Goal: Task Accomplishment & Management: Use online tool/utility

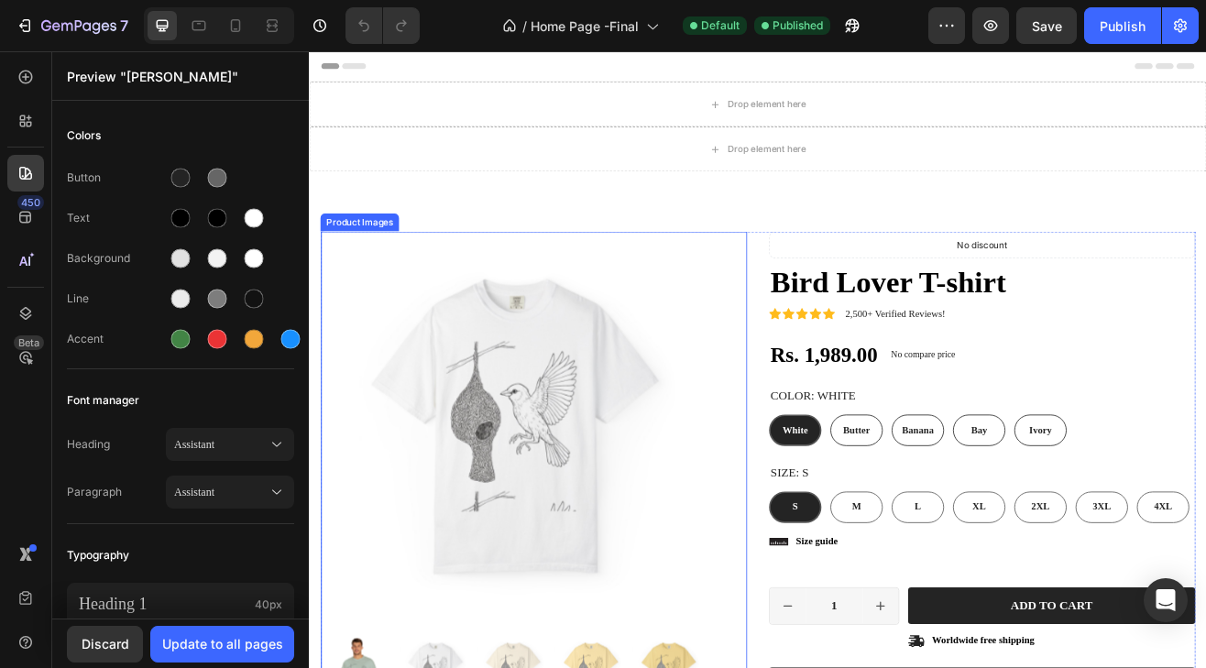
click at [505, 221] on div "Product Images Material Shipping Care instruction Accordion Icon Icon Icon Icon…" at bounding box center [859, 668] width 1100 height 938
click at [510, 222] on div "Product Images Material Shipping Care instruction Accordion Icon Icon Icon Icon…" at bounding box center [859, 668] width 1100 height 938
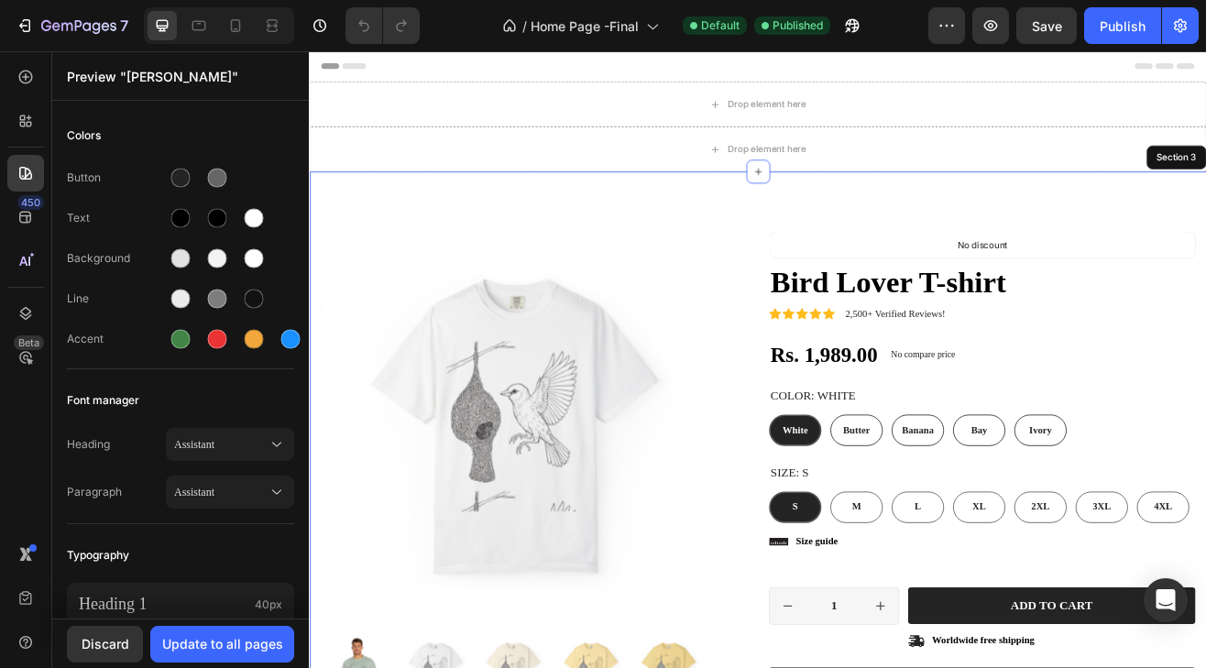
radio input "false"
click at [546, 236] on div "Product Images Material Shipping Care instruction Accordion Icon Icon Icon Icon…" at bounding box center [859, 668] width 1100 height 938
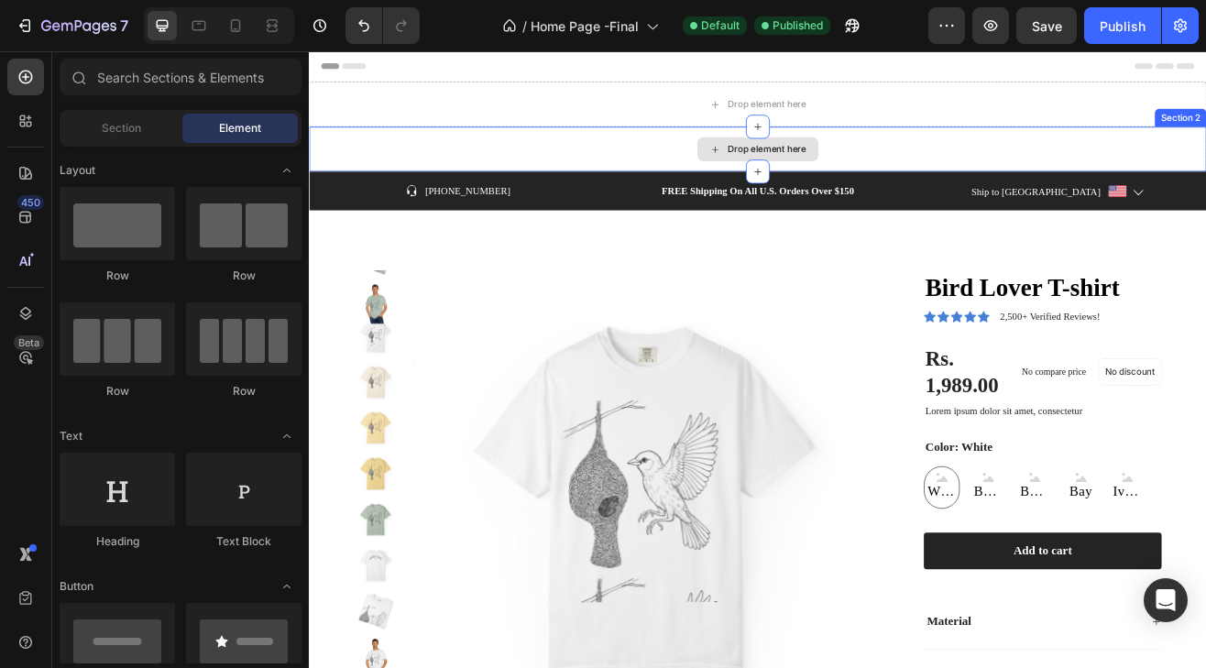
click at [1205, 183] on div "Drop element here" at bounding box center [859, 171] width 1100 height 55
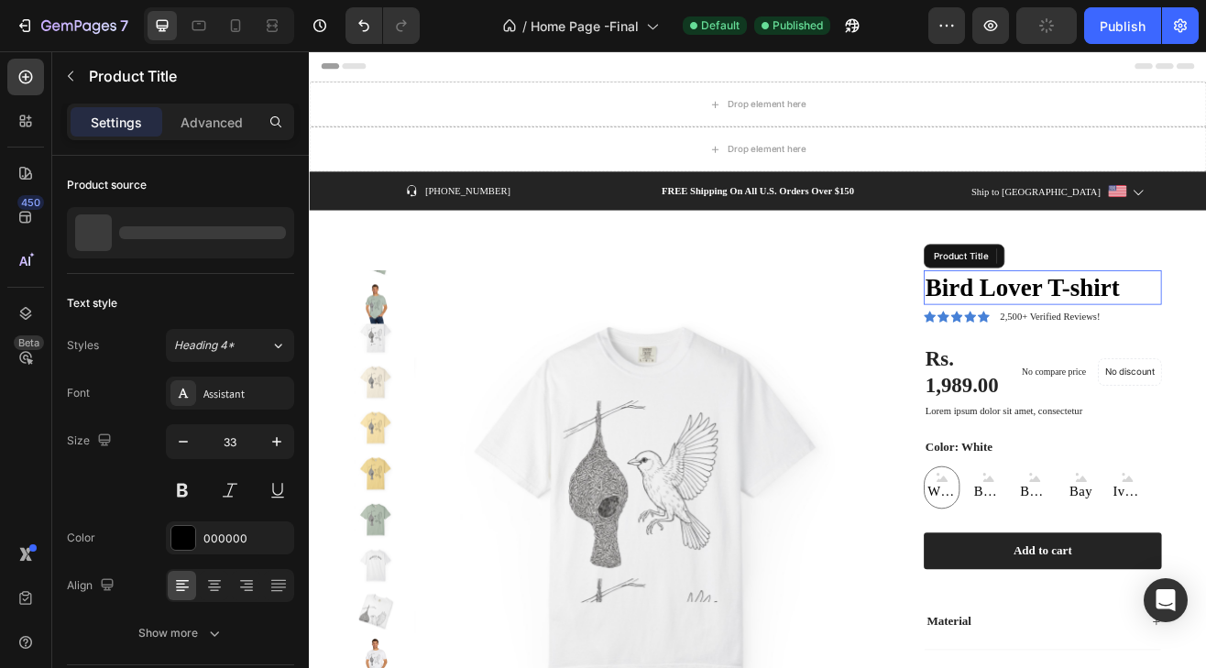
click at [1062, 323] on h1 "Bird Lover T-shirt" at bounding box center [1208, 341] width 292 height 43
click at [941, 270] on div "Product Images Bird Lover T-shirt Product Title Icon Icon Icon Icon Icon Icon L…" at bounding box center [859, 623] width 1100 height 752
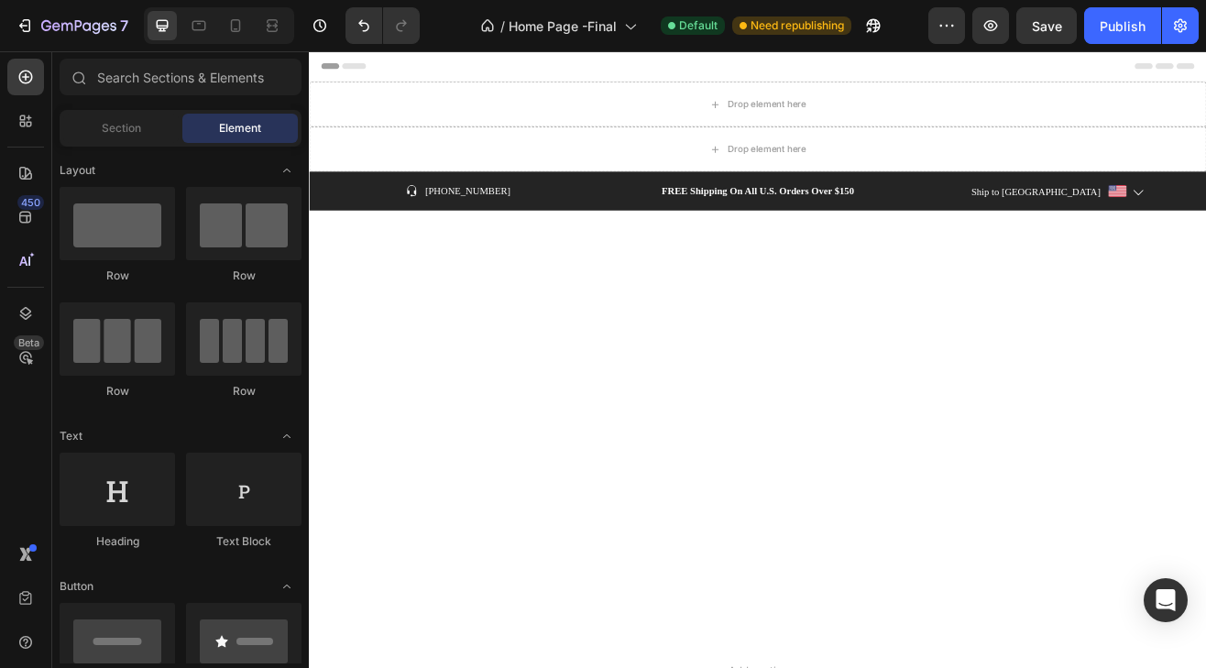
click at [1205, 307] on div at bounding box center [859, 511] width 1100 height 528
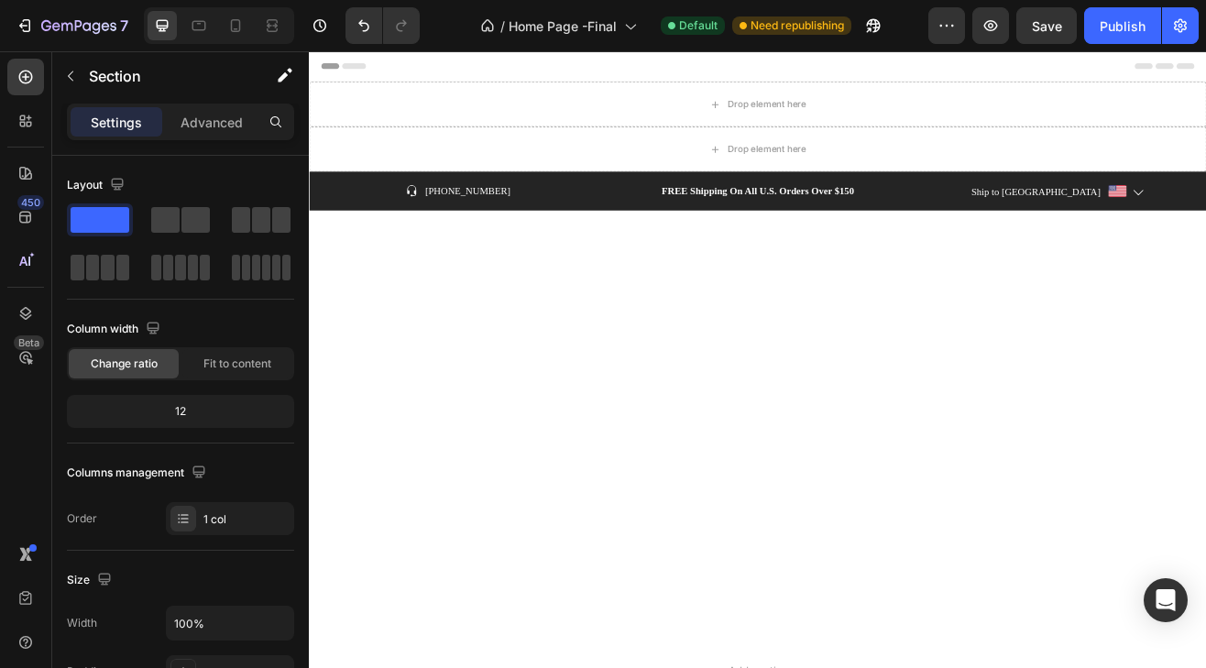
click at [1205, 307] on div at bounding box center [859, 511] width 1100 height 528
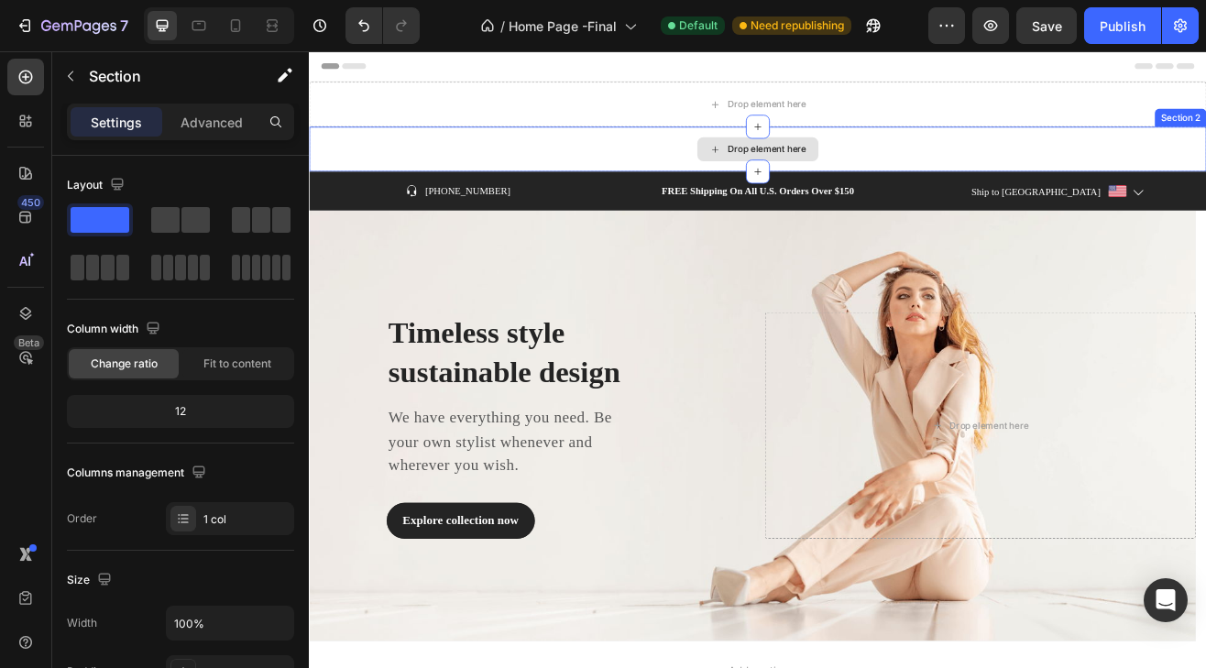
click at [1205, 152] on div "Drop element here" at bounding box center [859, 171] width 1100 height 55
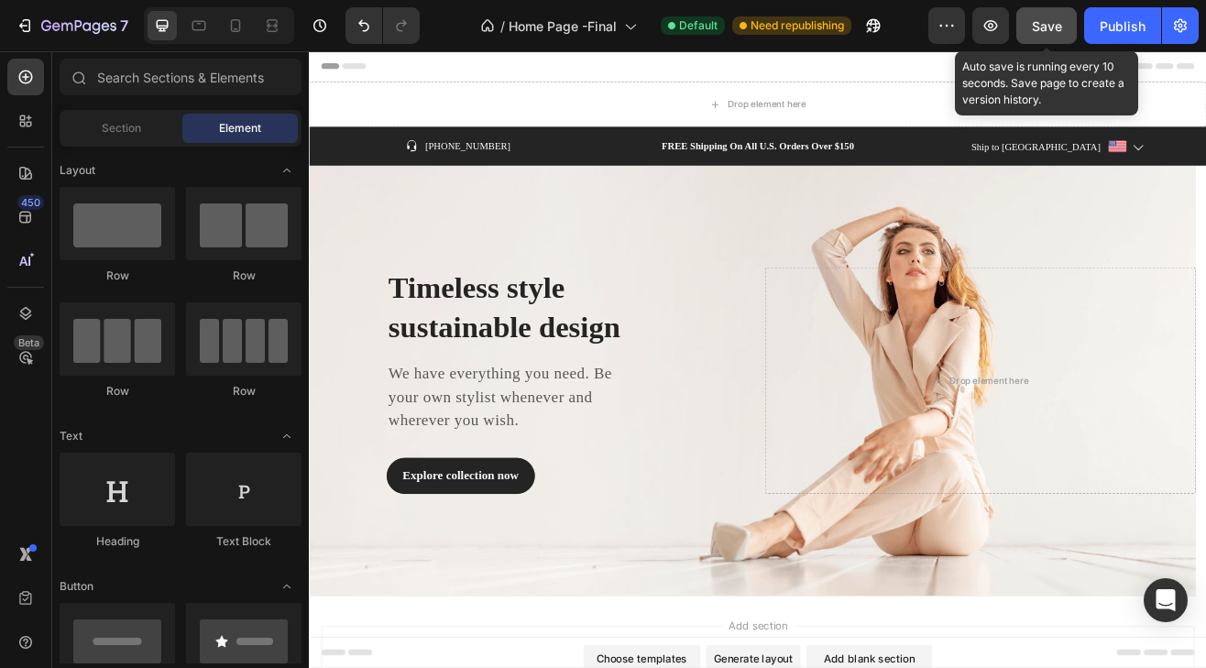
drag, startPoint x: 1047, startPoint y: 29, endPoint x: 700, endPoint y: 259, distance: 416.0
click at [1047, 29] on span "Save" at bounding box center [1047, 26] width 30 height 16
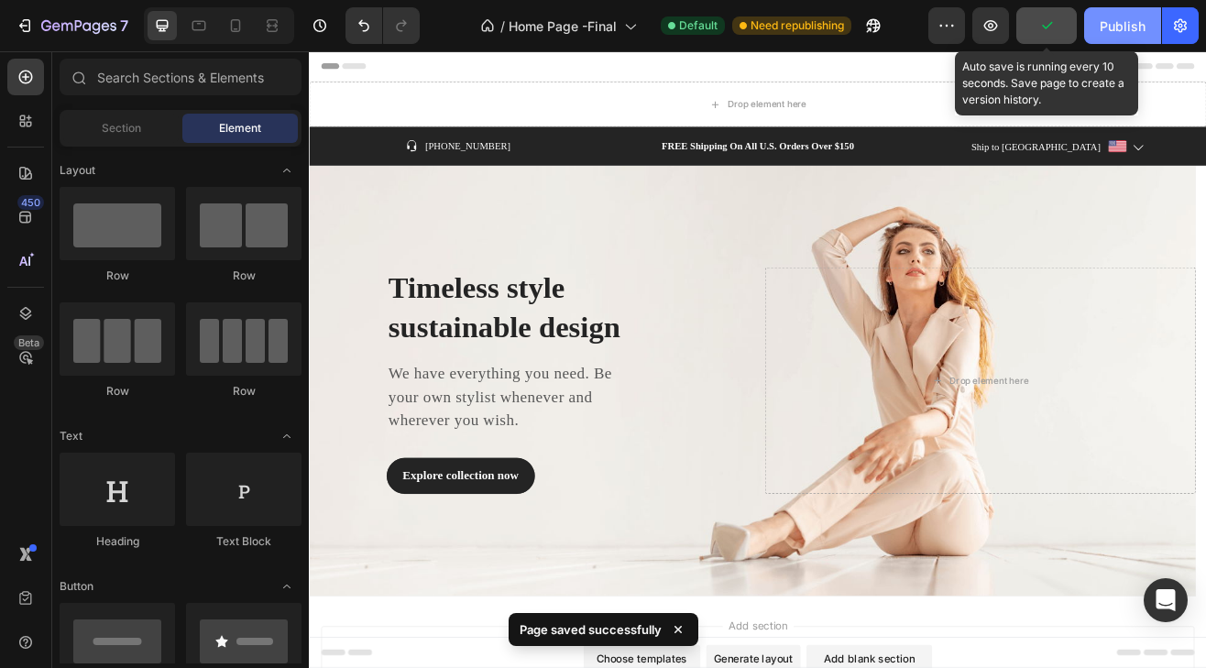
click at [1101, 33] on div "Publish" at bounding box center [1123, 26] width 46 height 19
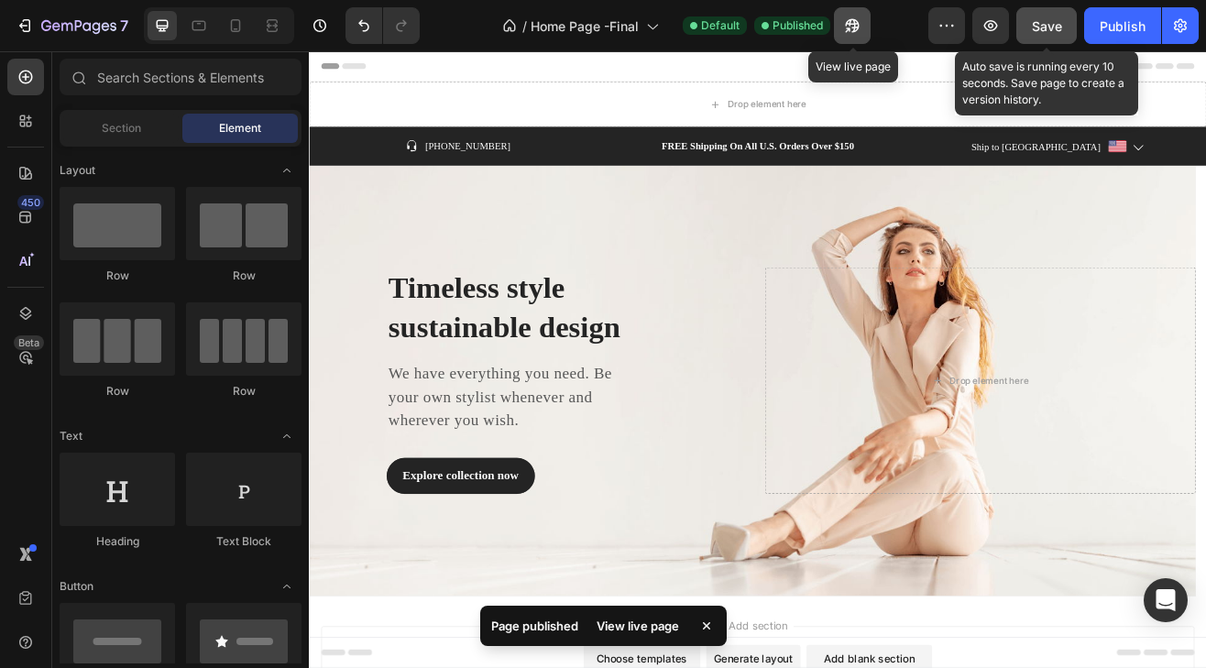
drag, startPoint x: 847, startPoint y: 29, endPoint x: 546, endPoint y: 262, distance: 380.3
click at [847, 29] on icon "button" at bounding box center [852, 26] width 18 height 18
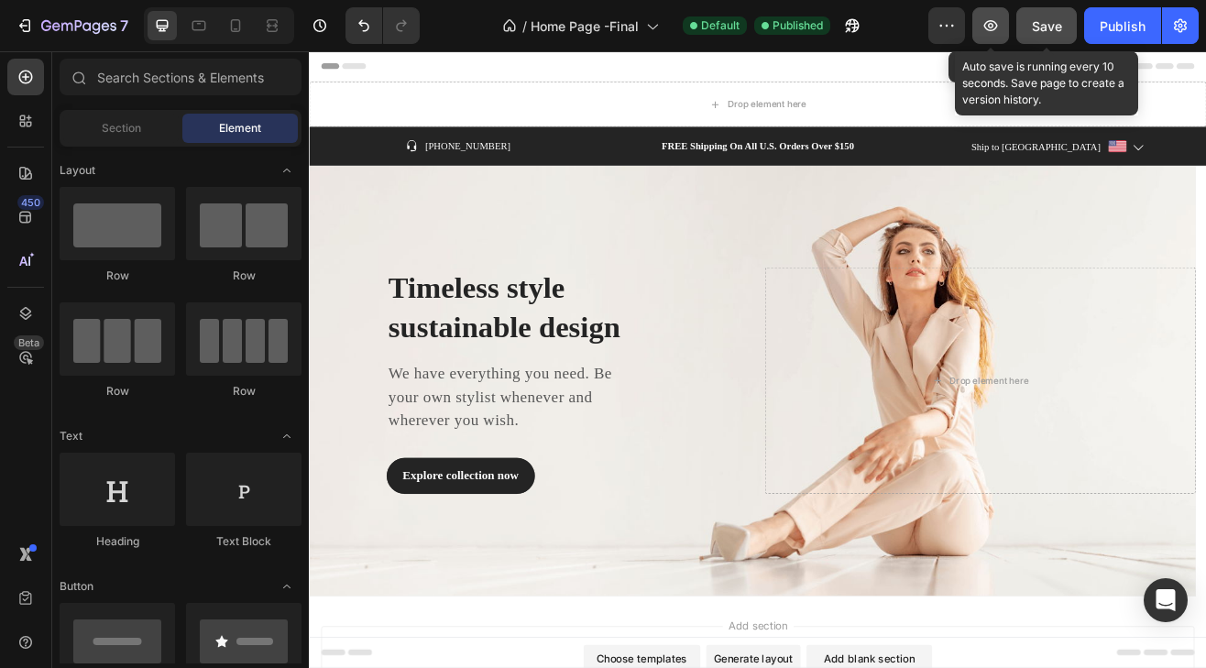
click at [992, 25] on icon "button" at bounding box center [991, 26] width 18 height 18
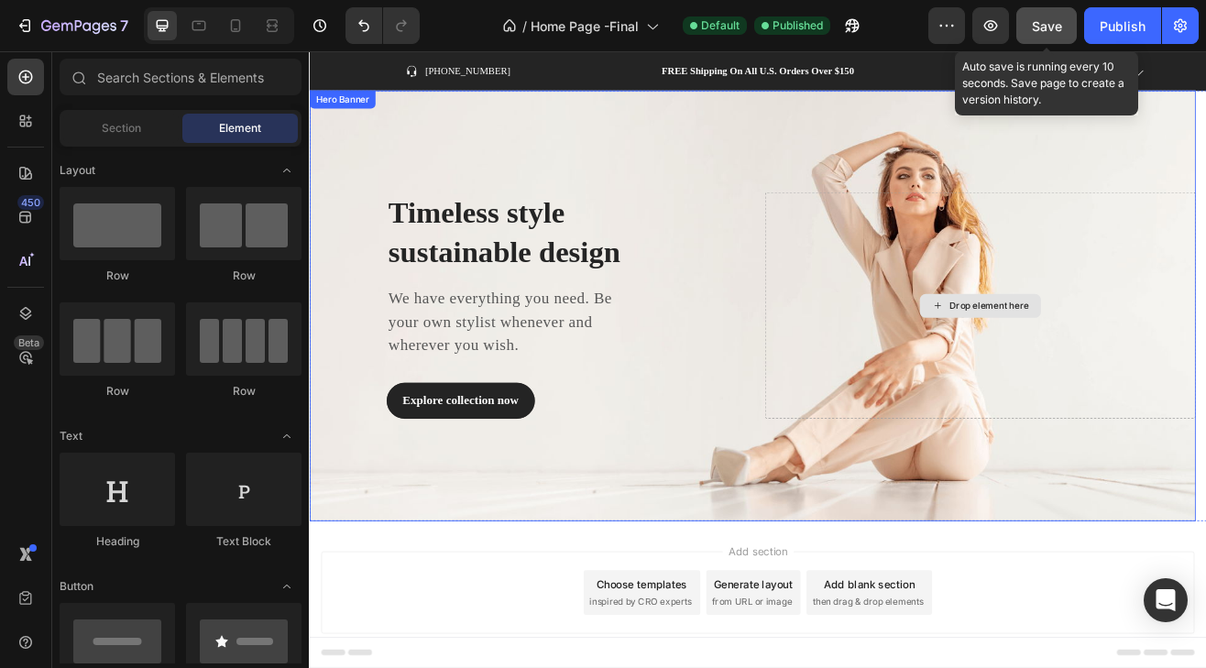
scroll to position [138, 0]
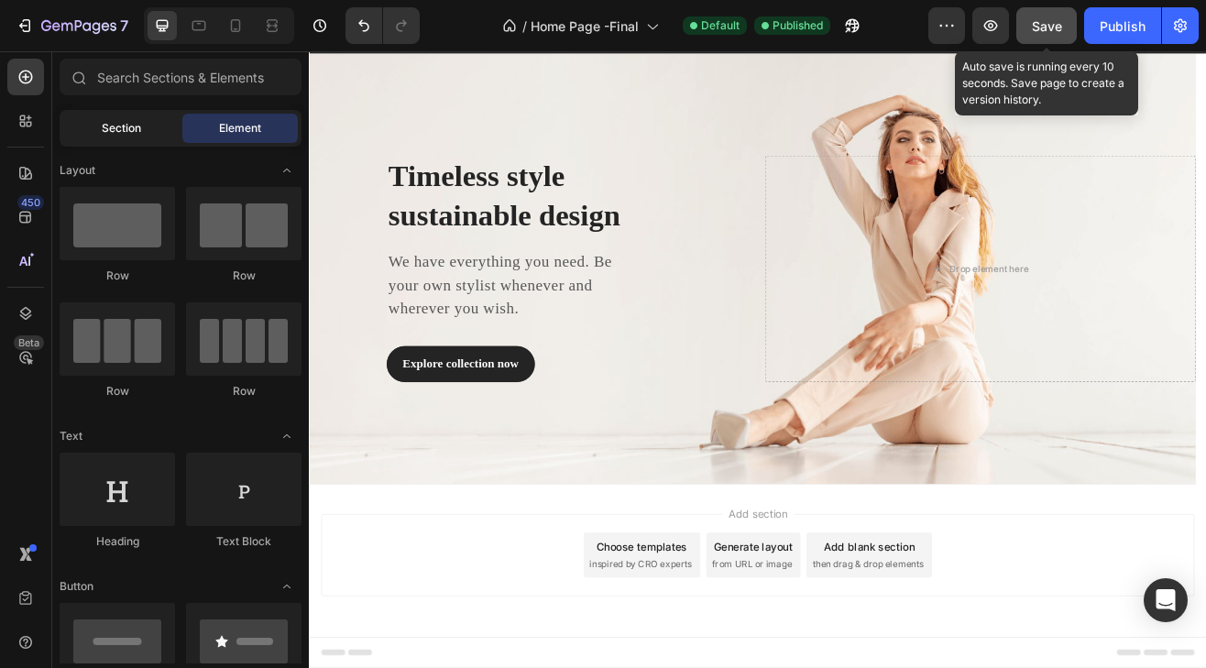
click at [105, 126] on span "Section" at bounding box center [121, 128] width 39 height 17
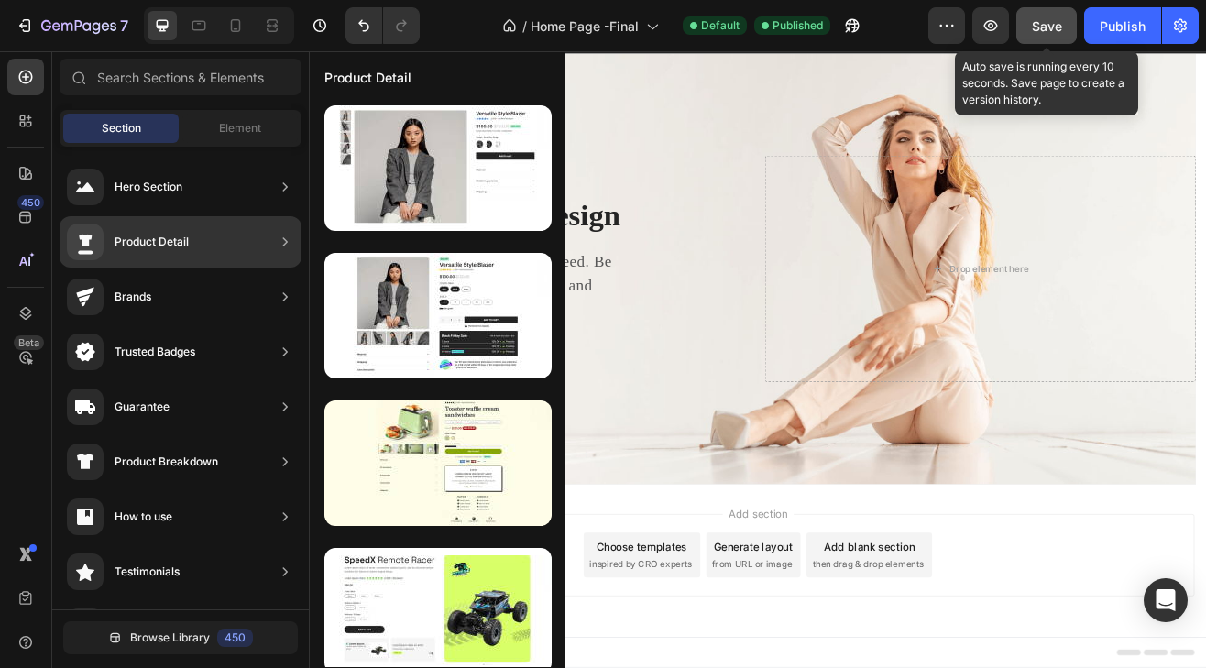
click at [165, 247] on div "Product Detail" at bounding box center [152, 242] width 74 height 18
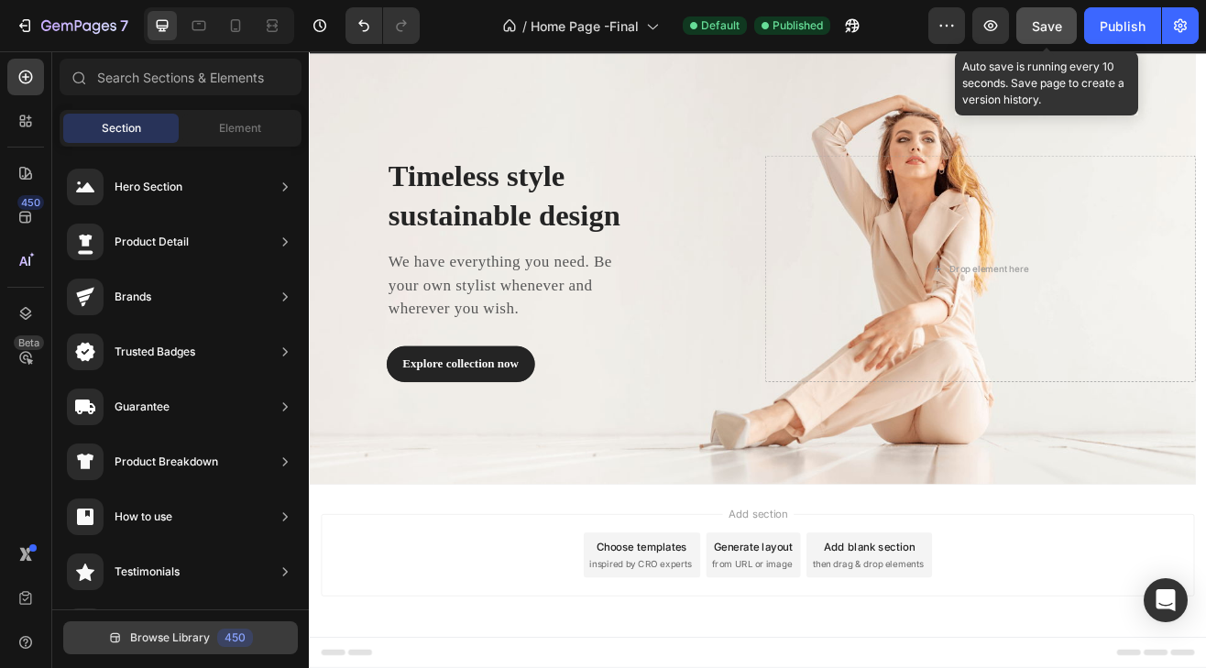
scroll to position [0, 0]
click at [193, 639] on span "Browse Library" at bounding box center [170, 638] width 80 height 17
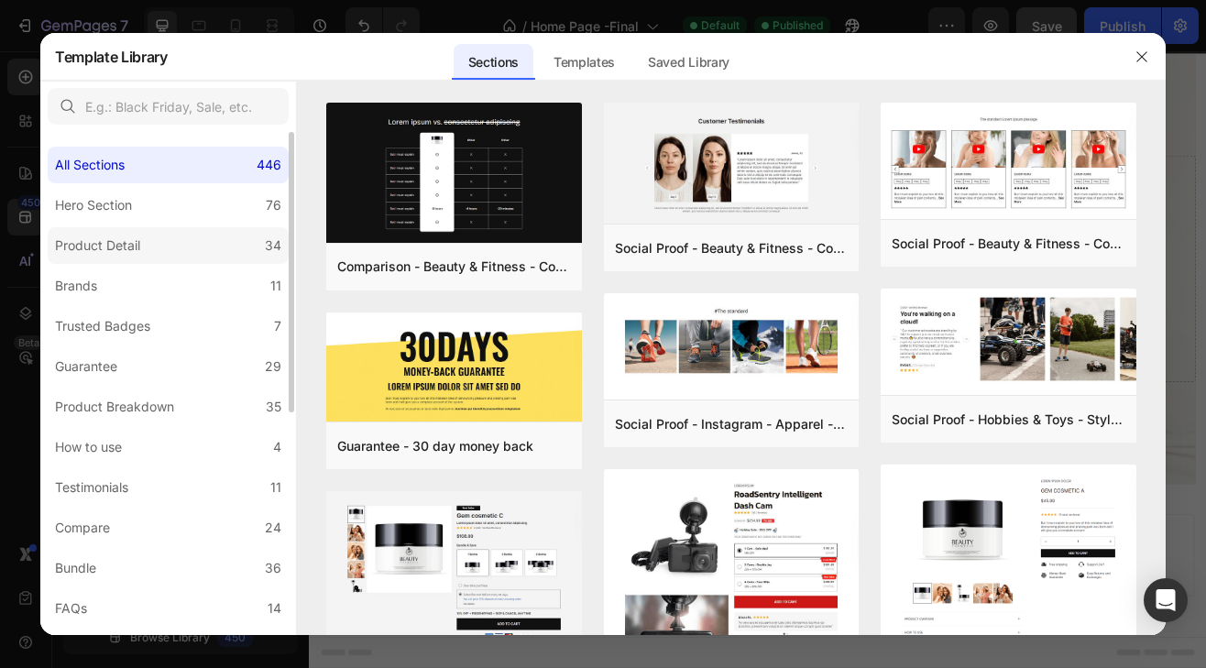
click at [107, 251] on div "Product Detail" at bounding box center [97, 246] width 85 height 22
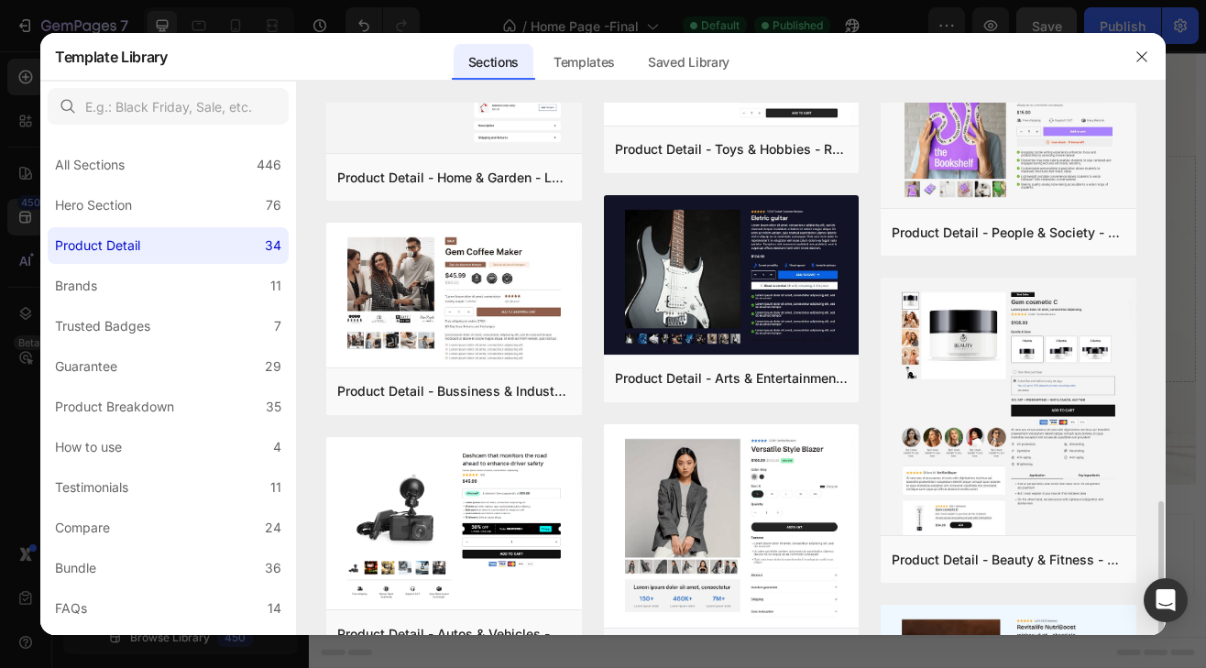
scroll to position [1008, 0]
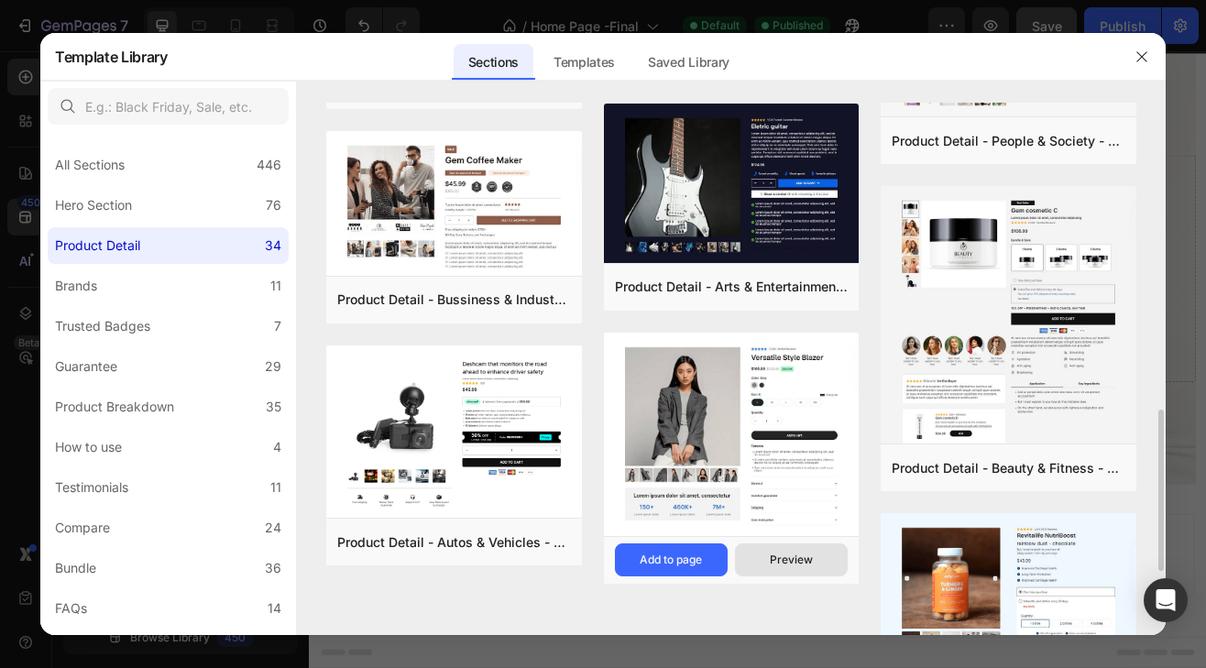
click at [769, 558] on button "Preview" at bounding box center [791, 560] width 113 height 33
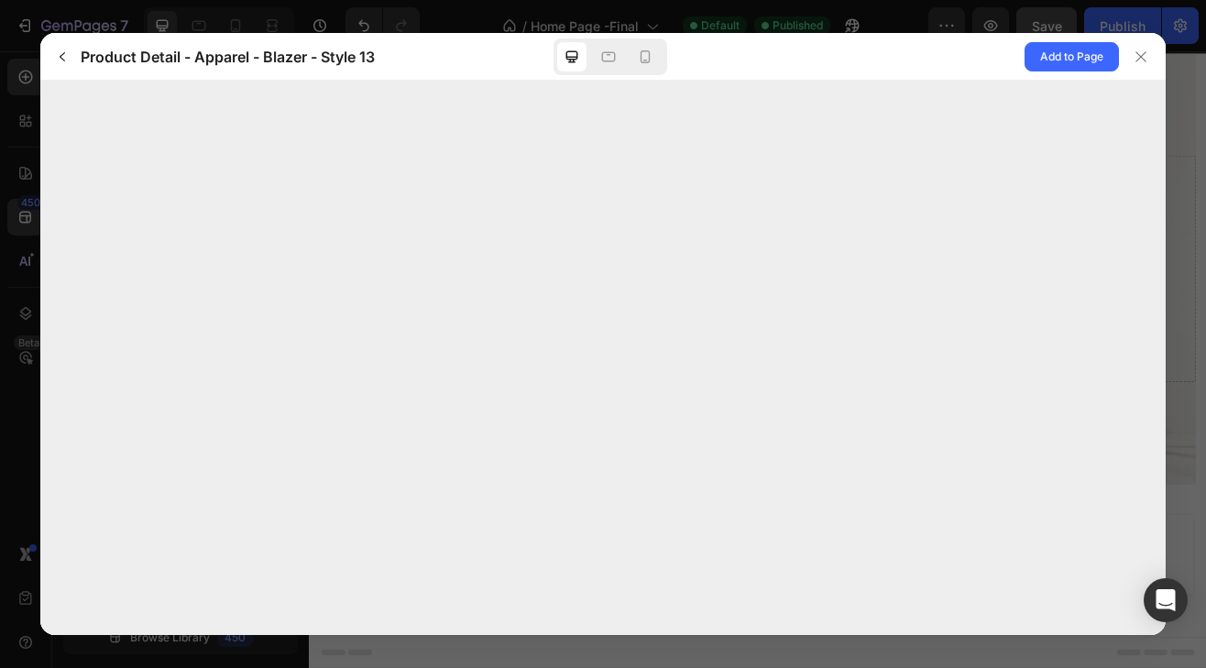
click at [61, 53] on icon "button" at bounding box center [62, 57] width 15 height 15
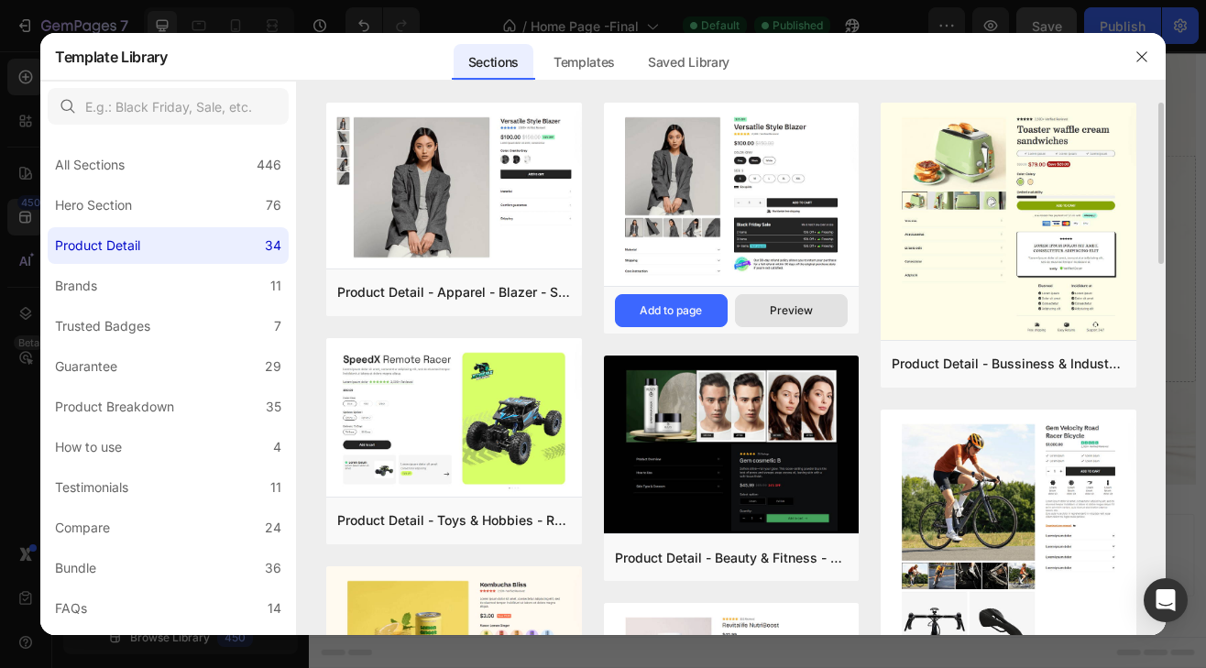
click at [791, 310] on div "Preview" at bounding box center [791, 311] width 43 height 17
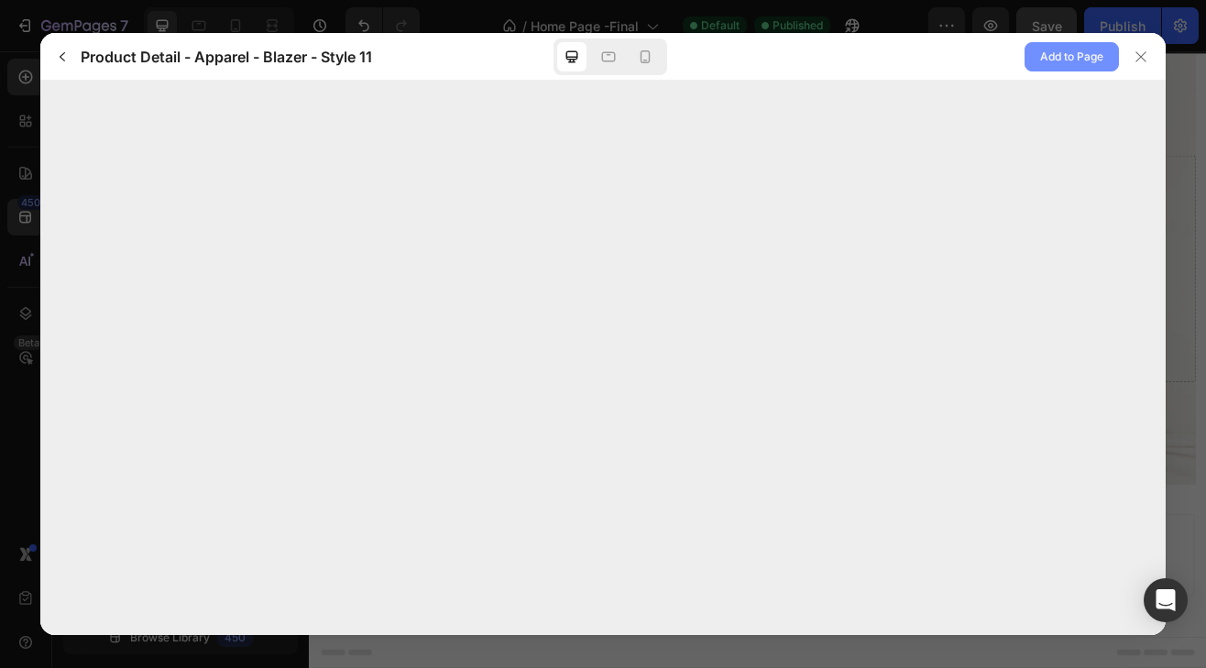
click at [1054, 59] on span "Add to Page" at bounding box center [1071, 57] width 63 height 22
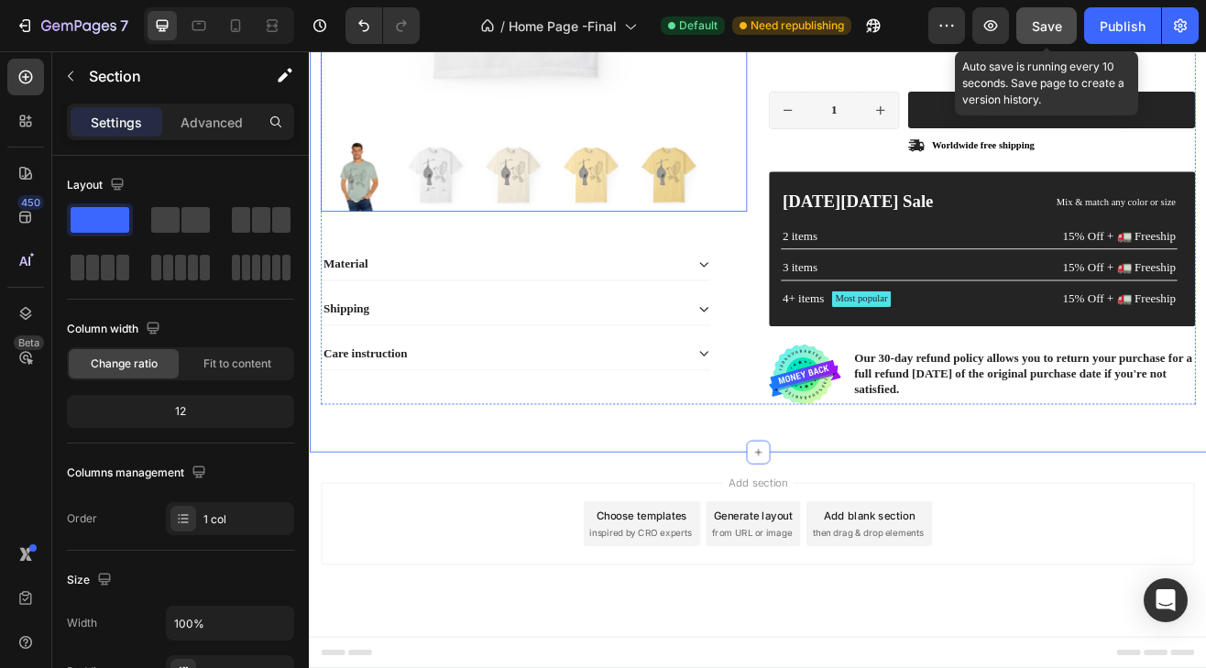
scroll to position [28, 0]
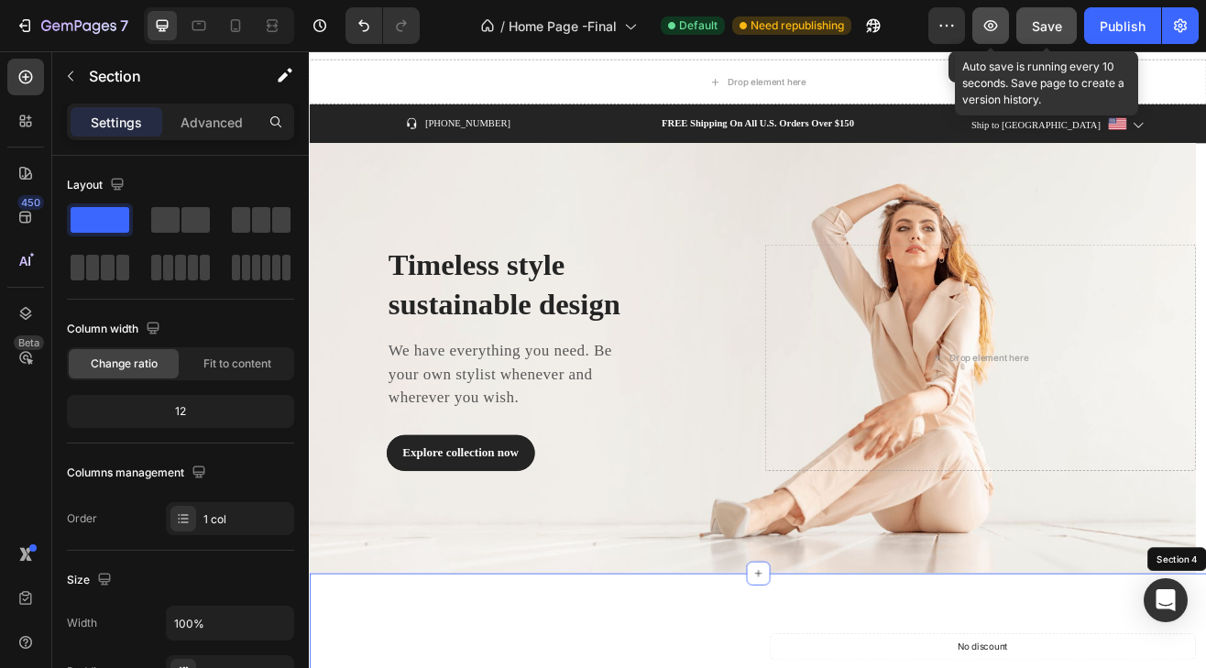
click at [983, 30] on icon "button" at bounding box center [991, 26] width 18 height 18
click at [1029, 26] on button "Save" at bounding box center [1047, 25] width 61 height 37
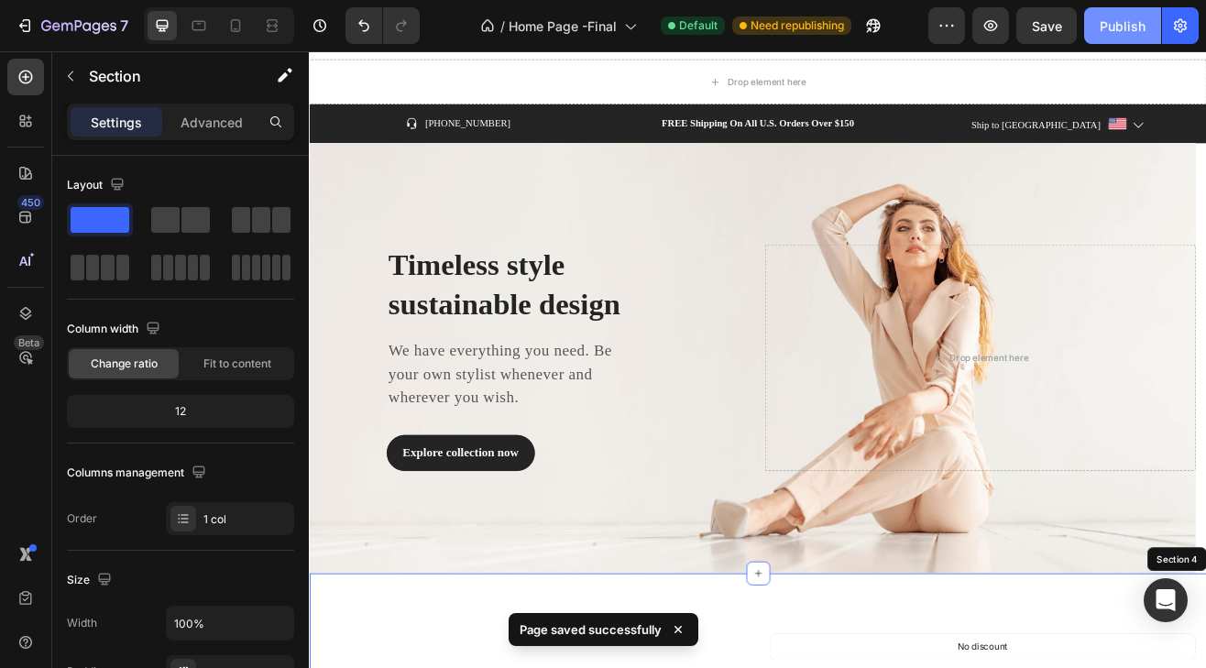
click at [1107, 27] on div "Publish" at bounding box center [1123, 26] width 46 height 19
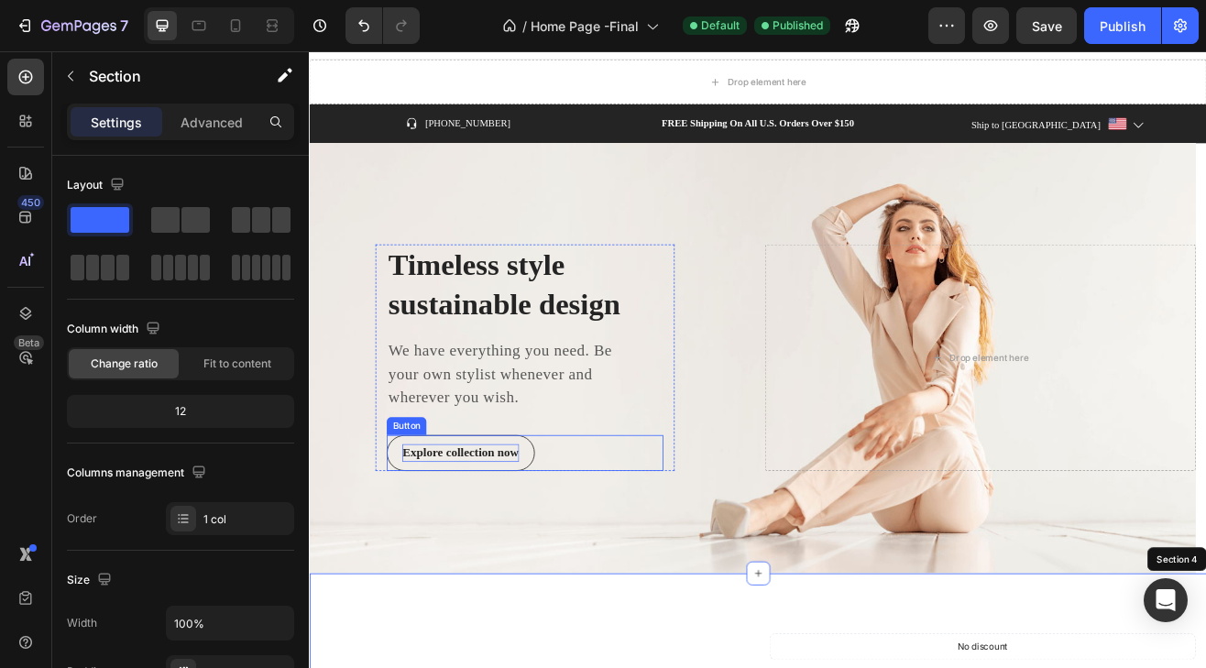
click at [493, 547] on div "Explore collection now" at bounding box center [494, 545] width 142 height 22
click at [823, 336] on div "Timeless style sustainable design Heading We have everything you need. Be your …" at bounding box center [573, 428] width 529 height 278
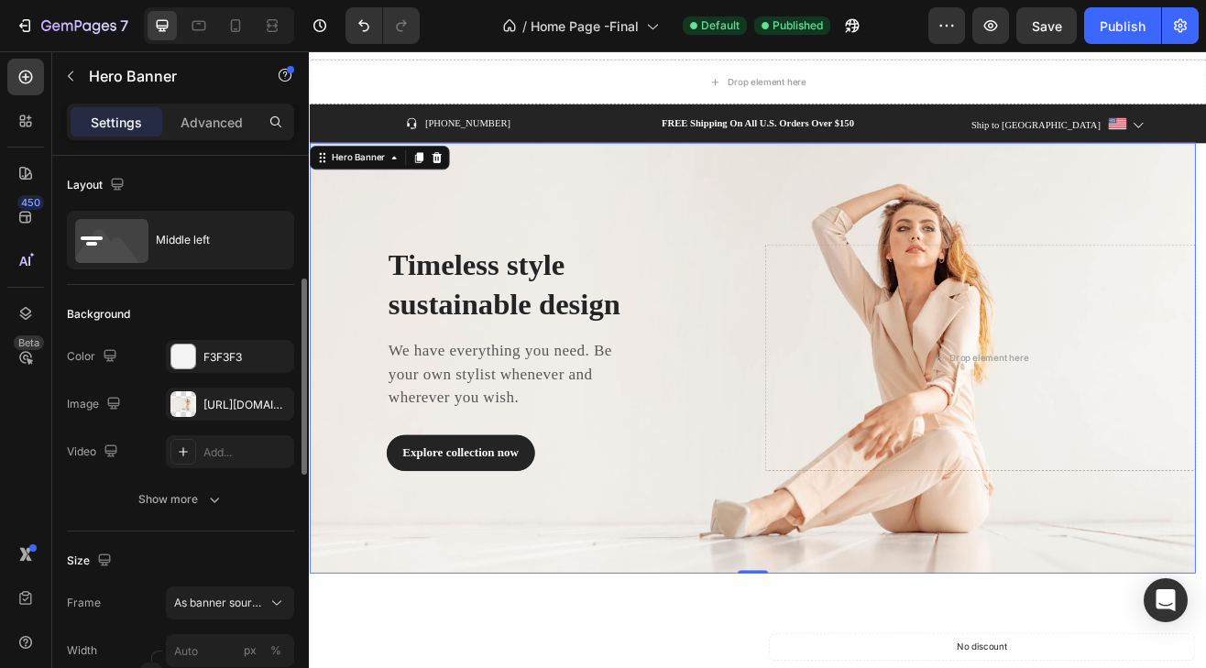
scroll to position [92, 0]
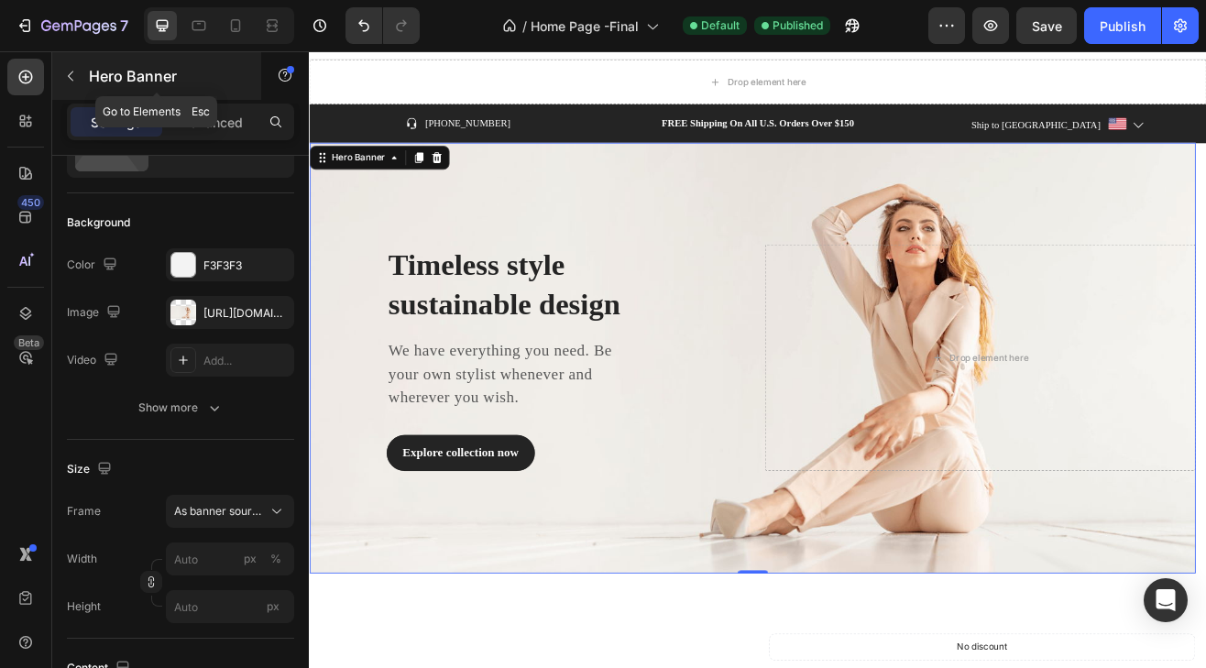
click at [76, 73] on icon "button" at bounding box center [70, 76] width 15 height 15
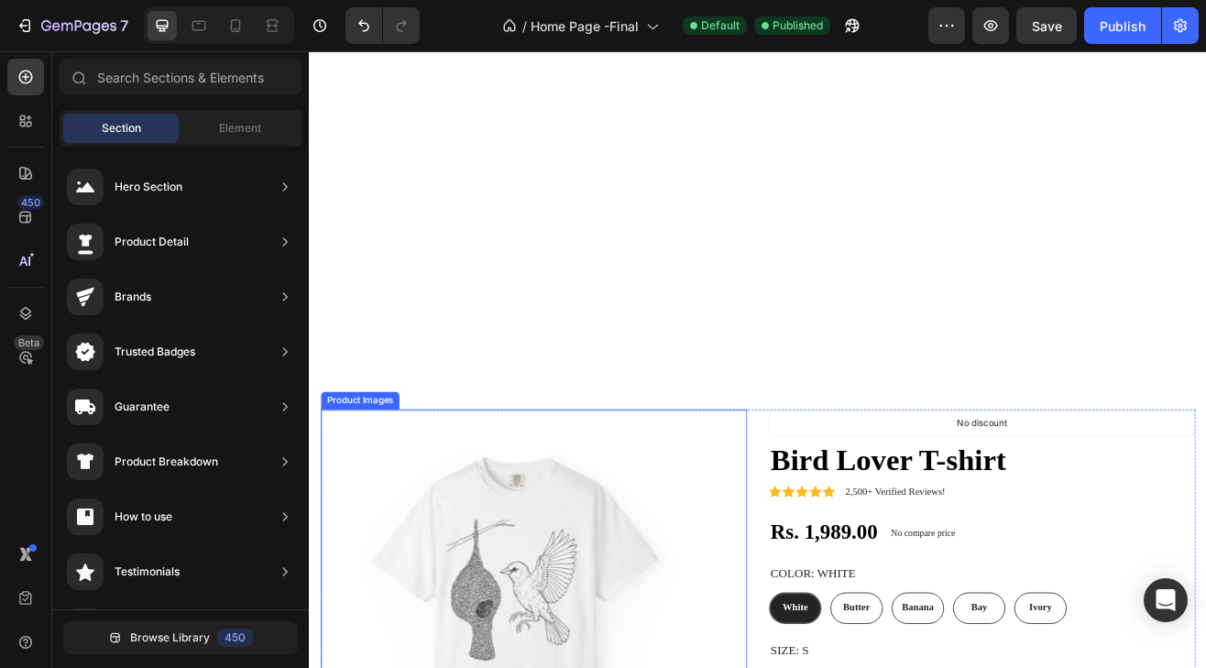
scroll to position [1128, 0]
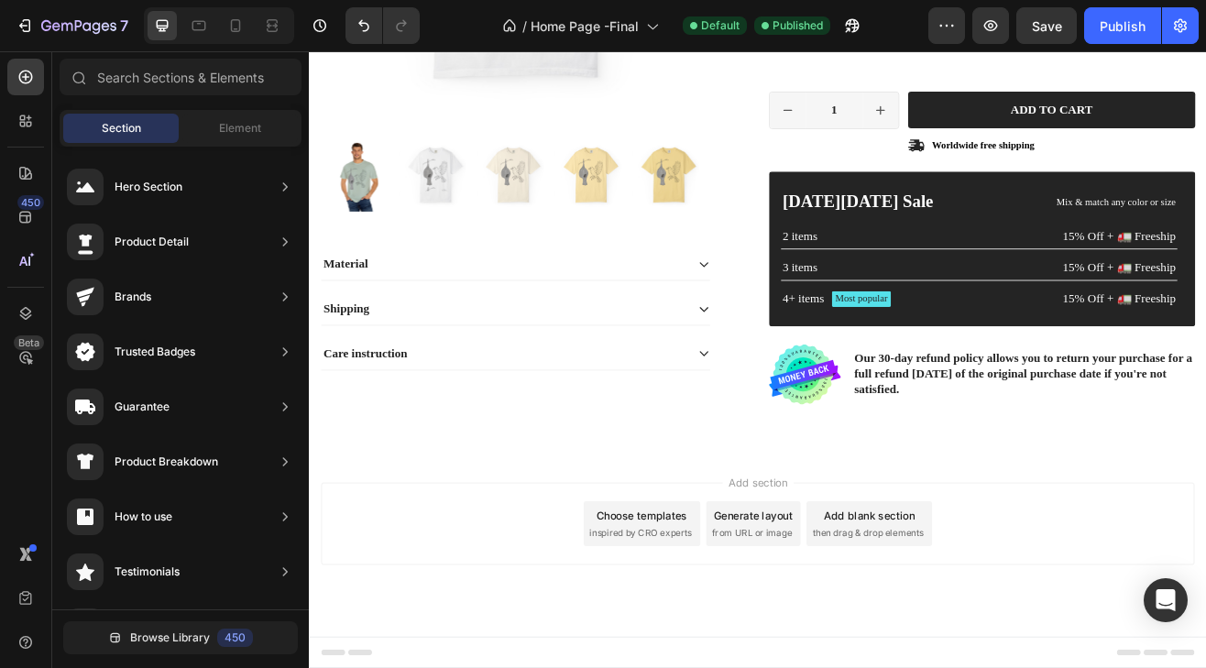
click at [702, 618] on div "Choose templates" at bounding box center [717, 620] width 111 height 19
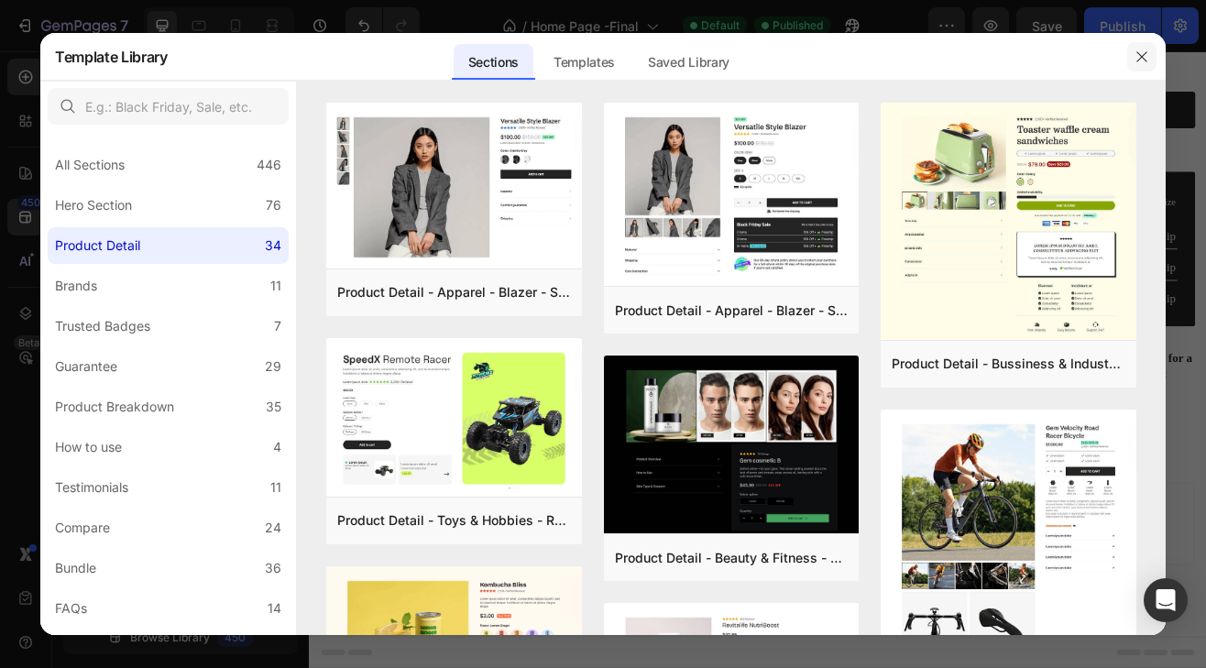
click at [1141, 56] on icon "button" at bounding box center [1142, 56] width 10 height 10
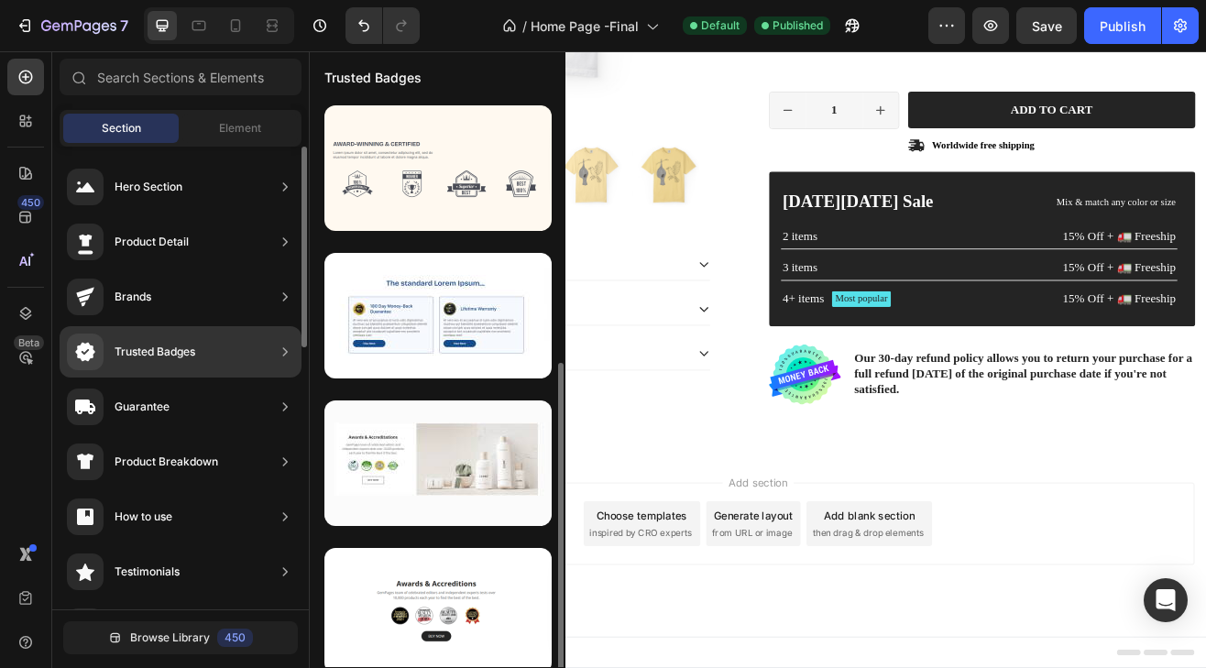
scroll to position [160, 0]
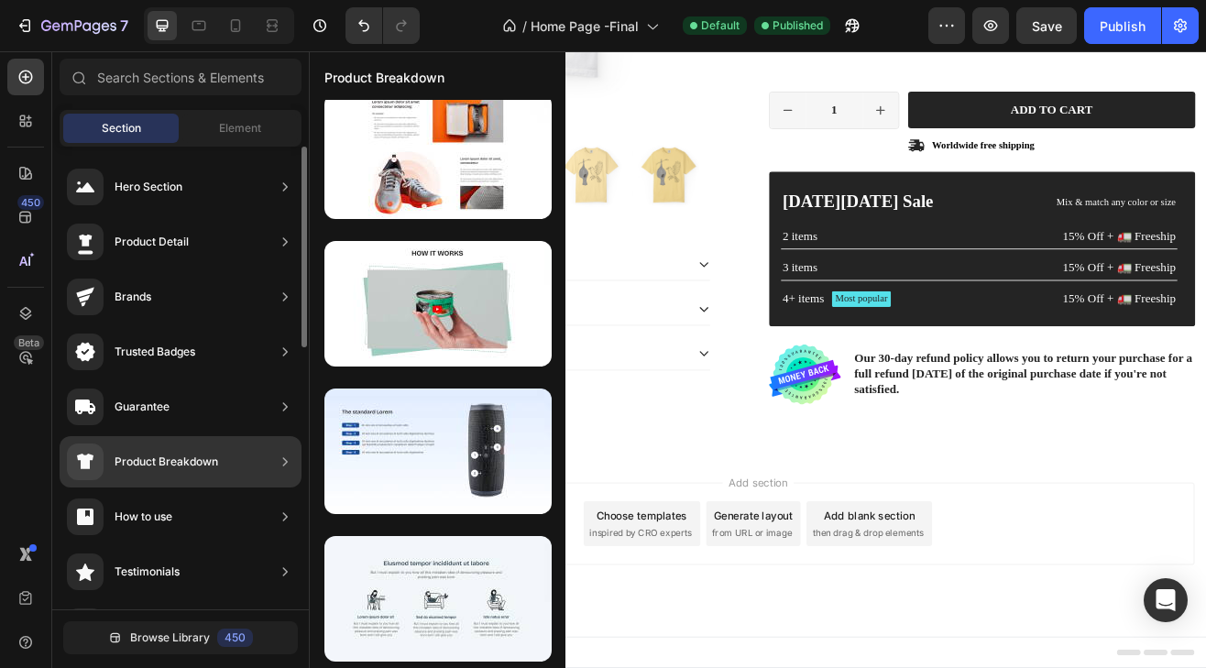
click at [160, 459] on div "Product Breakdown" at bounding box center [167, 462] width 104 height 18
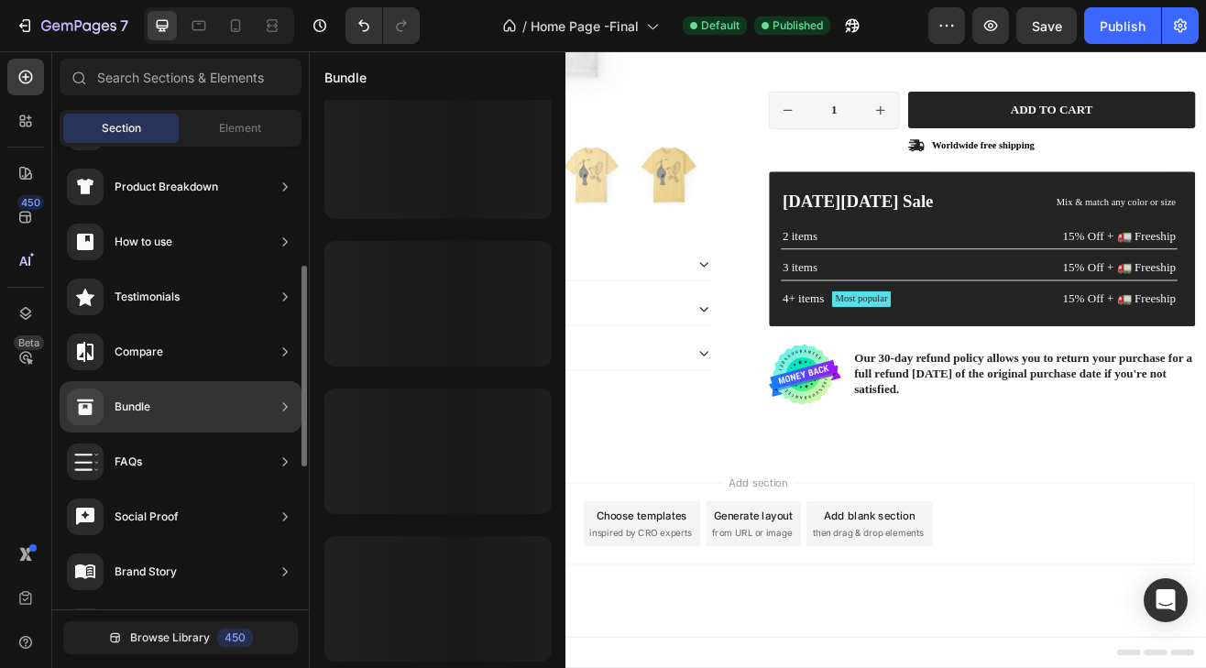
scroll to position [600, 0]
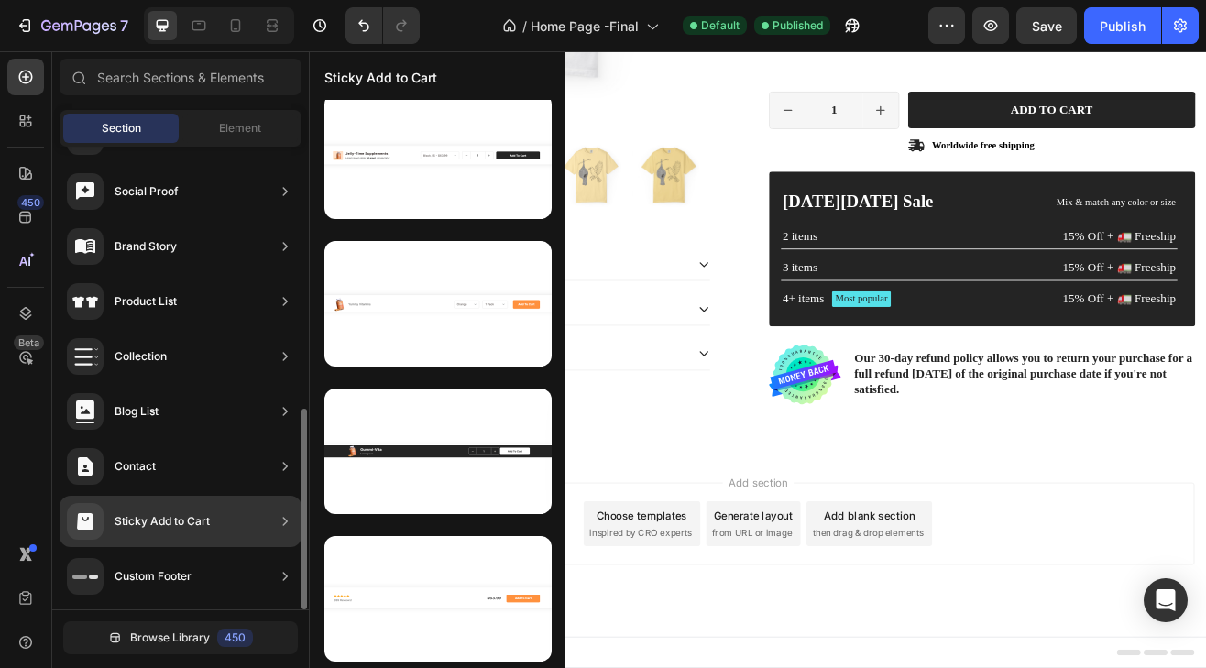
click at [178, 521] on div "Sticky Add to Cart" at bounding box center [162, 521] width 95 height 18
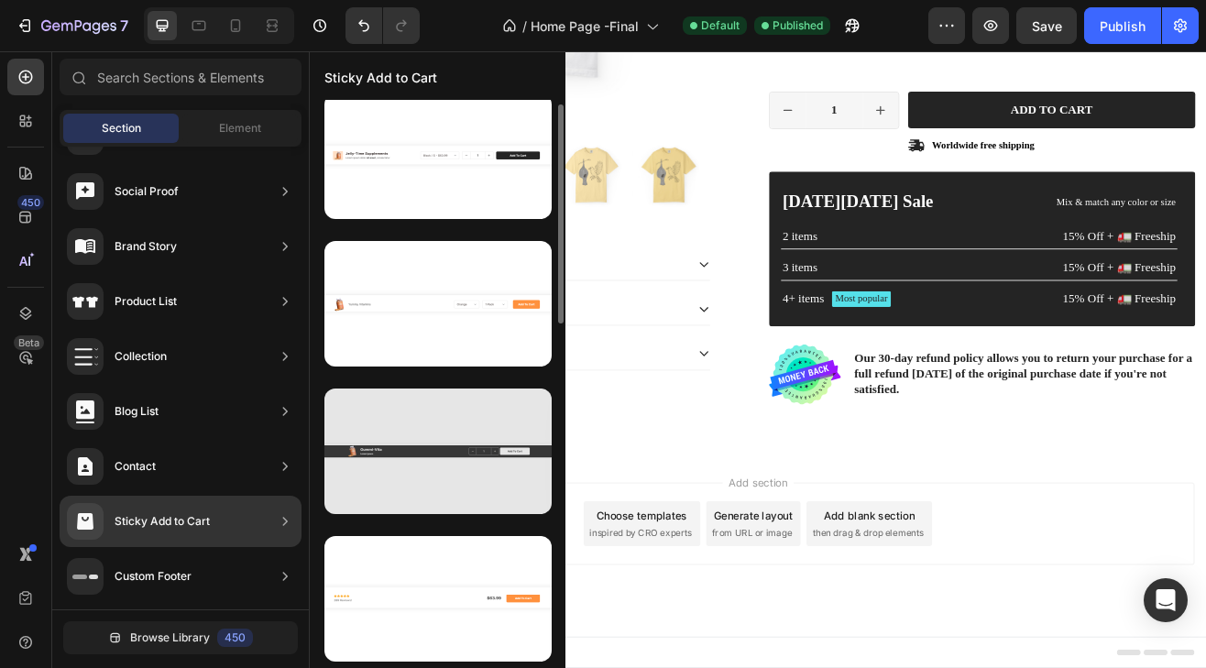
scroll to position [0, 0]
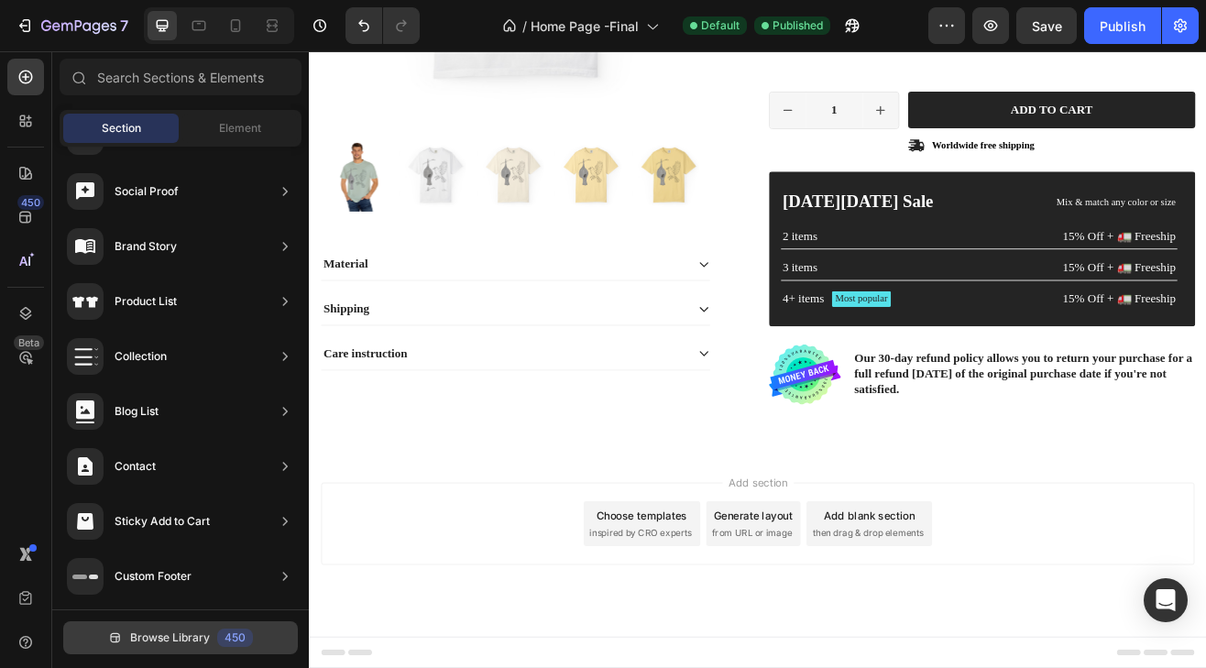
click at [154, 629] on button "Browse Library 450" at bounding box center [180, 638] width 235 height 33
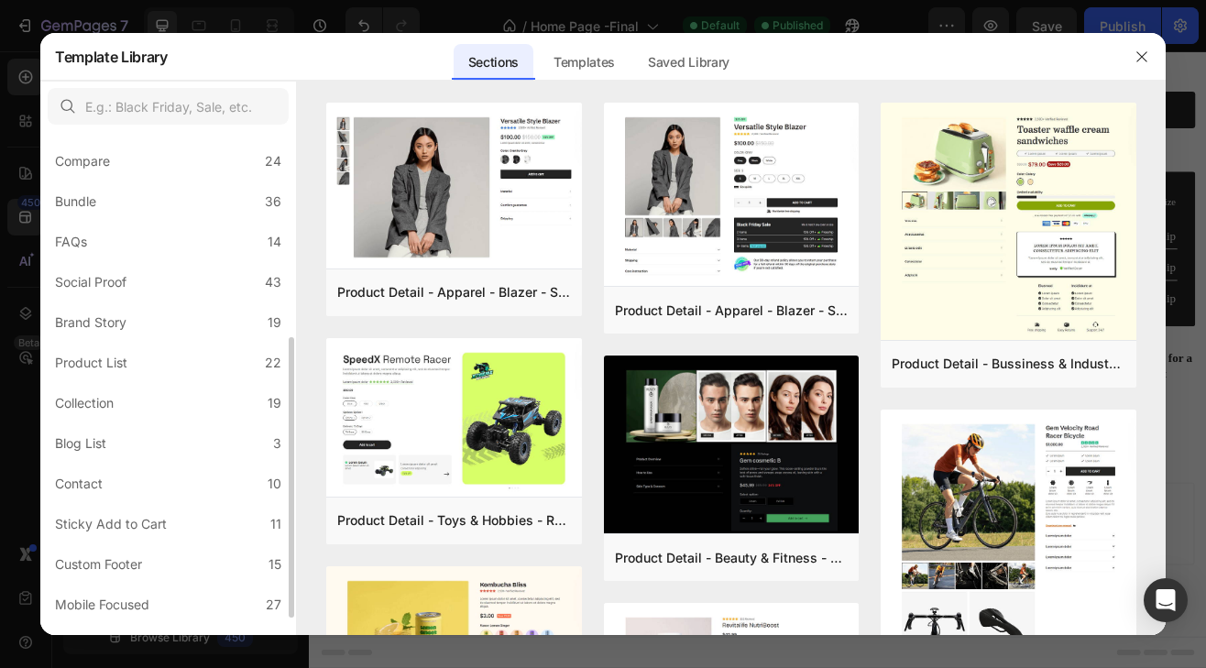
scroll to position [396, 0]
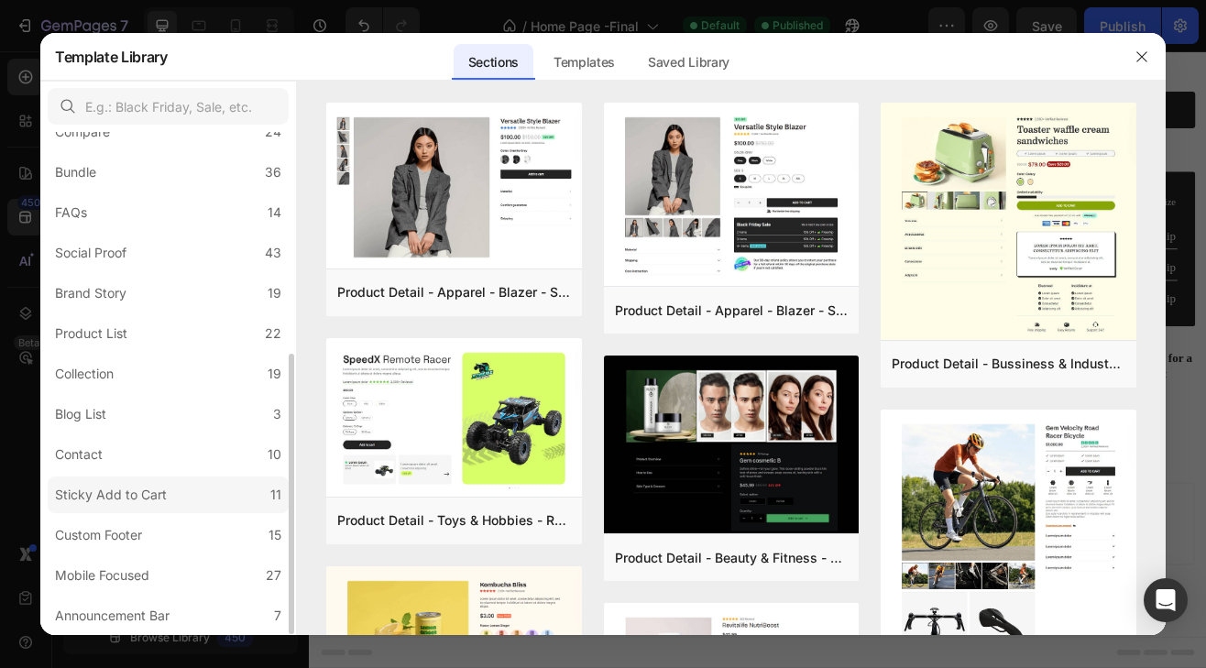
click at [115, 485] on div "Sticky Add to Cart" at bounding box center [111, 495] width 112 height 22
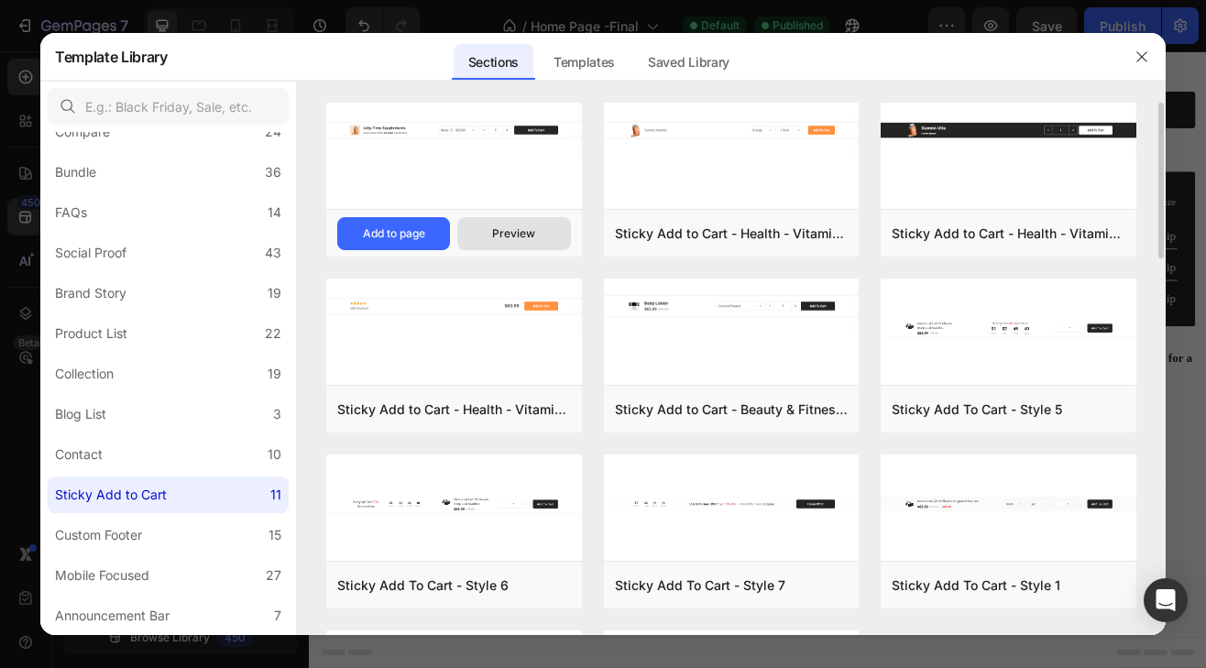
click at [508, 227] on div "Preview" at bounding box center [513, 234] width 43 height 17
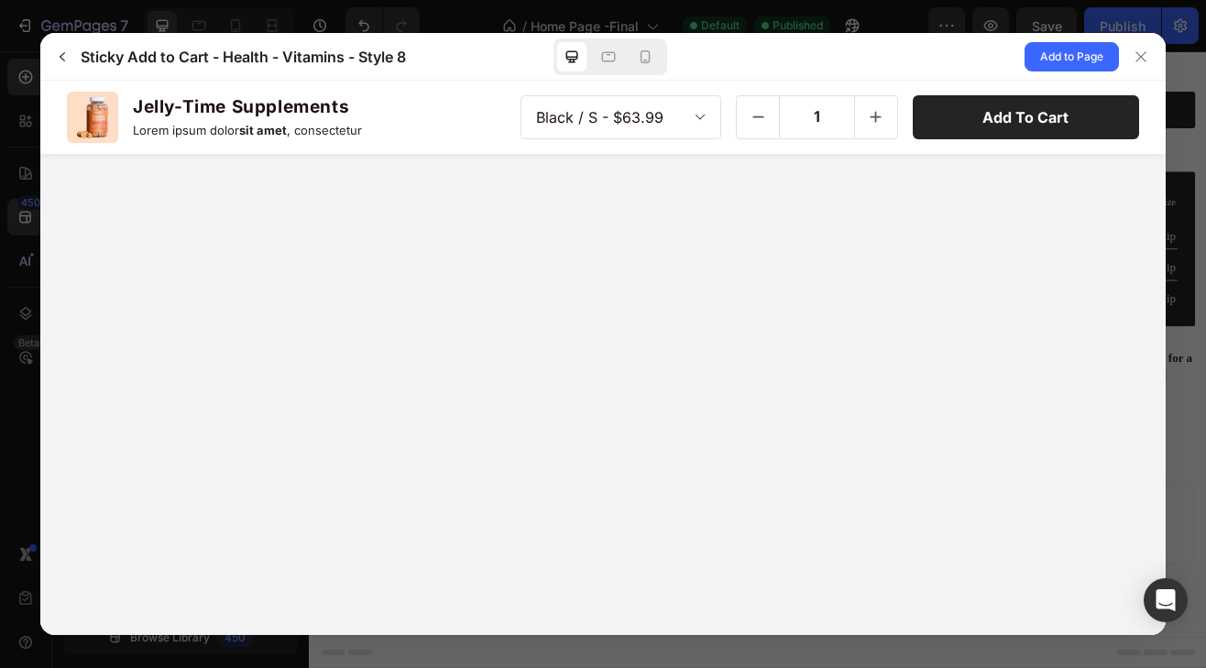
scroll to position [0, 0]
click at [1137, 61] on icon at bounding box center [1141, 56] width 10 height 10
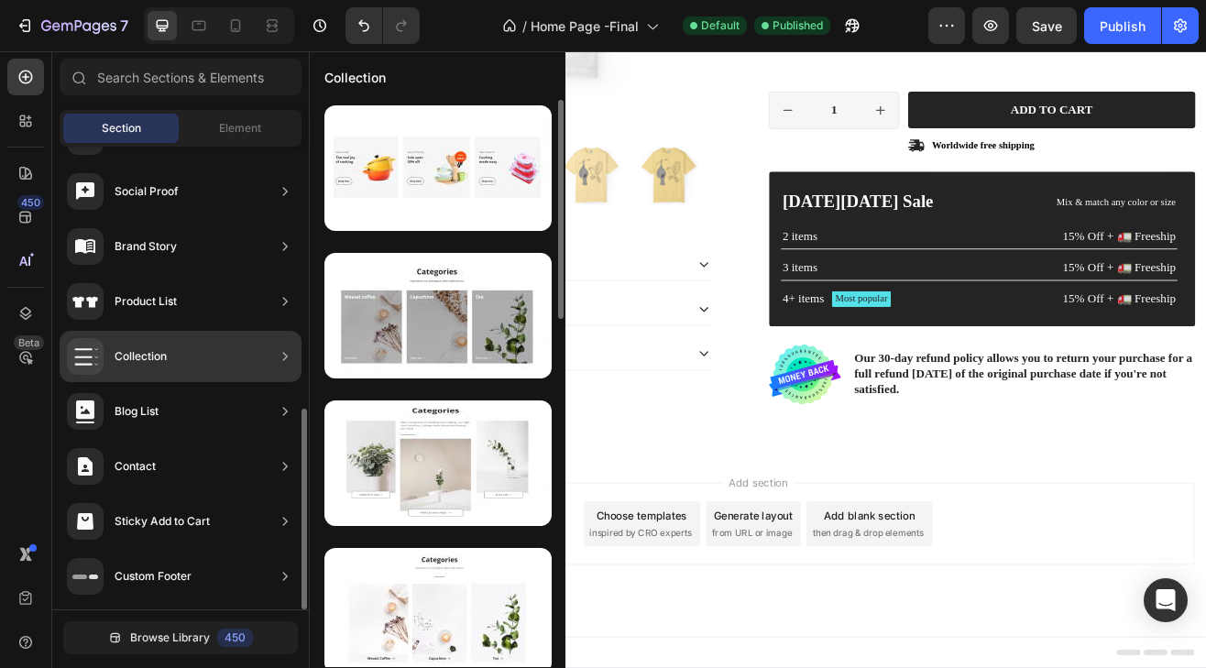
click at [219, 357] on div "Collection" at bounding box center [181, 356] width 242 height 51
click at [199, 369] on div "Collection" at bounding box center [181, 356] width 242 height 51
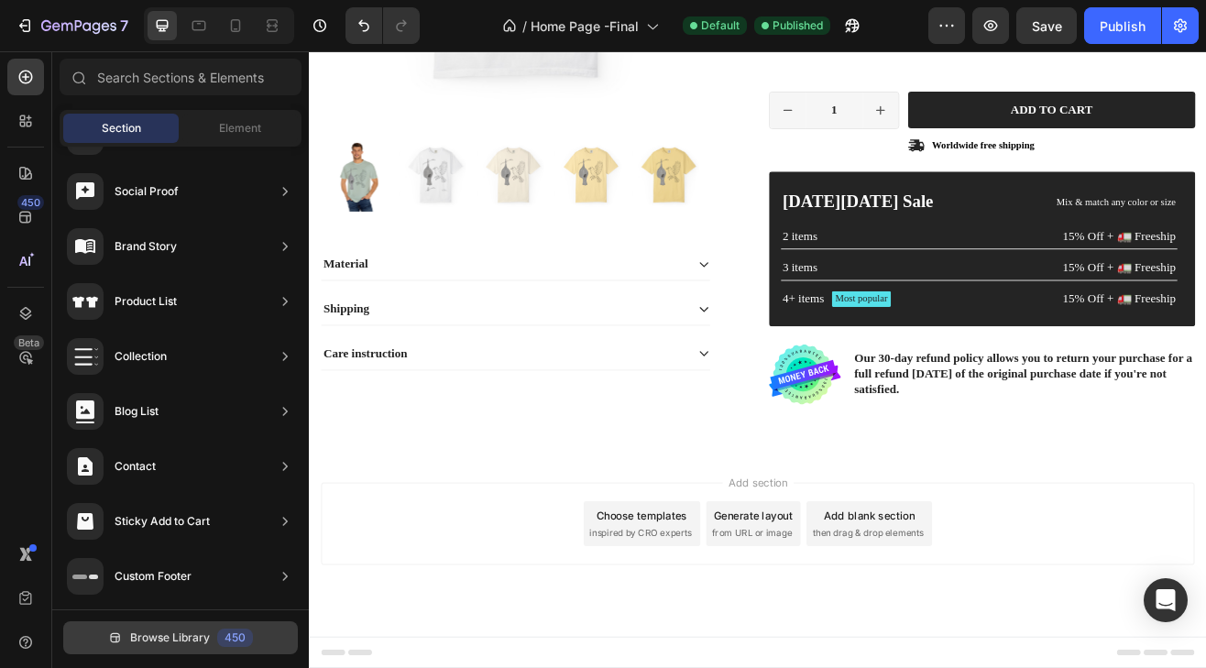
click at [200, 627] on button "Browse Library 450" at bounding box center [180, 638] width 235 height 33
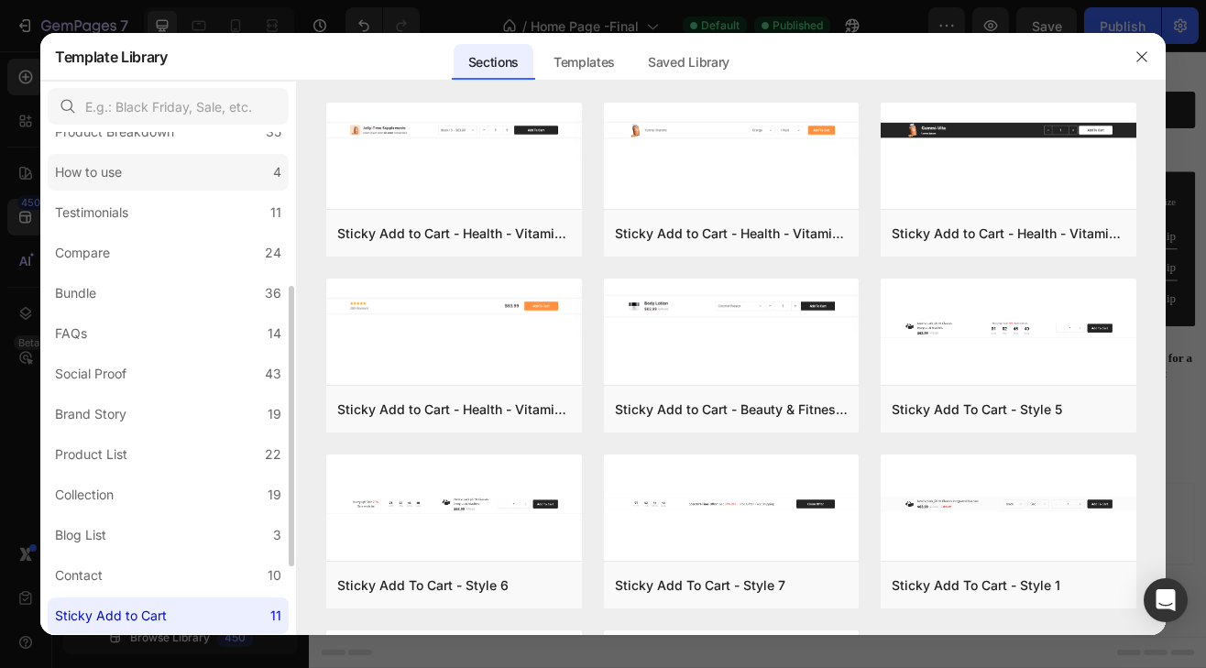
scroll to position [367, 0]
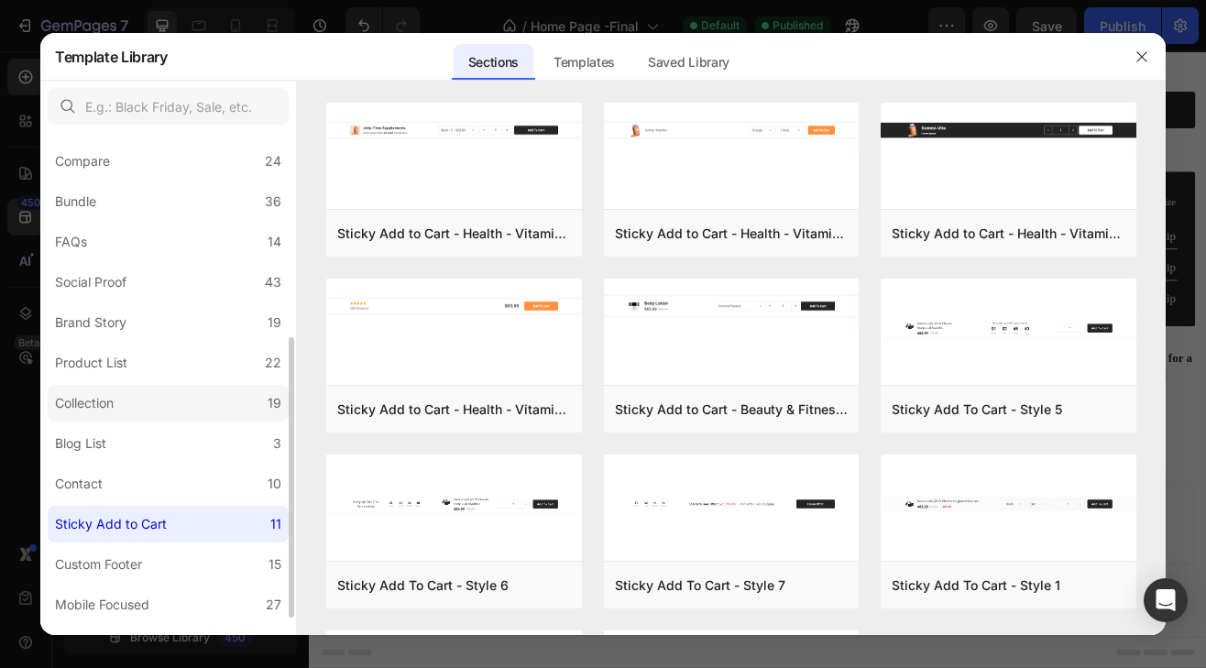
click at [160, 401] on label "Collection 19" at bounding box center [168, 403] width 241 height 37
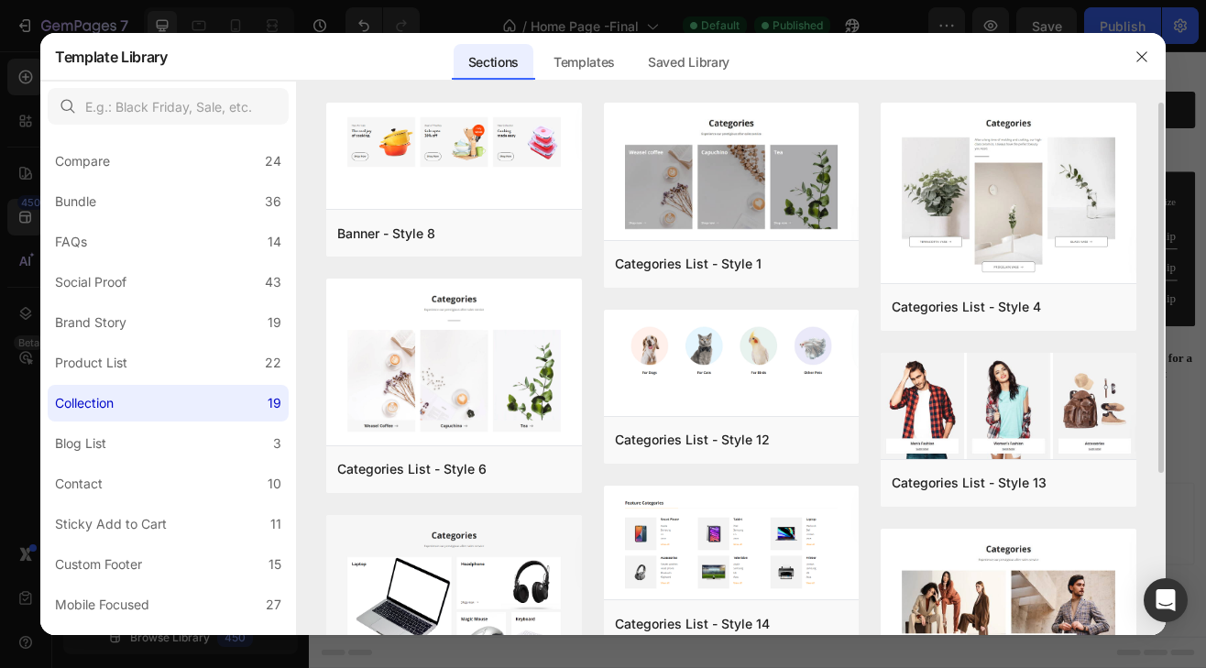
scroll to position [92, 0]
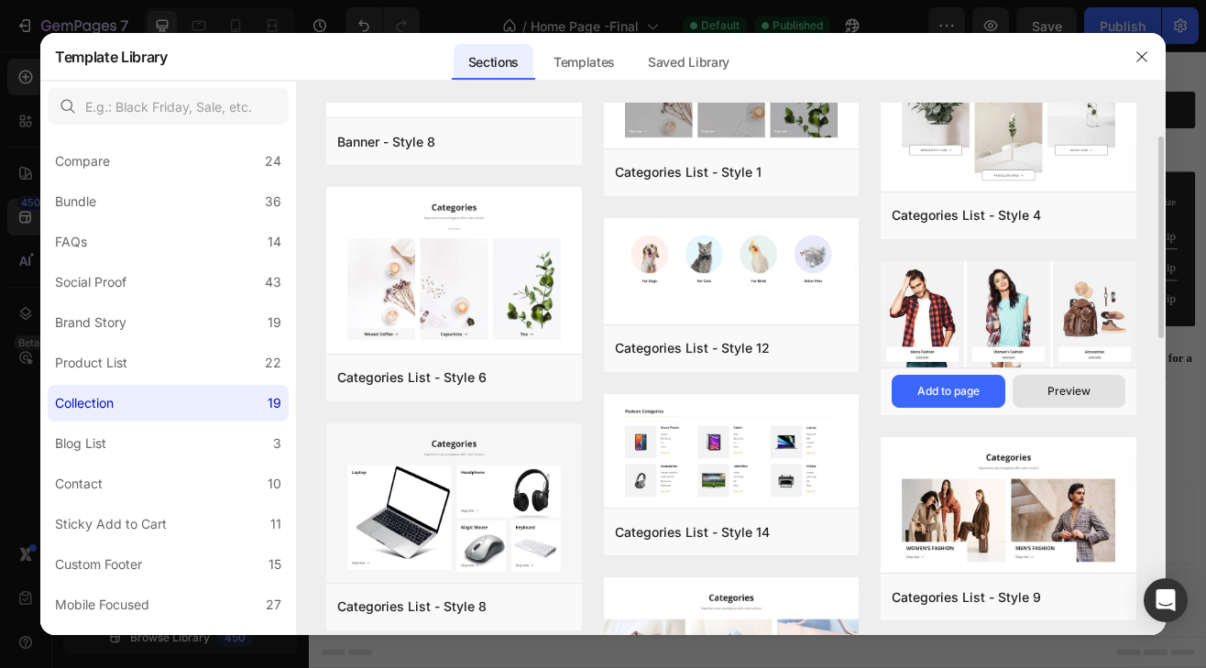
click at [1070, 390] on div "Preview" at bounding box center [1069, 391] width 43 height 17
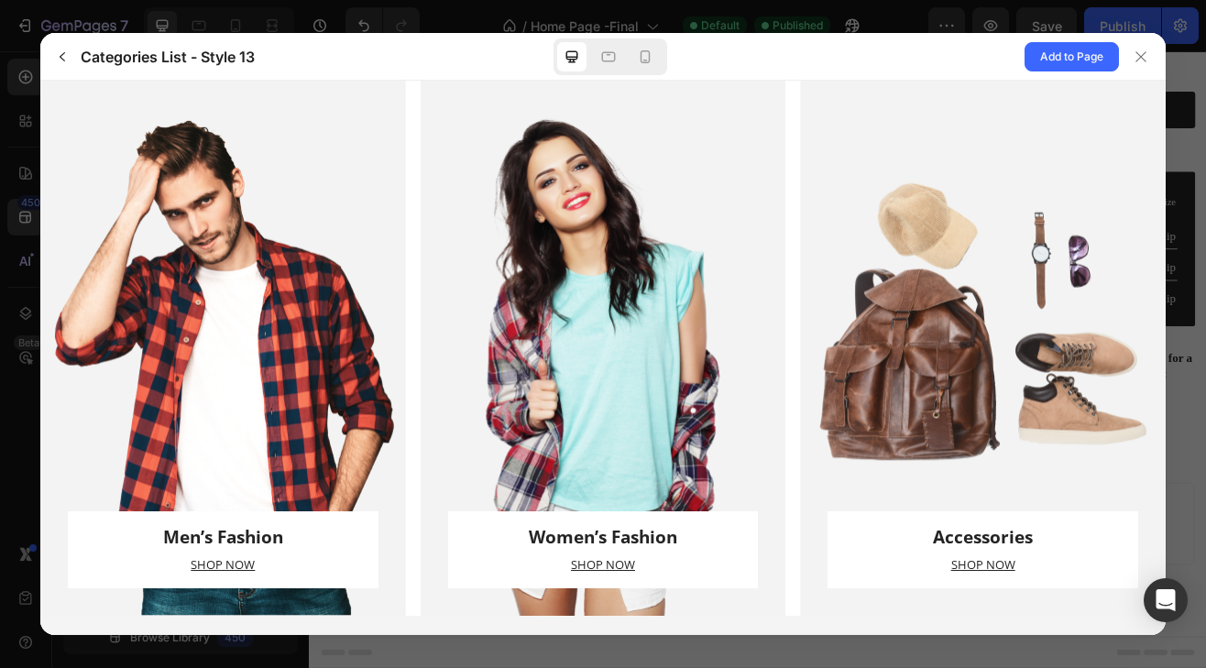
scroll to position [0, 0]
click at [1136, 60] on icon at bounding box center [1141, 57] width 15 height 15
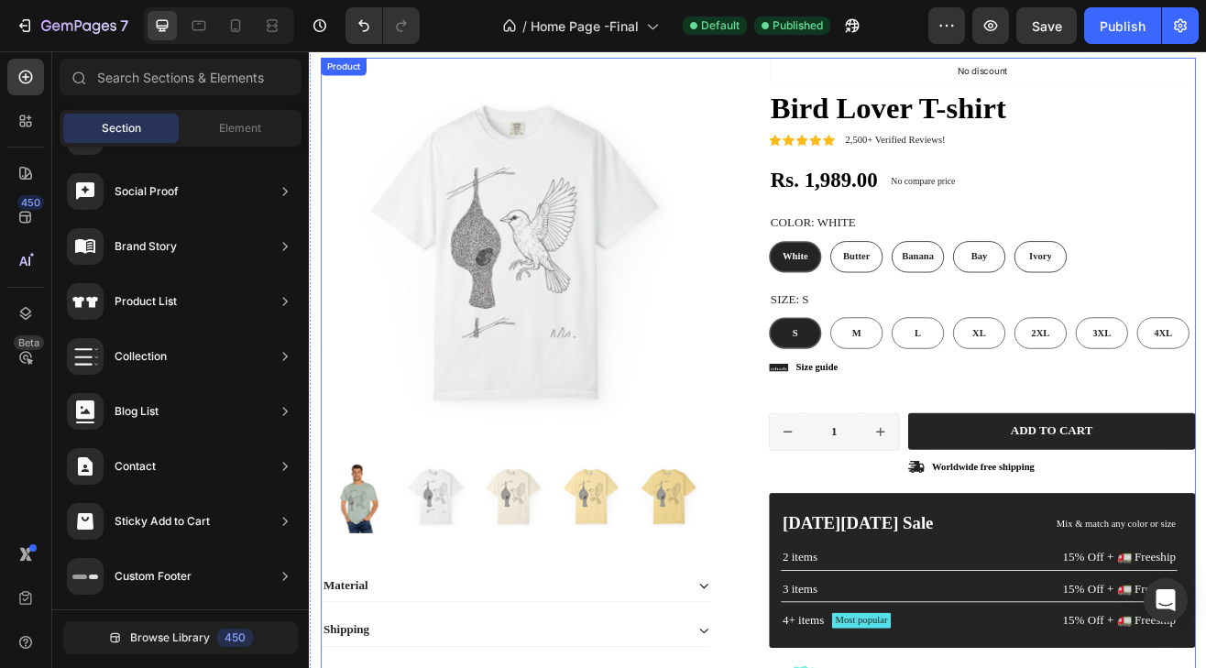
scroll to position [367, 0]
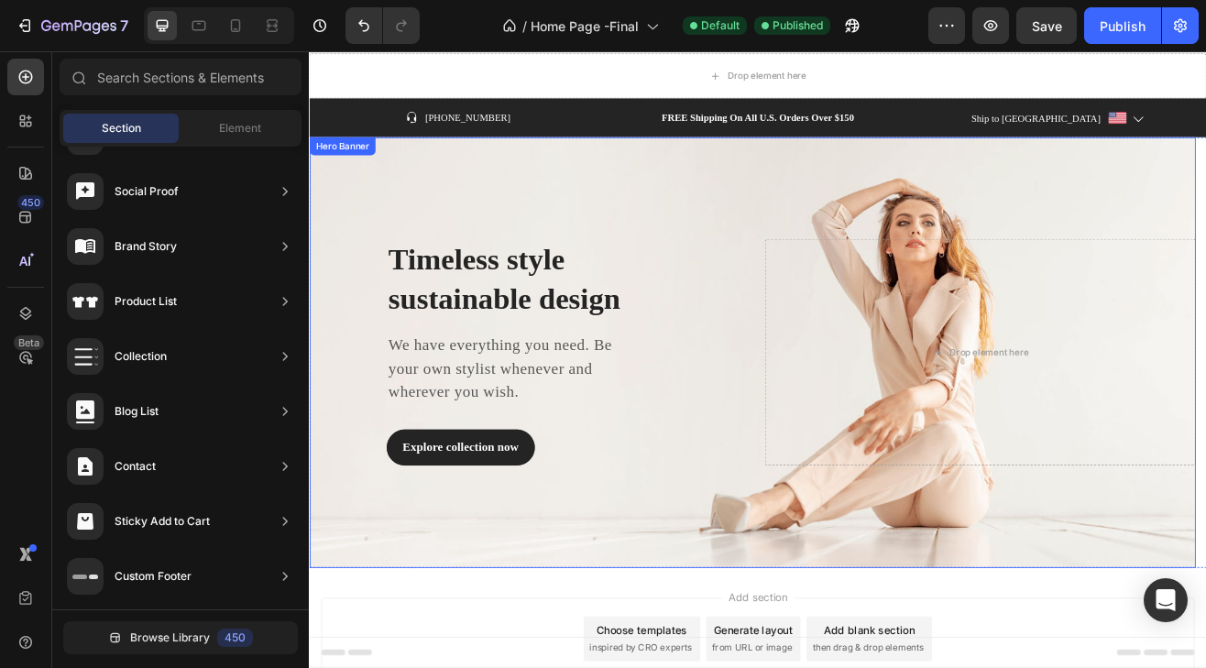
scroll to position [0, 0]
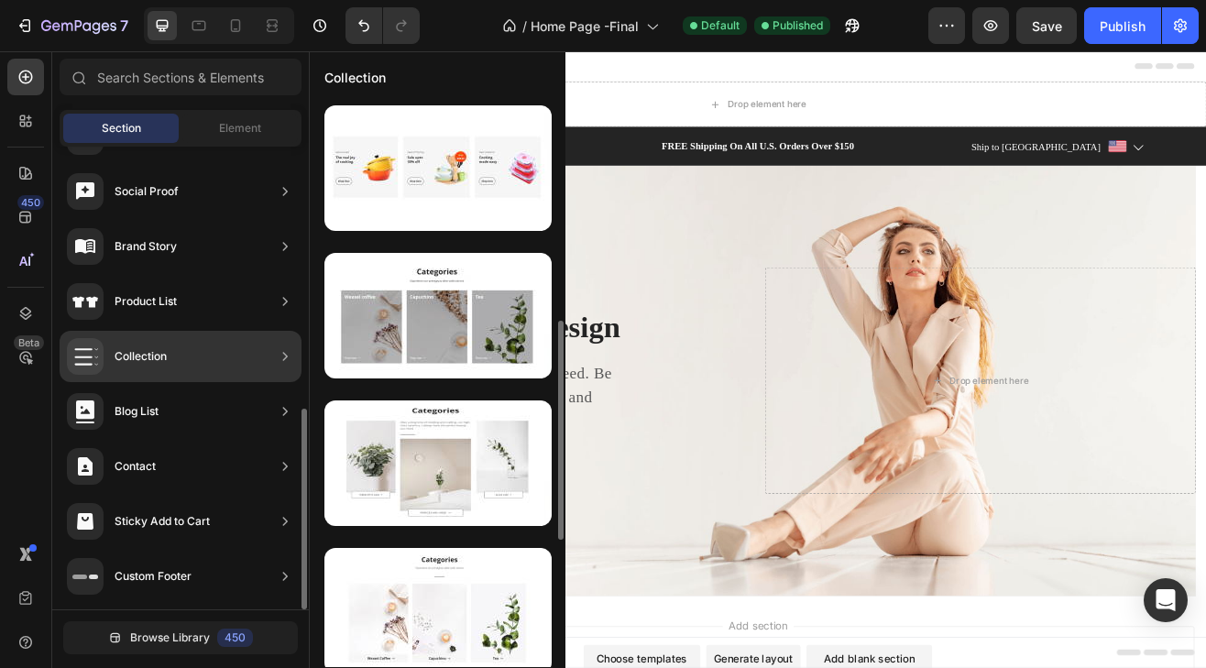
click at [168, 352] on div "Collection" at bounding box center [181, 356] width 242 height 51
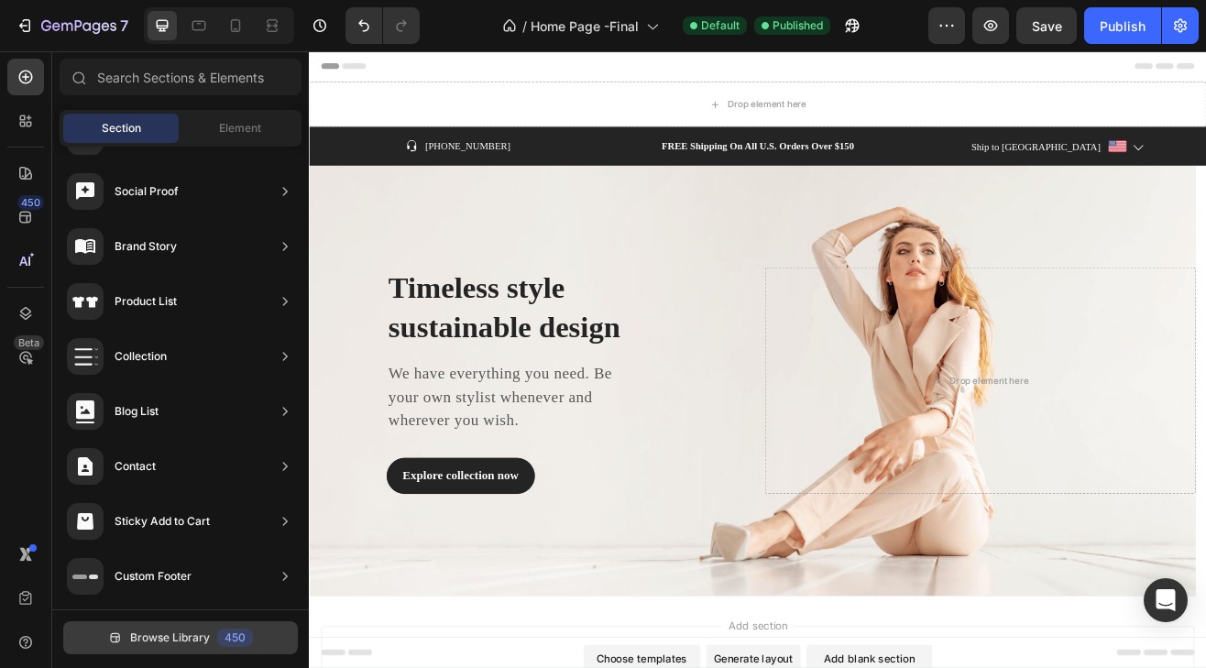
click at [166, 641] on span "Browse Library" at bounding box center [170, 638] width 80 height 17
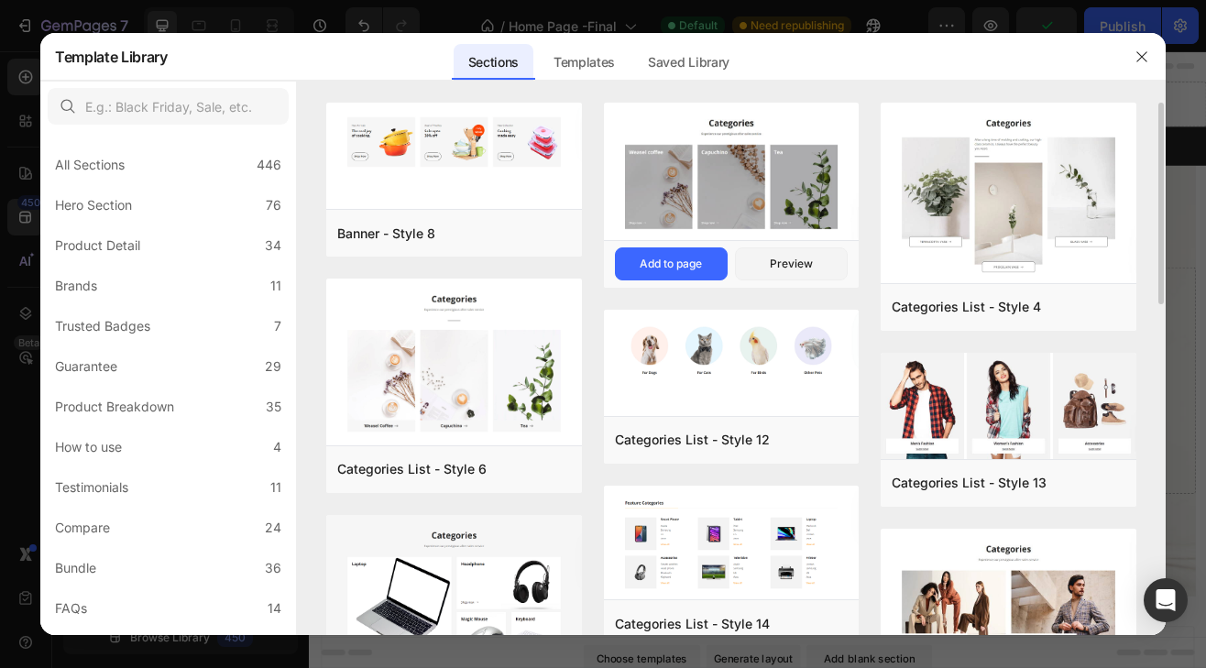
scroll to position [92, 0]
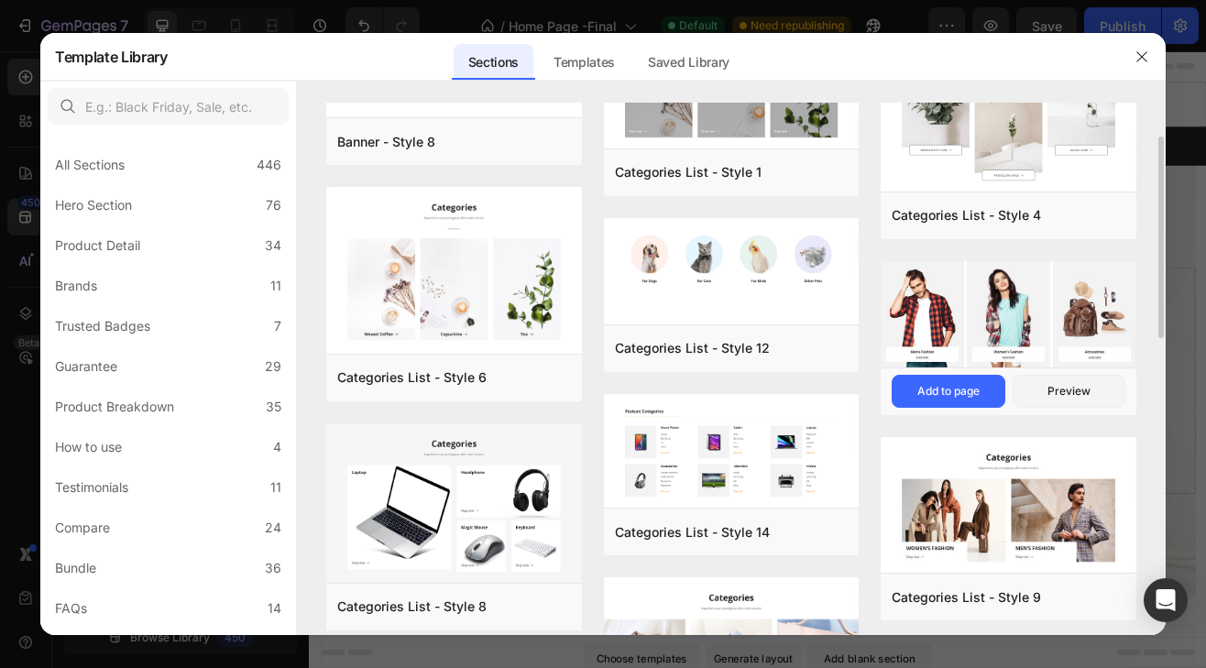
click at [1016, 294] on img at bounding box center [1009, 314] width 256 height 106
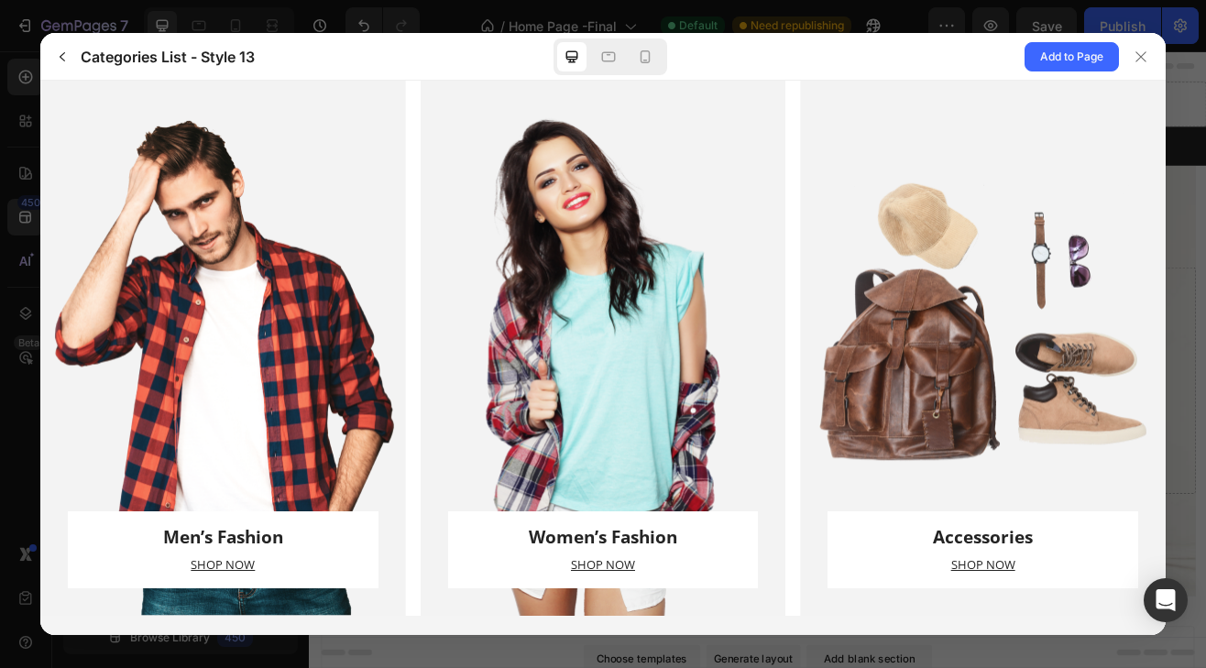
scroll to position [0, 0]
click at [74, 57] on button "button" at bounding box center [62, 56] width 29 height 29
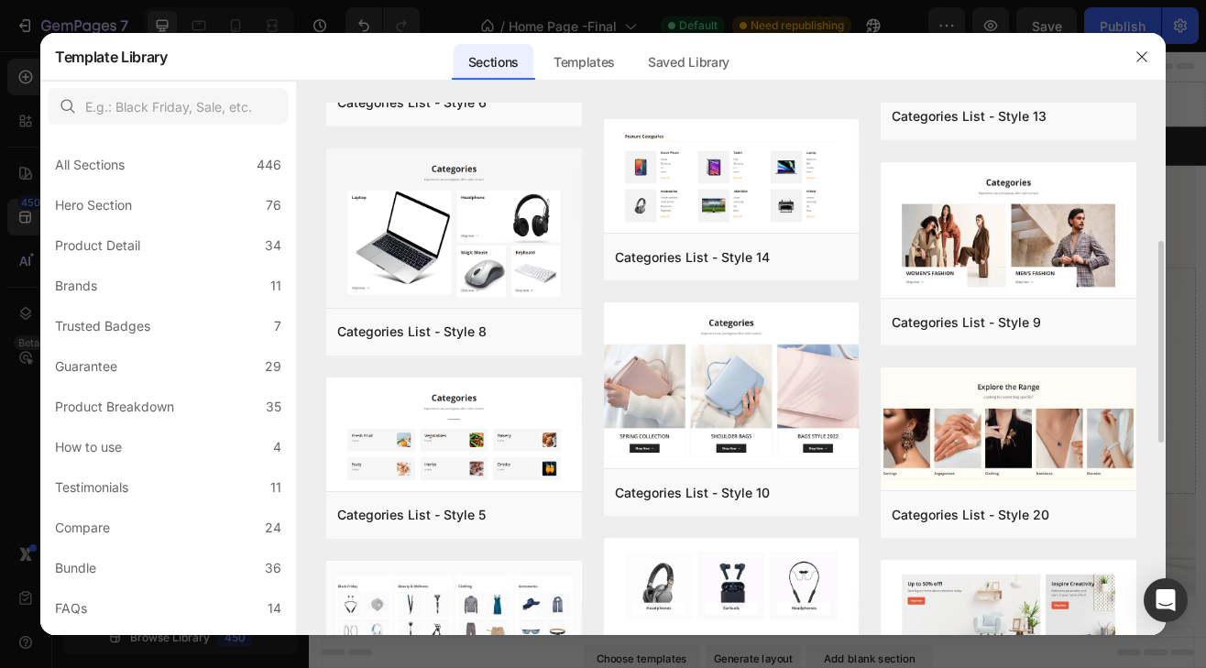
scroll to position [458, 0]
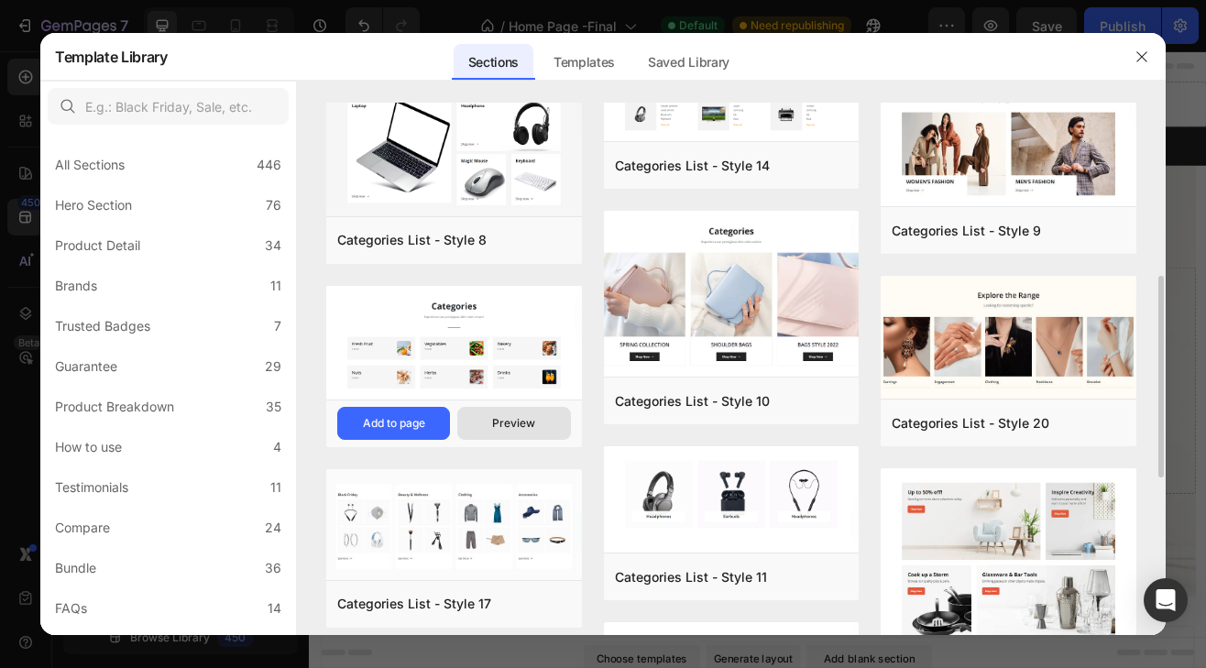
click at [491, 425] on button "Preview" at bounding box center [513, 423] width 113 height 33
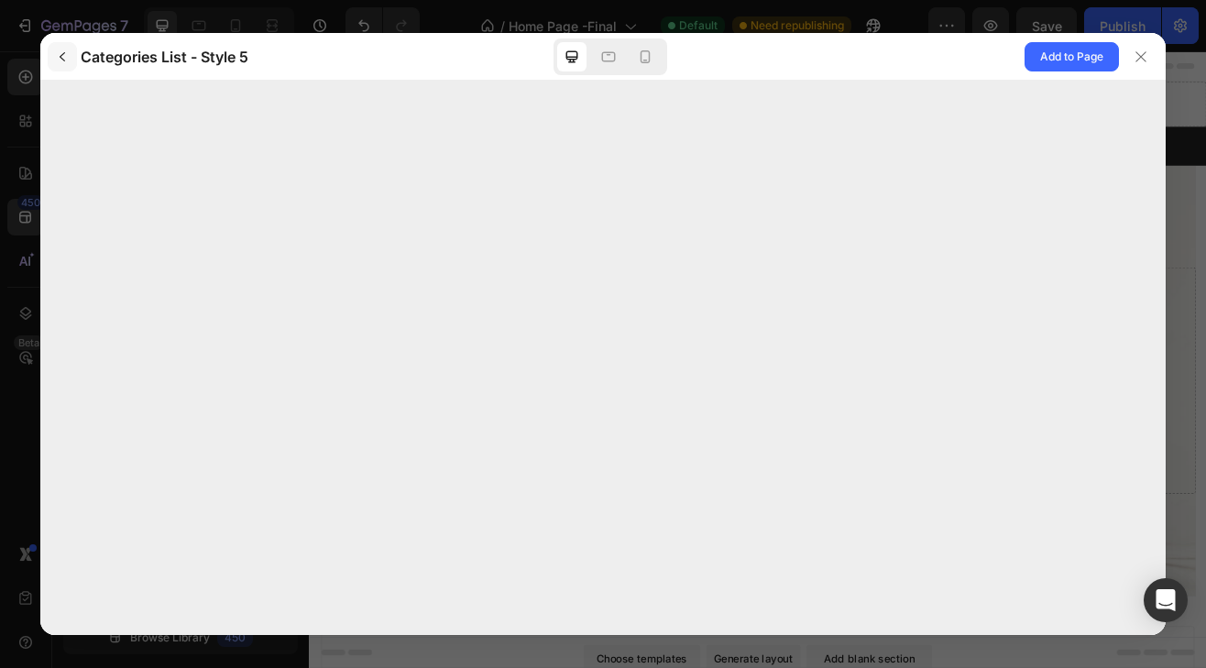
click at [72, 50] on button "button" at bounding box center [62, 56] width 29 height 29
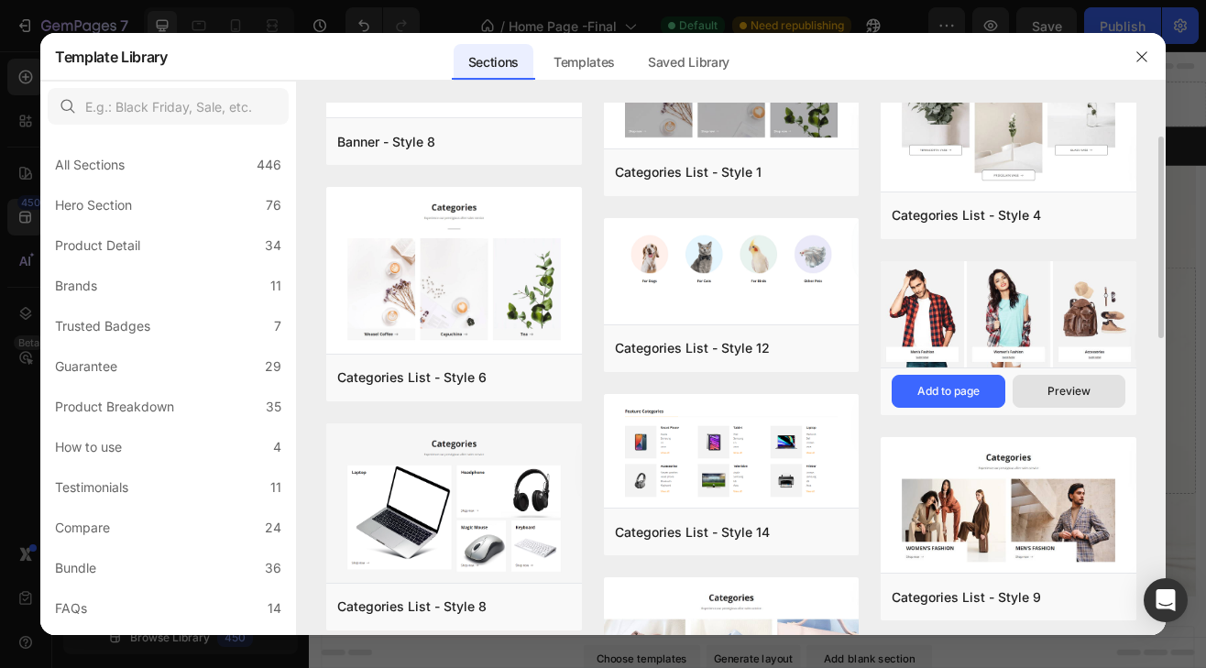
scroll to position [183, 0]
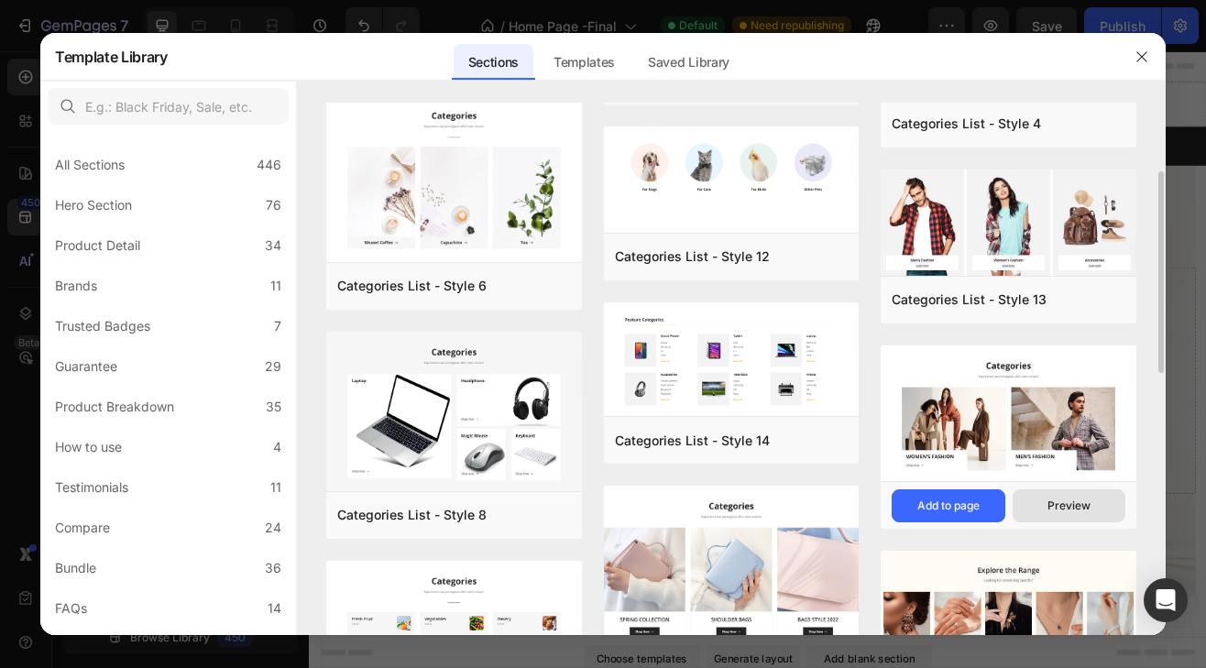
click at [1064, 513] on div "Preview" at bounding box center [1069, 506] width 43 height 17
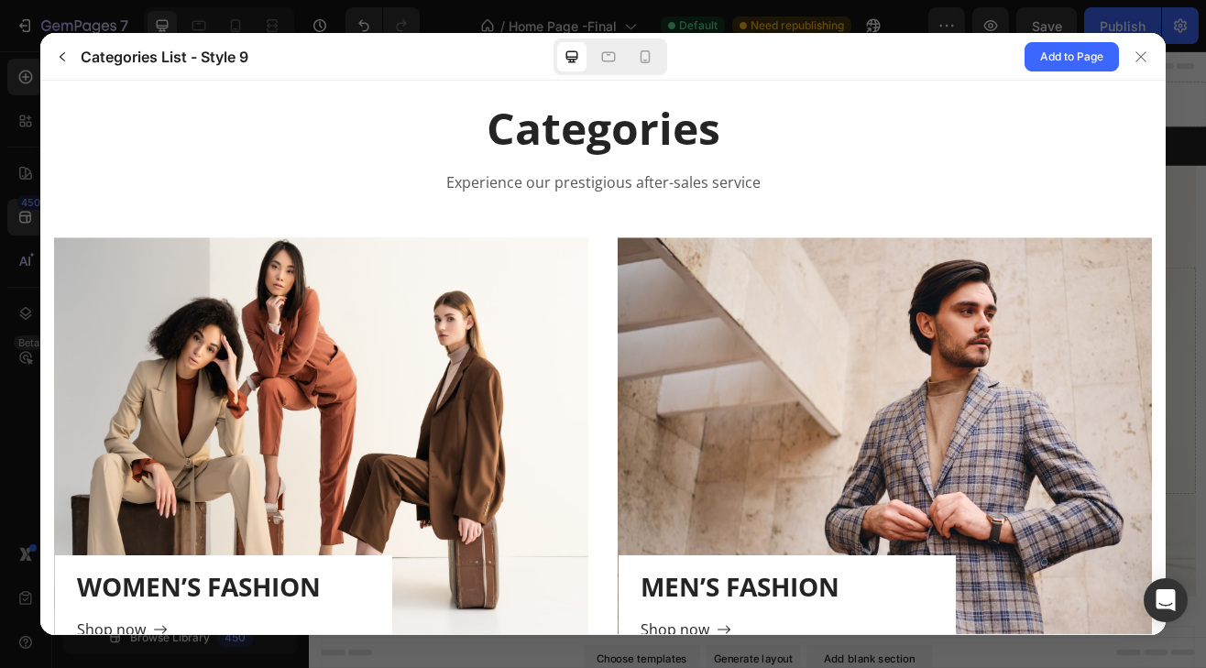
scroll to position [0, 0]
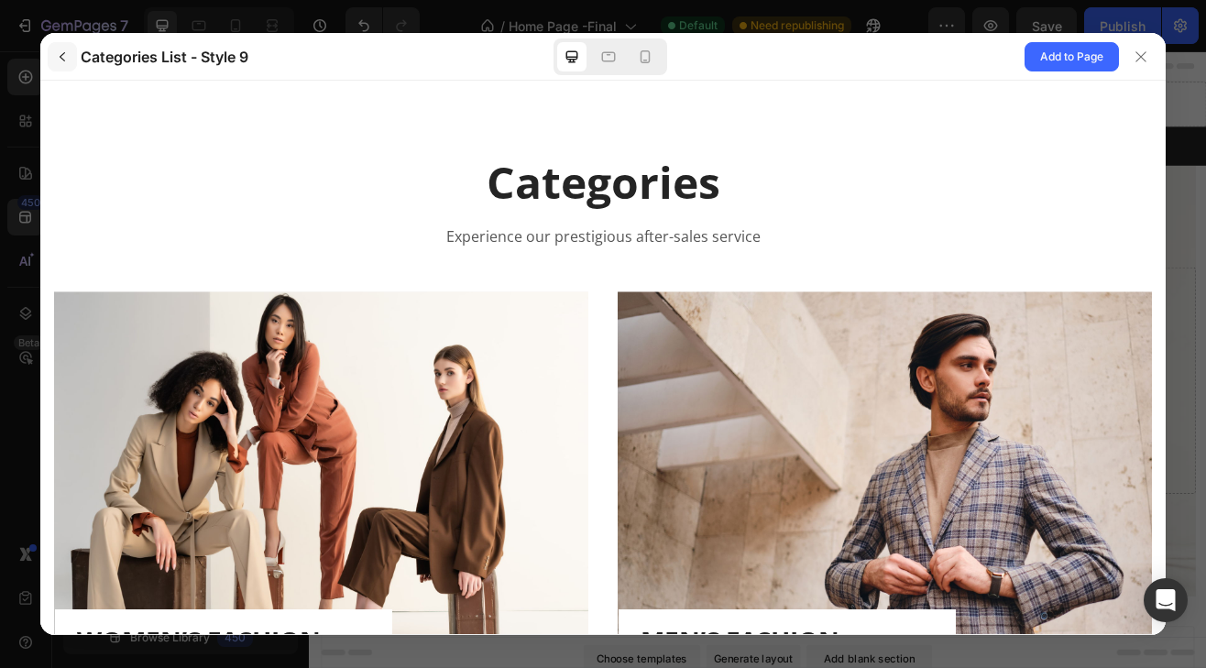
click at [59, 62] on icon "button" at bounding box center [62, 57] width 15 height 15
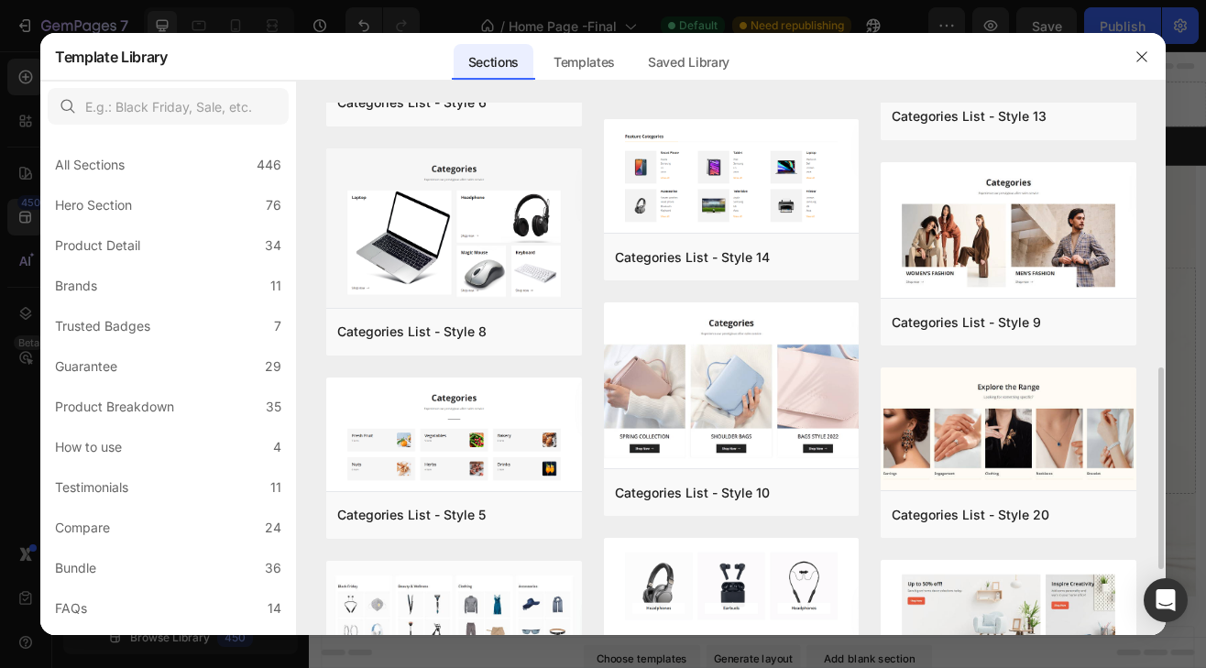
scroll to position [458, 0]
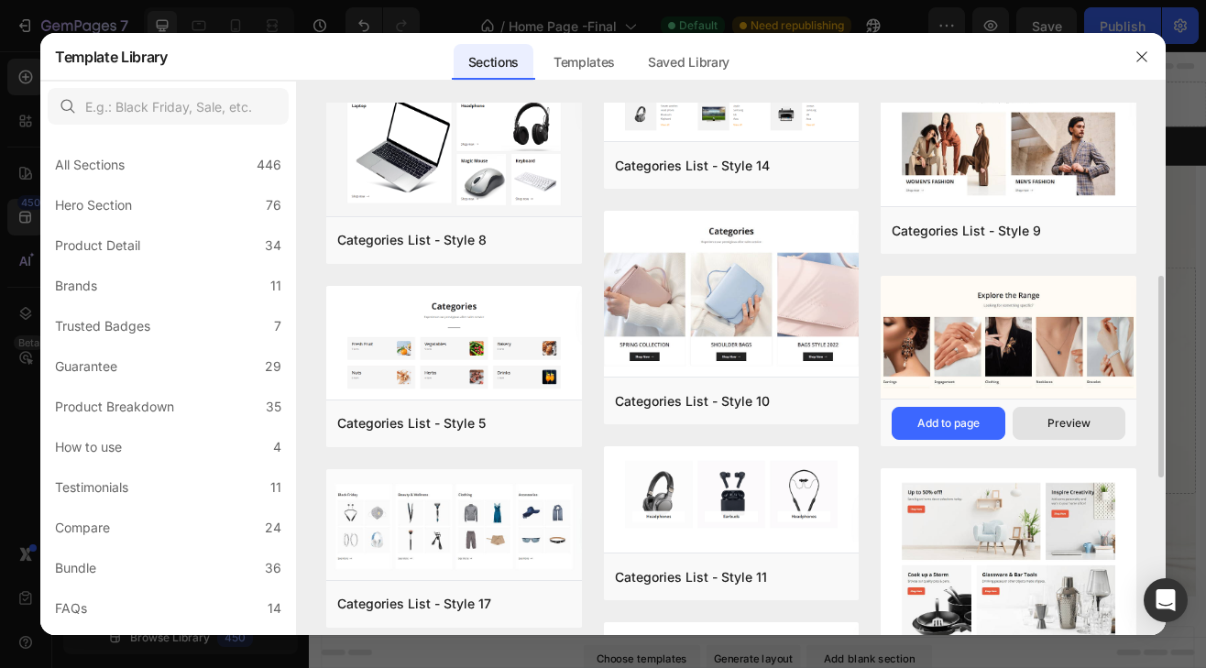
click at [1061, 418] on div "Preview" at bounding box center [1069, 423] width 43 height 17
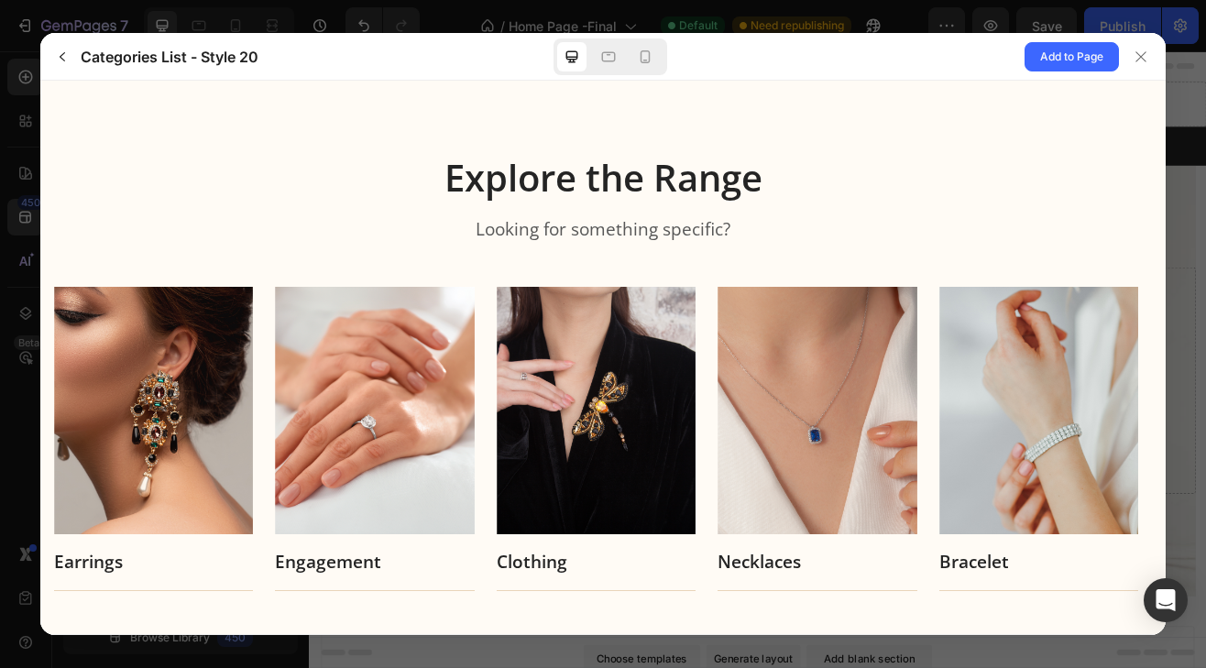
scroll to position [0, 0]
click at [63, 56] on icon "button" at bounding box center [62, 57] width 15 height 15
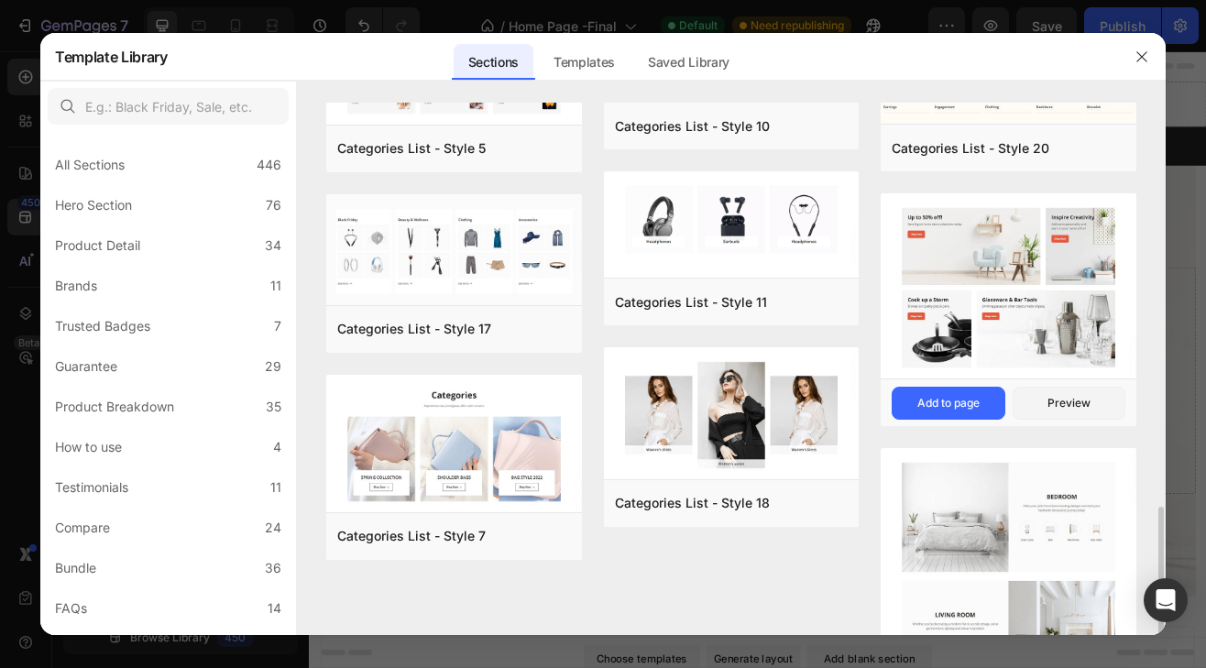
scroll to position [825, 0]
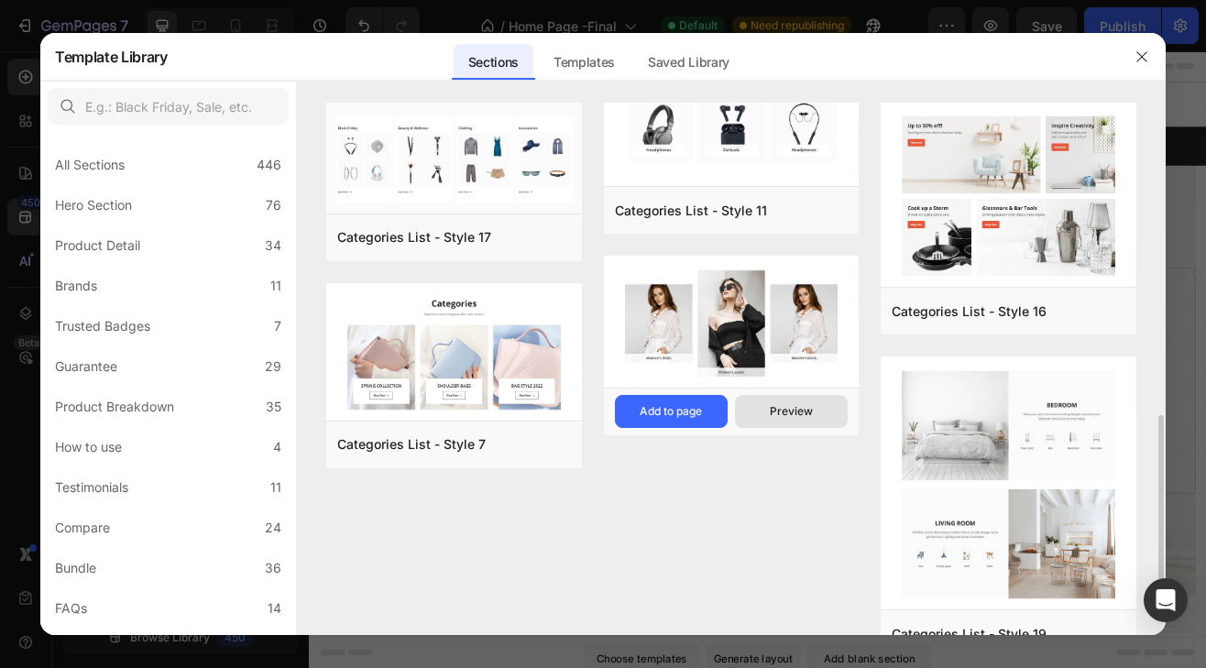
click at [807, 411] on div "Preview" at bounding box center [791, 411] width 43 height 17
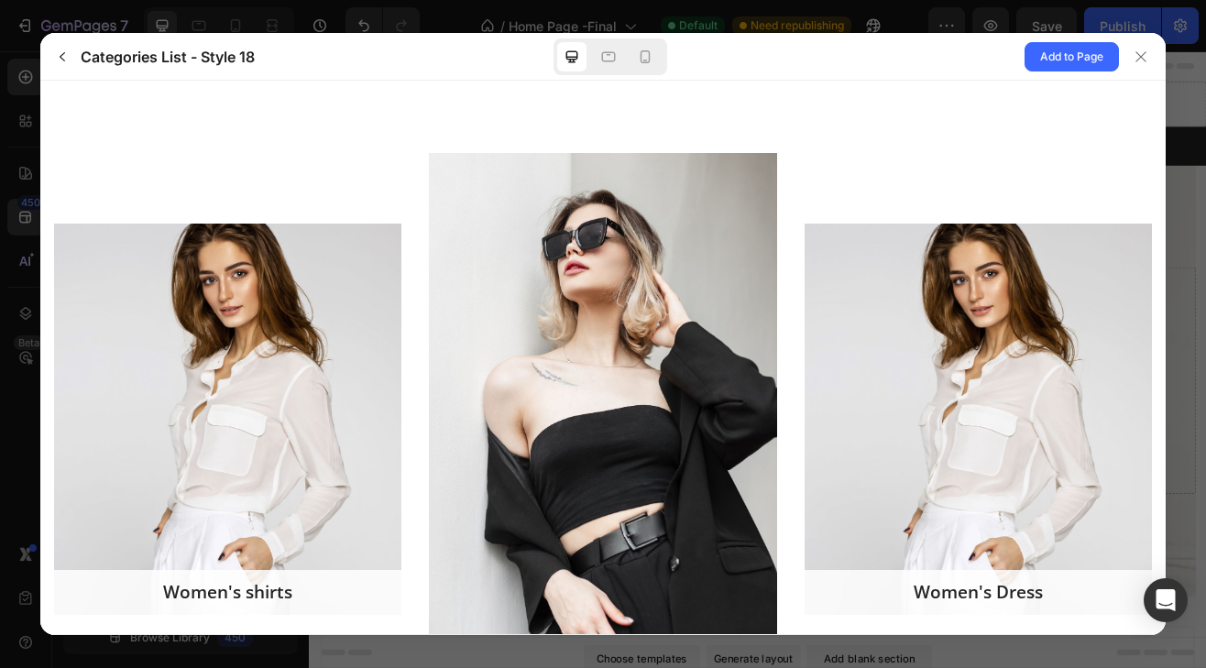
scroll to position [0, 0]
click at [59, 57] on icon "button" at bounding box center [62, 57] width 15 height 15
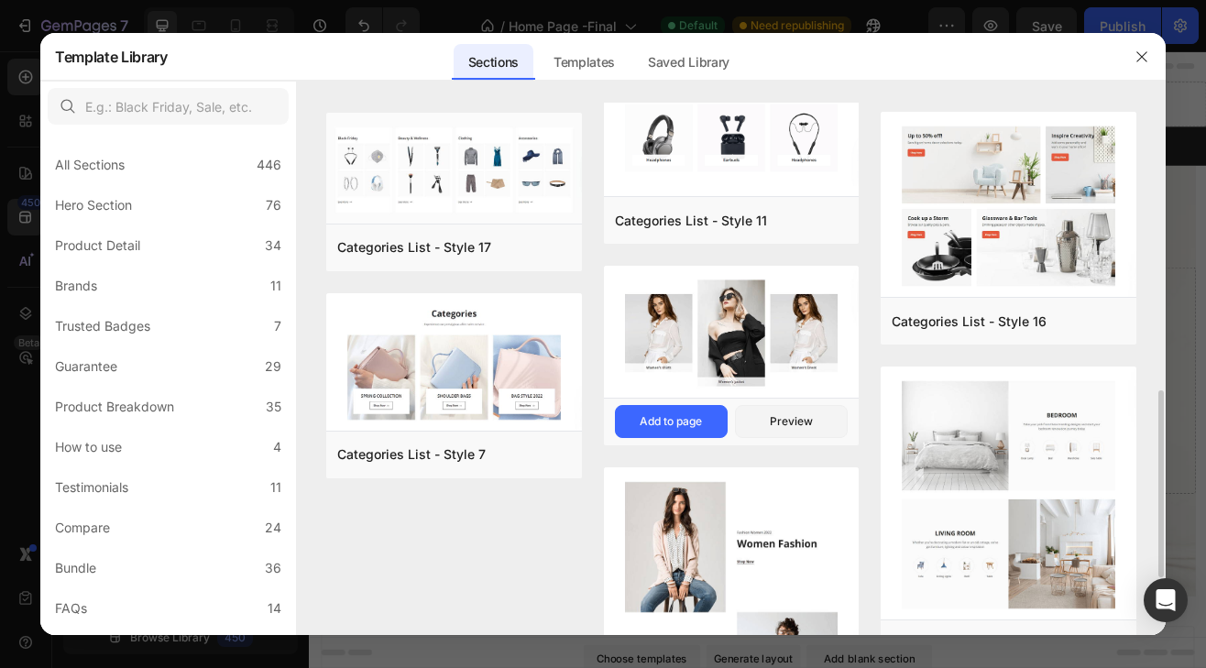
scroll to position [974, 0]
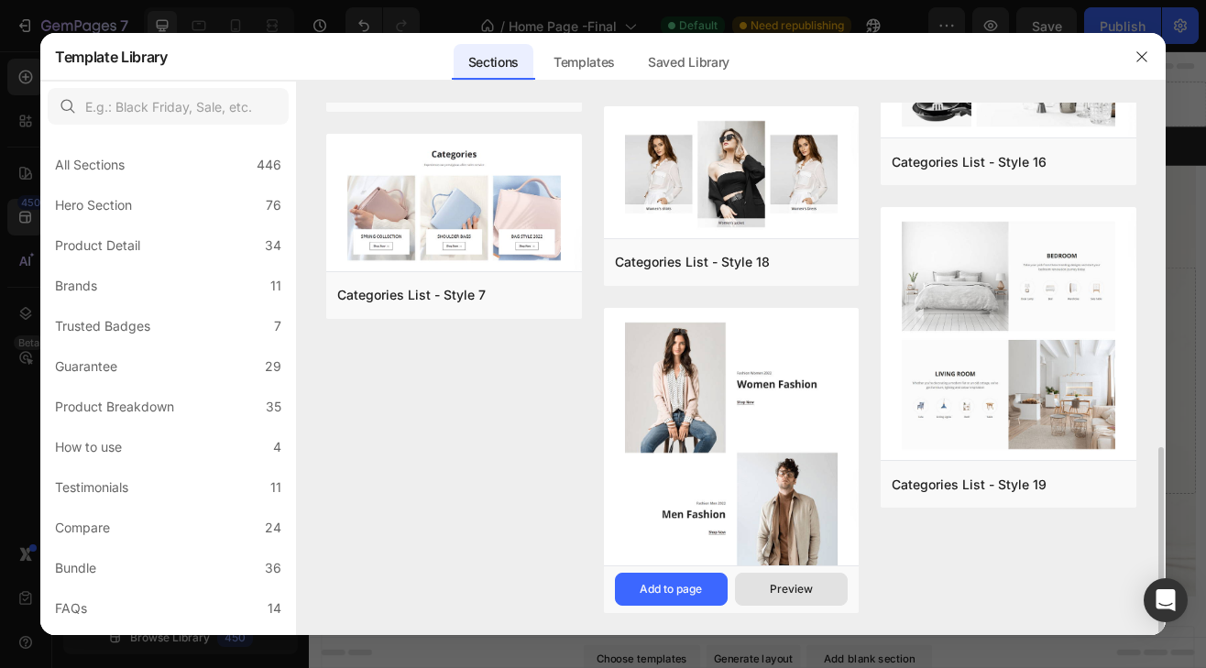
click at [767, 589] on button "Preview" at bounding box center [791, 589] width 113 height 33
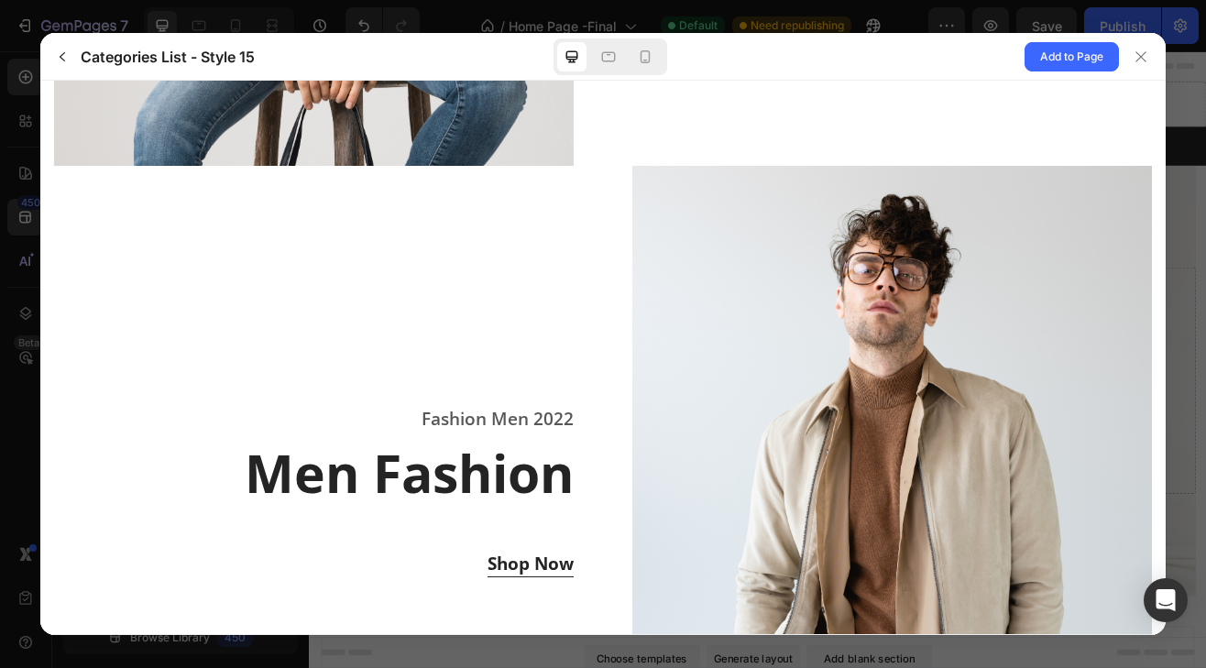
scroll to position [881, 0]
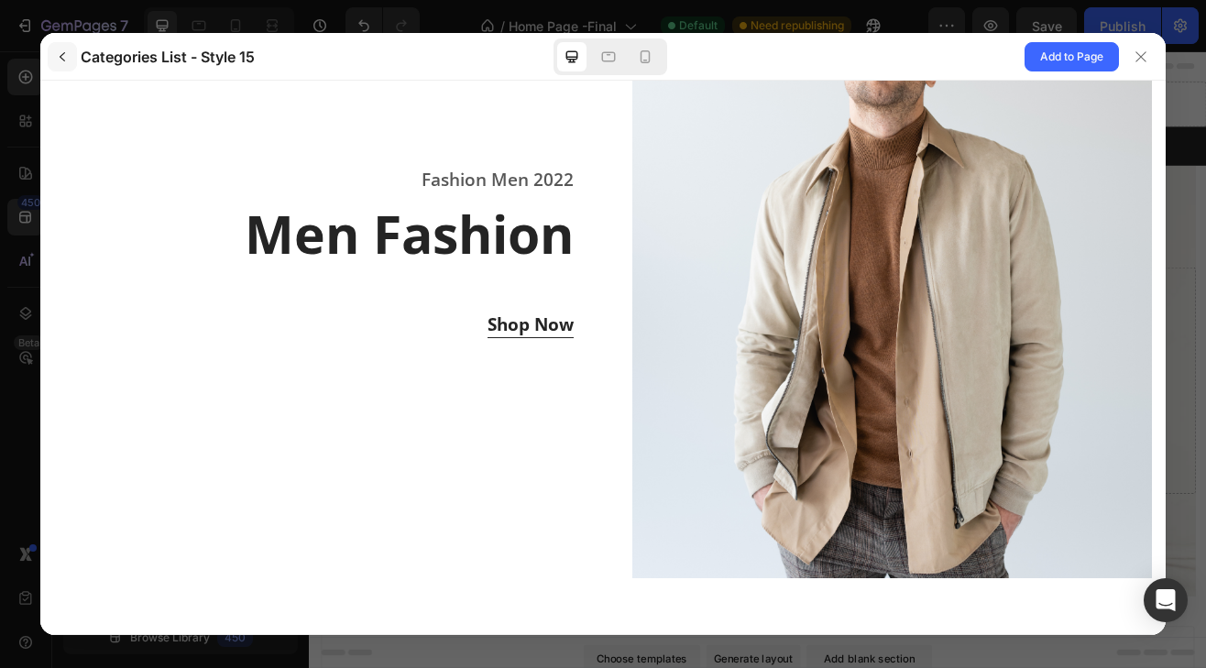
click at [55, 65] on button "button" at bounding box center [62, 56] width 29 height 29
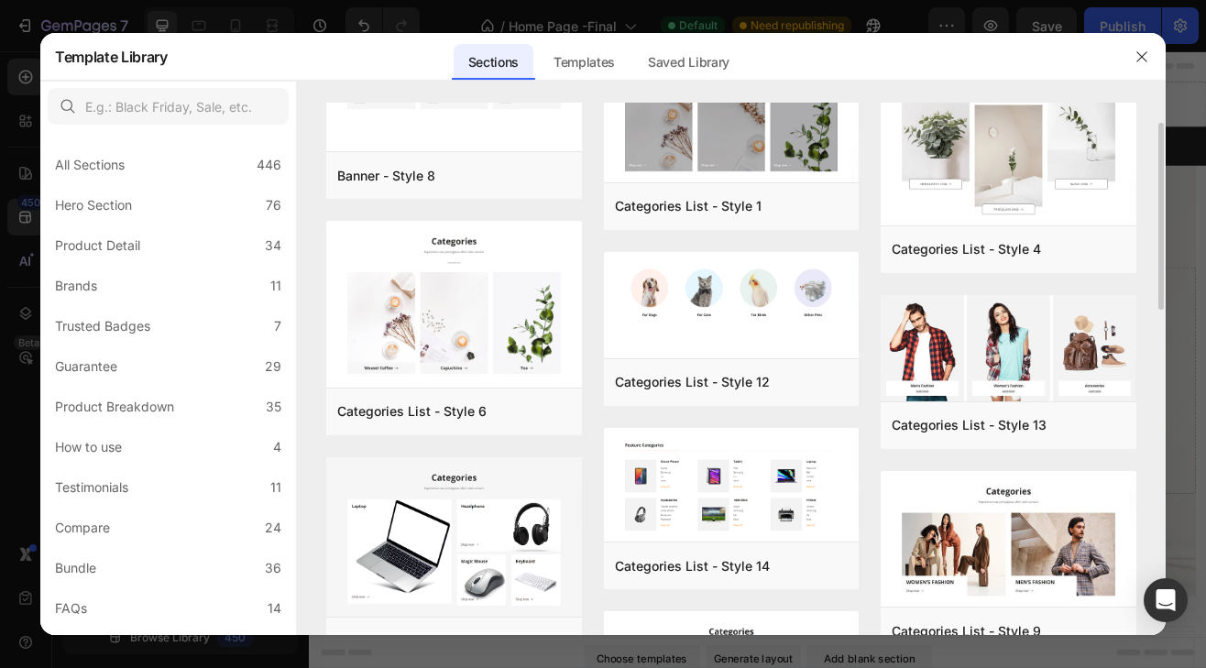
scroll to position [0, 0]
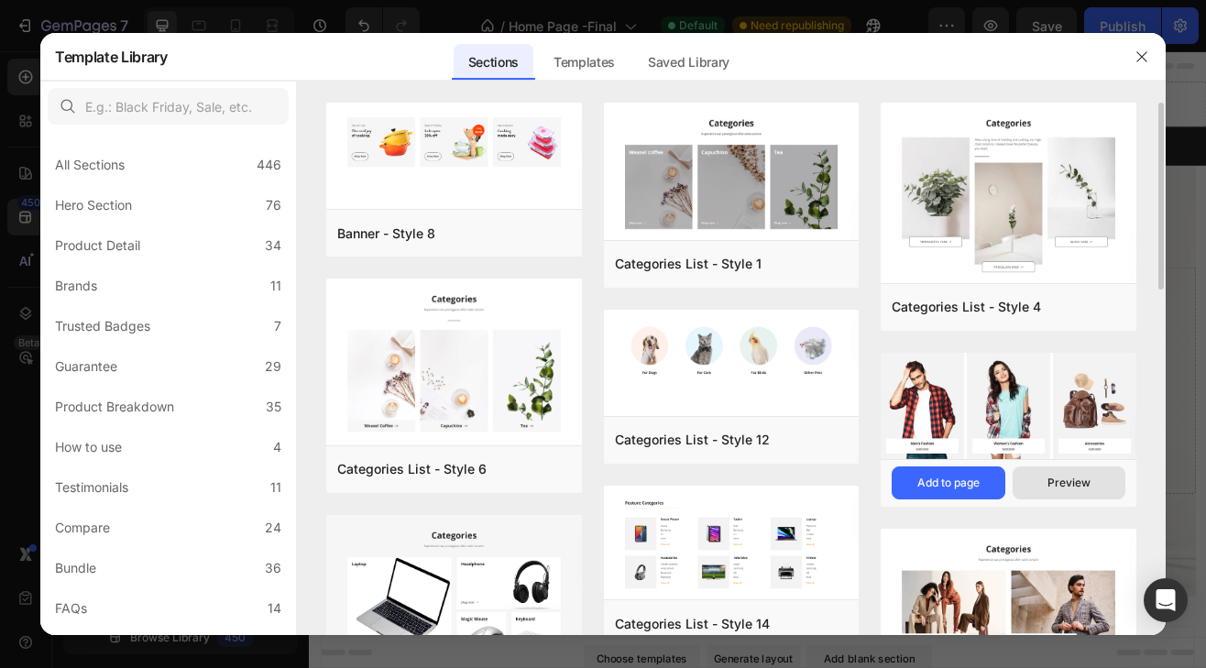
click at [1050, 479] on div "Preview" at bounding box center [1069, 483] width 43 height 17
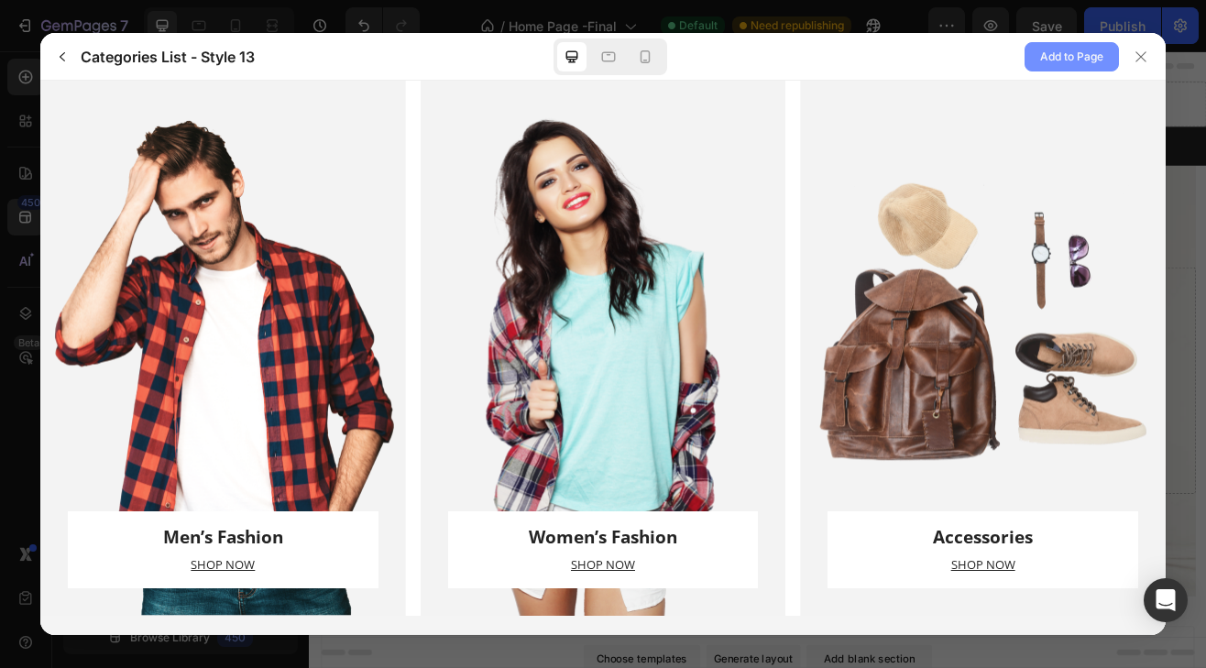
click at [1039, 59] on button "Add to Page" at bounding box center [1072, 56] width 94 height 29
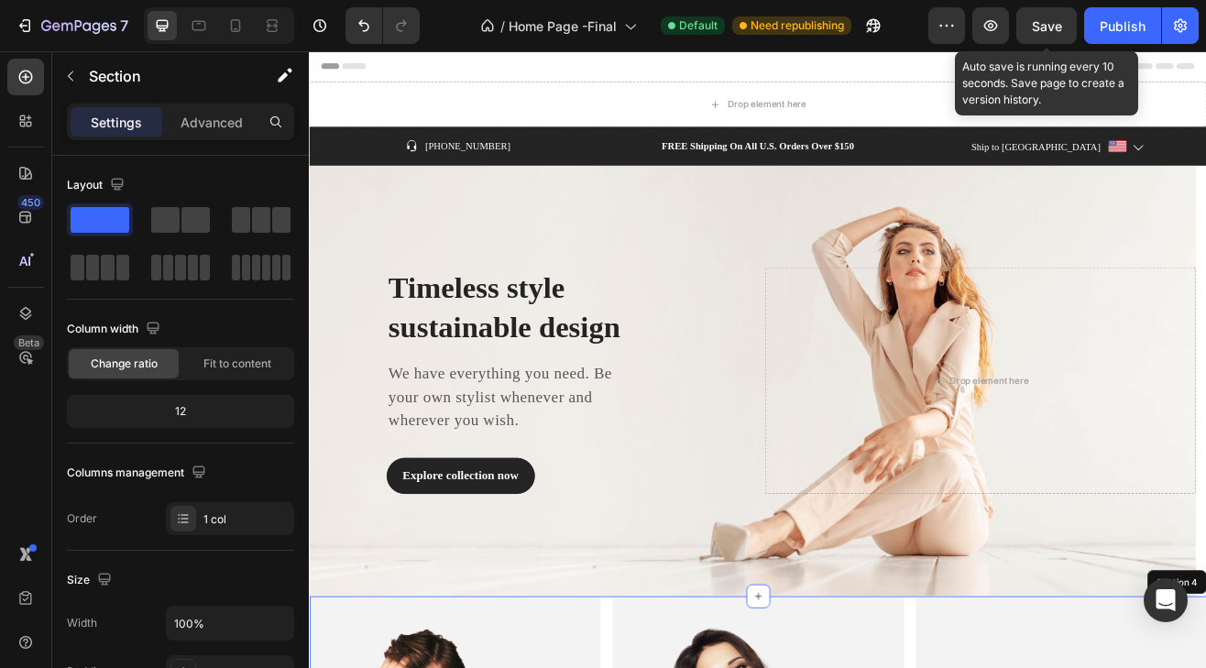
click at [1058, 28] on span "Save" at bounding box center [1047, 26] width 30 height 16
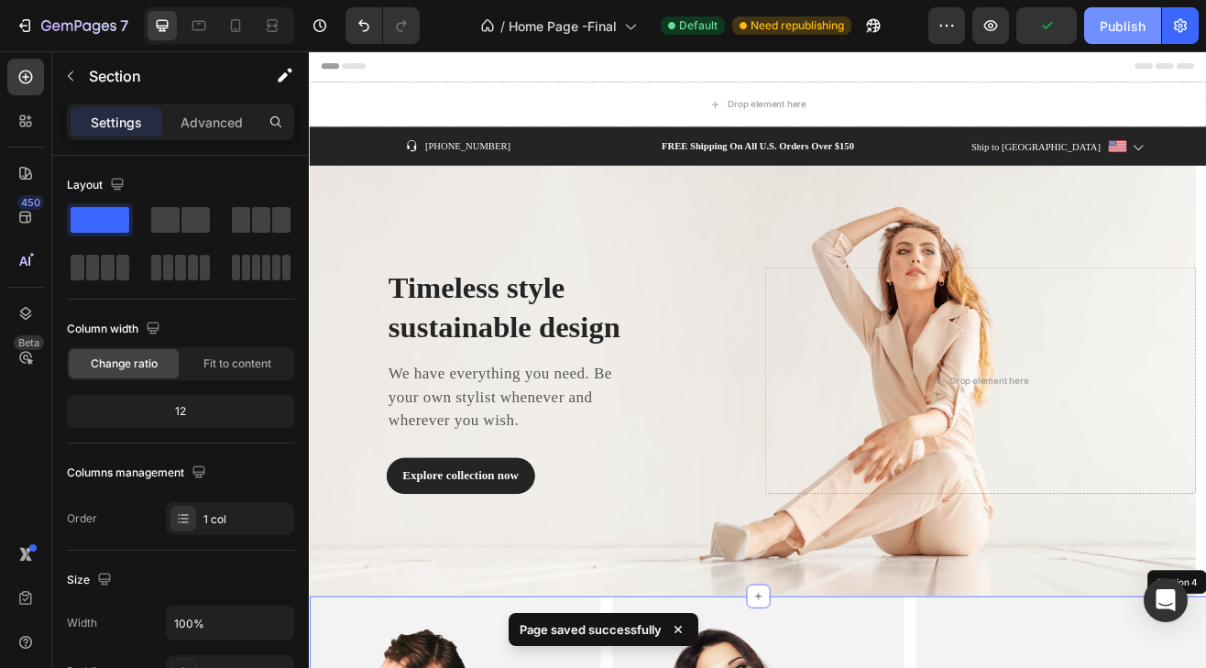
click at [1107, 28] on div "Publish" at bounding box center [1123, 26] width 46 height 19
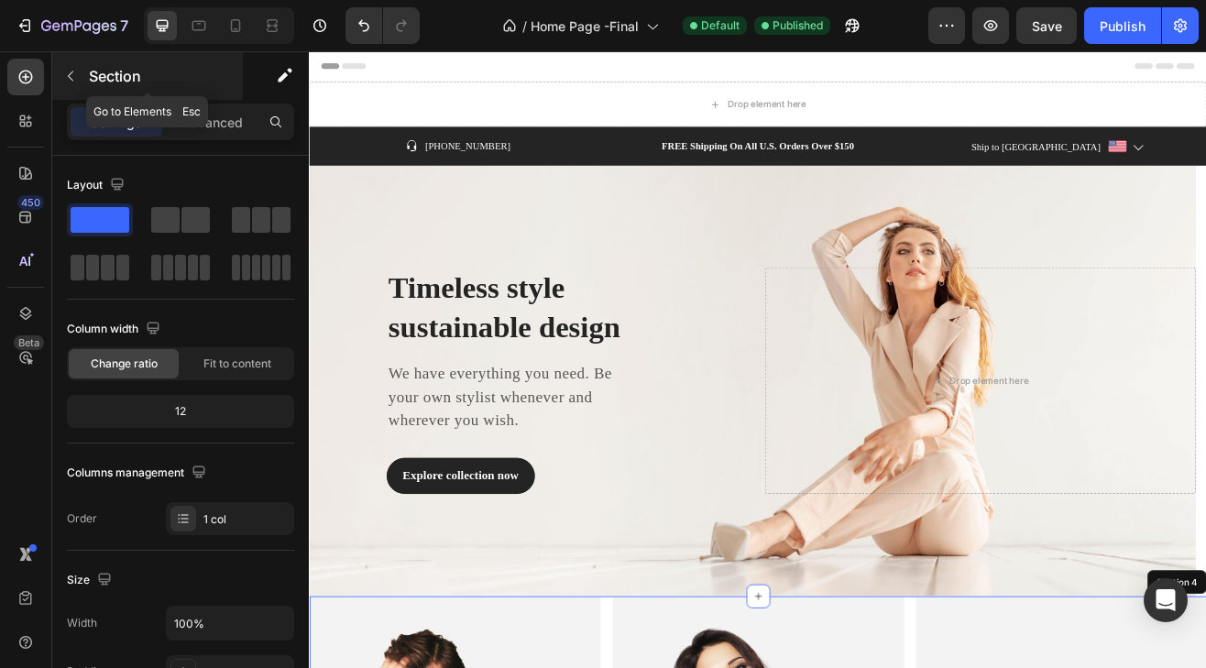
click at [72, 76] on icon "button" at bounding box center [70, 76] width 15 height 15
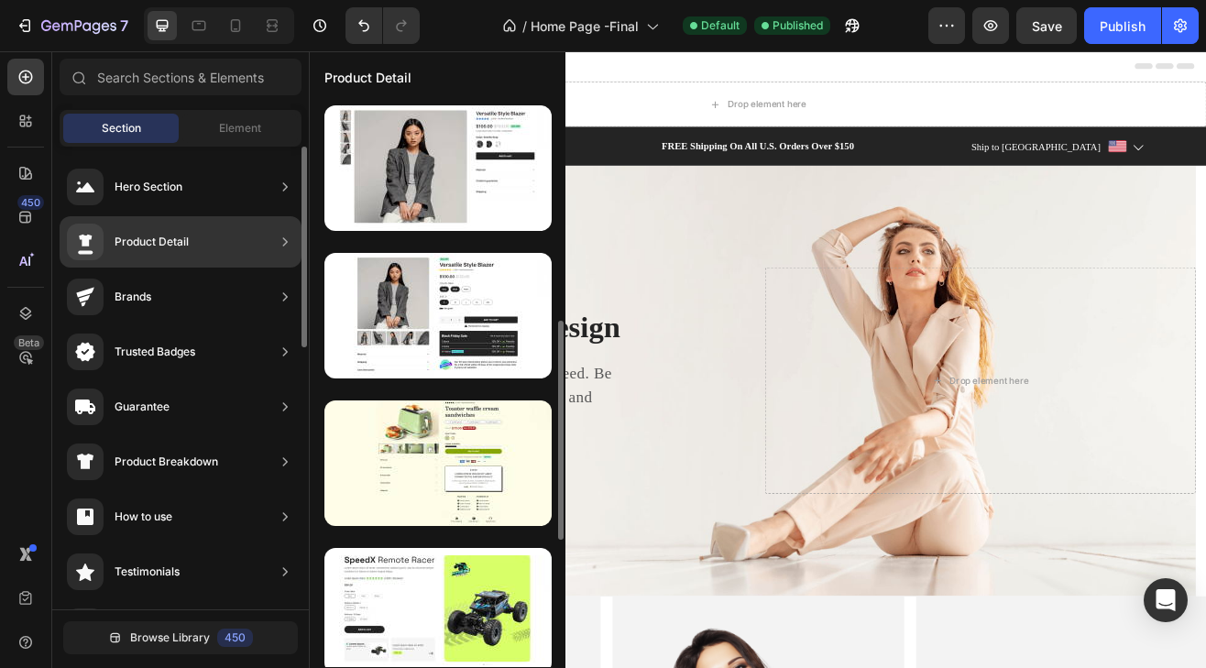
click at [165, 236] on div "Product Detail" at bounding box center [152, 242] width 74 height 18
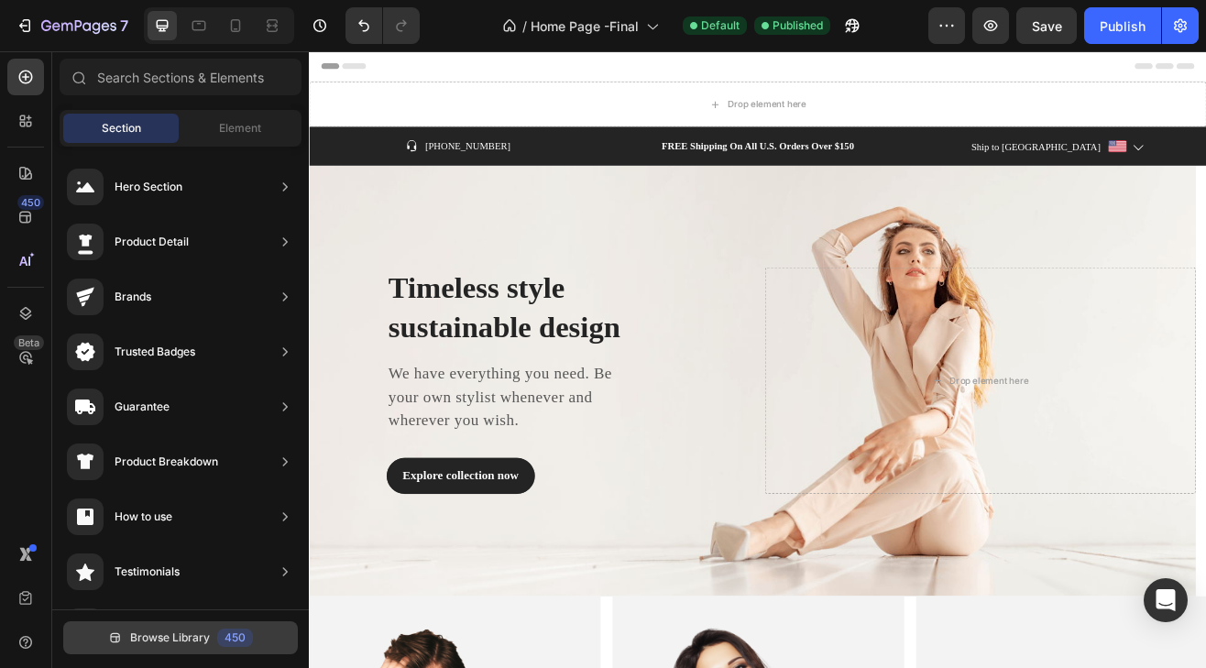
click at [153, 634] on span "Browse Library" at bounding box center [170, 638] width 80 height 17
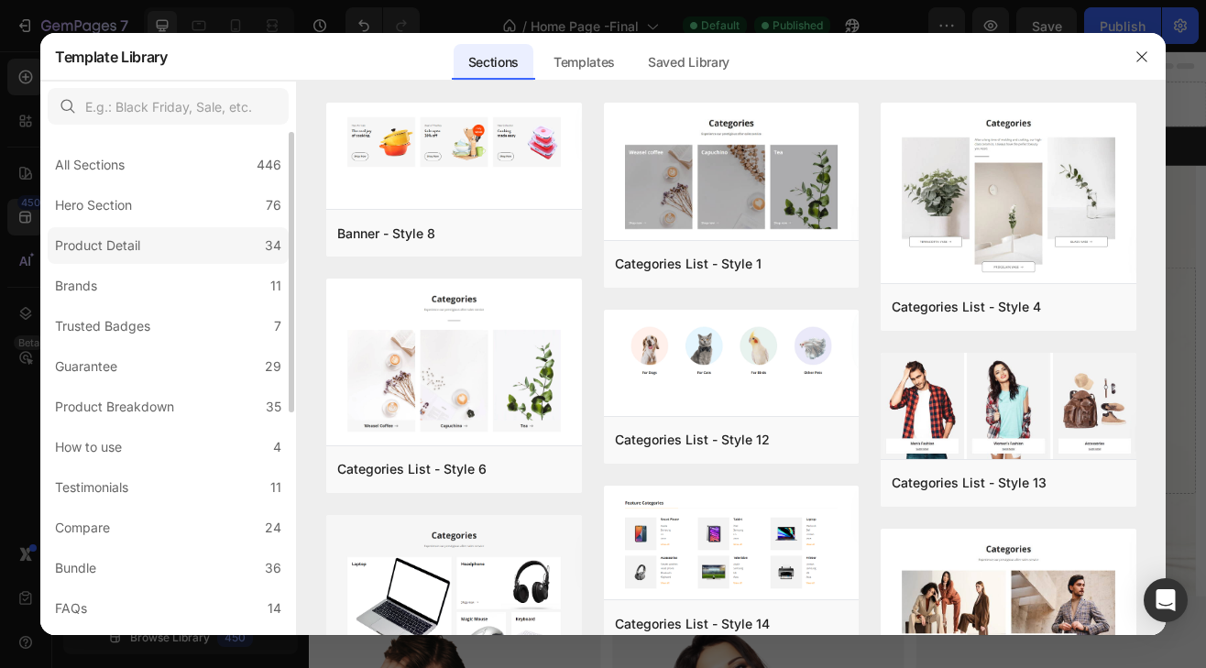
click at [105, 246] on div "Product Detail" at bounding box center [97, 246] width 85 height 22
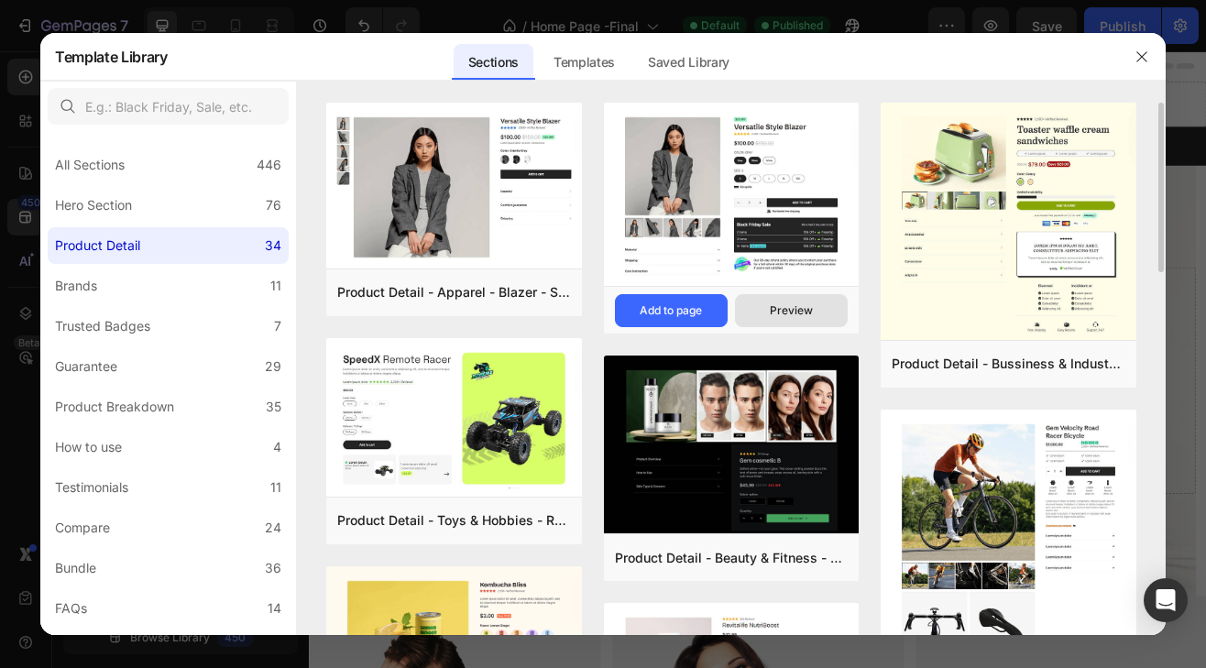
click at [812, 308] on div "Preview" at bounding box center [791, 311] width 43 height 17
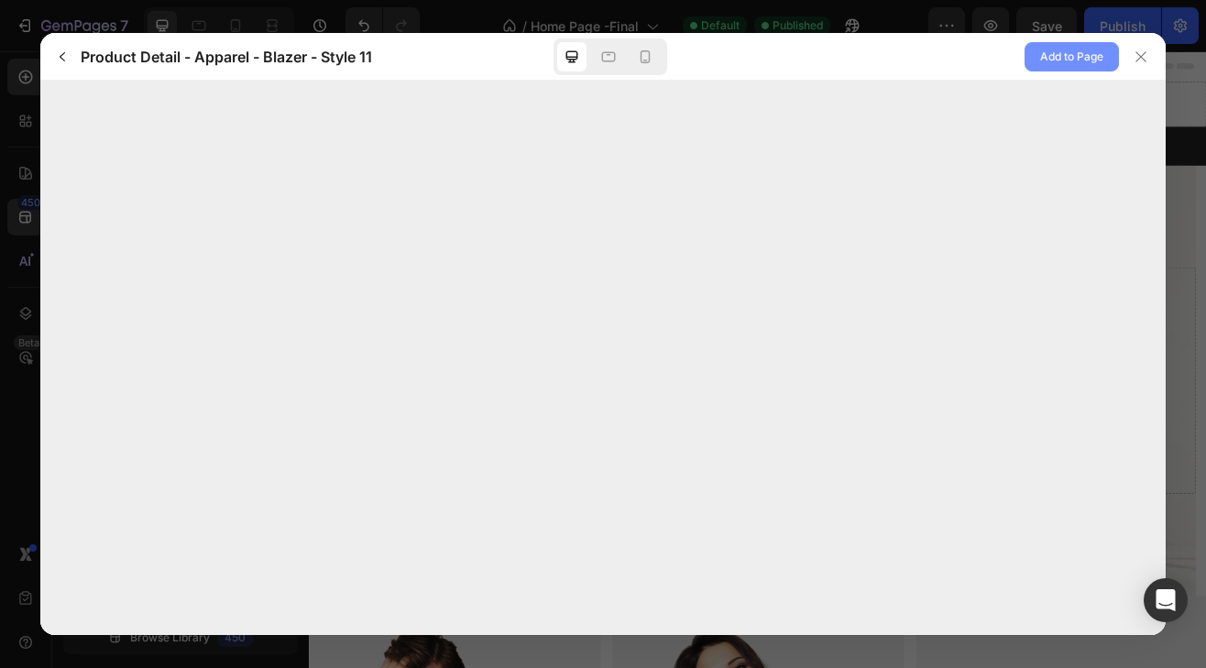
click at [1054, 55] on span "Add to Page" at bounding box center [1071, 57] width 63 height 22
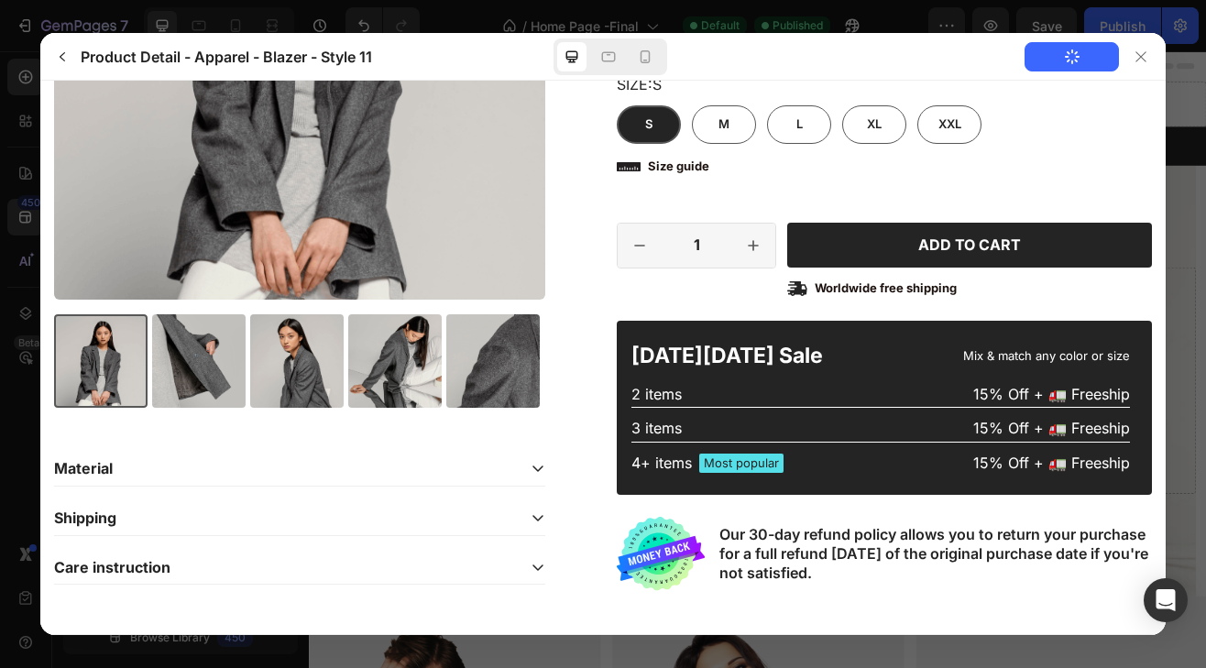
scroll to position [385, 0]
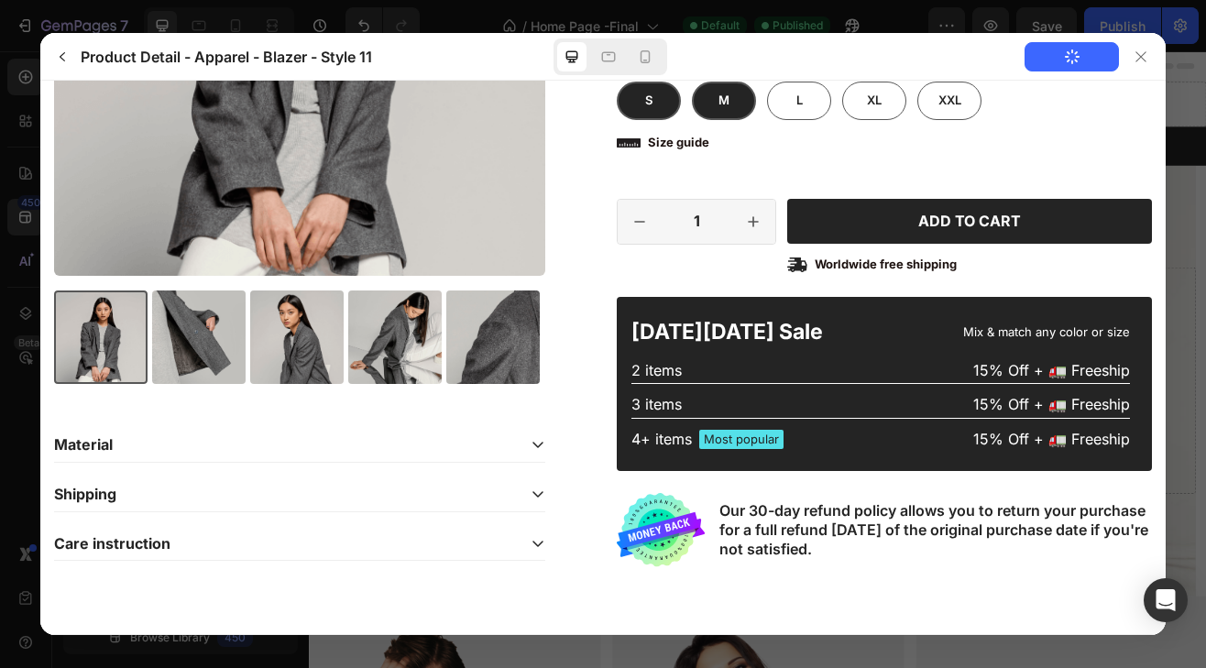
click at [706, 93] on div "M" at bounding box center [723, 101] width 64 height 39
click at [755, 120] on input "M M M" at bounding box center [755, 120] width 1 height 1
click at [784, 100] on div "L" at bounding box center [798, 101] width 64 height 39
click at [831, 120] on input "L L L" at bounding box center [831, 120] width 1 height 1
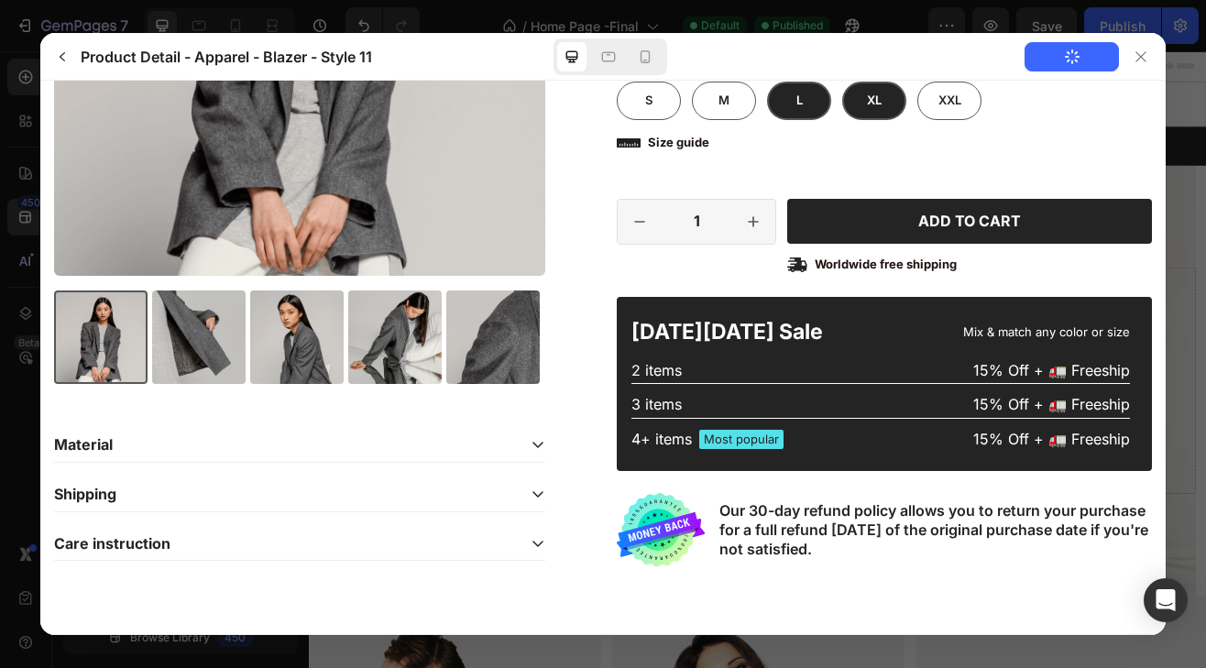
click at [857, 94] on div "XL" at bounding box center [874, 101] width 64 height 39
click at [906, 120] on input "XL XL XL" at bounding box center [906, 120] width 1 height 1
click at [921, 100] on div "XXL" at bounding box center [949, 101] width 64 height 39
click at [981, 120] on input "XXL XXL XXL" at bounding box center [981, 120] width 1 height 1
click at [857, 106] on div "XL" at bounding box center [874, 101] width 64 height 39
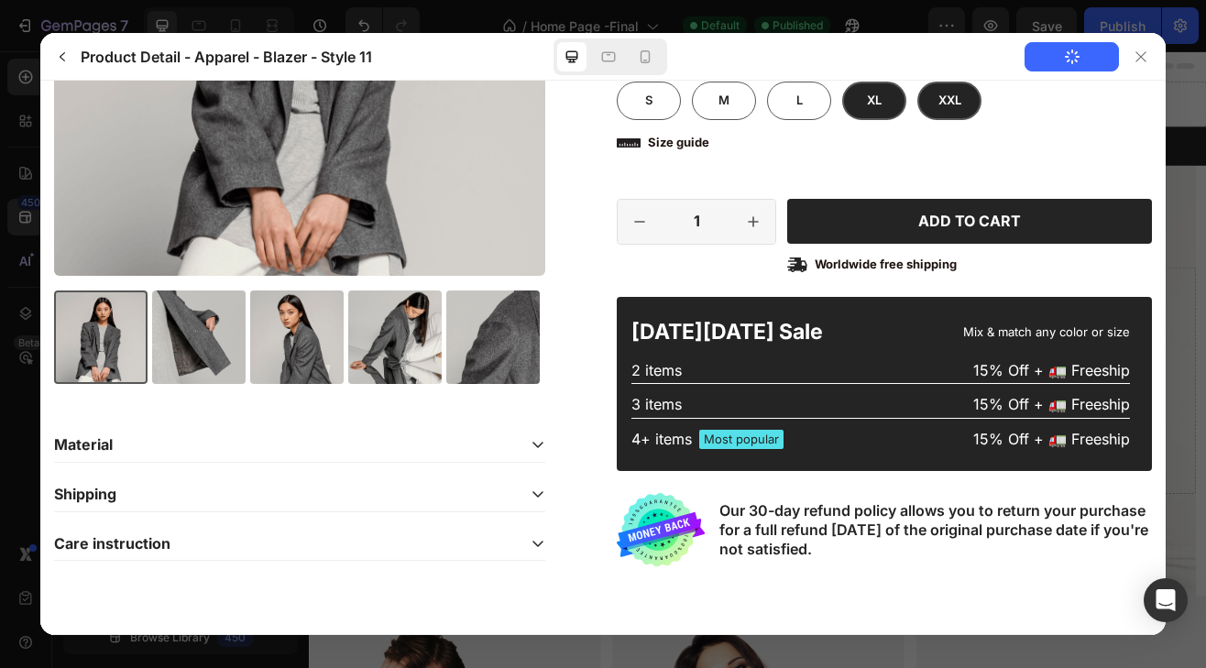
click at [906, 120] on input "XL XL XL" at bounding box center [906, 120] width 1 height 1
click at [805, 102] on div "L" at bounding box center [798, 101] width 64 height 39
click at [831, 120] on input "L L L" at bounding box center [831, 120] width 1 height 1
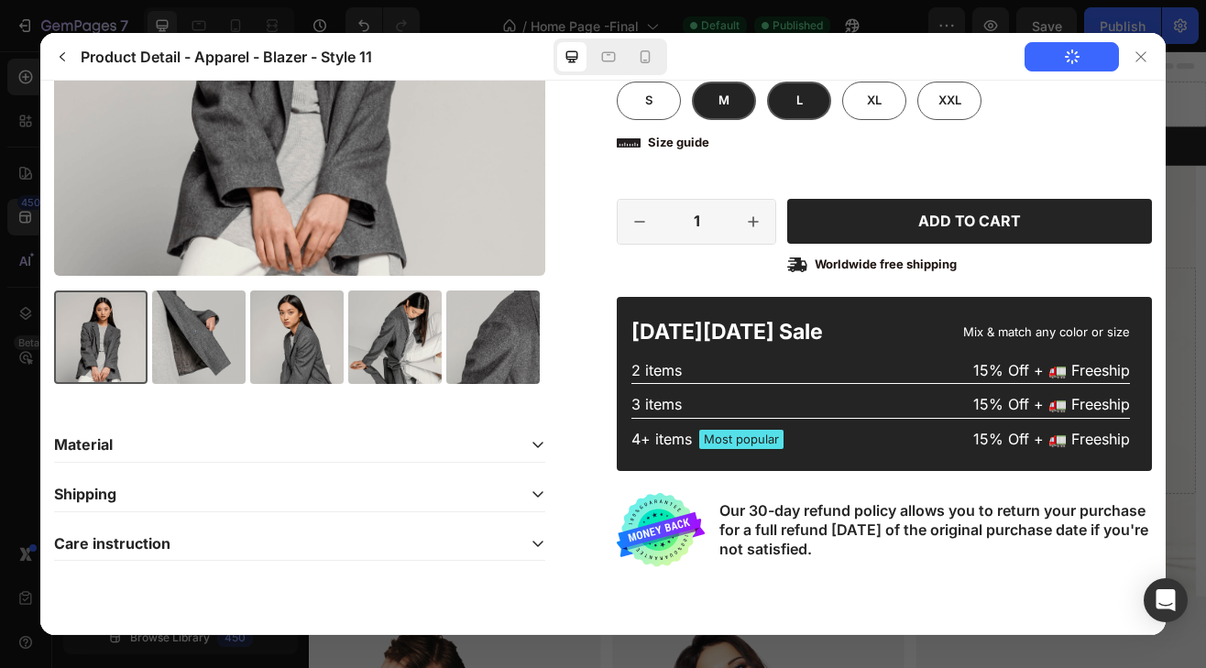
click at [729, 98] on div "M" at bounding box center [723, 101] width 64 height 39
click at [755, 120] on input "M M M" at bounding box center [755, 120] width 1 height 1
click at [653, 99] on div "S" at bounding box center [648, 101] width 64 height 39
click at [680, 120] on input "S S S" at bounding box center [680, 120] width 1 height 1
click at [718, 97] on span "M" at bounding box center [723, 100] width 11 height 15
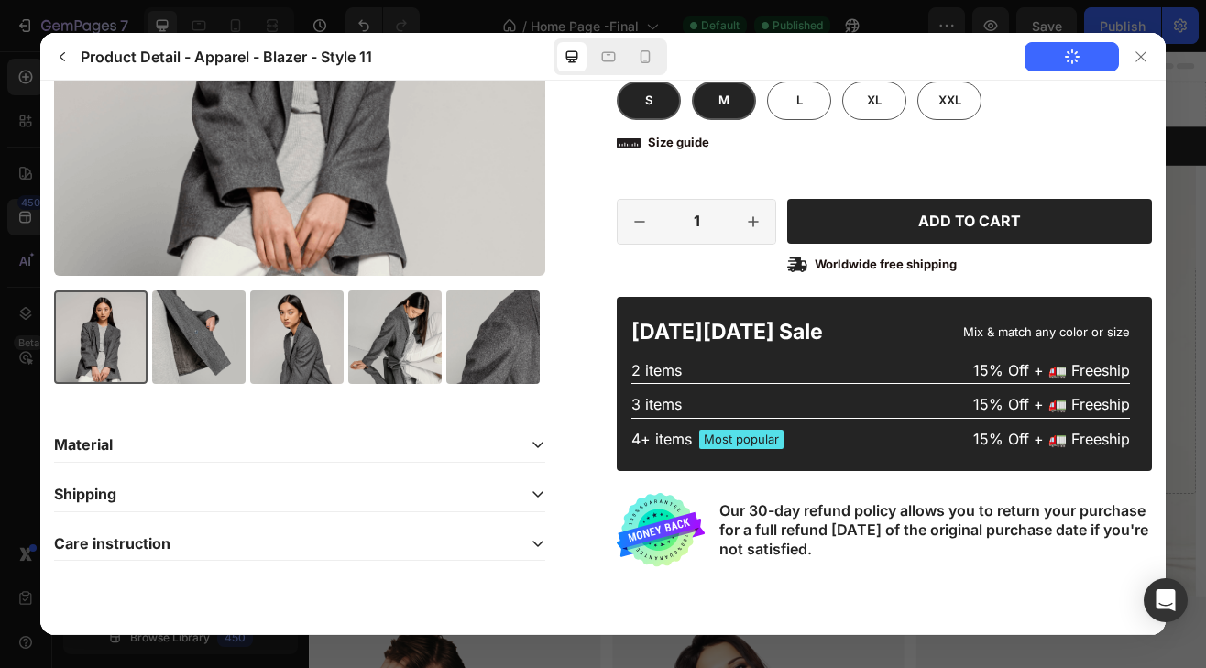
click at [755, 120] on input "M M M" at bounding box center [755, 120] width 1 height 1
click at [796, 104] on span "L" at bounding box center [799, 100] width 6 height 15
click at [831, 120] on input "L L L" at bounding box center [831, 120] width 1 height 1
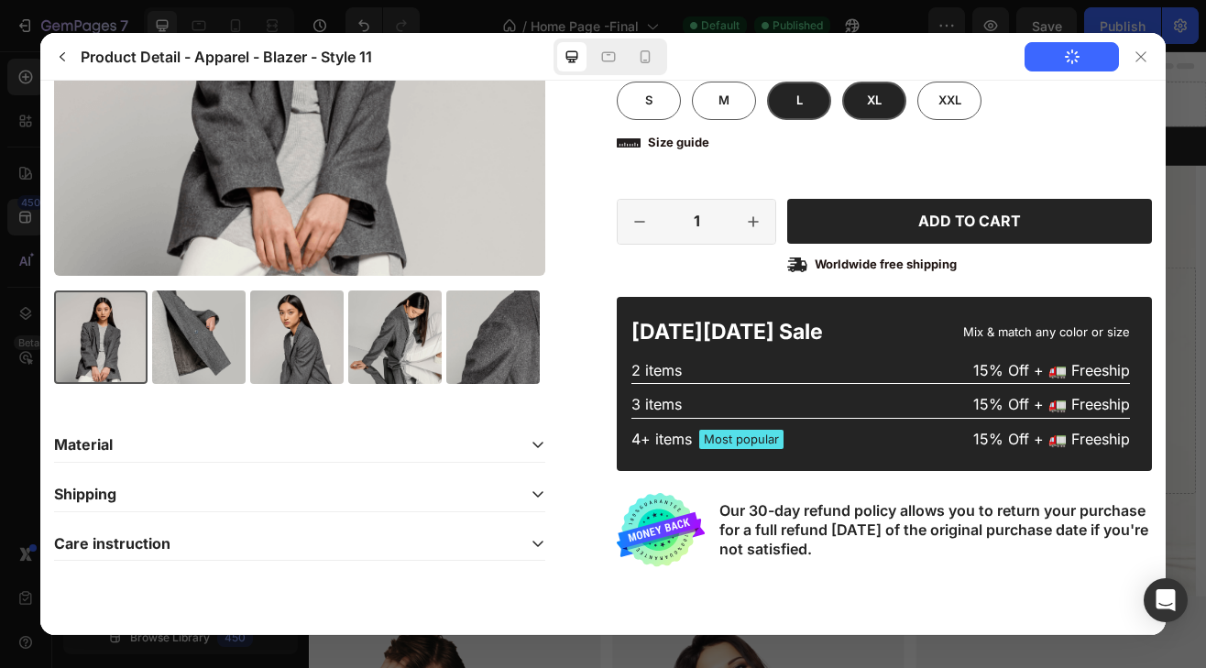
click at [870, 99] on span "XL" at bounding box center [873, 100] width 15 height 15
click at [906, 120] on input "XL XL XL" at bounding box center [906, 120] width 1 height 1
click at [1131, 57] on div at bounding box center [1141, 56] width 29 height 29
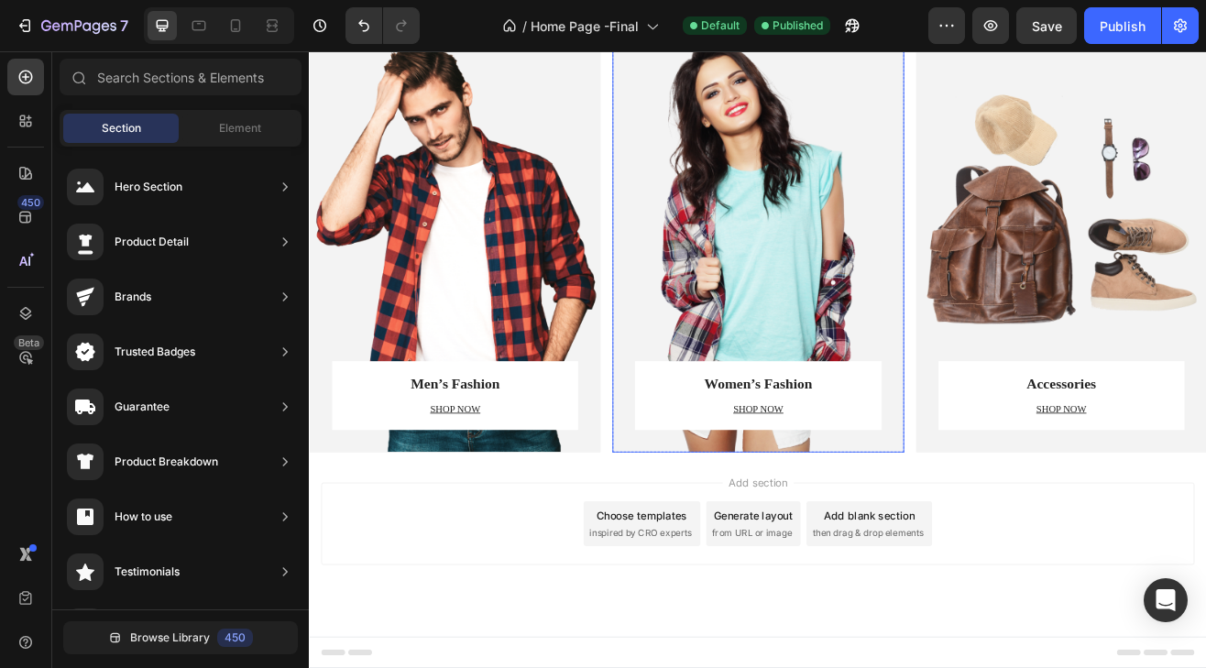
scroll to position [260, 0]
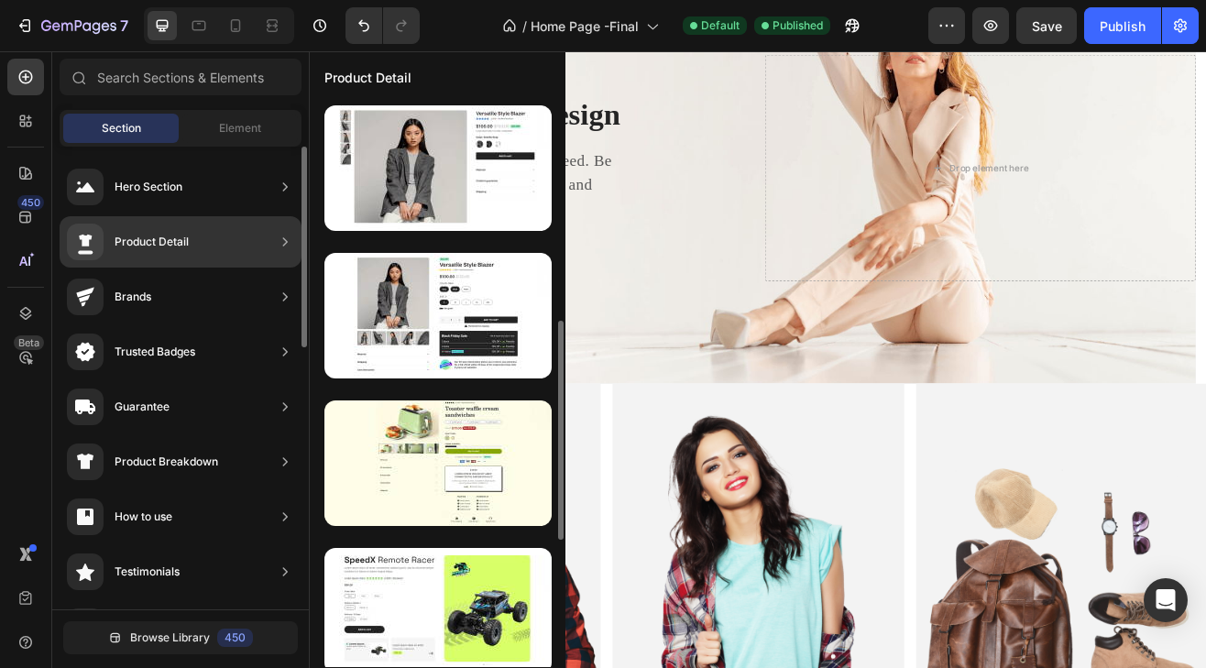
click at [190, 230] on div "Product Detail" at bounding box center [181, 241] width 242 height 51
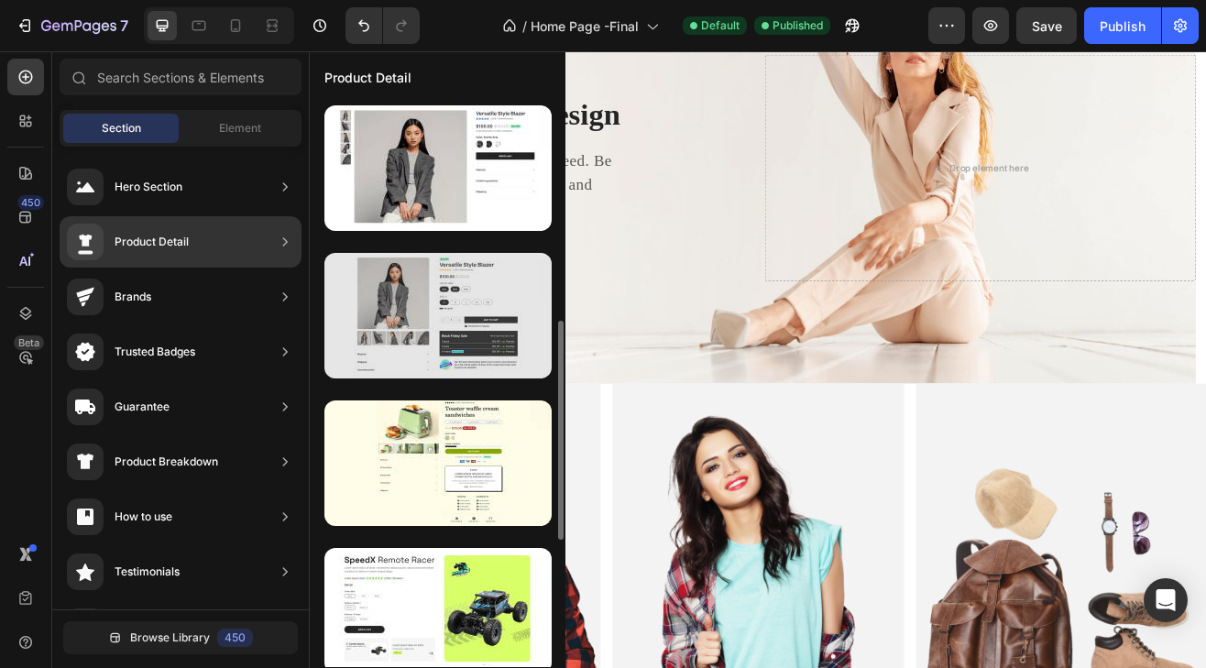
click at [431, 253] on div at bounding box center [438, 316] width 227 height 126
click at [449, 253] on div at bounding box center [438, 316] width 227 height 126
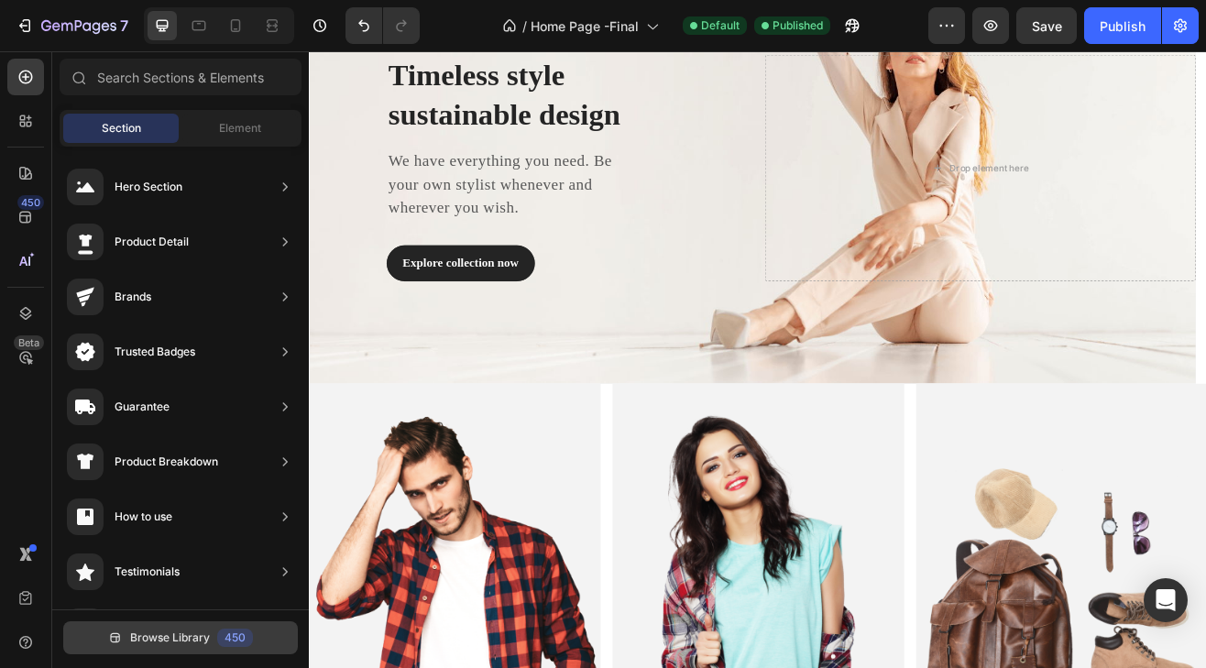
click at [202, 625] on button "Browse Library 450" at bounding box center [180, 638] width 235 height 33
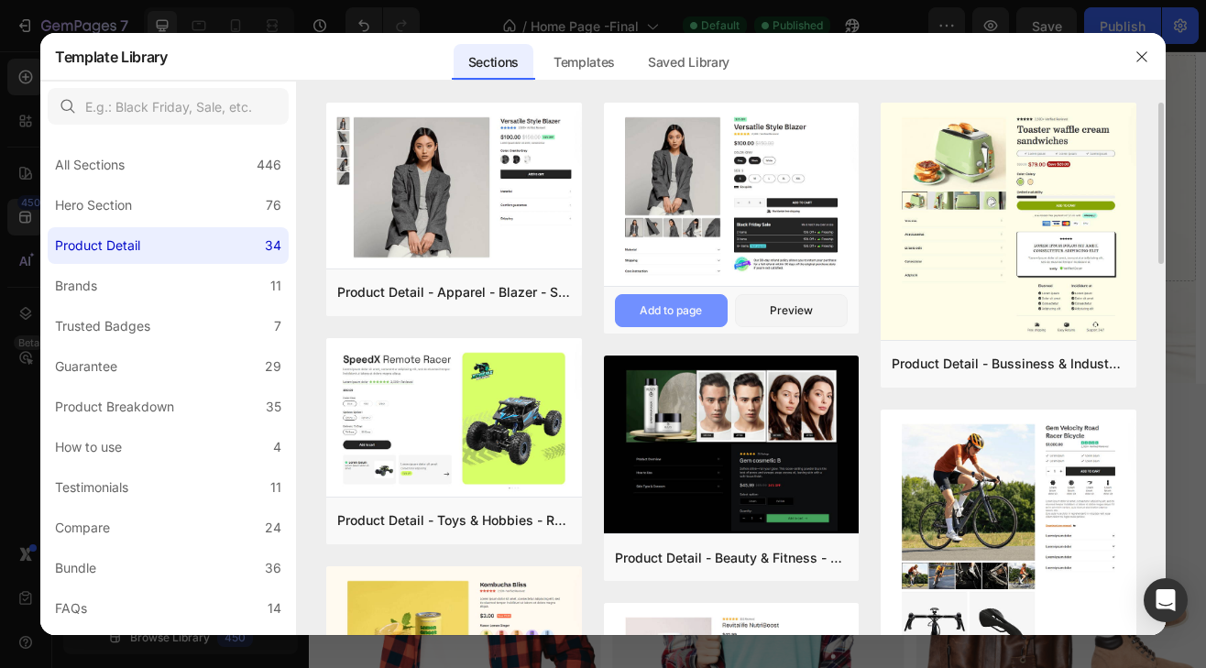
click at [675, 310] on div "Add to page" at bounding box center [671, 311] width 62 height 17
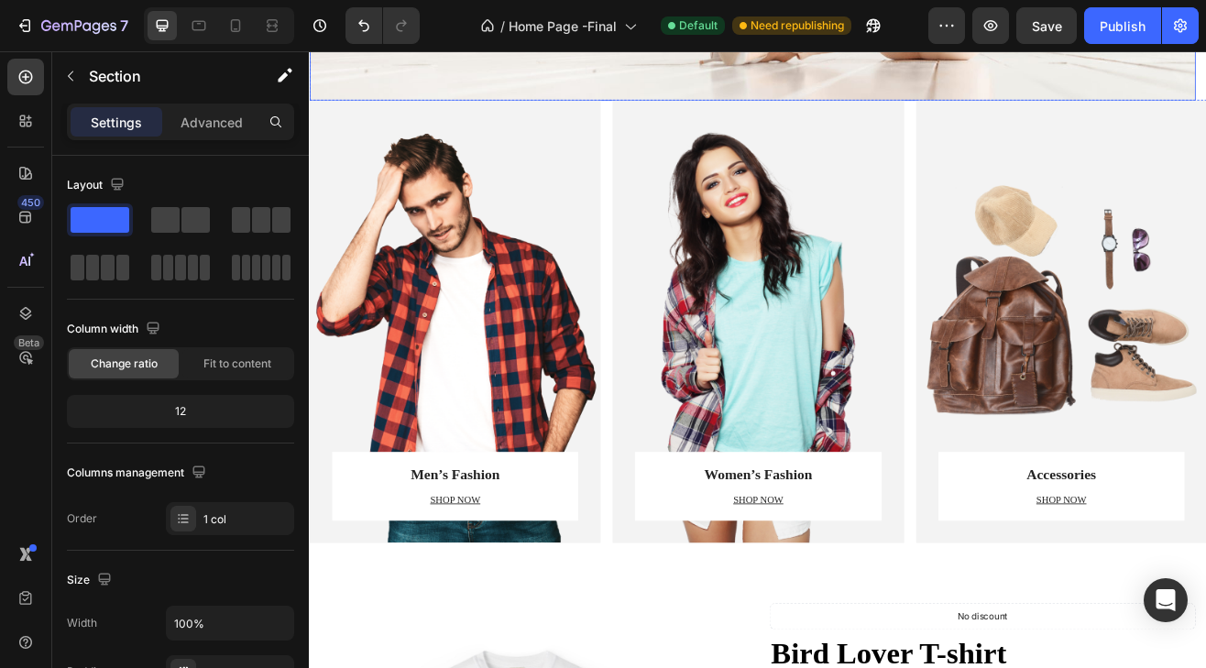
scroll to position [479, 0]
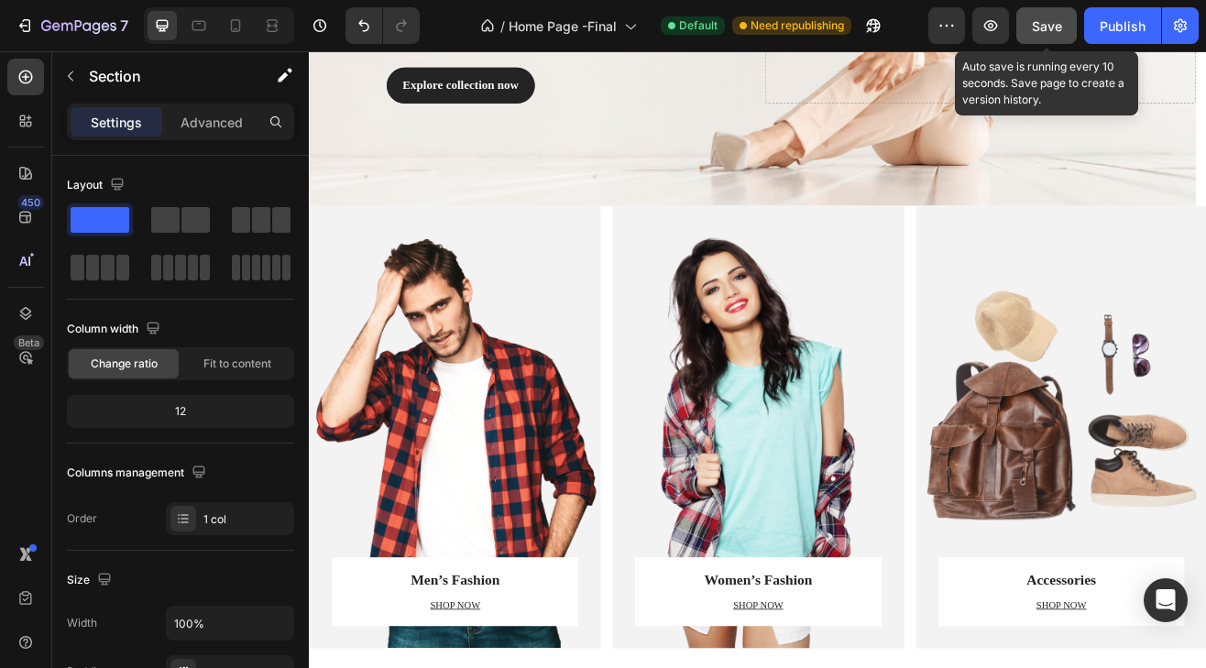
click at [1030, 28] on button "Save" at bounding box center [1047, 25] width 61 height 37
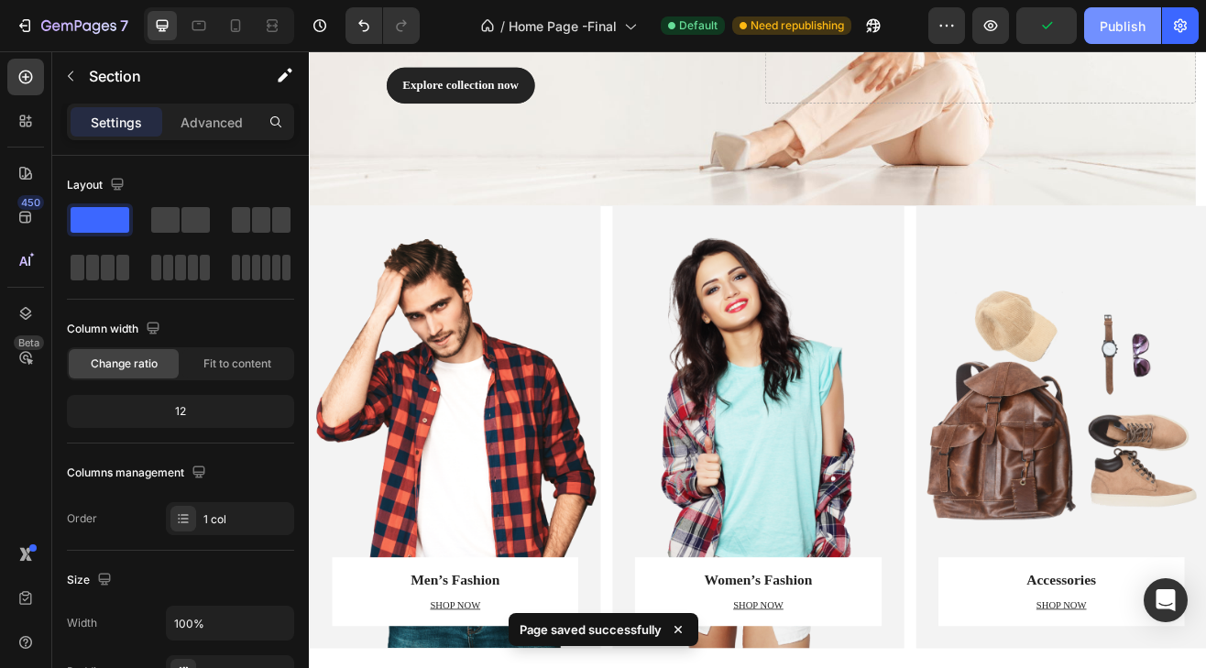
click at [1107, 28] on div "Publish" at bounding box center [1123, 26] width 46 height 19
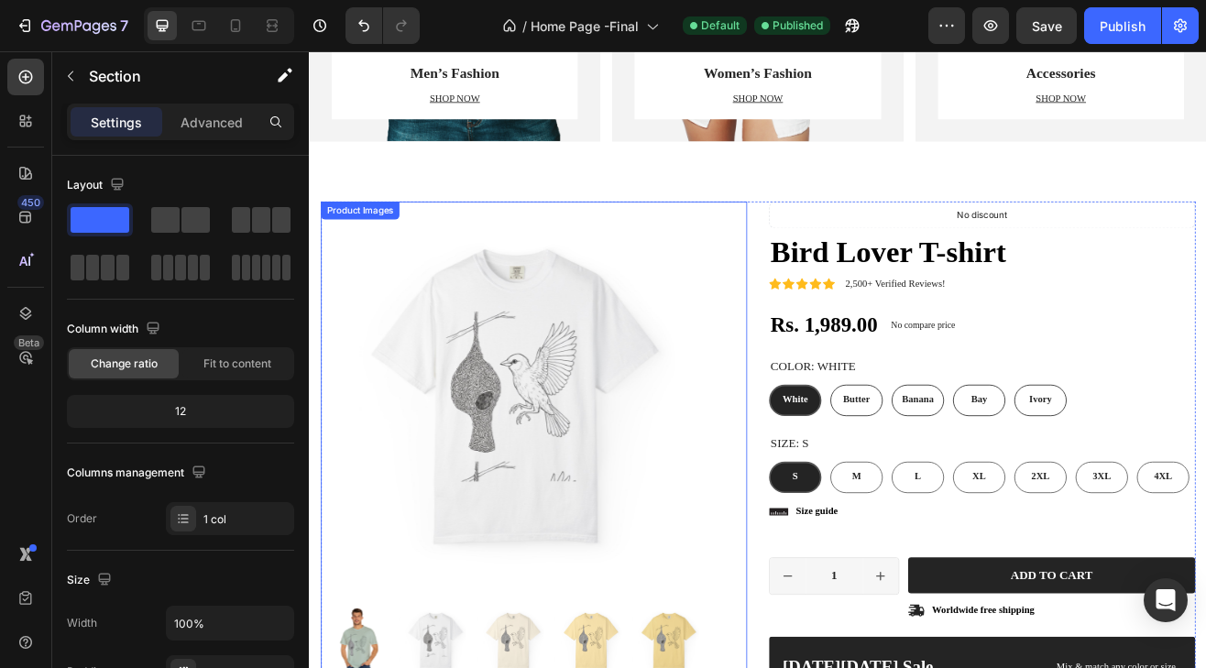
scroll to position [1283, 0]
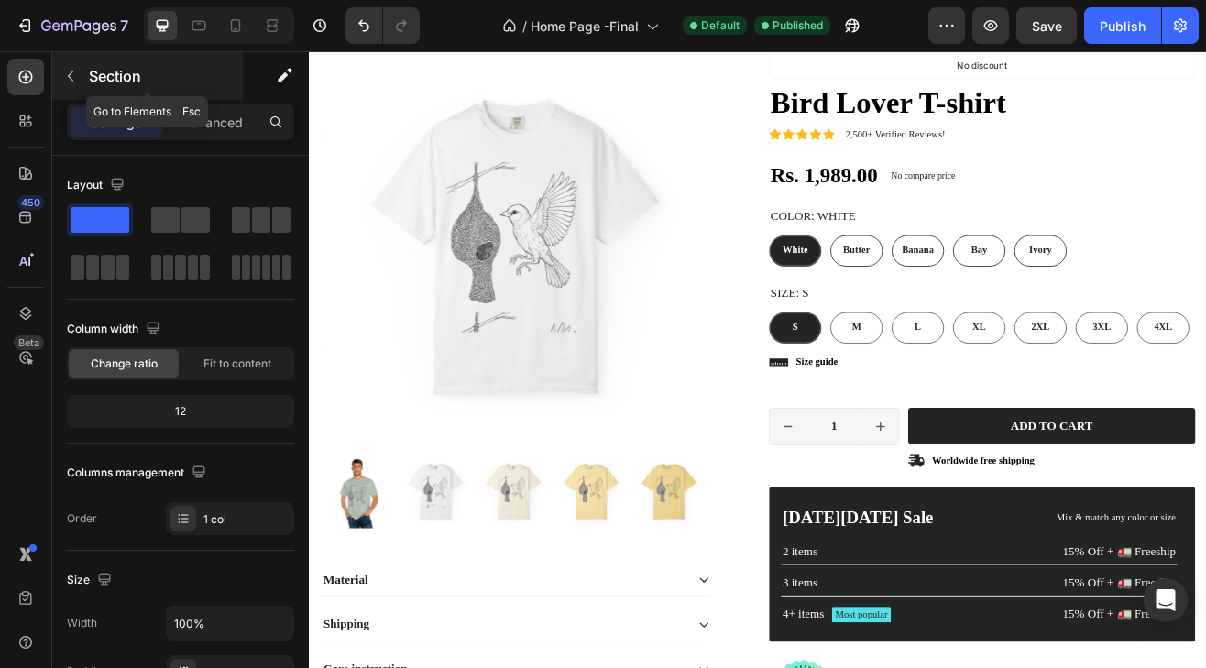
click at [71, 72] on icon "button" at bounding box center [70, 76] width 15 height 15
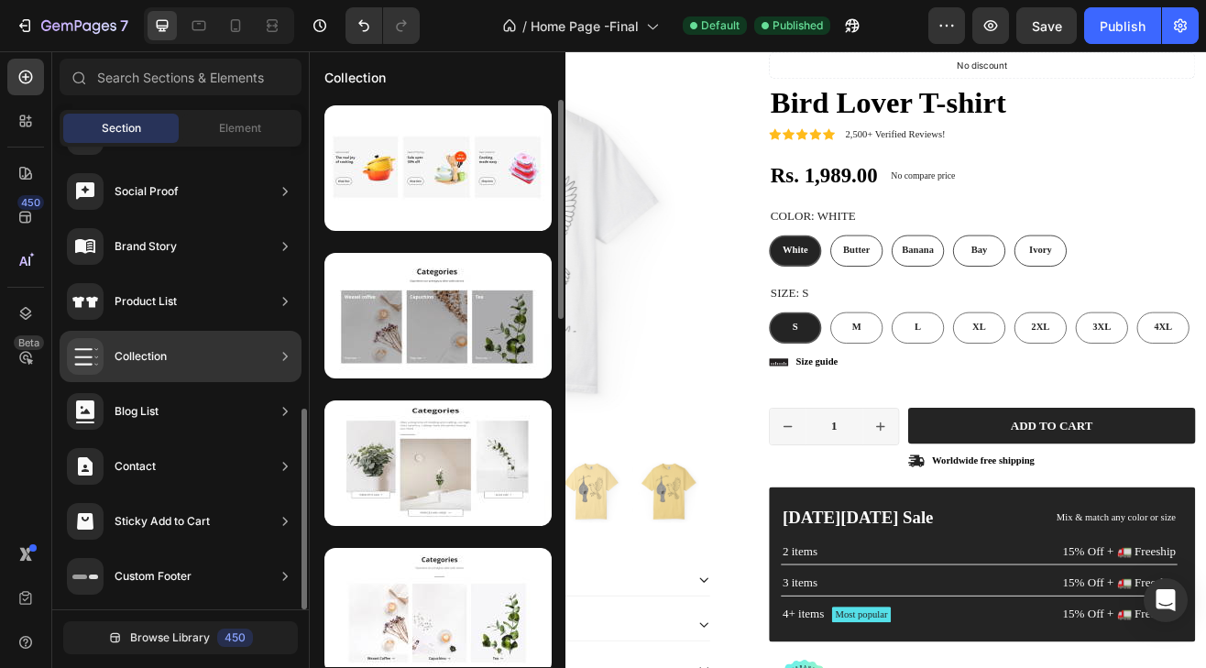
scroll to position [0, 0]
click at [167, 364] on div "Collection" at bounding box center [141, 356] width 52 height 18
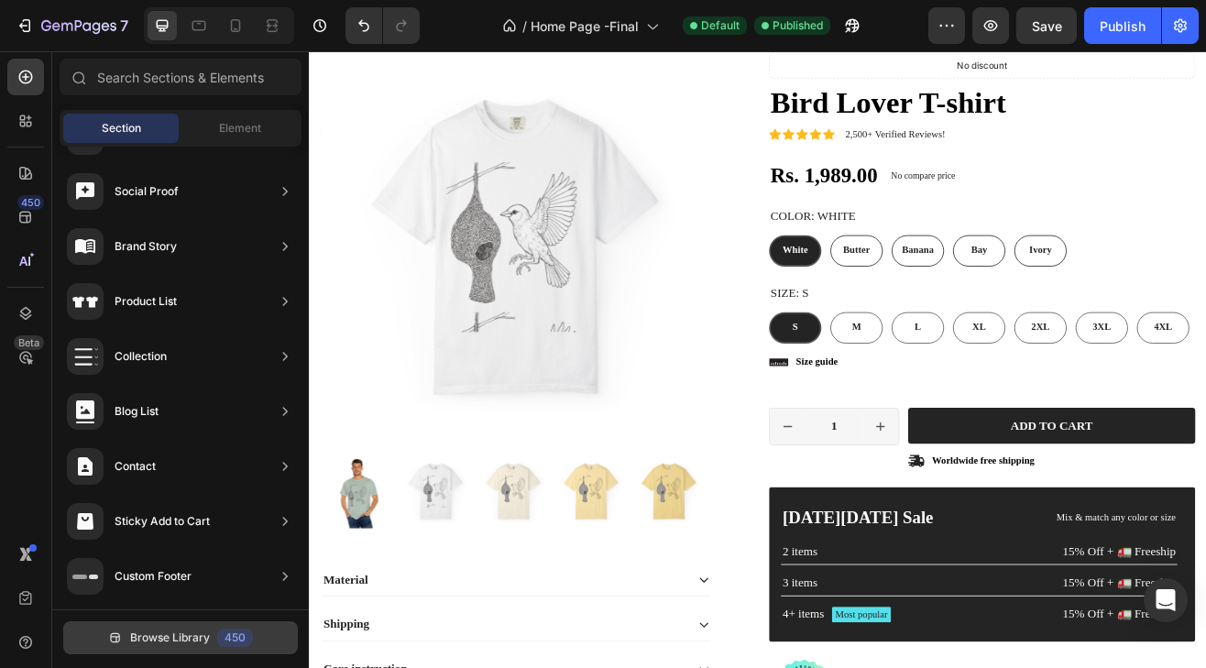
click at [160, 639] on span "Browse Library" at bounding box center [170, 638] width 80 height 17
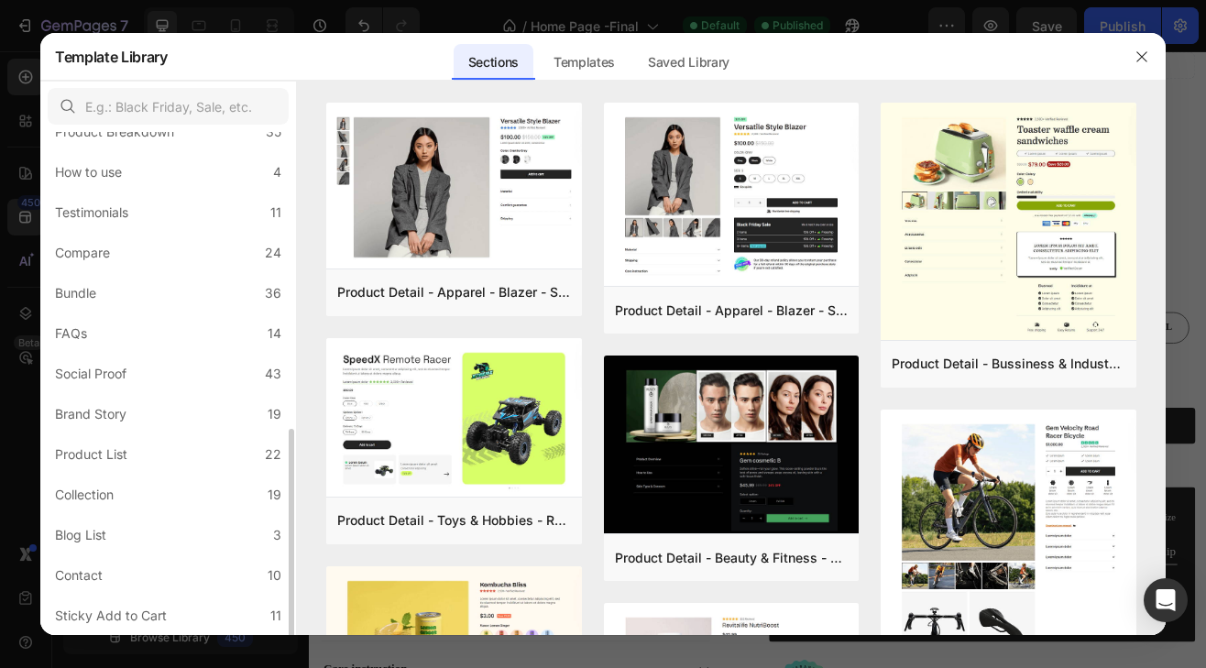
scroll to position [367, 0]
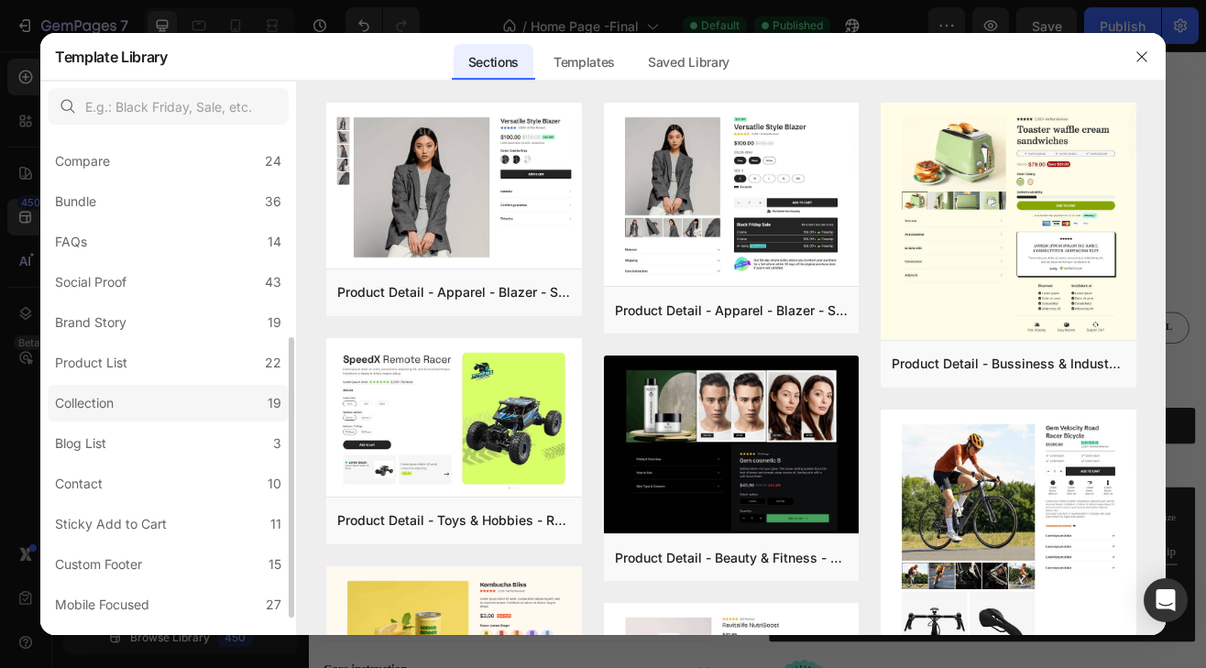
drag, startPoint x: 101, startPoint y: 482, endPoint x: 112, endPoint y: 401, distance: 82.3
click at [112, 401] on div "All Sections 446 Hero Section 76 Product Detail 34 Brands 11 Trusted Badges 7 G…" at bounding box center [168, 214] width 256 height 898
click at [112, 401] on div "Collection" at bounding box center [84, 403] width 59 height 22
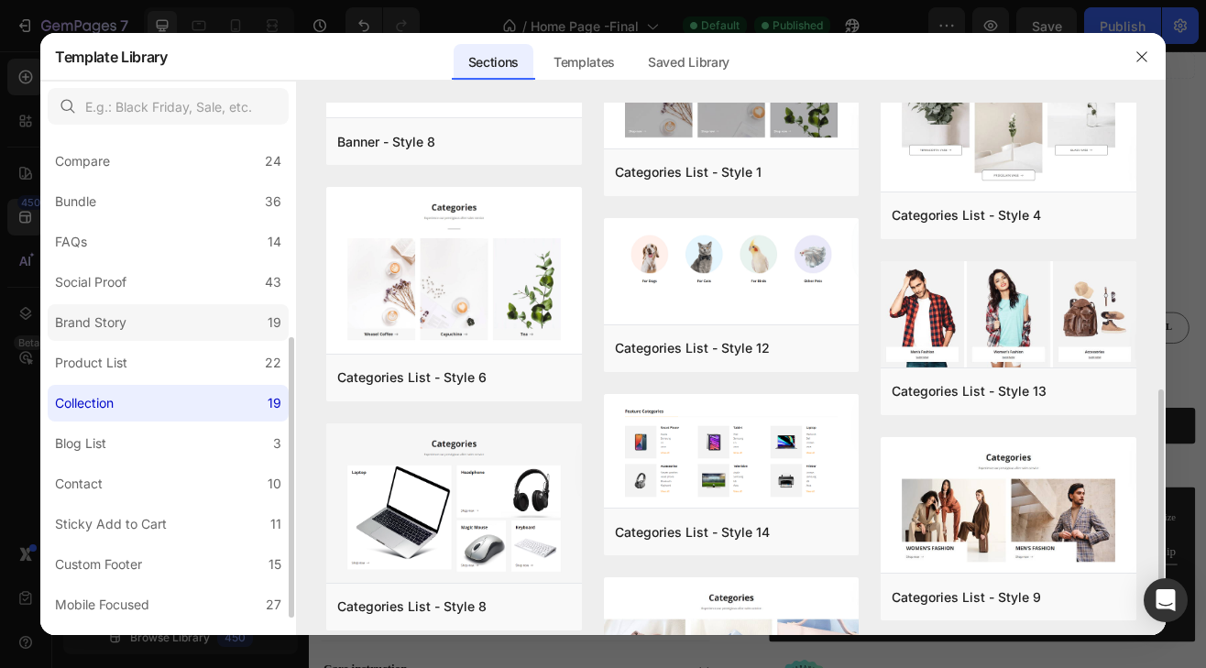
scroll to position [275, 0]
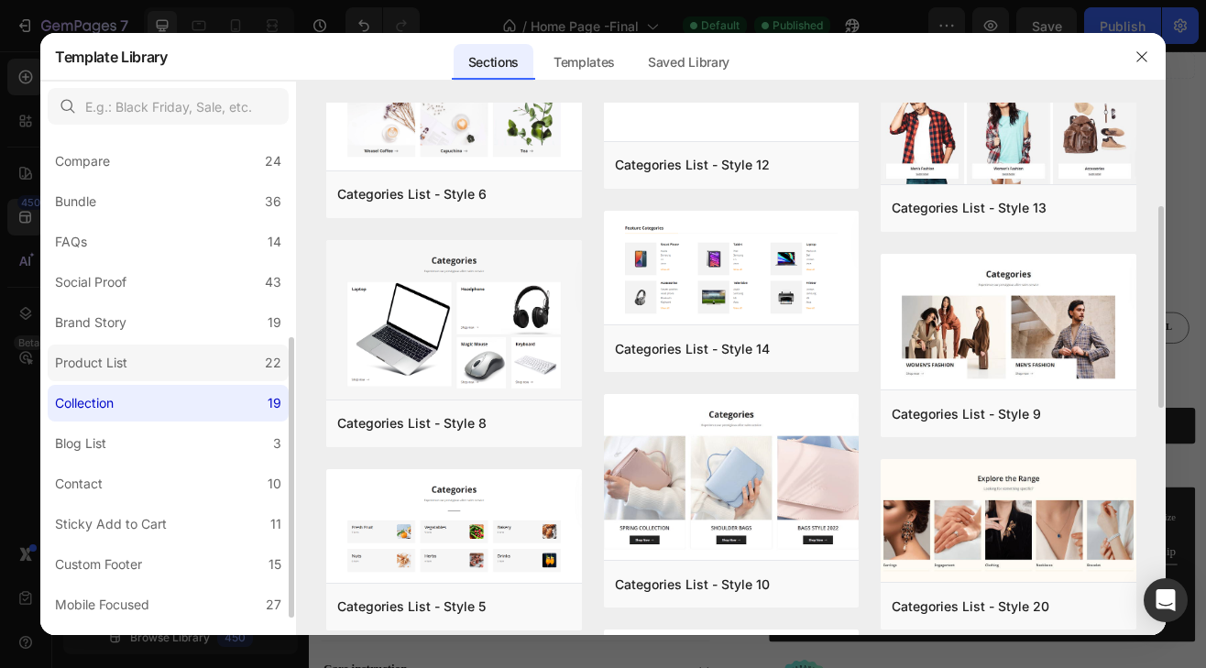
click at [117, 365] on div "Product List" at bounding box center [91, 363] width 72 height 22
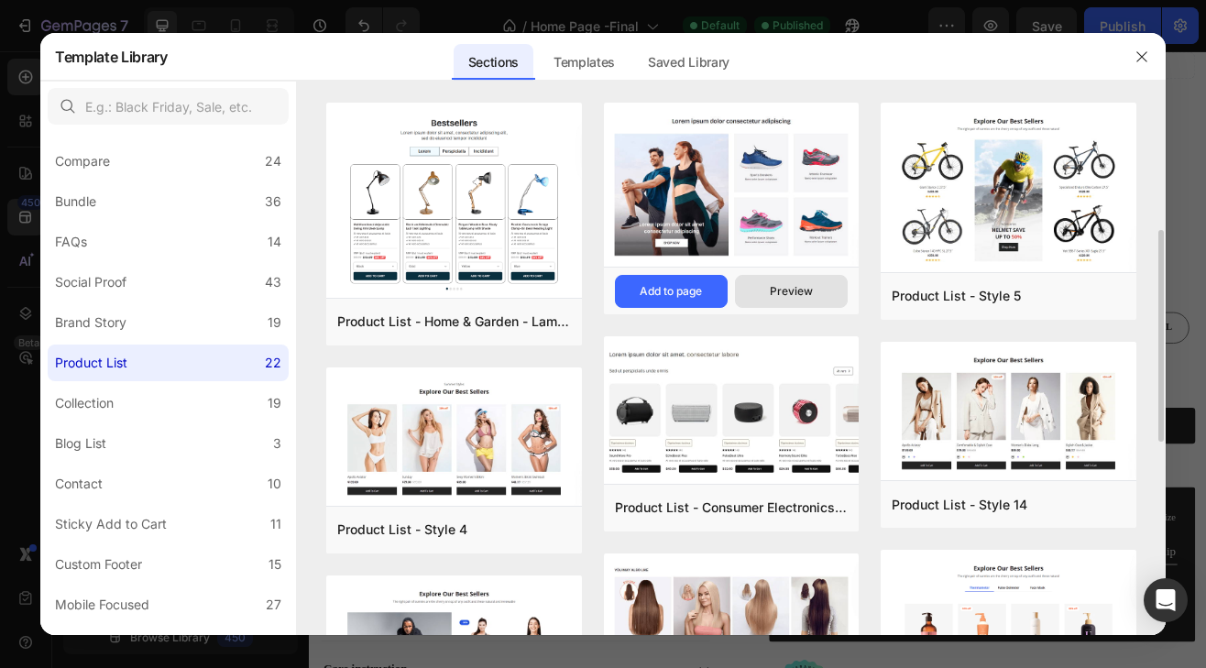
scroll to position [92, 0]
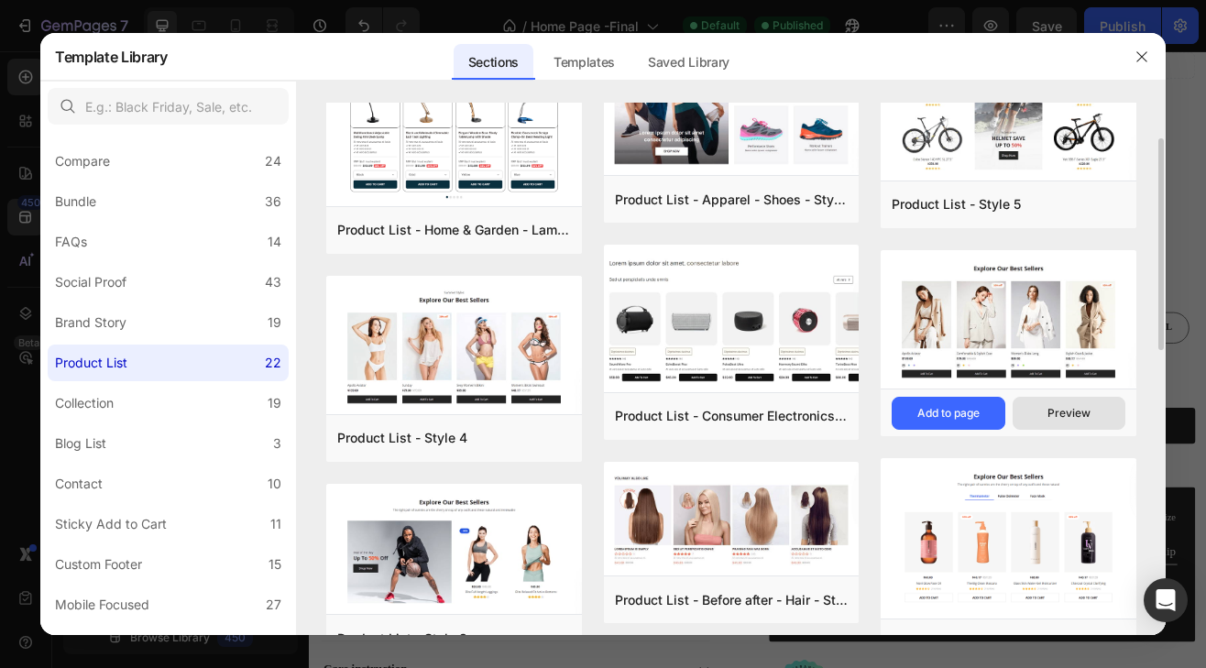
click at [1037, 413] on button "Preview" at bounding box center [1069, 413] width 113 height 33
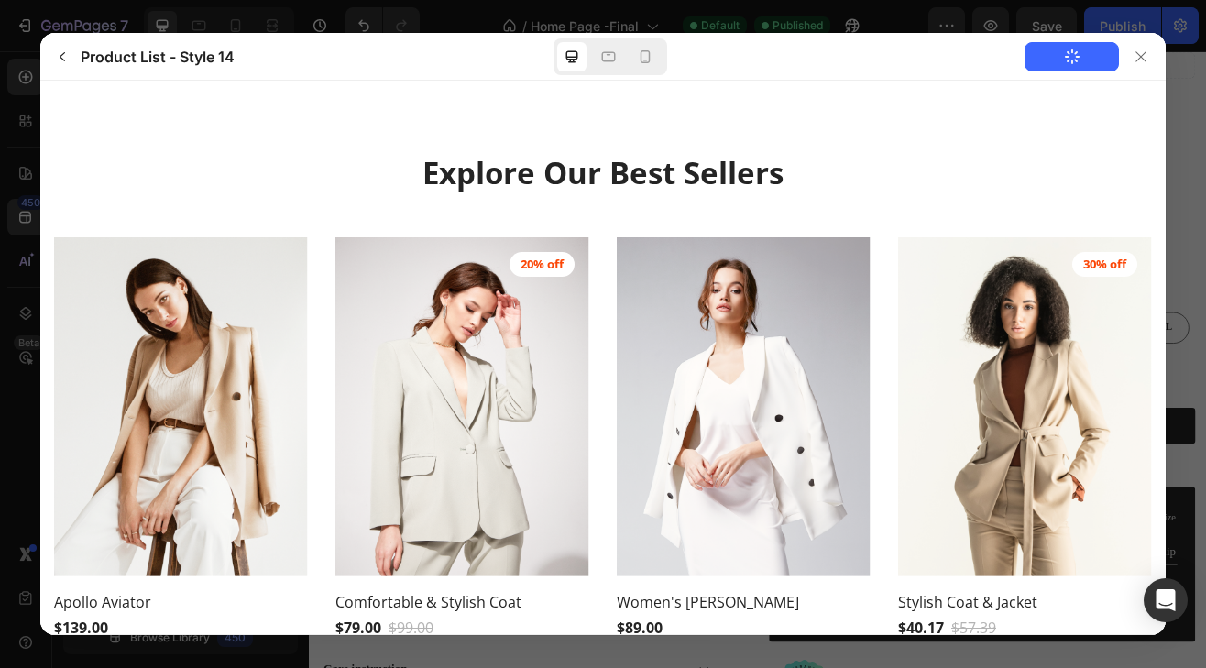
scroll to position [0, 0]
click at [1139, 54] on icon at bounding box center [1141, 56] width 10 height 10
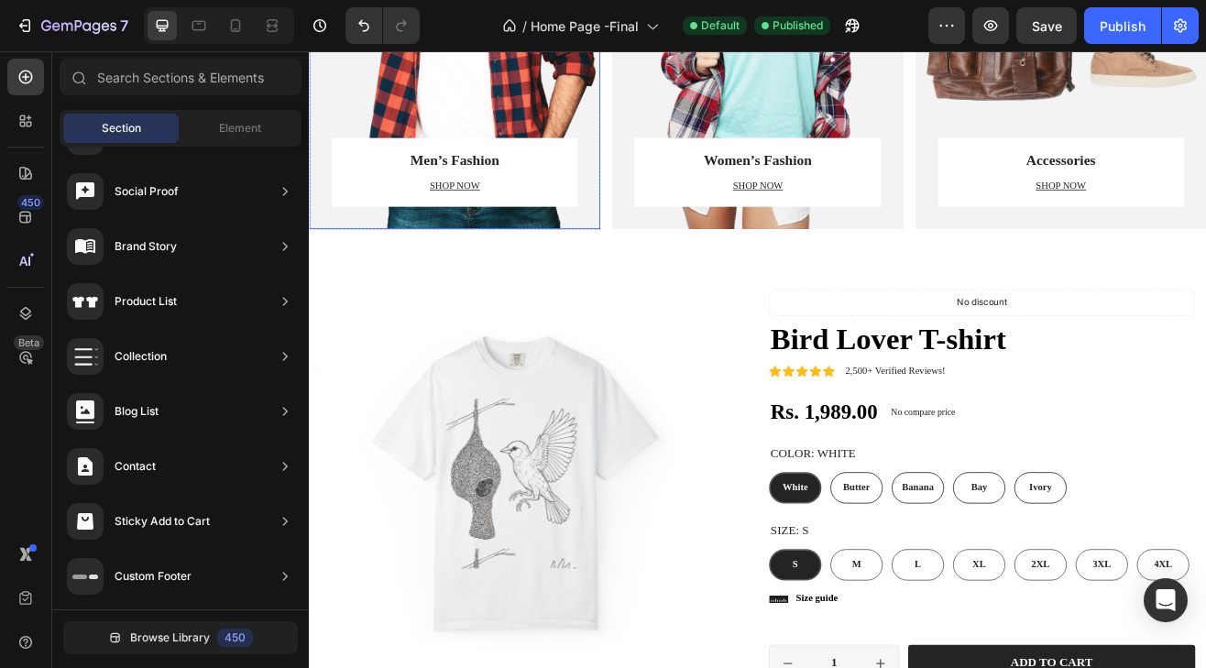
scroll to position [1008, 0]
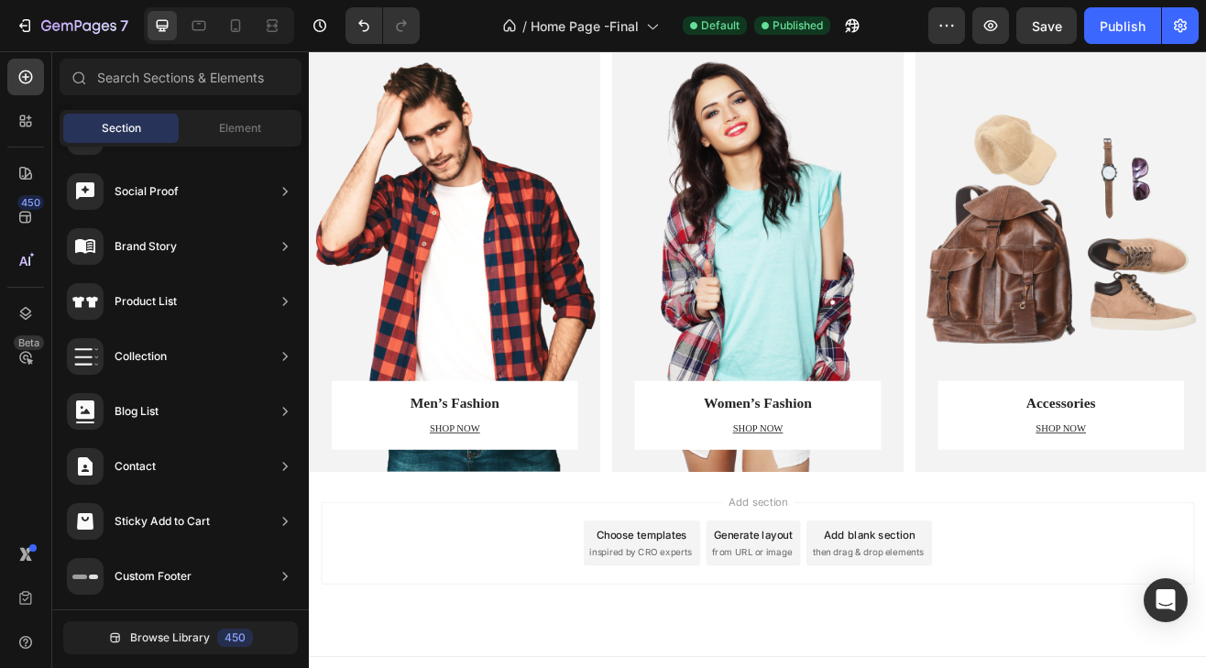
scroll to position [719, 0]
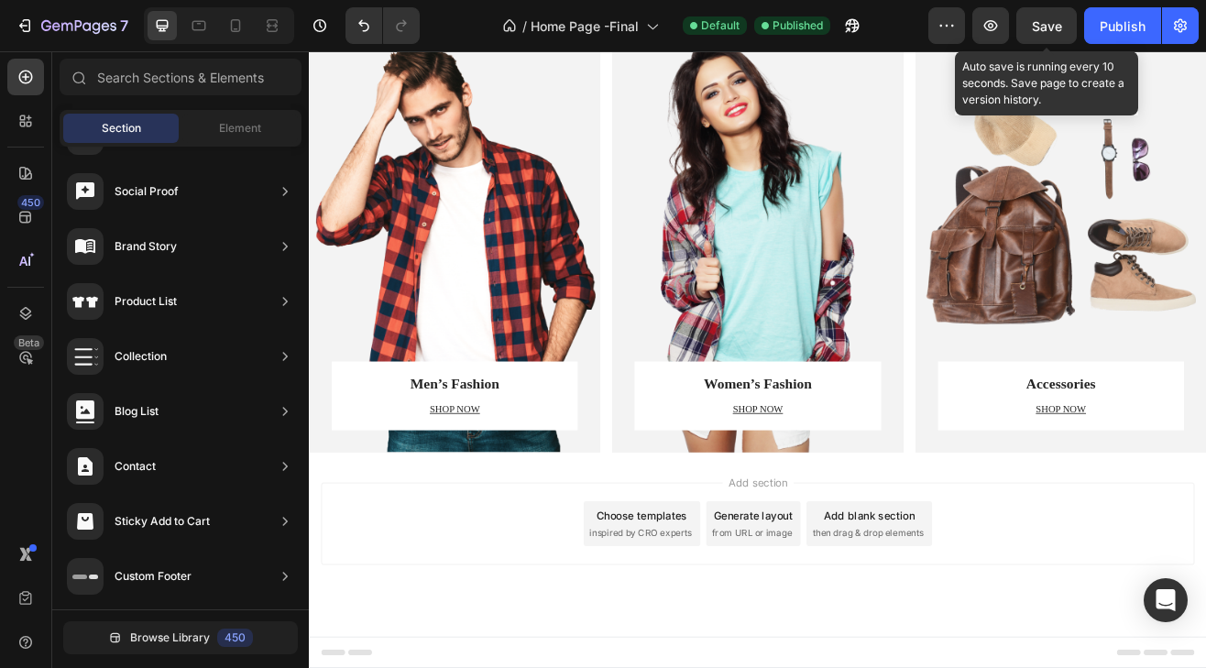
click at [1056, 21] on span "Save" at bounding box center [1047, 26] width 30 height 16
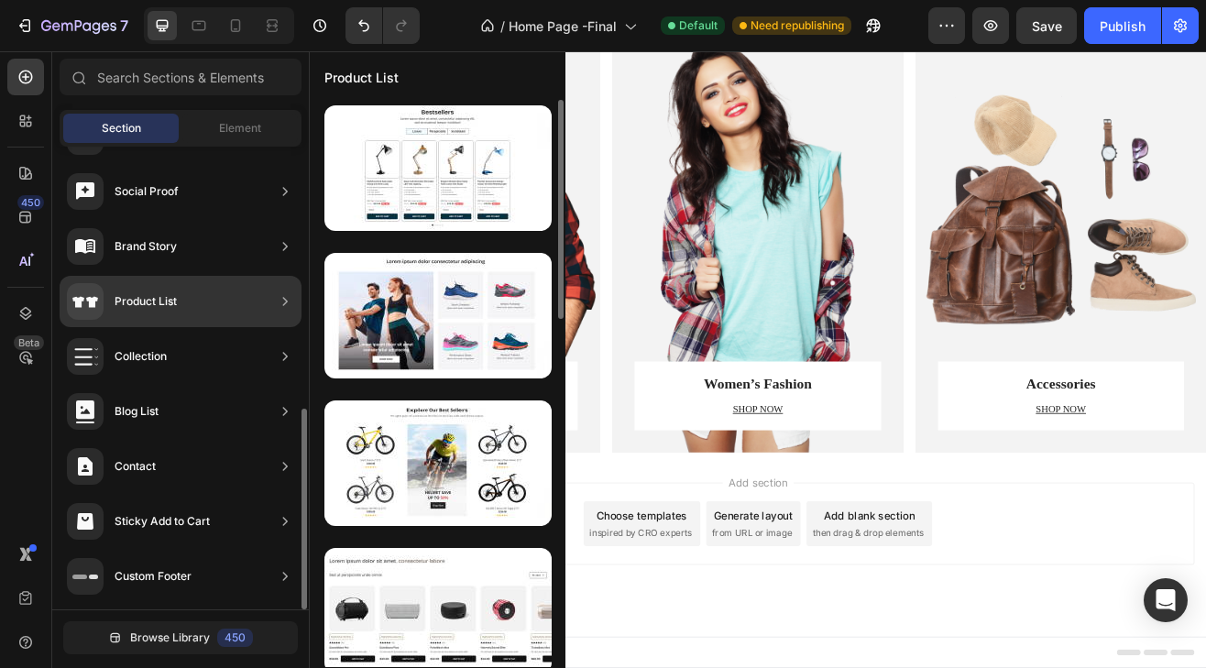
click at [177, 305] on div "Product List" at bounding box center [146, 301] width 62 height 18
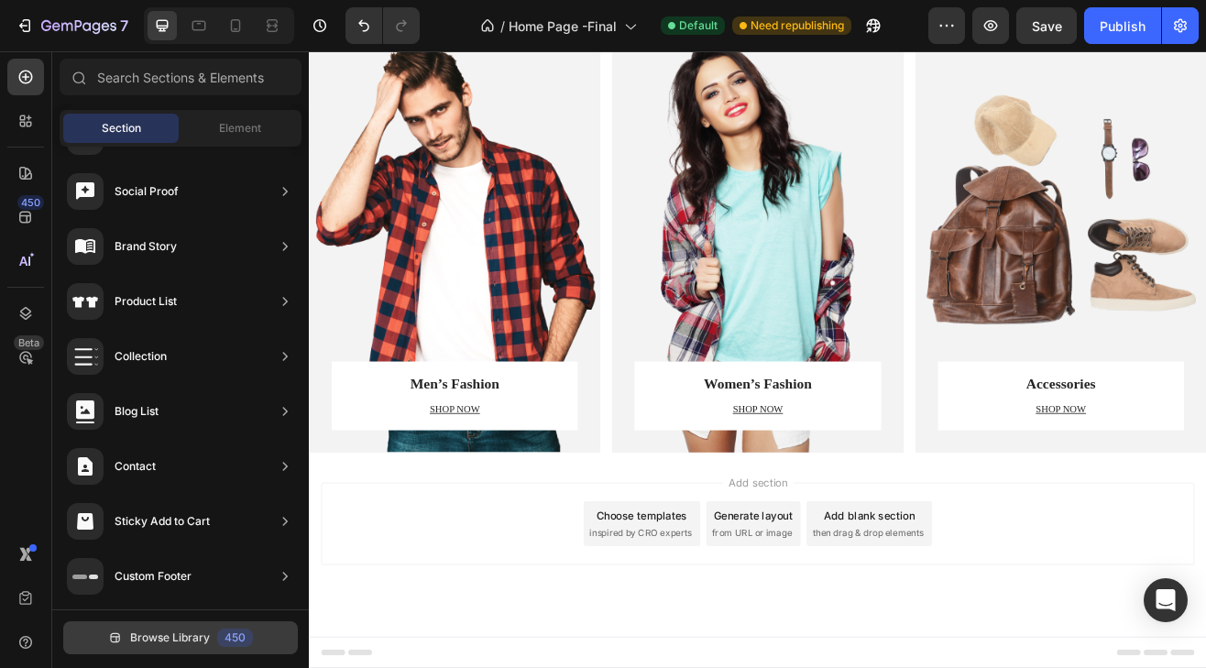
click at [177, 642] on span "Browse Library" at bounding box center [170, 638] width 80 height 17
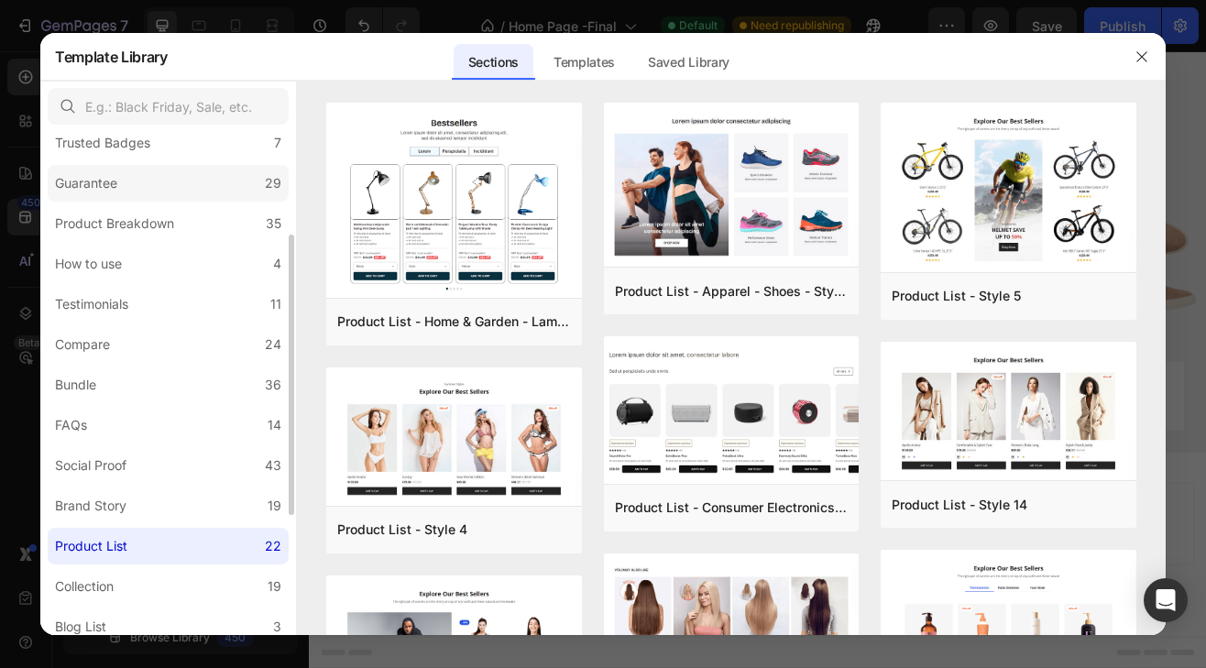
scroll to position [367, 0]
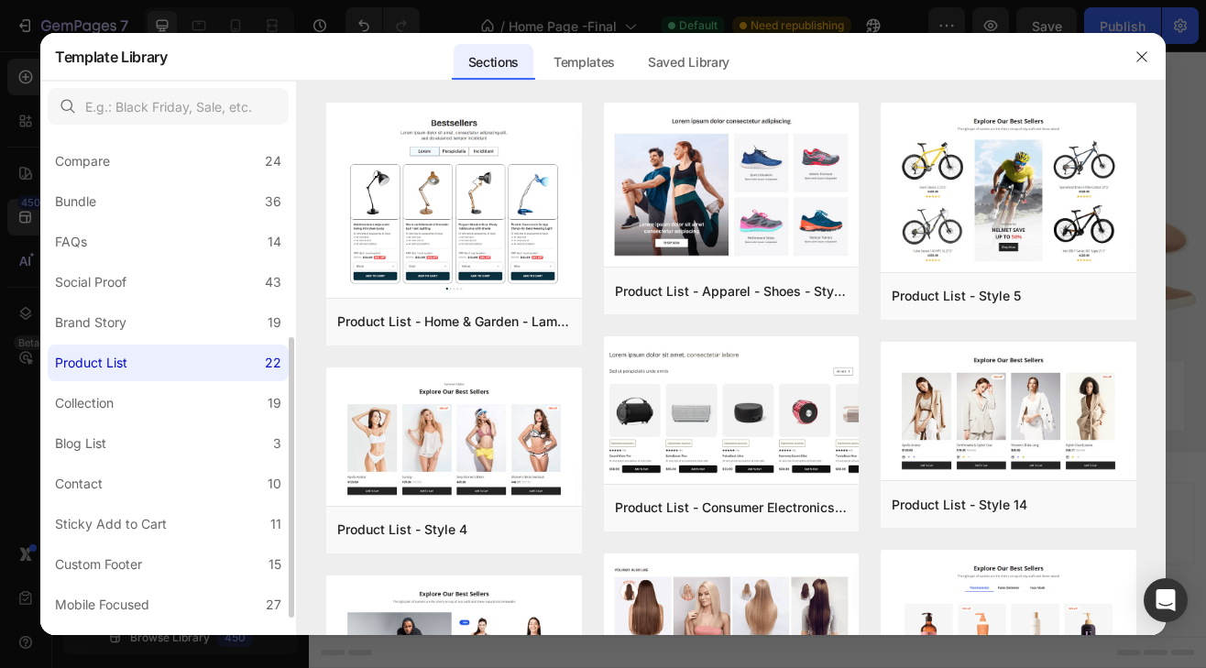
click at [134, 357] on div "Product List" at bounding box center [95, 363] width 80 height 22
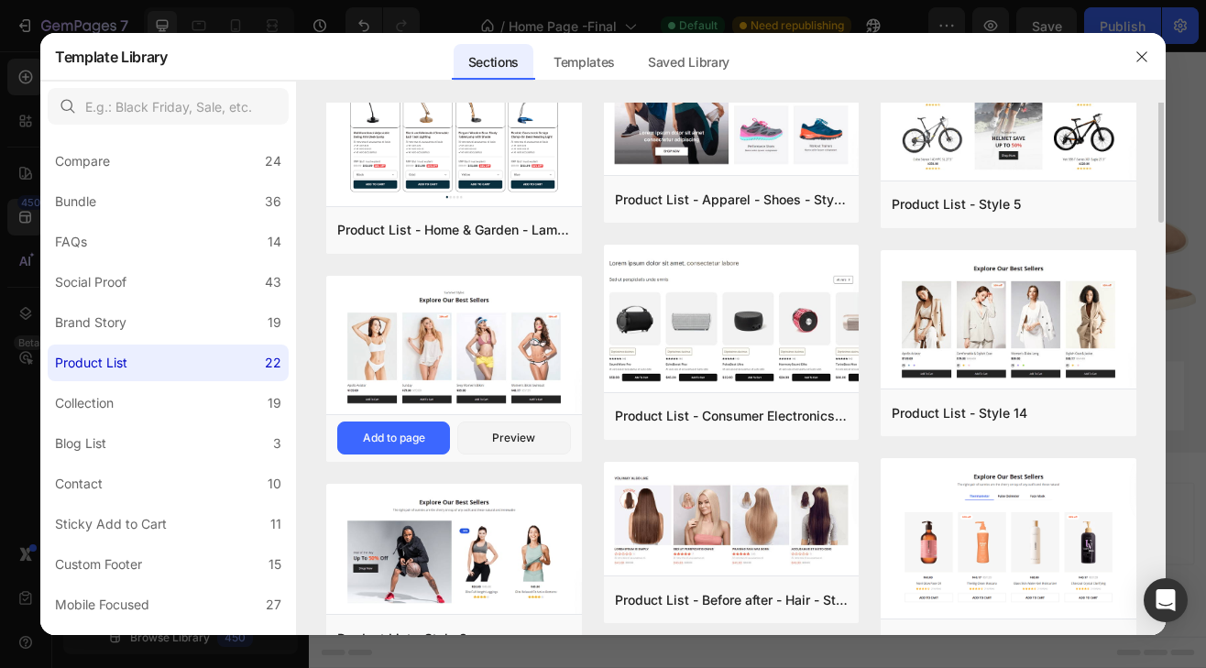
scroll to position [0, 0]
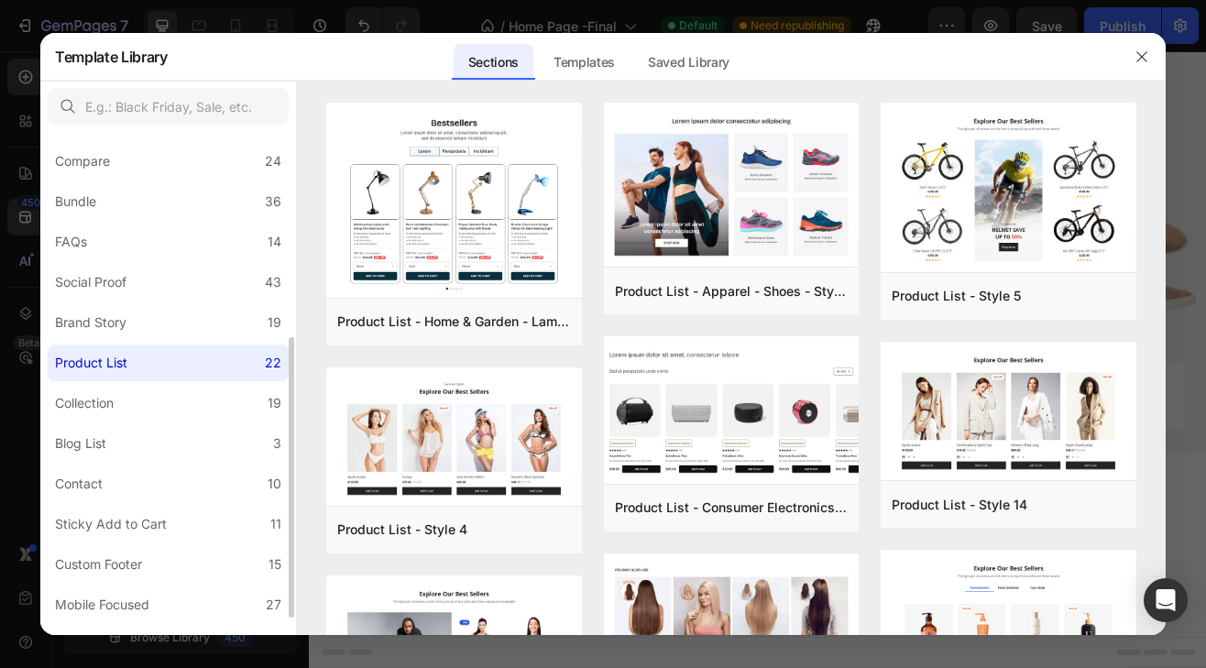
click at [162, 358] on label "Product List 22" at bounding box center [168, 363] width 241 height 37
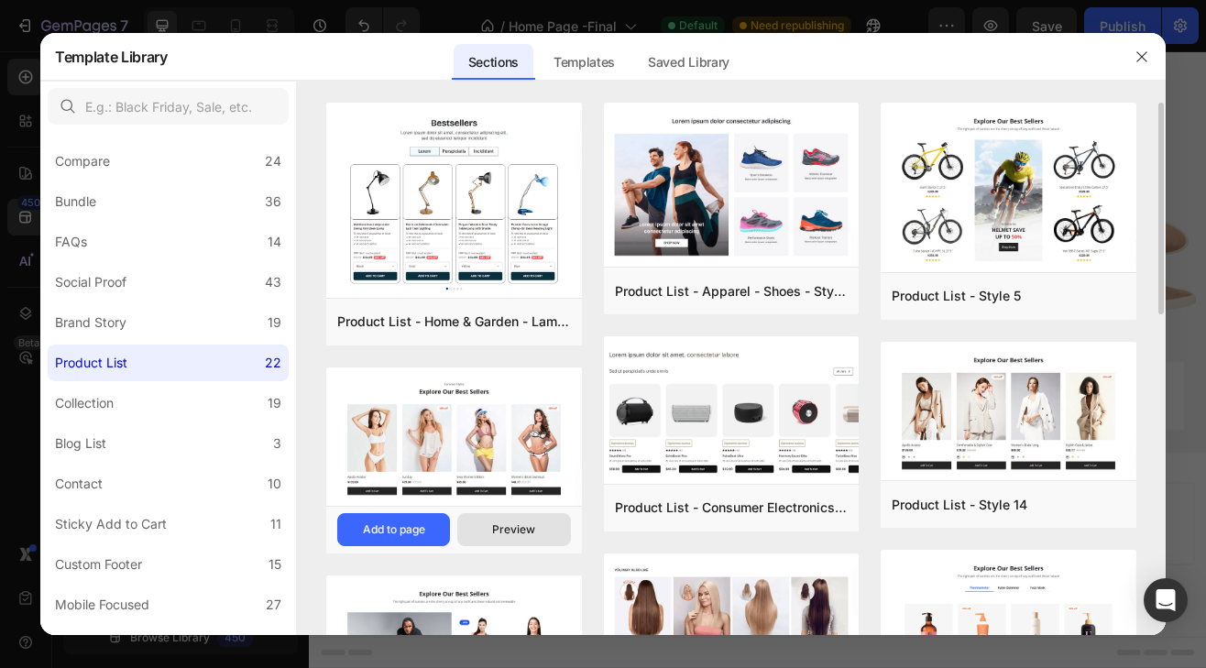
click at [507, 522] on div "Preview" at bounding box center [513, 530] width 43 height 17
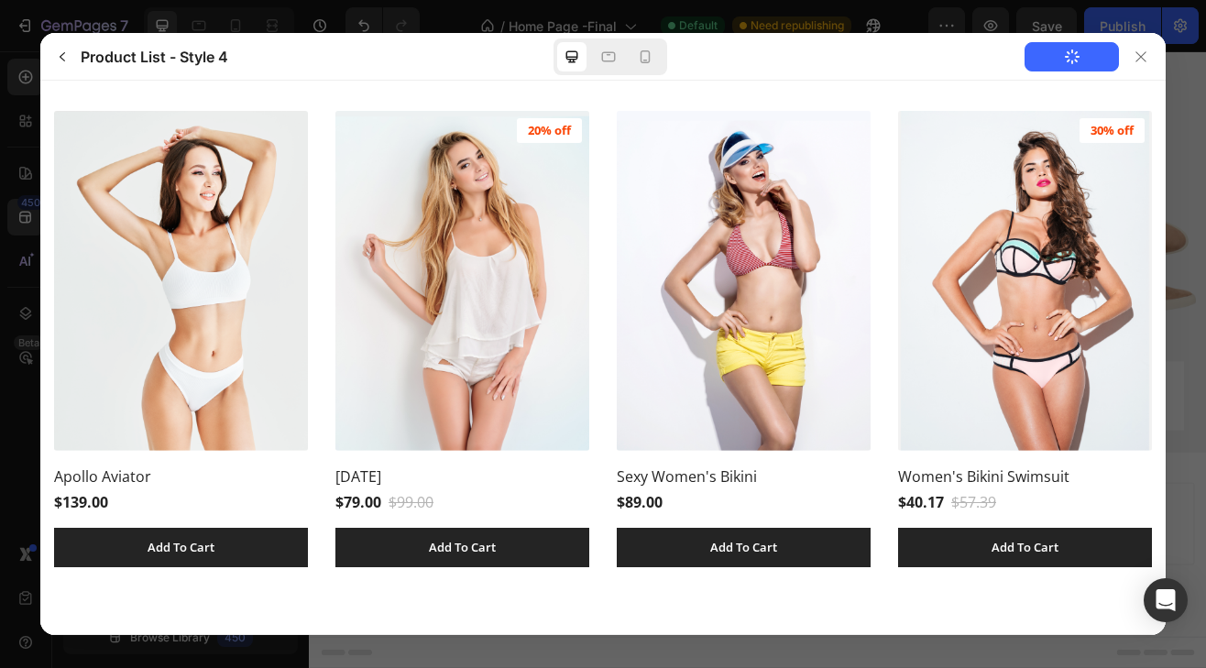
scroll to position [158, 0]
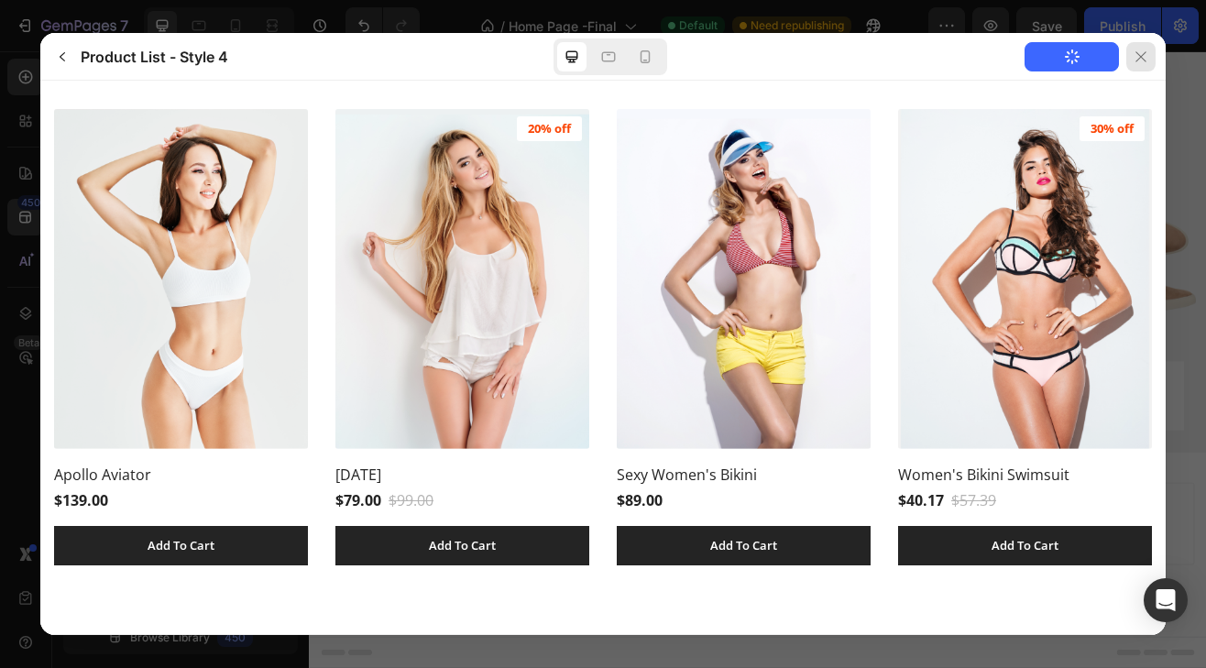
click at [1141, 61] on icon at bounding box center [1141, 57] width 15 height 15
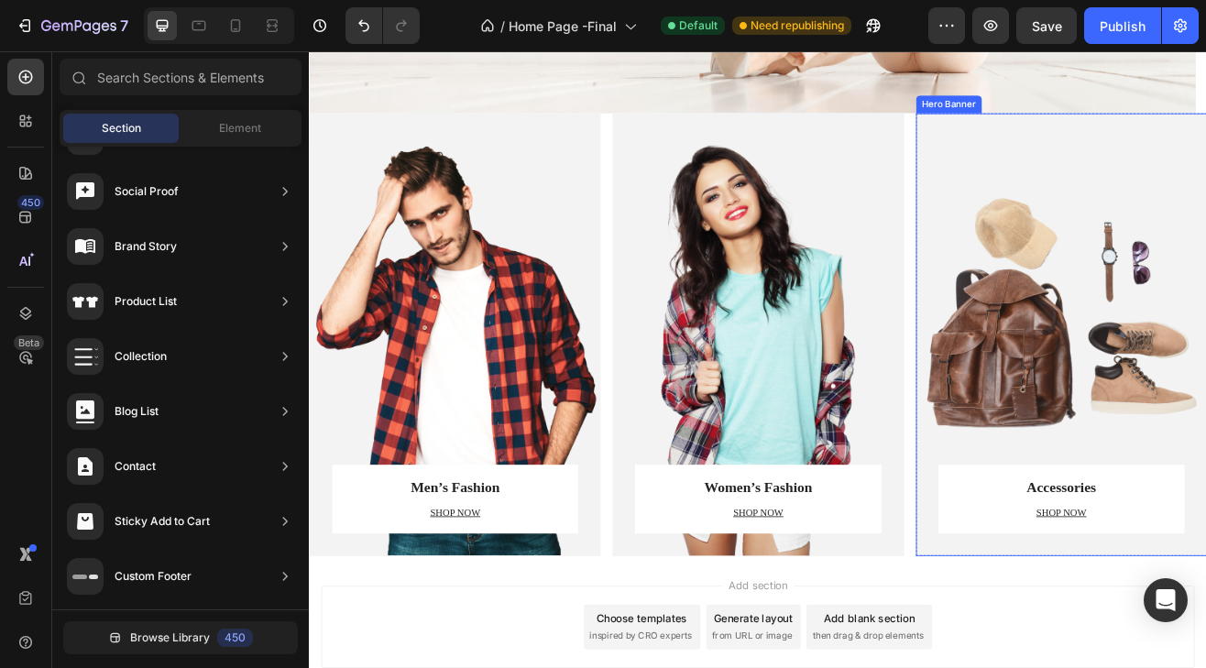
scroll to position [719, 0]
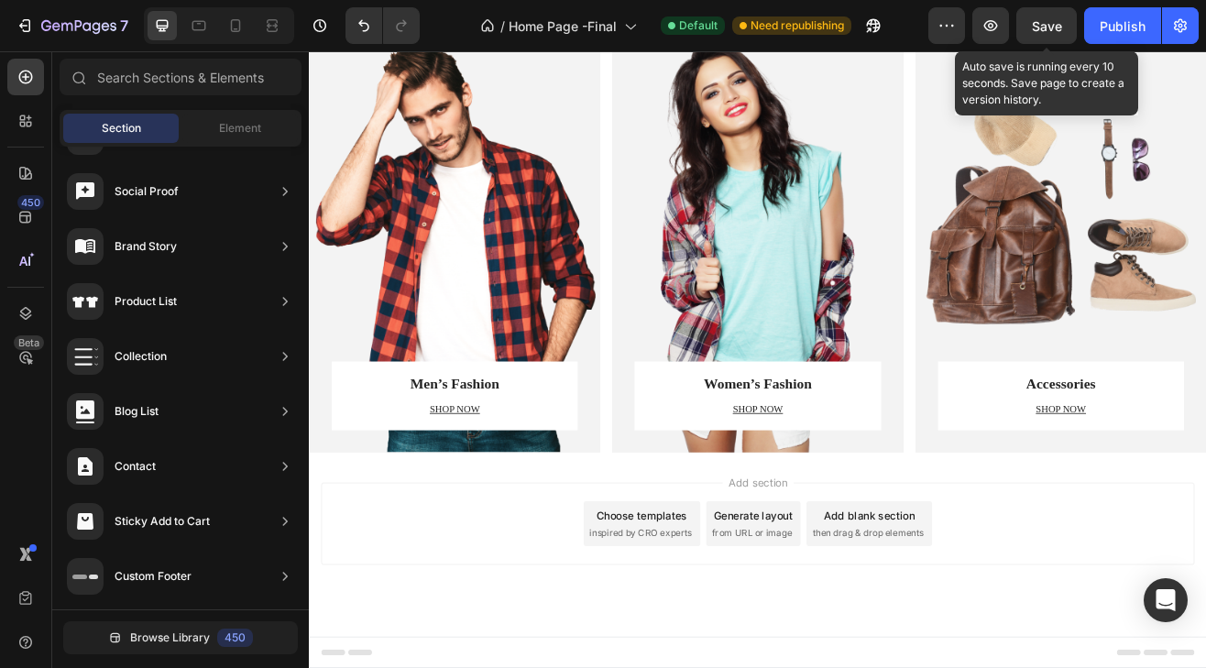
drag, startPoint x: 1034, startPoint y: 21, endPoint x: 931, endPoint y: 66, distance: 112.1
click at [1034, 21] on span "Save" at bounding box center [1047, 26] width 30 height 16
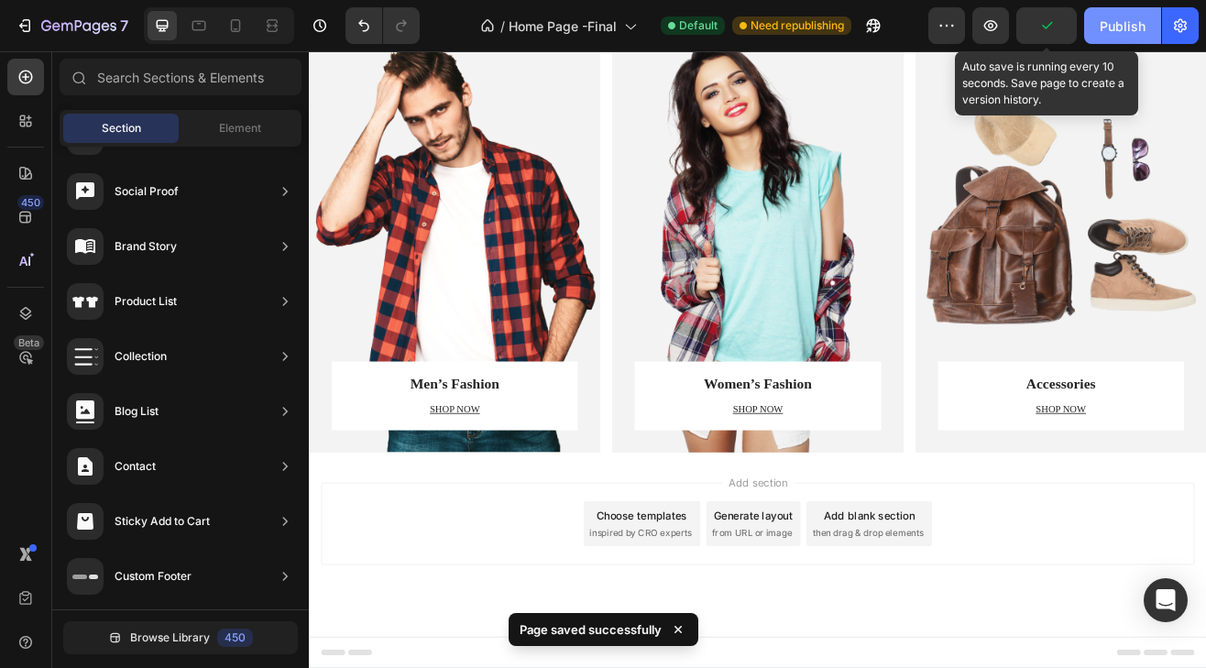
click at [1102, 23] on div "Publish" at bounding box center [1123, 26] width 46 height 19
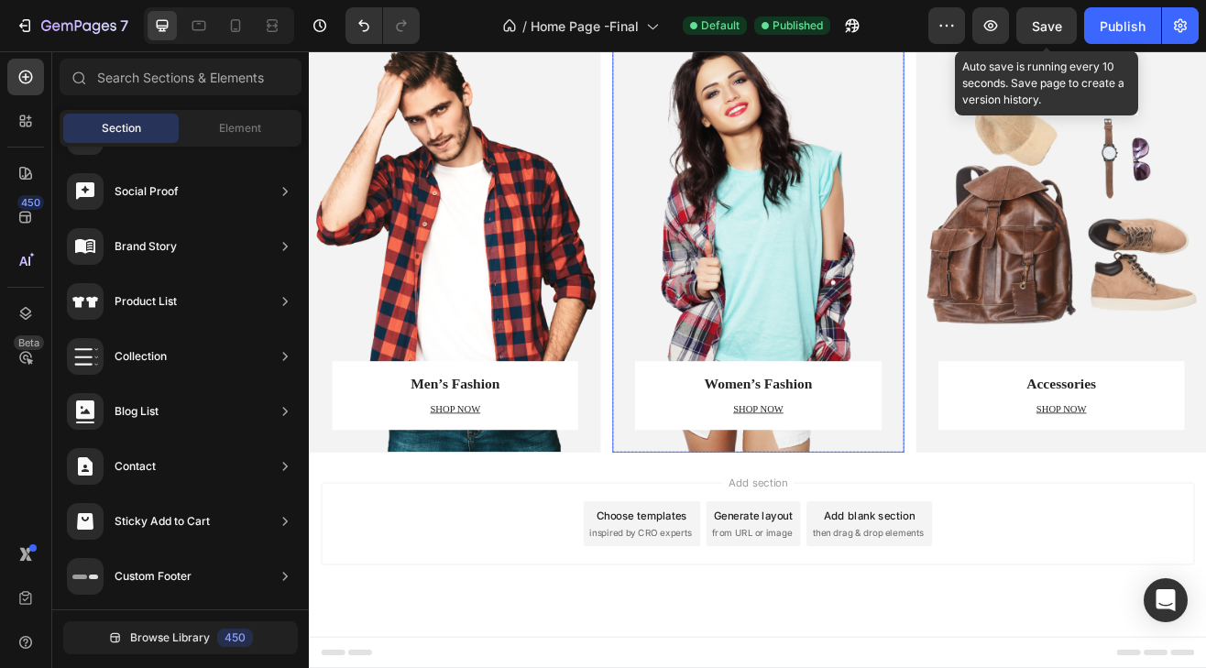
scroll to position [169, 0]
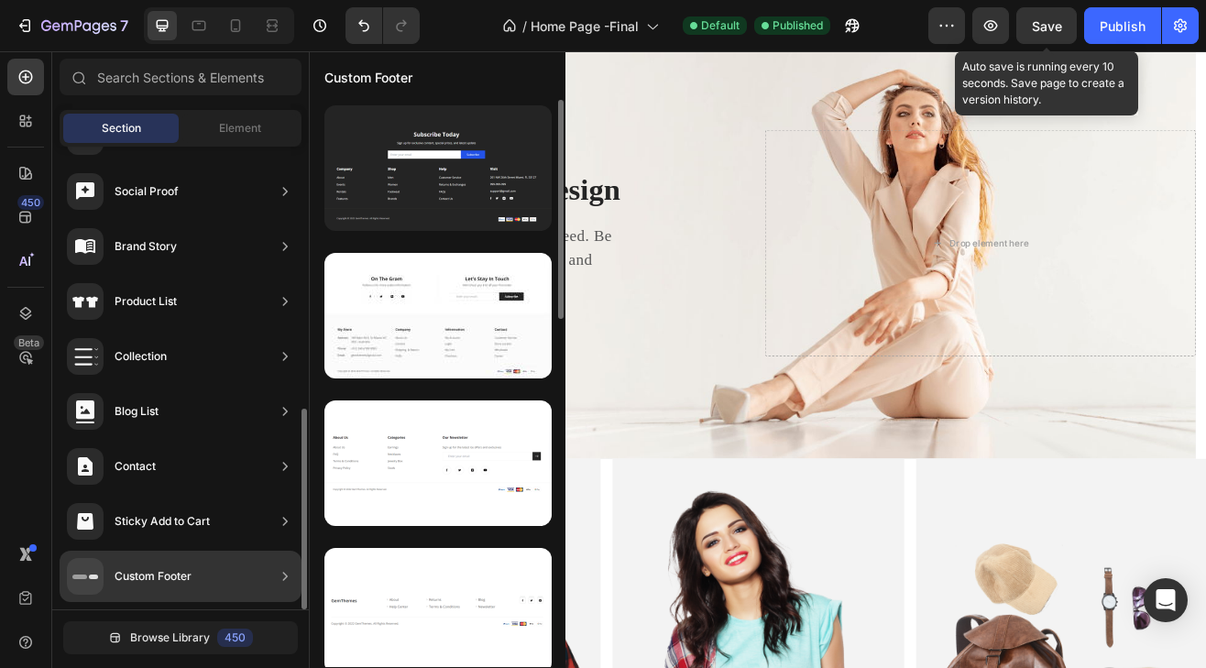
click at [202, 331] on div "Product List" at bounding box center [181, 356] width 242 height 51
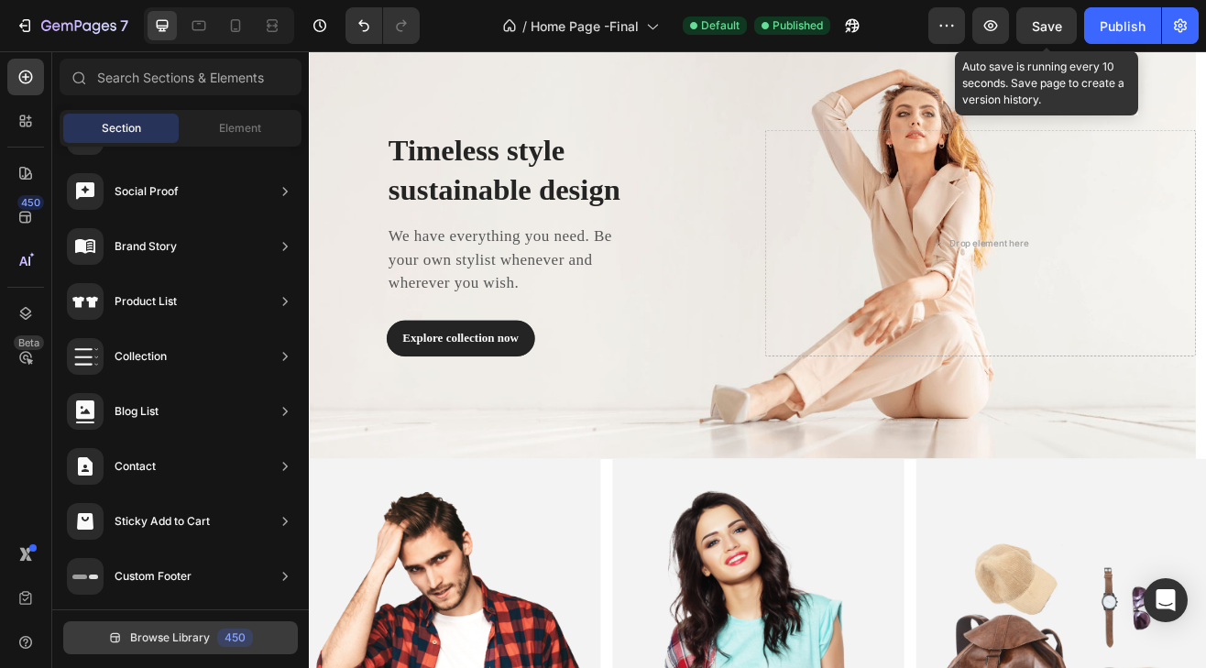
click at [183, 633] on span "Browse Library" at bounding box center [170, 638] width 80 height 17
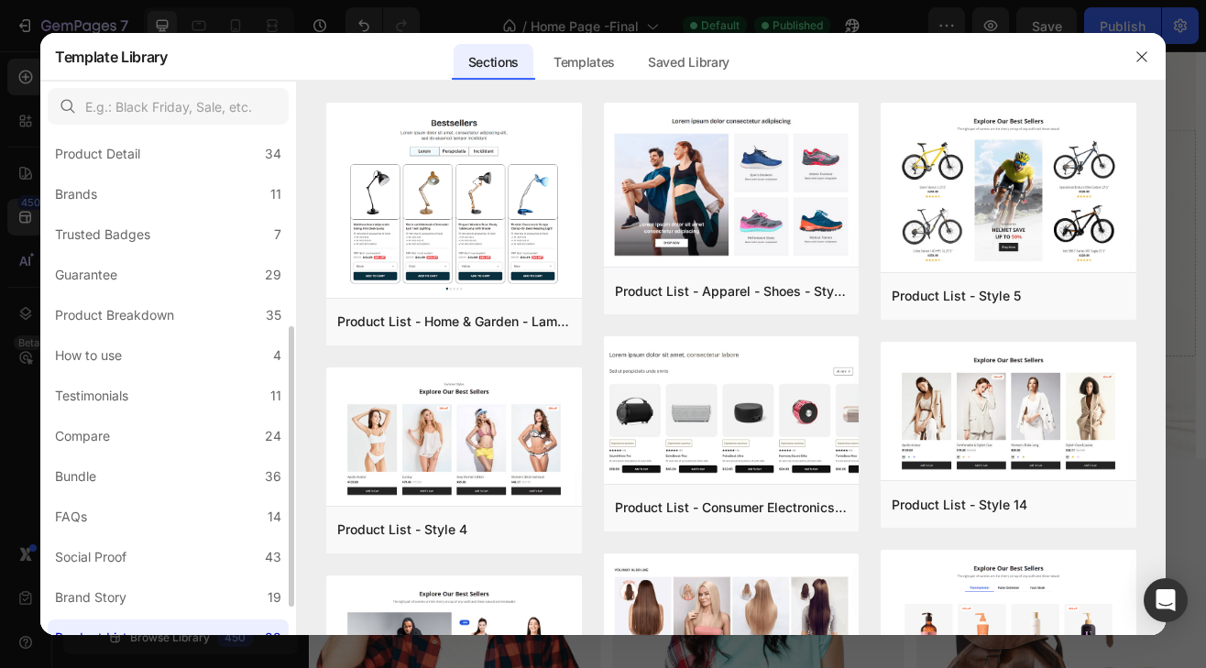
scroll to position [183, 0]
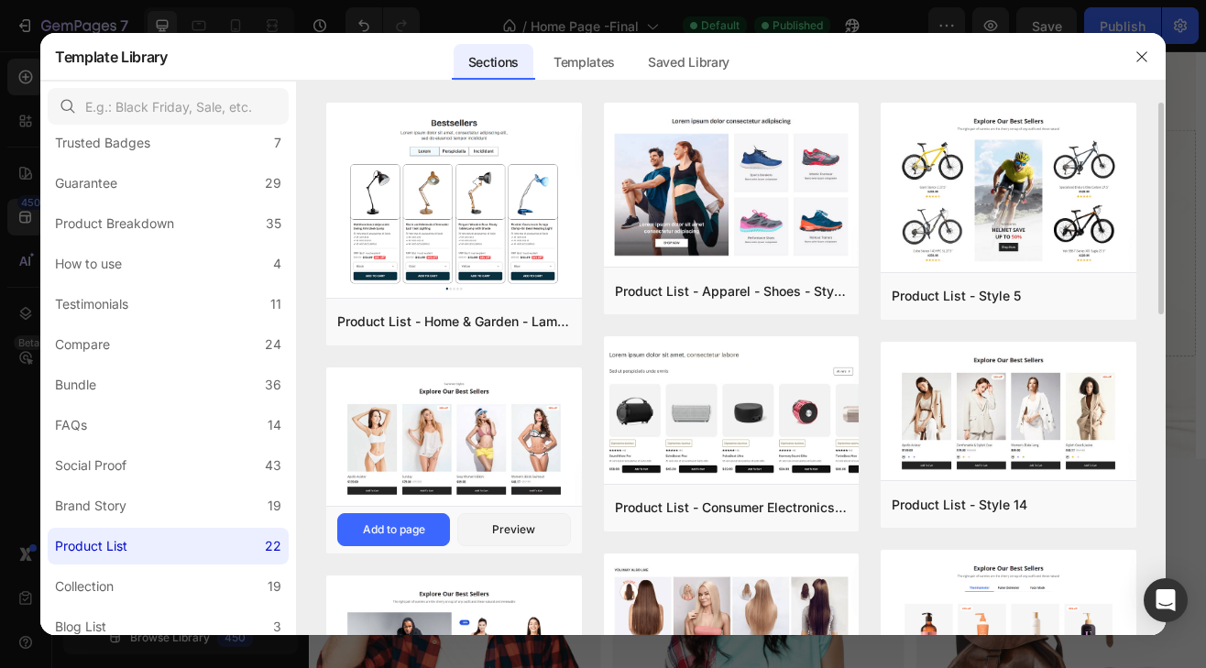
click at [410, 424] on img at bounding box center [454, 438] width 256 height 142
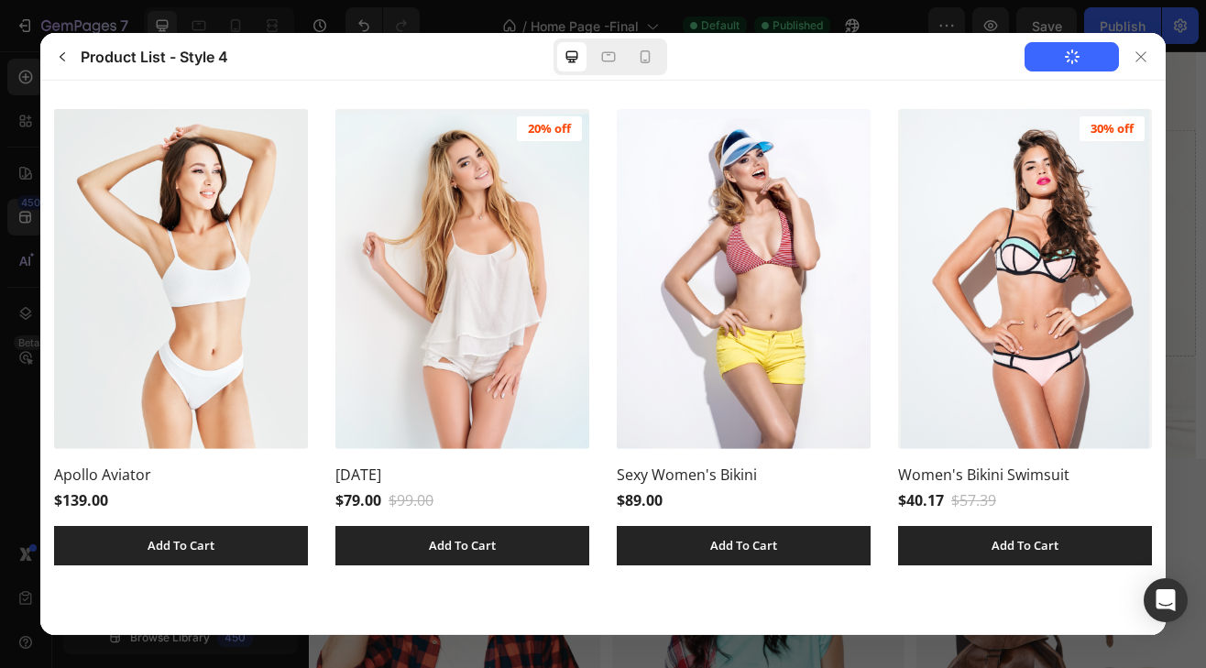
scroll to position [158, 0]
click at [1057, 57] on button "Add to Page" at bounding box center [1072, 56] width 94 height 29
click at [1050, 65] on button "Add to Page" at bounding box center [1072, 56] width 94 height 29
click at [1144, 213] on div "Summer Styles Explore Our Best Sellers 0% off" at bounding box center [602, 281] width 1126 height 716
click at [1143, 213] on div "Summer Styles Explore Our Best Sellers 0% off" at bounding box center [602, 281] width 1126 height 716
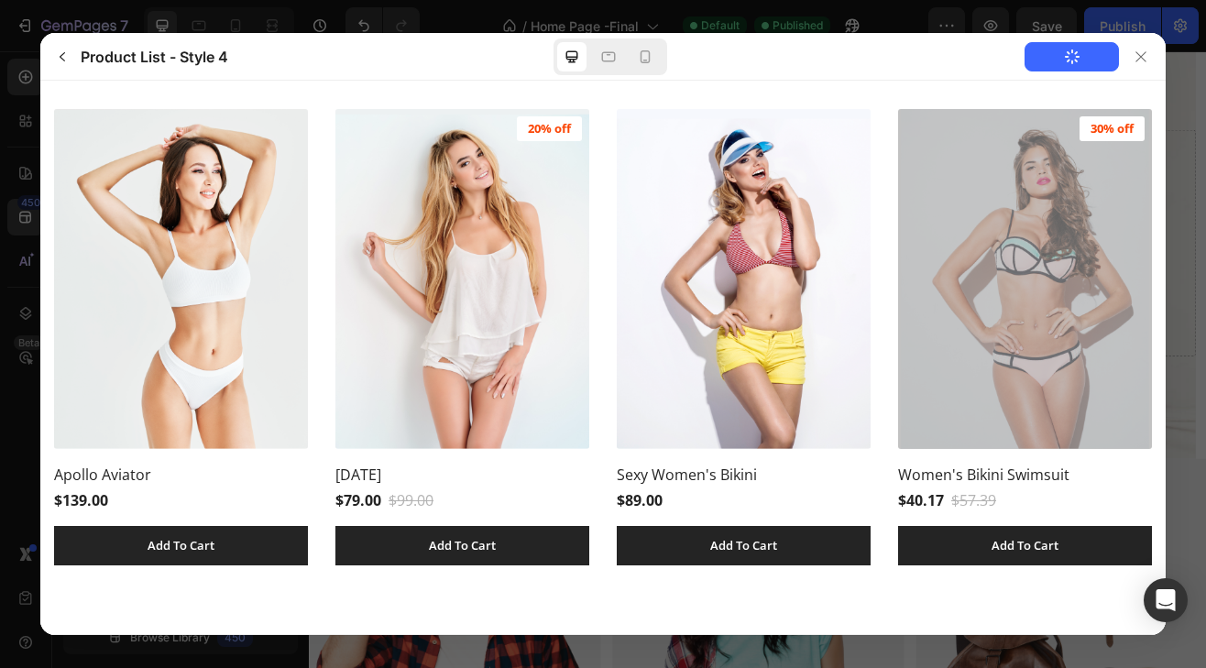
click at [806, 62] on div "Add to Page" at bounding box center [945, 56] width 442 height 47
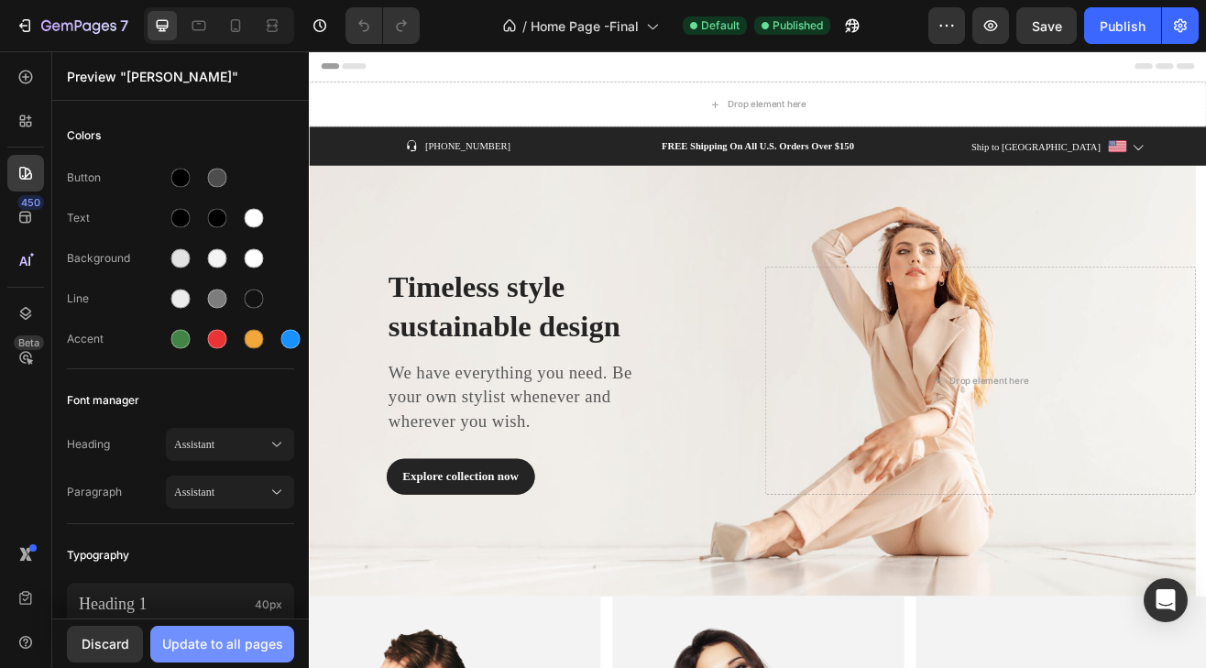
click at [212, 643] on div "Update to all pages" at bounding box center [222, 643] width 121 height 19
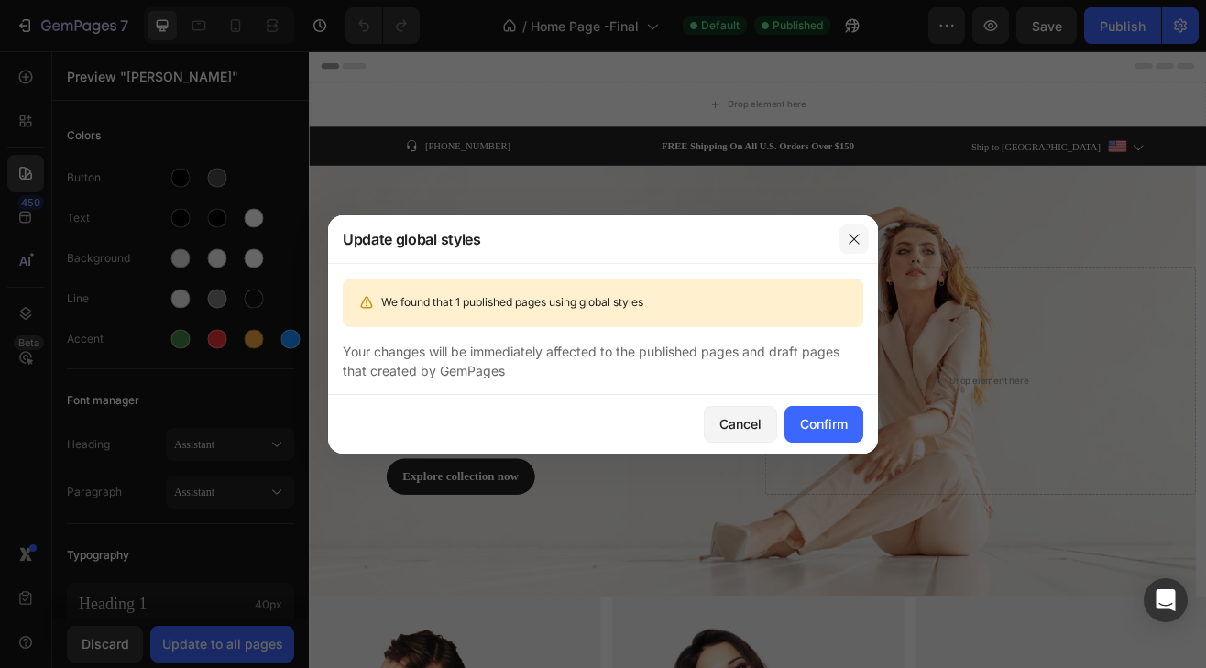
click at [846, 241] on button "button" at bounding box center [854, 239] width 29 height 29
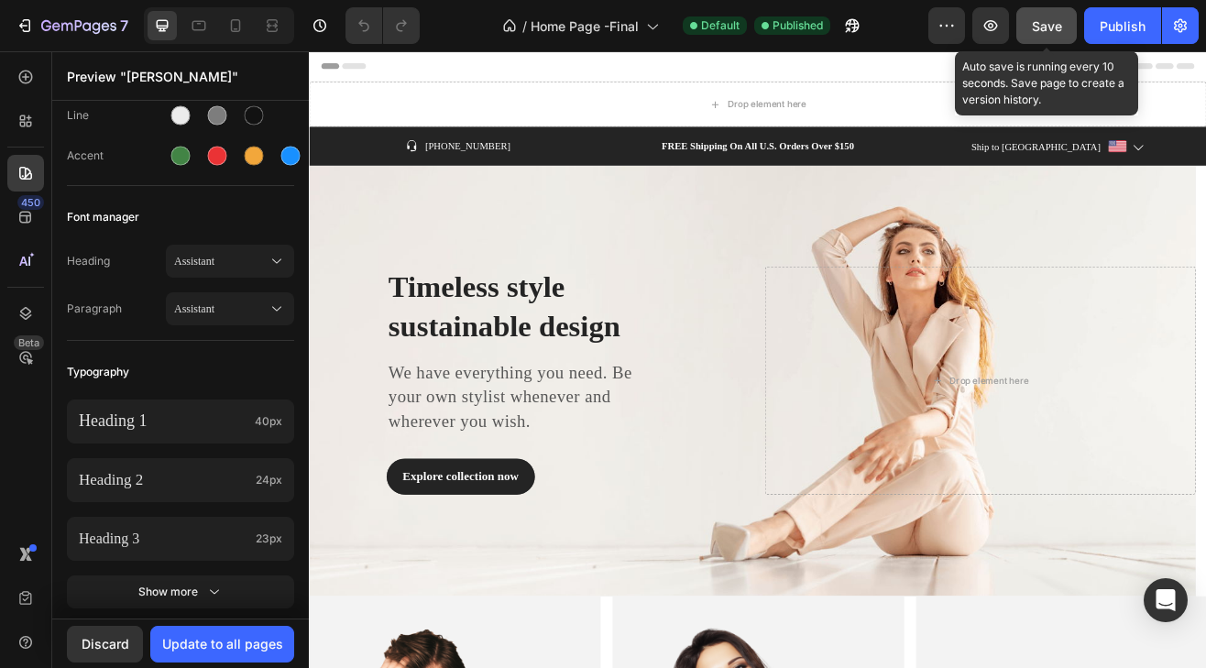
click at [1043, 30] on span "Save" at bounding box center [1047, 26] width 30 height 16
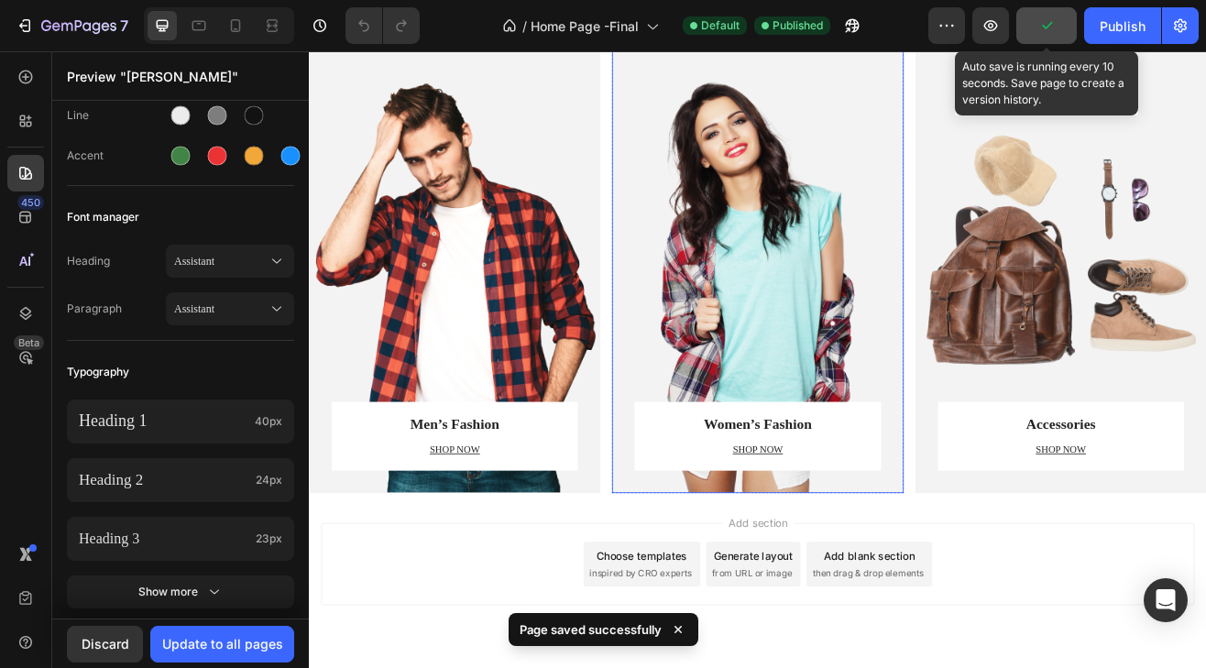
scroll to position [719, 0]
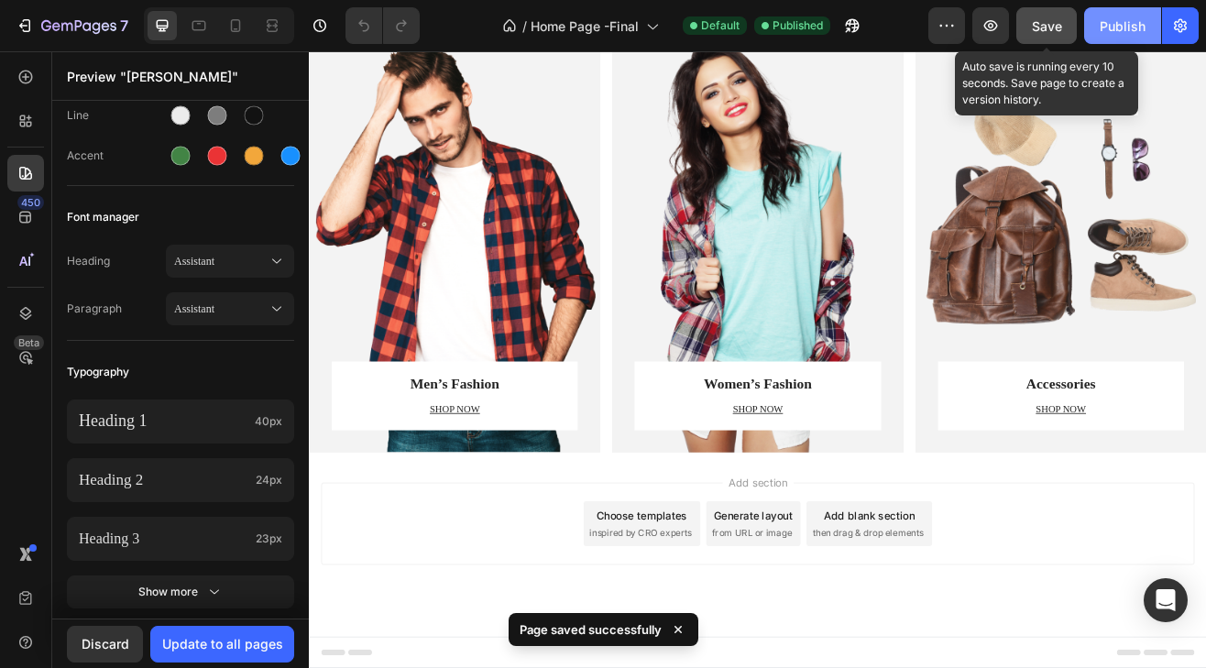
drag, startPoint x: 1114, startPoint y: 22, endPoint x: 947, endPoint y: 33, distance: 167.2
click at [1114, 22] on div "Publish" at bounding box center [1123, 26] width 46 height 19
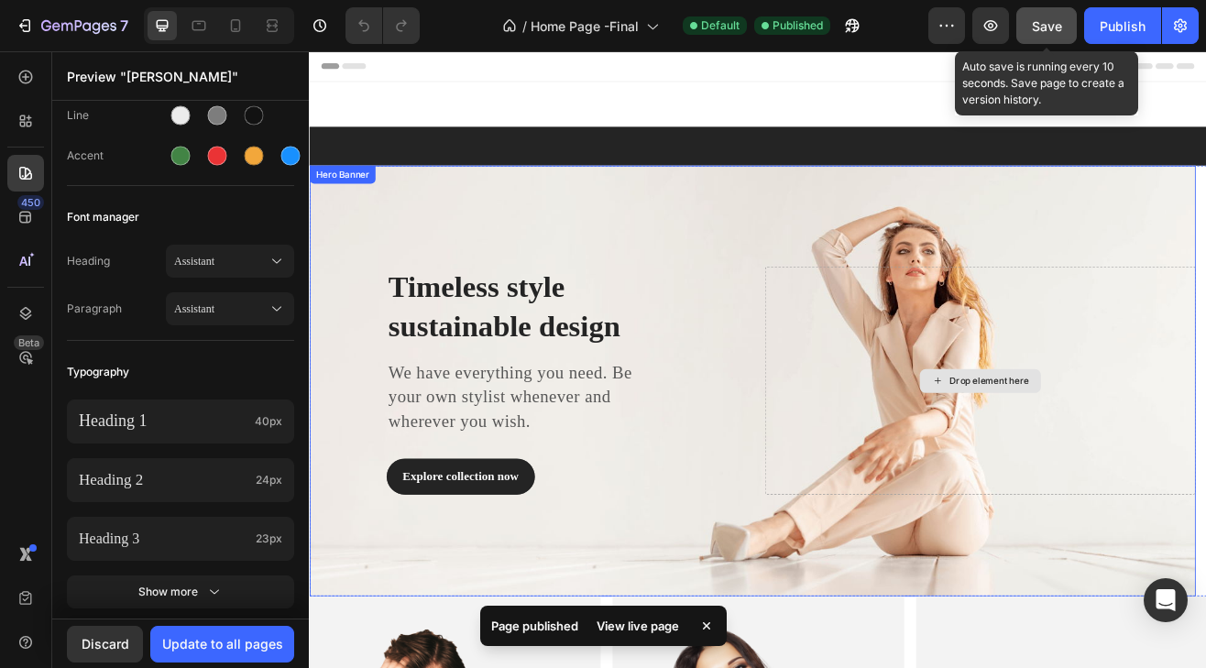
scroll to position [550, 0]
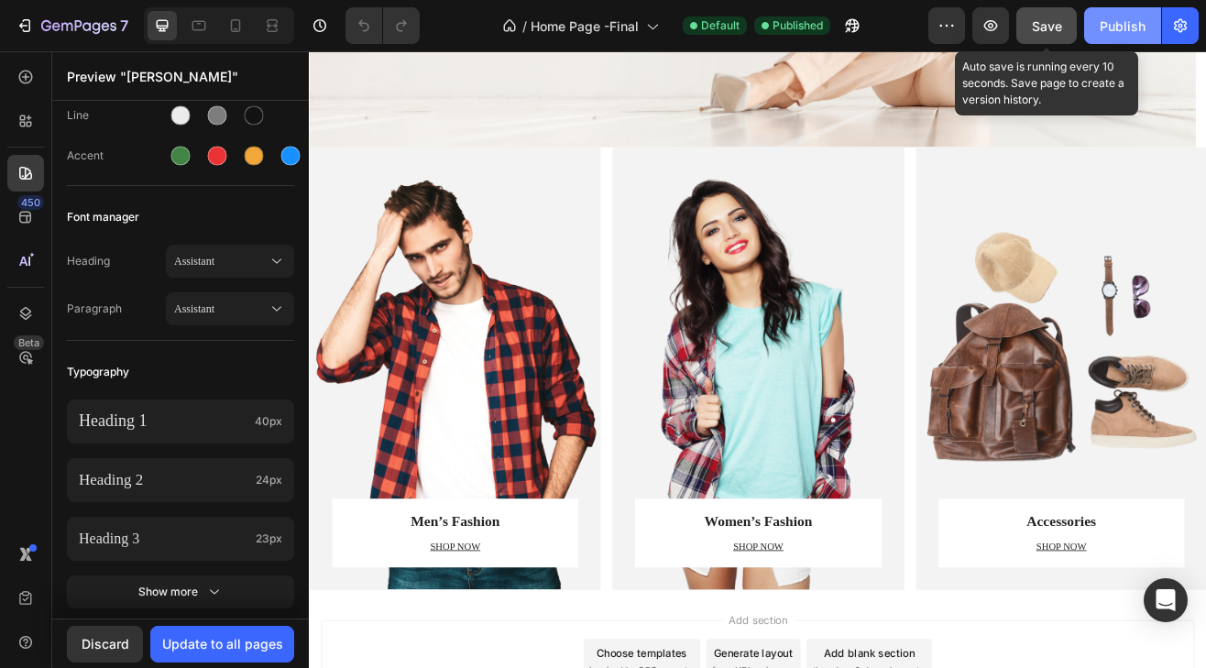
click at [1130, 20] on div "Publish" at bounding box center [1123, 26] width 46 height 19
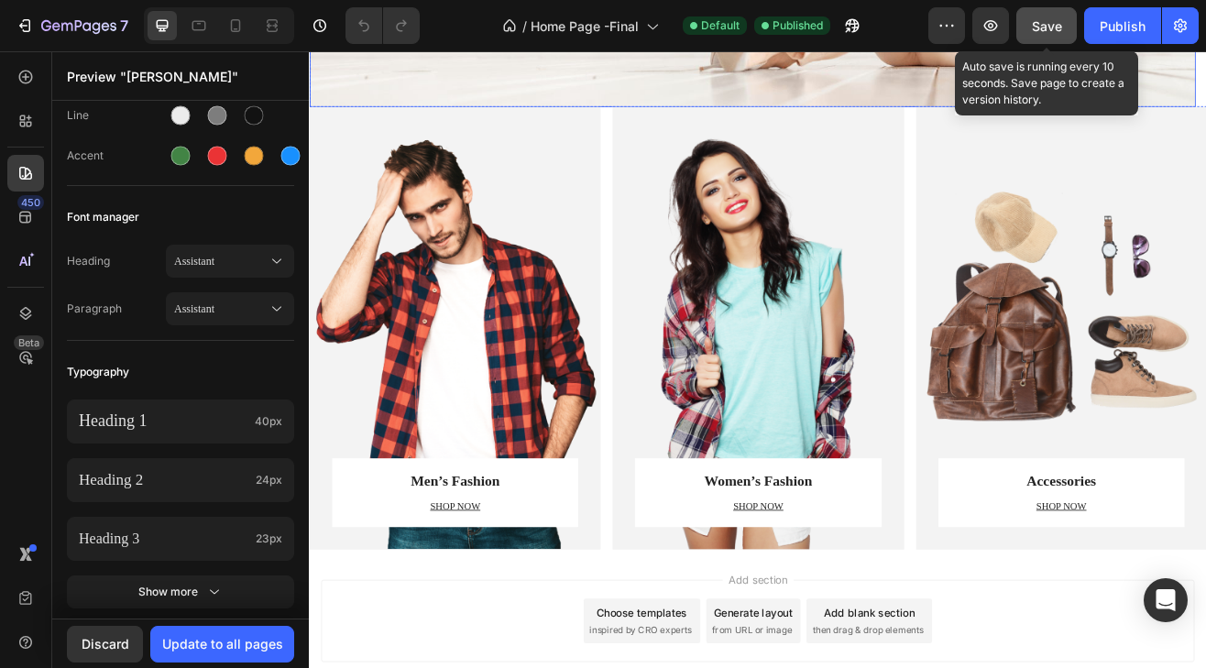
scroll to position [0, 0]
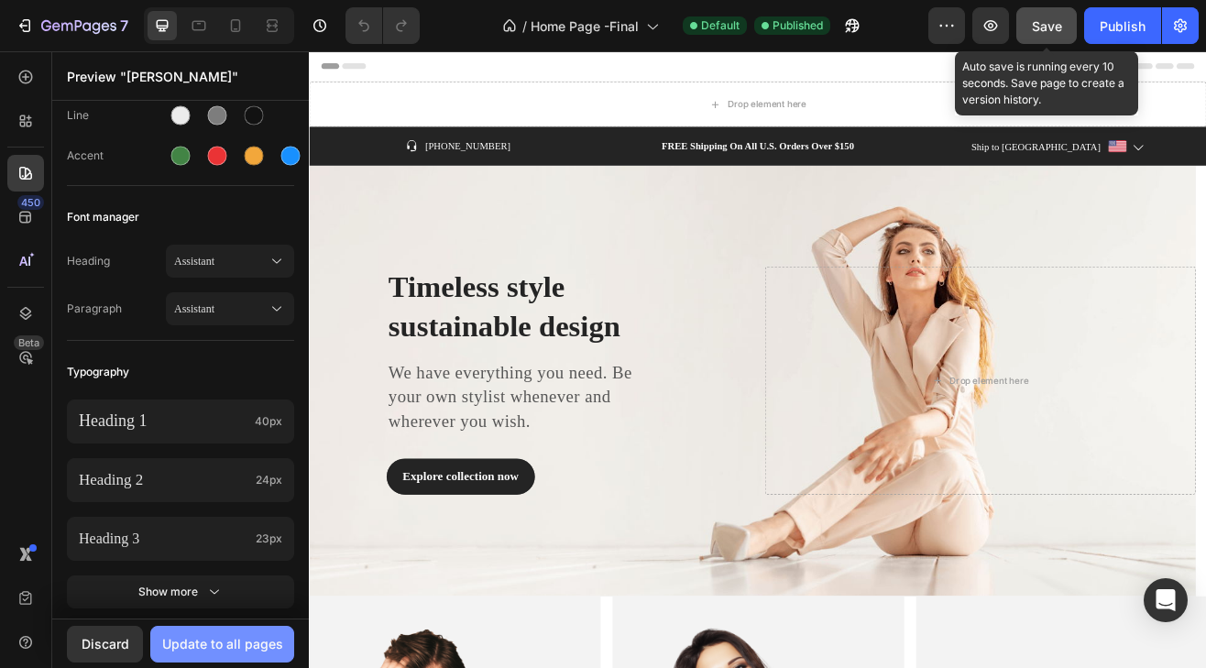
click at [186, 645] on div "Update to all pages" at bounding box center [222, 643] width 121 height 19
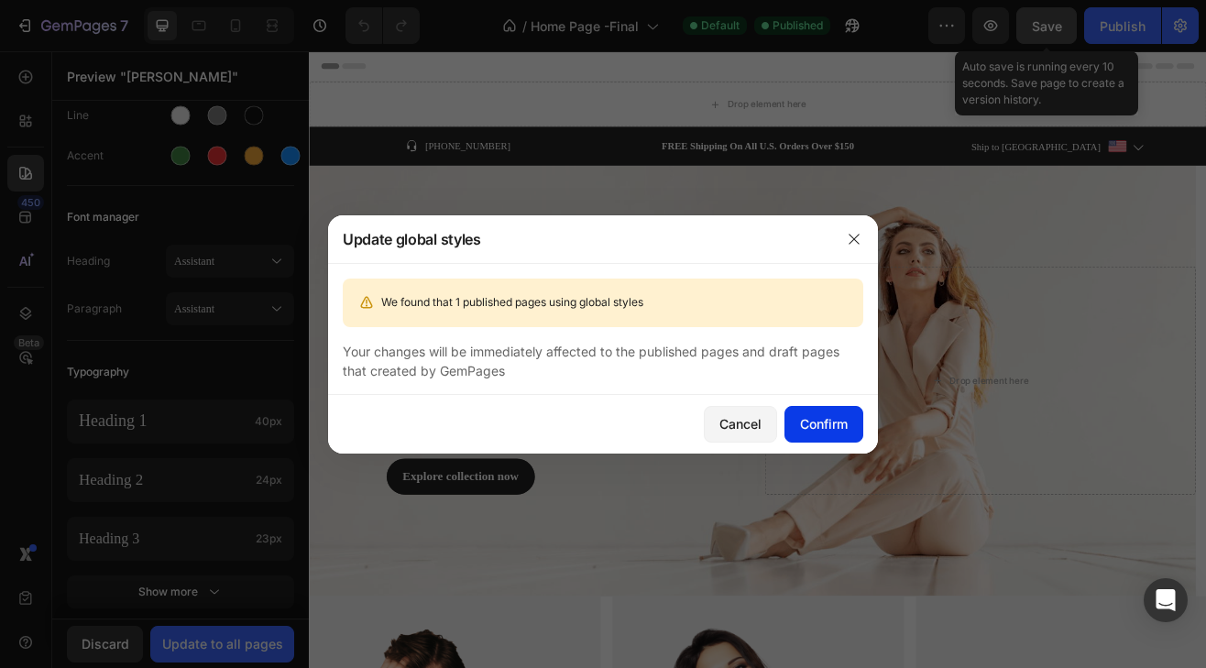
click at [836, 427] on div "Confirm" at bounding box center [824, 423] width 48 height 19
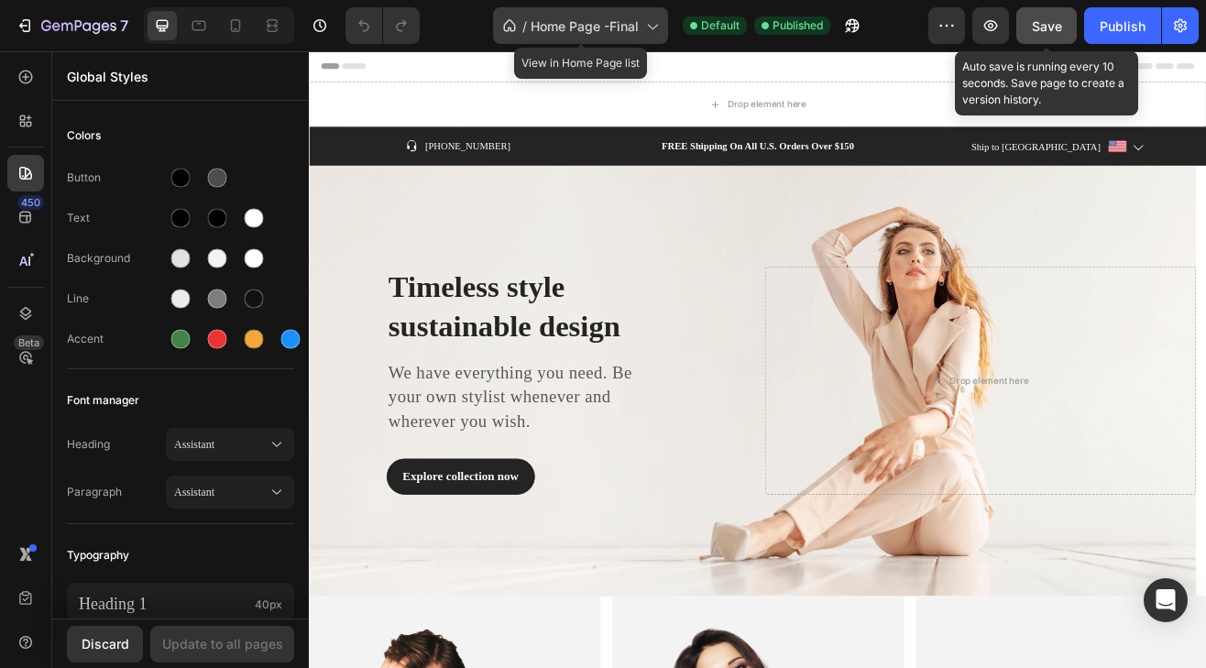
click at [611, 28] on span "Home Page -Final" at bounding box center [585, 26] width 108 height 19
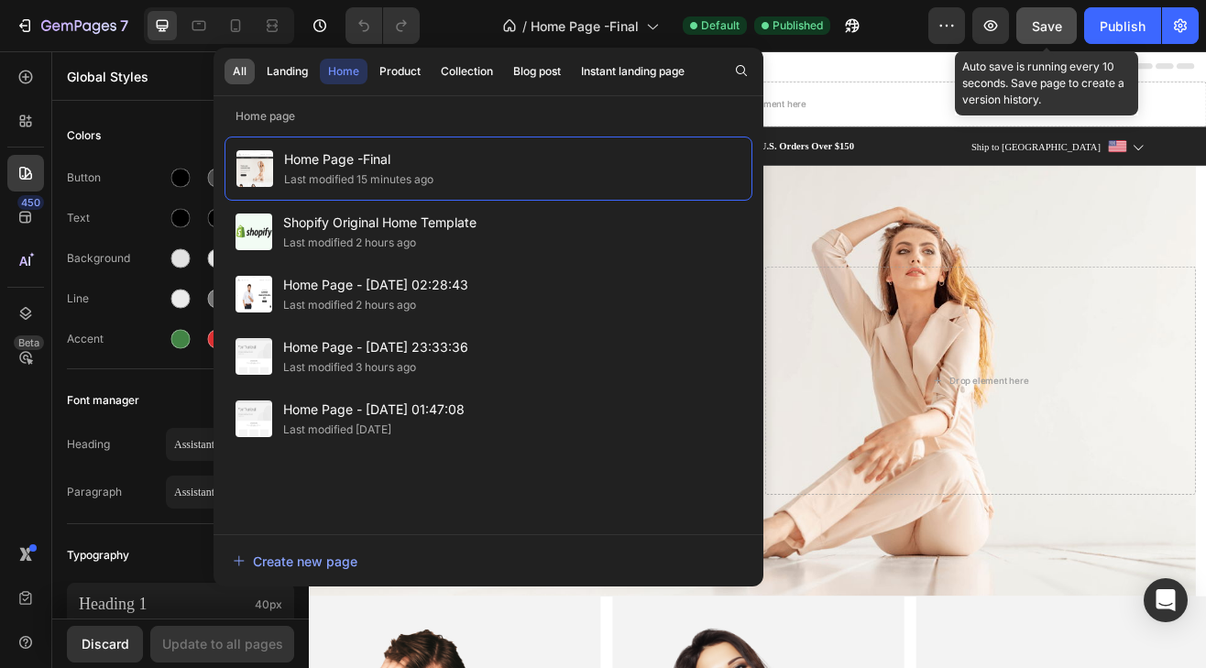
click at [239, 72] on div "All" at bounding box center [240, 71] width 14 height 17
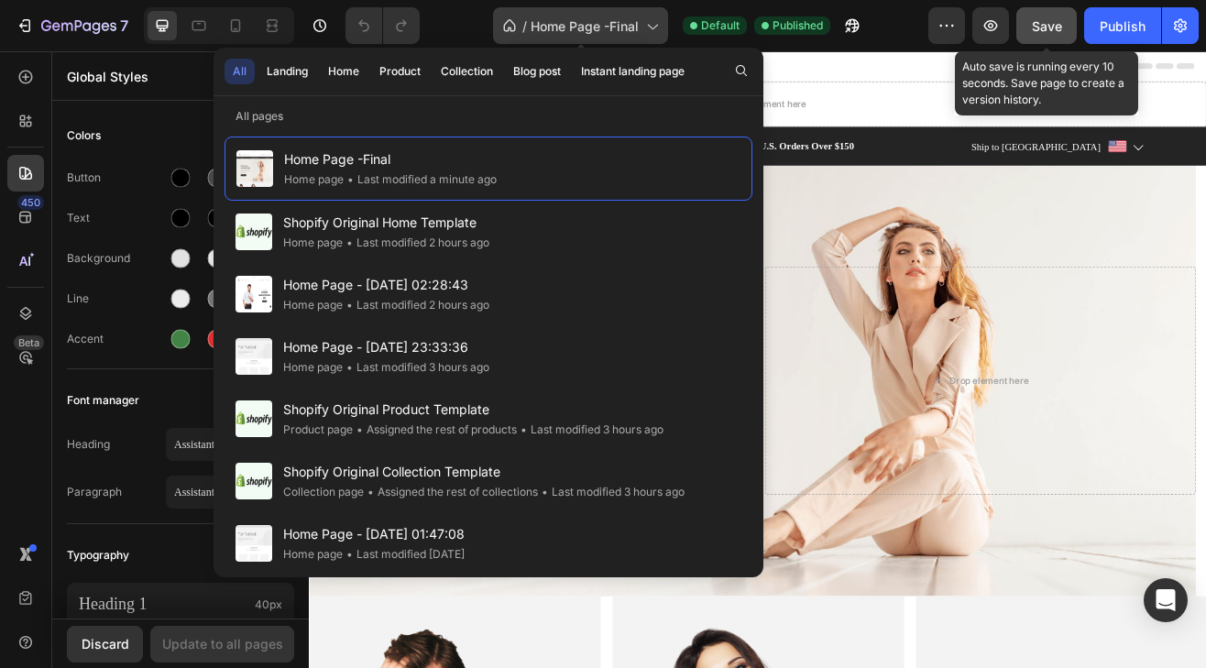
click at [554, 35] on span "Home Page -Final" at bounding box center [585, 26] width 108 height 19
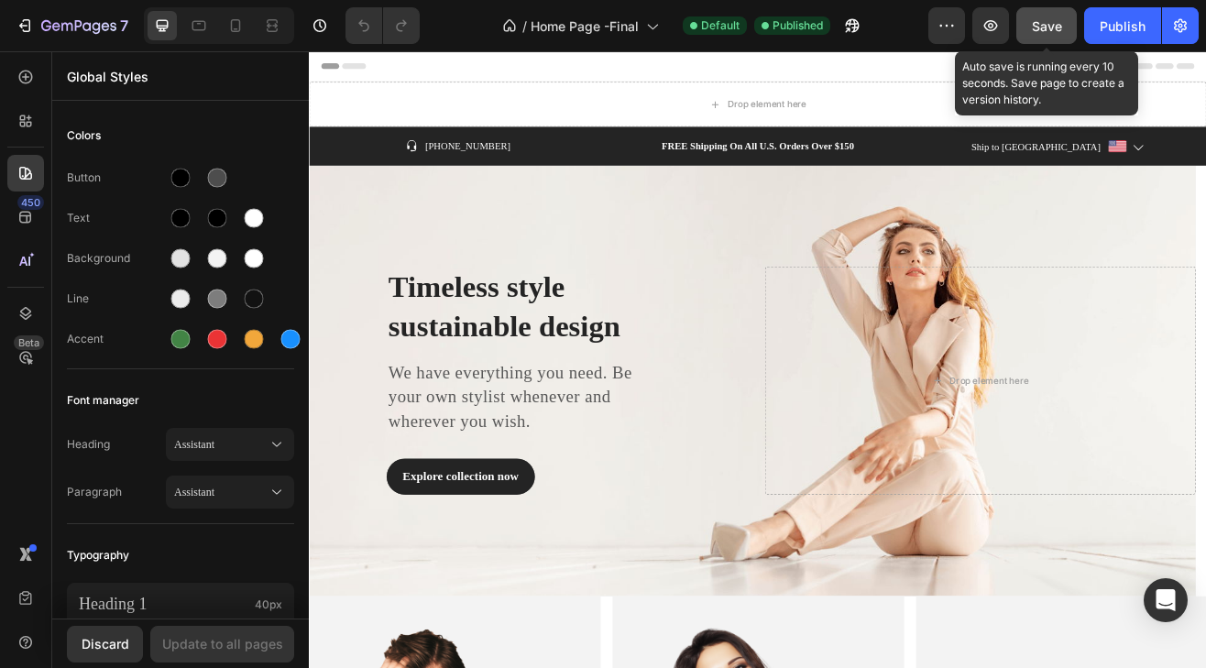
click at [442, 34] on div "/ Home Page -Final Default Published" at bounding box center [682, 25] width 494 height 37
click at [1041, 21] on span "Save" at bounding box center [1047, 26] width 30 height 16
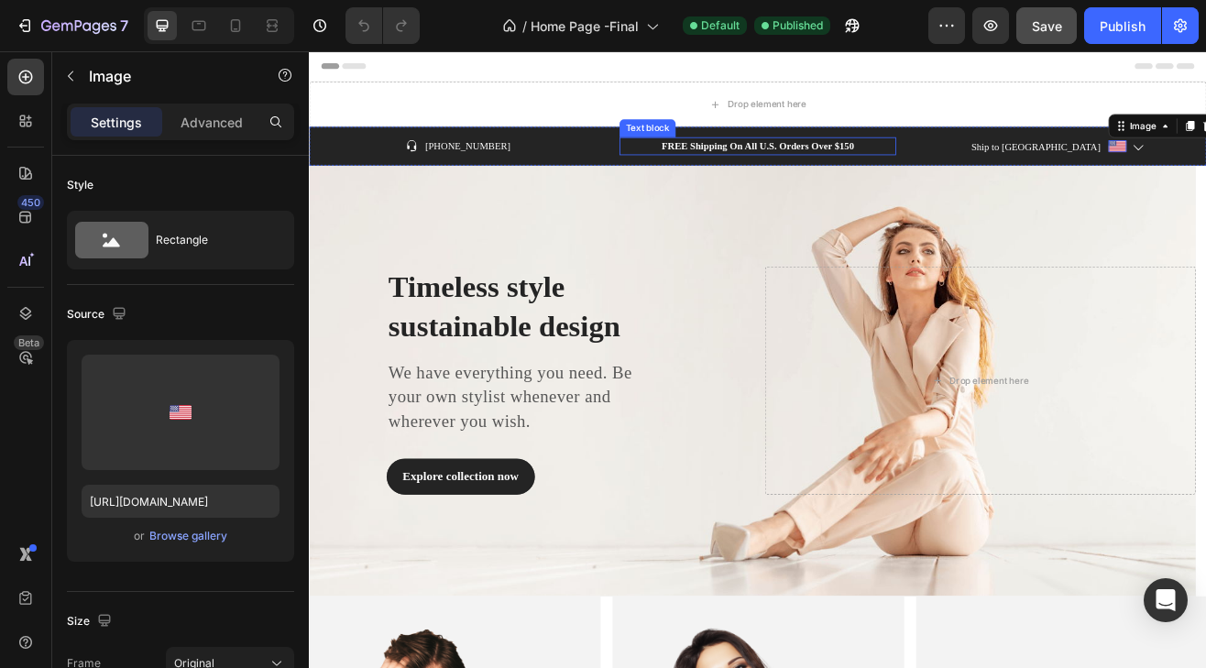
click at [774, 163] on p "FREE Shipping On All U.S. Orders Over $150" at bounding box center [859, 168] width 336 height 18
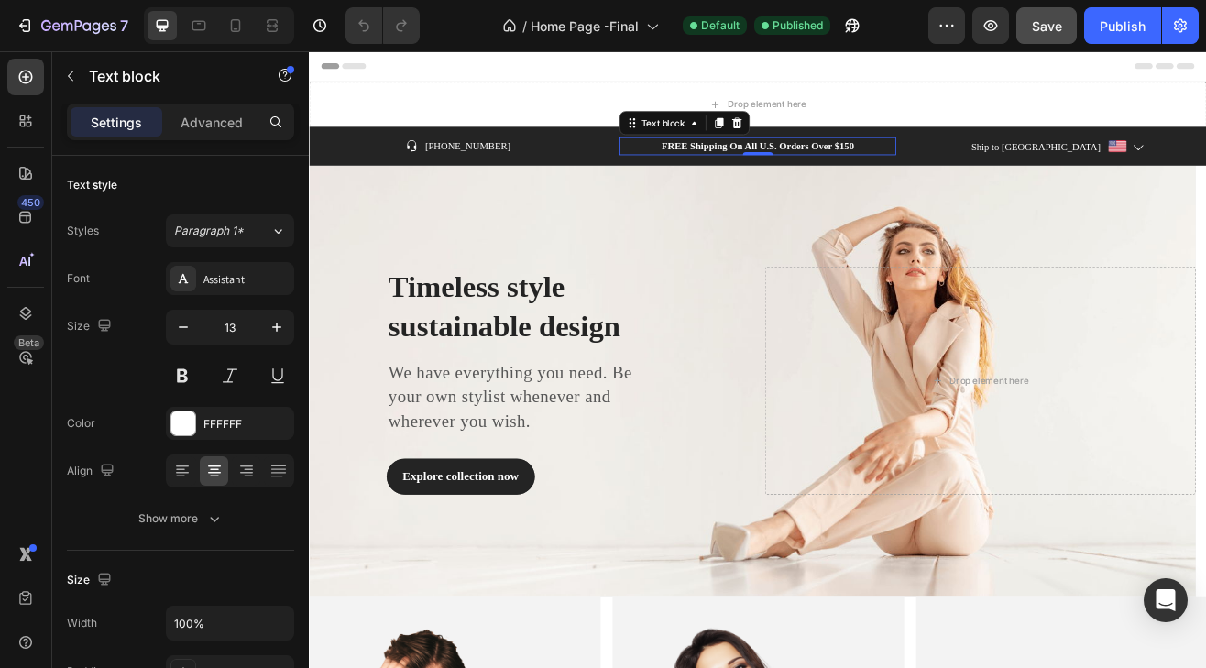
click at [458, 161] on div "Icon 999-9999-999 Text block Row" at bounding box center [492, 168] width 339 height 22
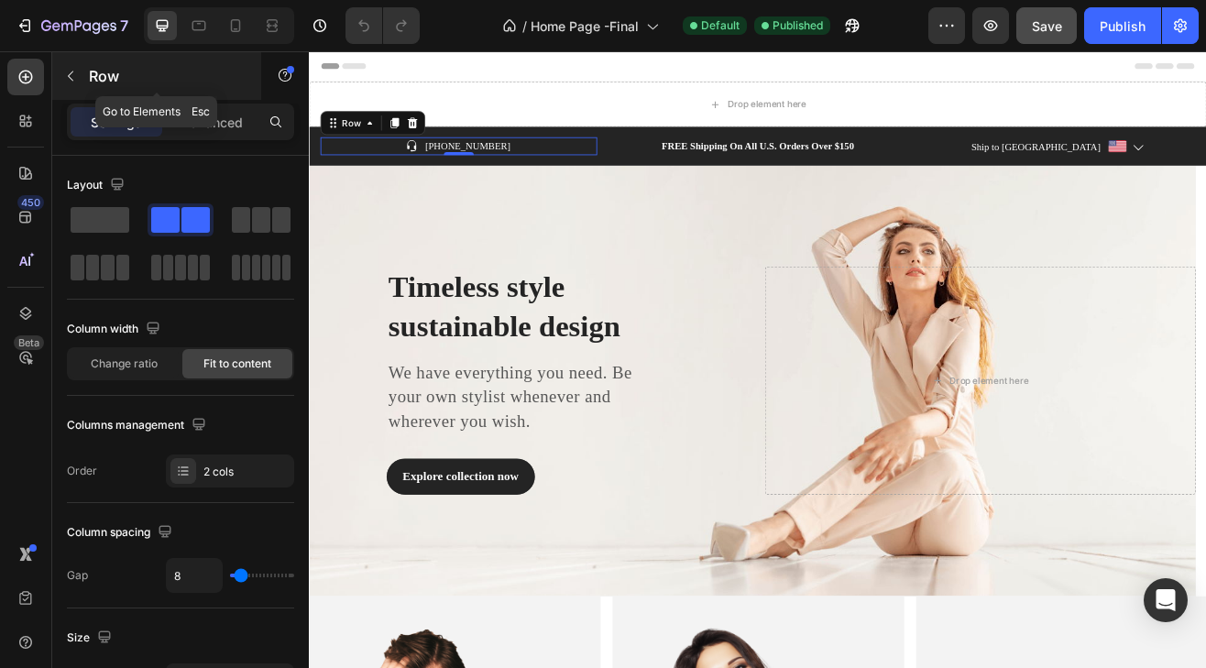
click at [70, 78] on icon "button" at bounding box center [71, 77] width 6 height 10
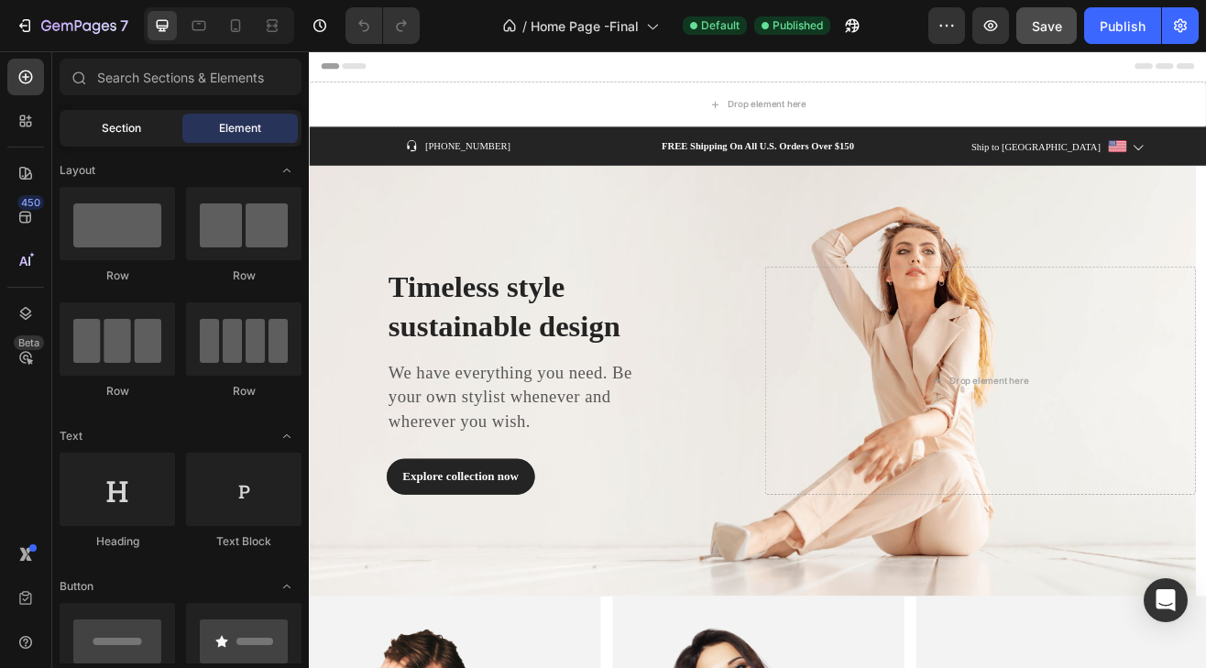
click at [162, 123] on div "Section" at bounding box center [121, 128] width 116 height 29
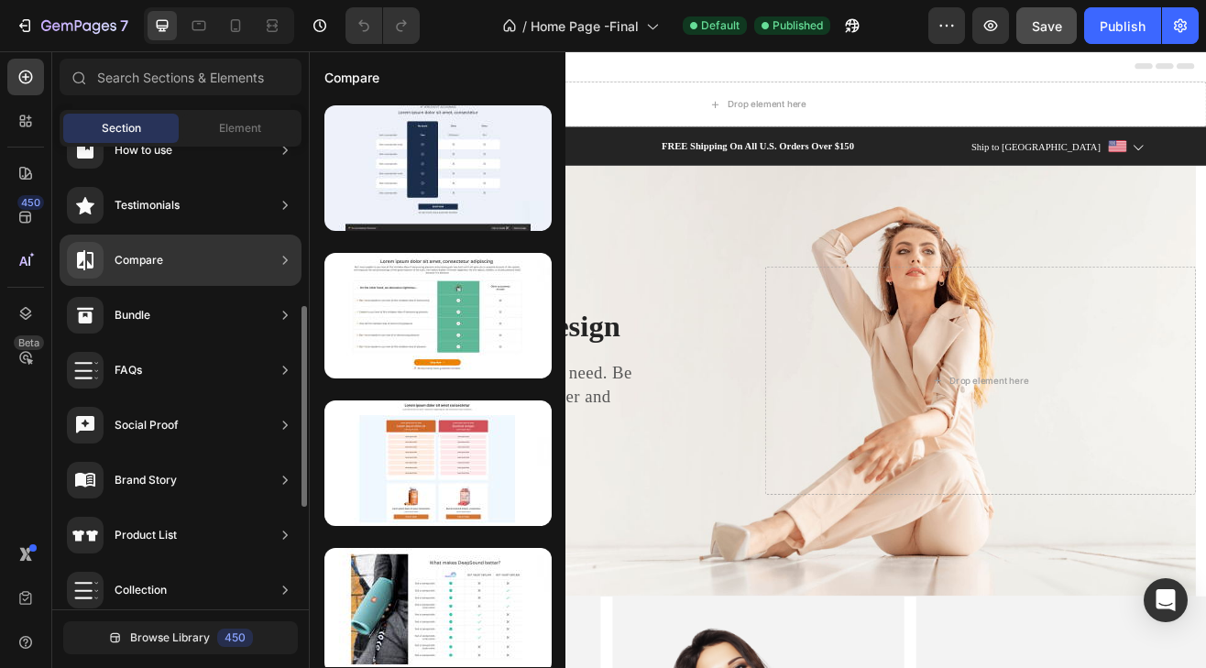
scroll to position [600, 0]
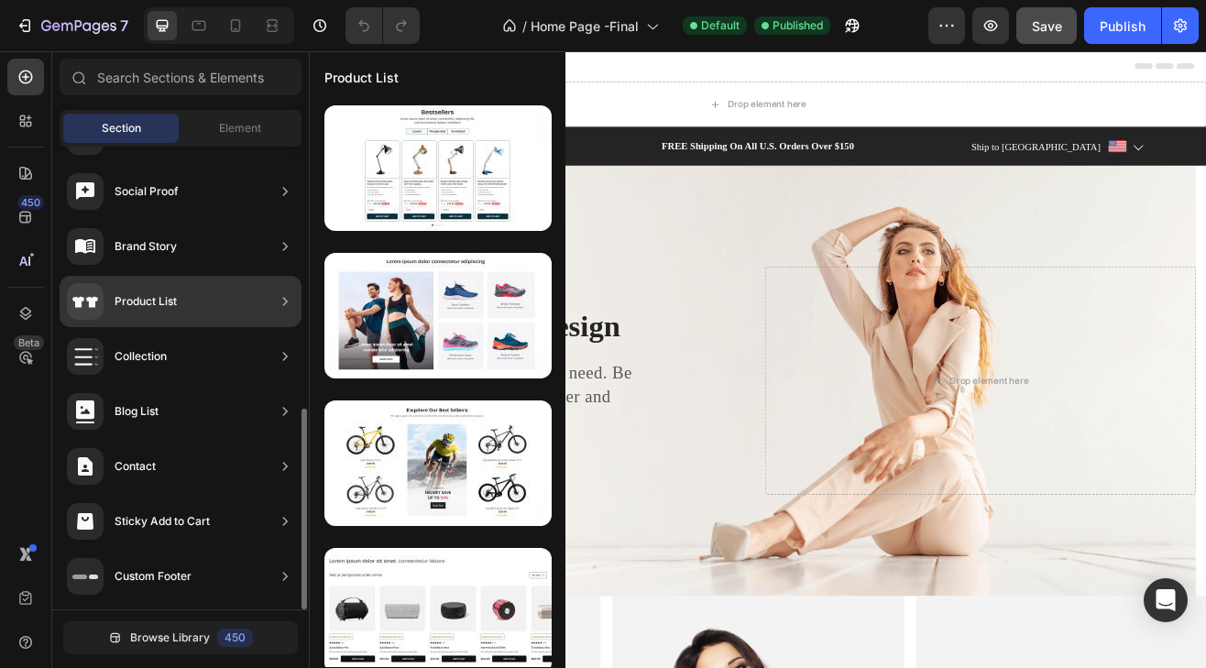
click at [165, 303] on div "Product List" at bounding box center [146, 301] width 62 height 18
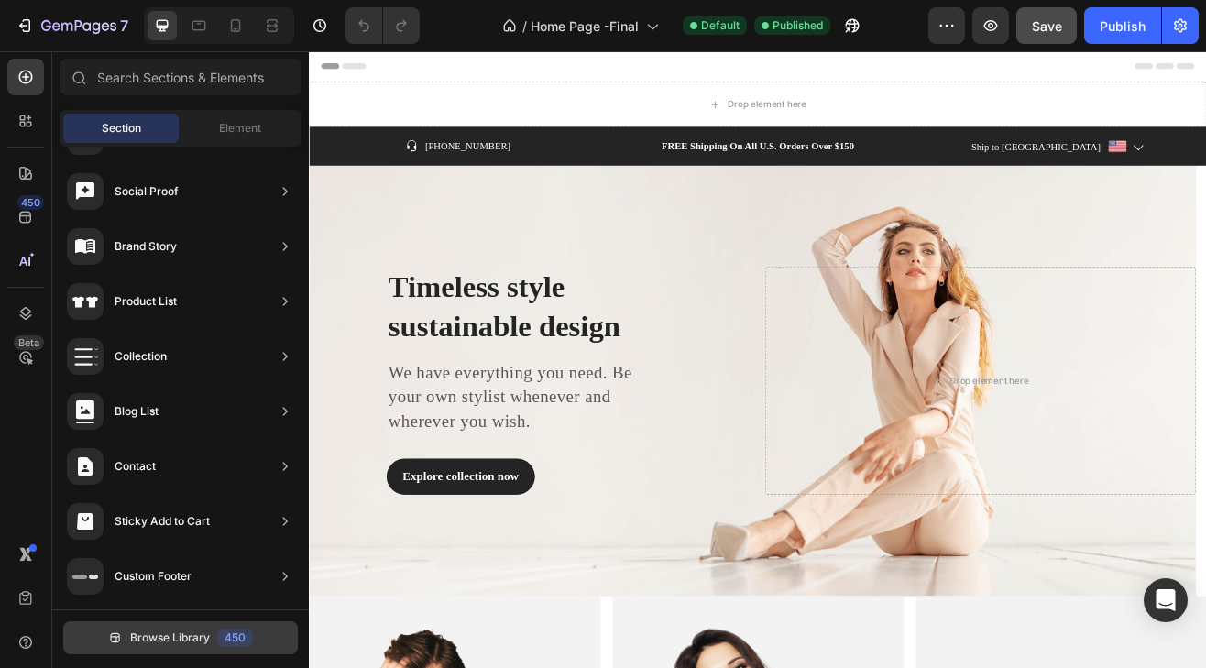
click at [179, 633] on span "Browse Library" at bounding box center [170, 638] width 80 height 17
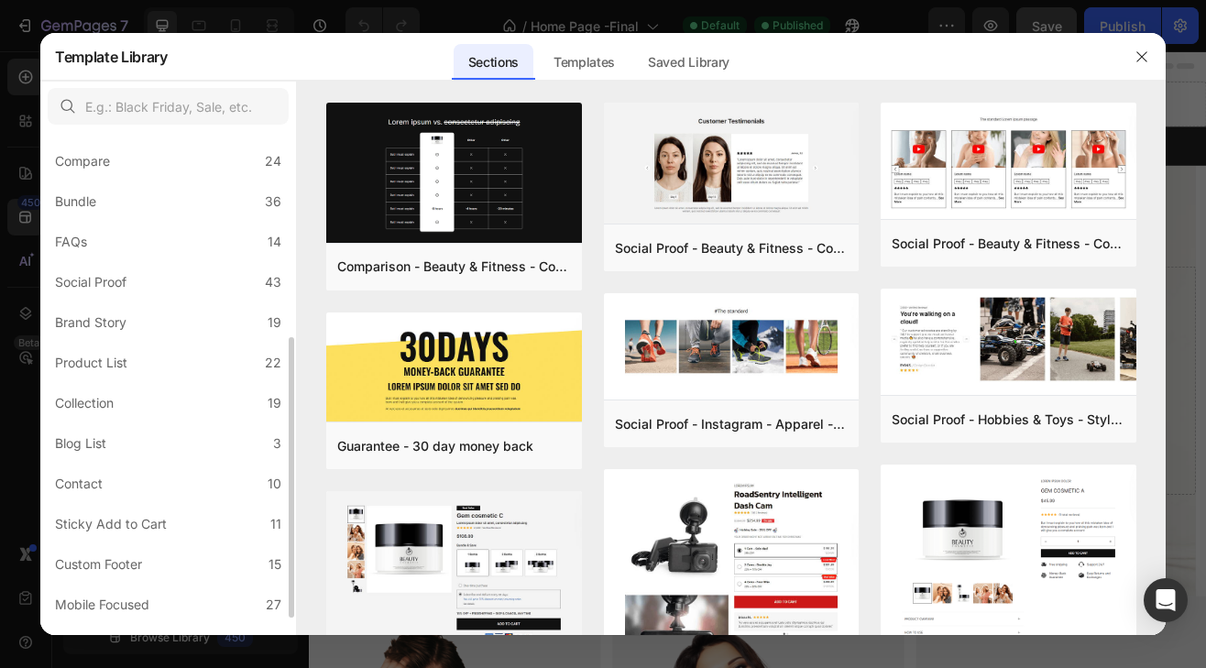
scroll to position [396, 0]
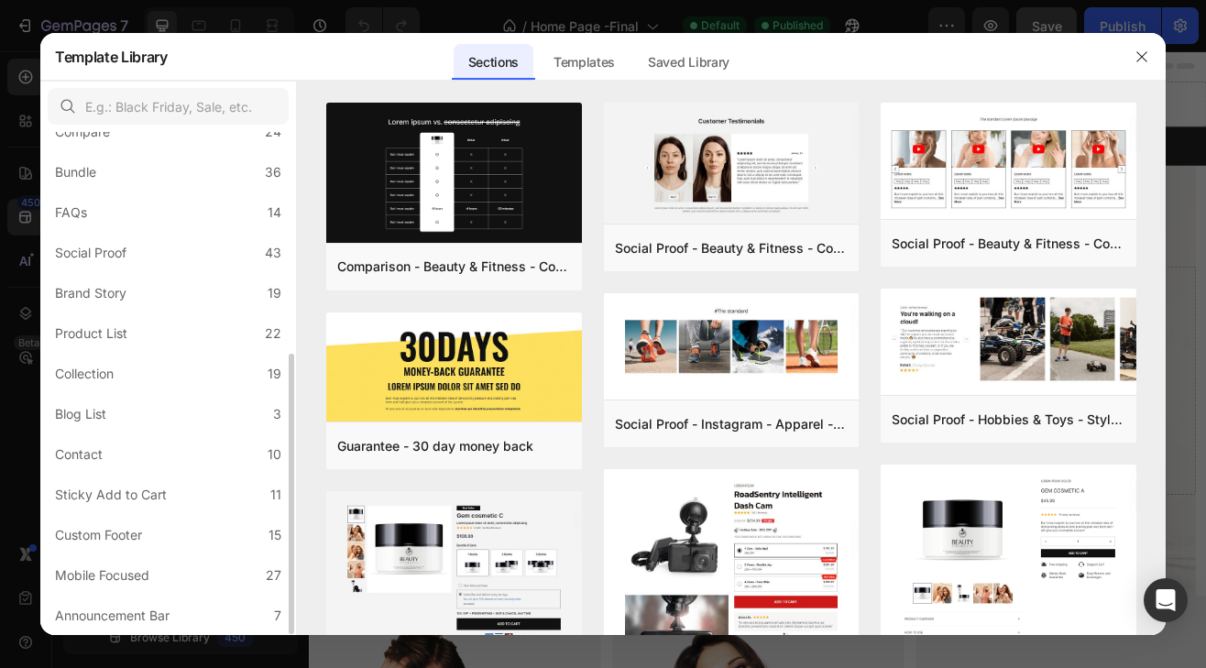
click at [146, 343] on label "Product List 22" at bounding box center [168, 333] width 241 height 37
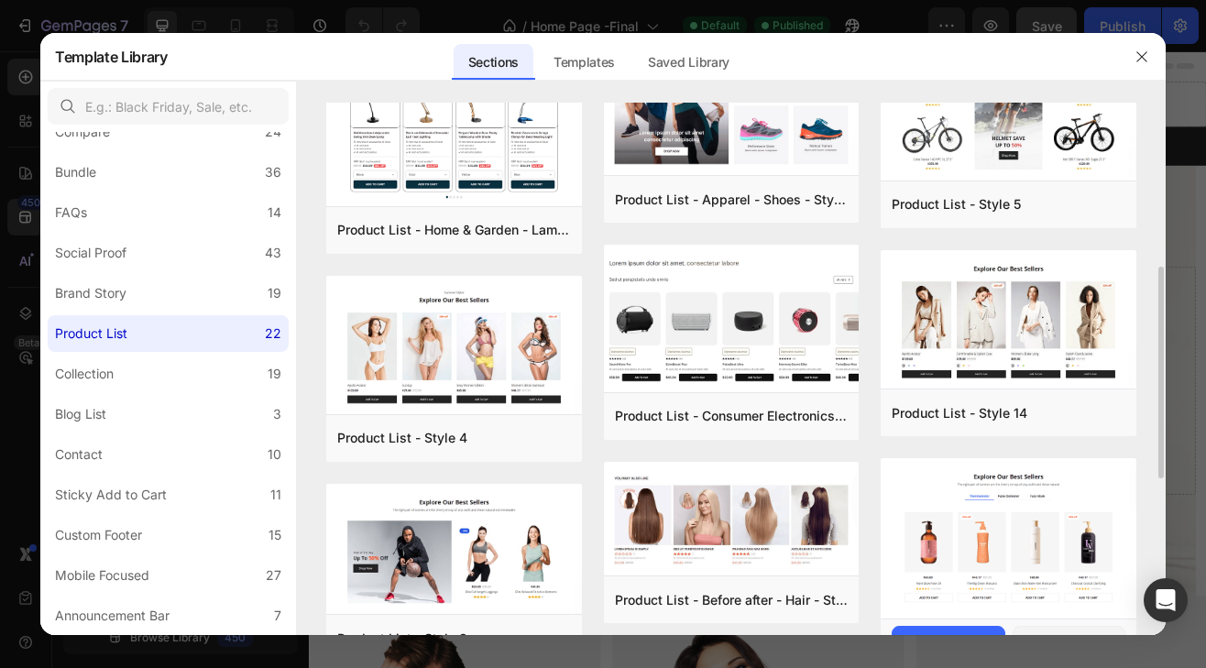
scroll to position [183, 0]
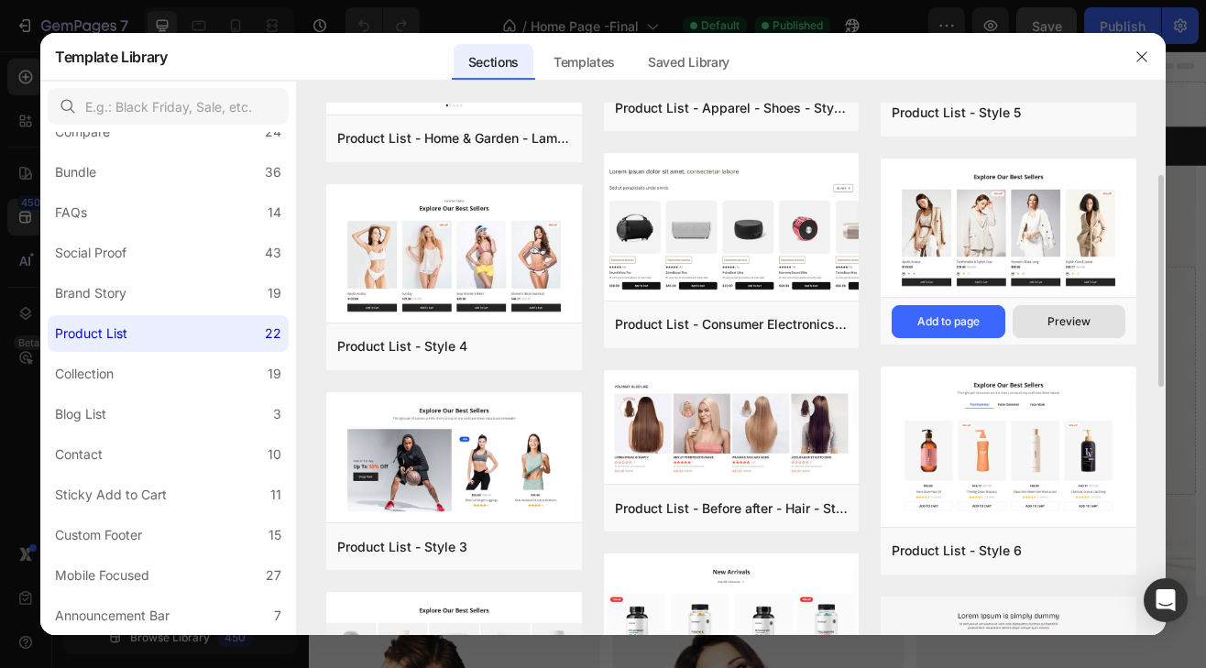
click at [1077, 314] on div "Preview" at bounding box center [1069, 322] width 43 height 17
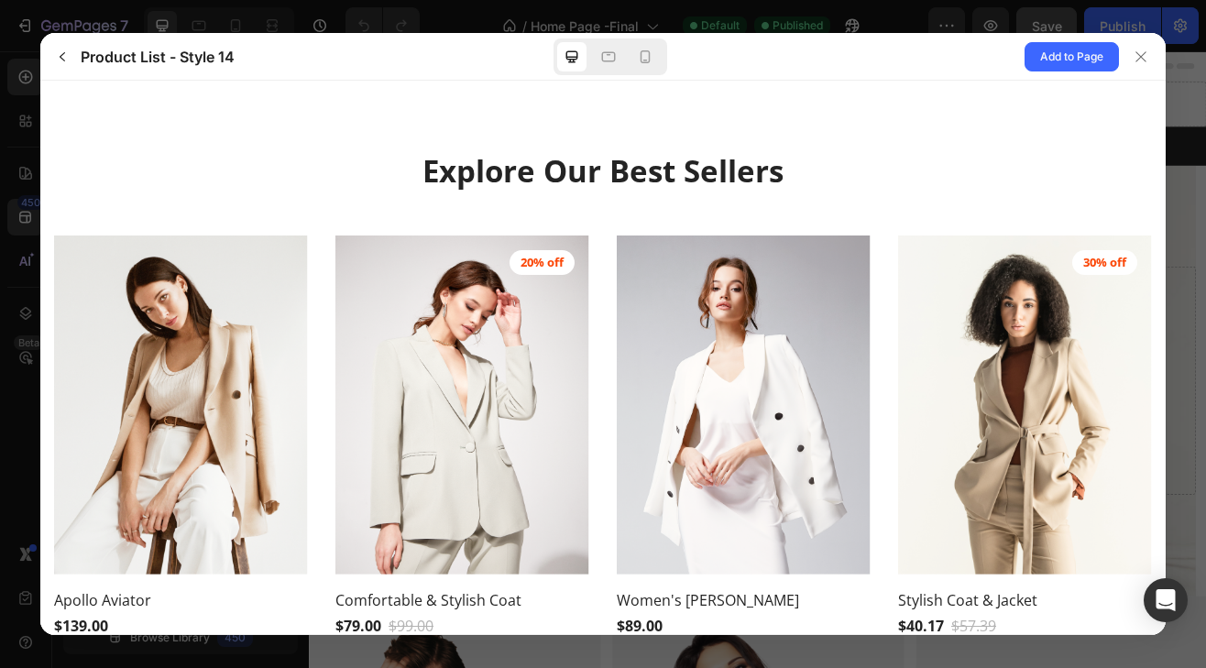
scroll to position [0, 0]
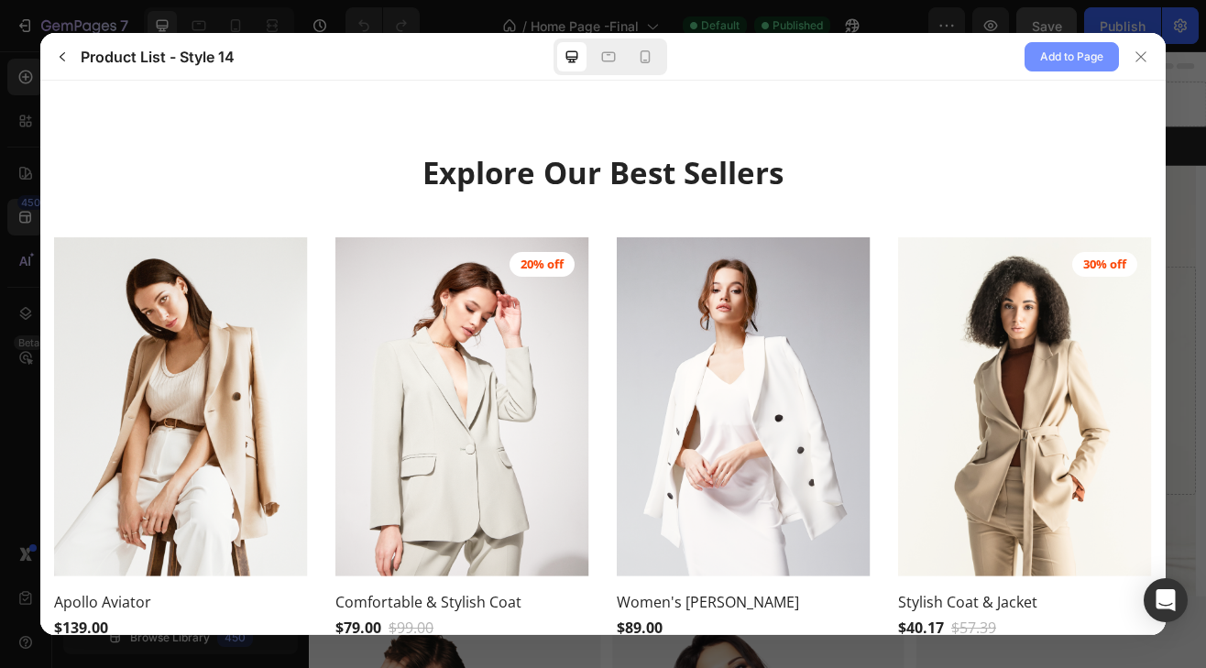
click at [1054, 62] on span "Add to Page" at bounding box center [1071, 57] width 63 height 22
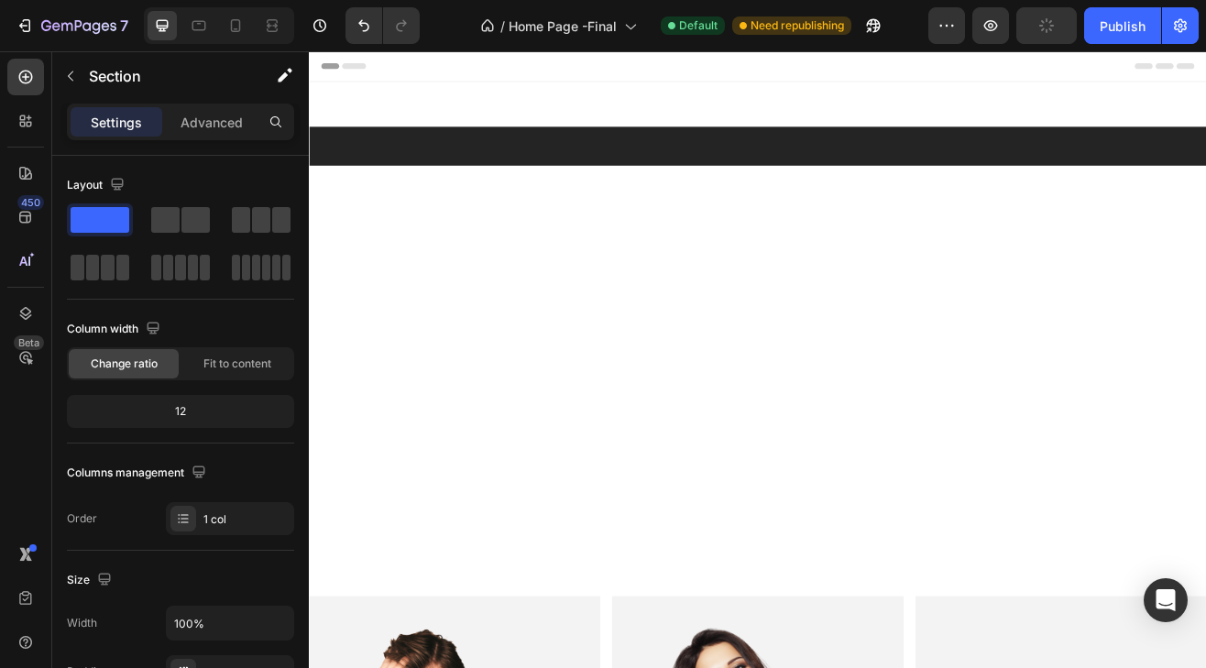
scroll to position [1008, 0]
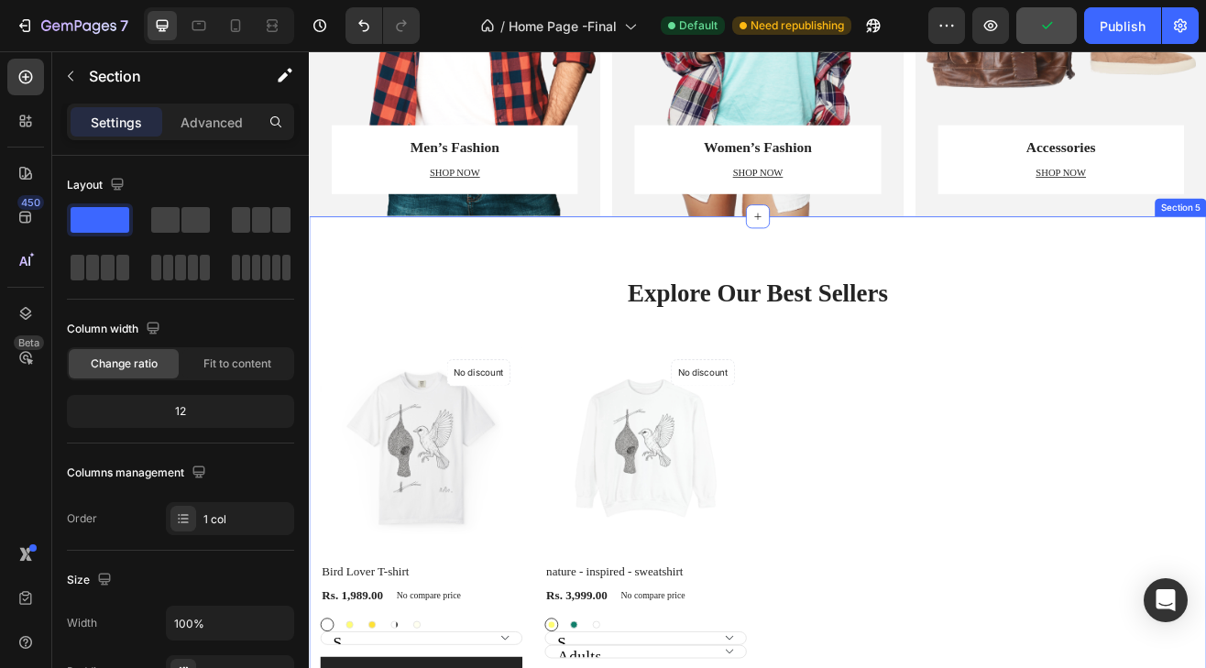
click at [486, 289] on div "Explore Our Best Sellers Heading Row (P) Images No discount Not be displayed wh…" at bounding box center [859, 588] width 1100 height 669
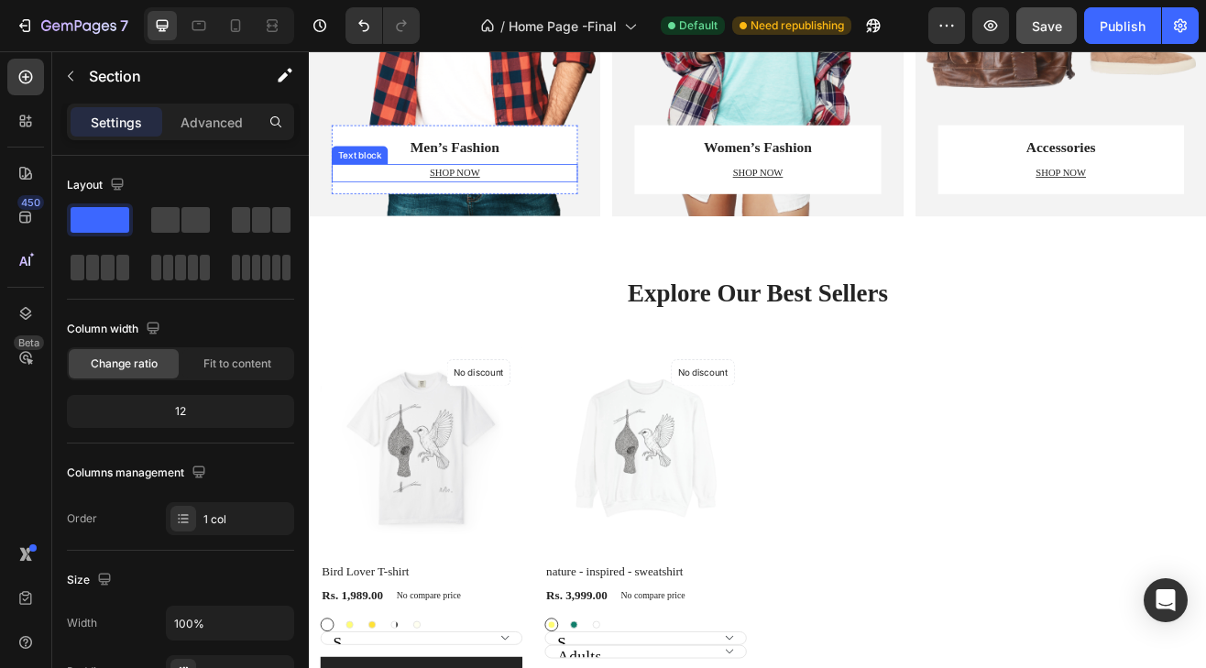
drag, startPoint x: 499, startPoint y: 199, endPoint x: 454, endPoint y: 216, distance: 48.2
click at [499, 199] on u "SHOP NOW" at bounding box center [487, 200] width 61 height 14
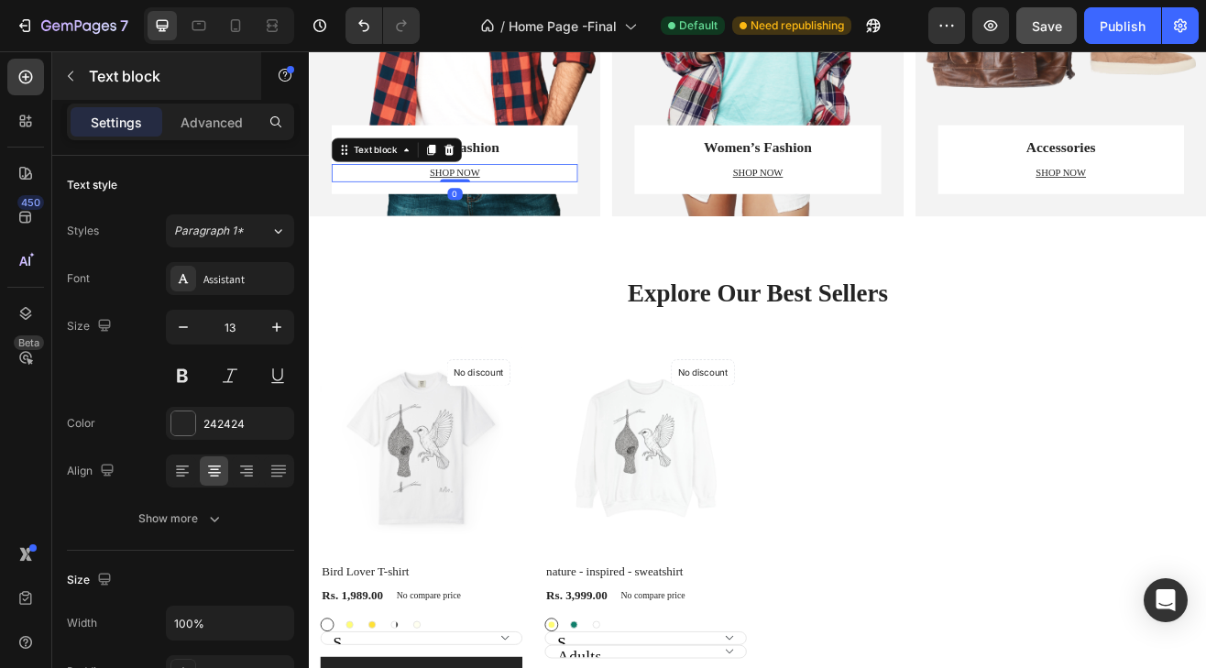
click at [69, 80] on icon "button" at bounding box center [70, 76] width 15 height 15
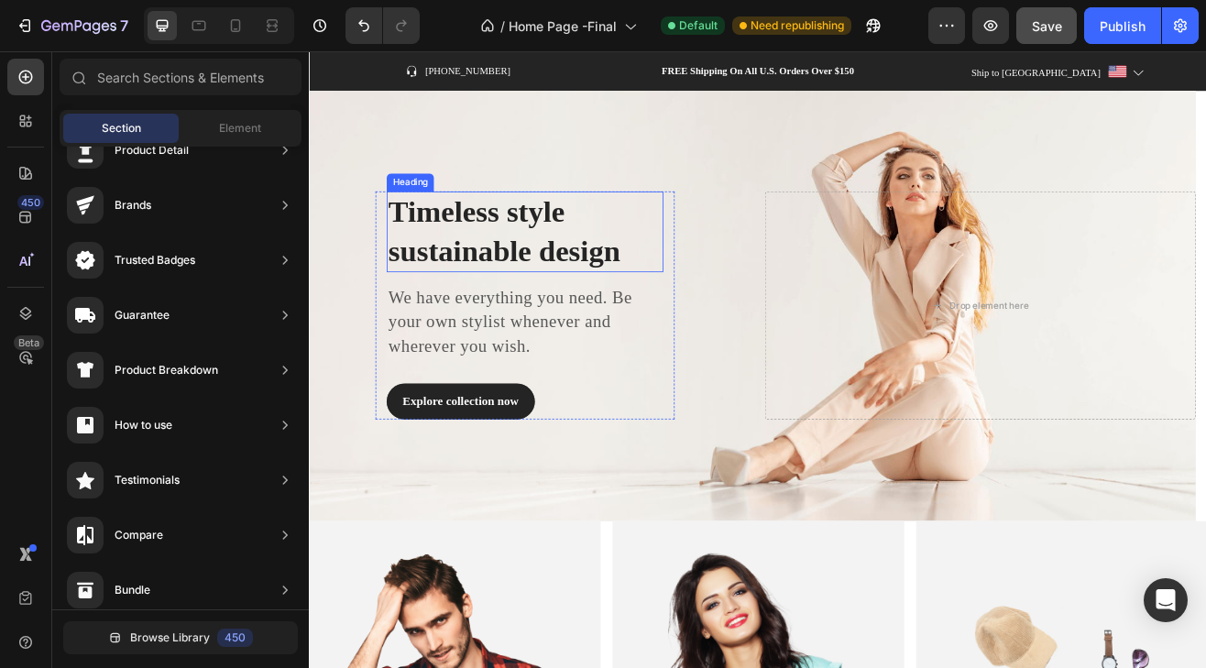
scroll to position [0, 0]
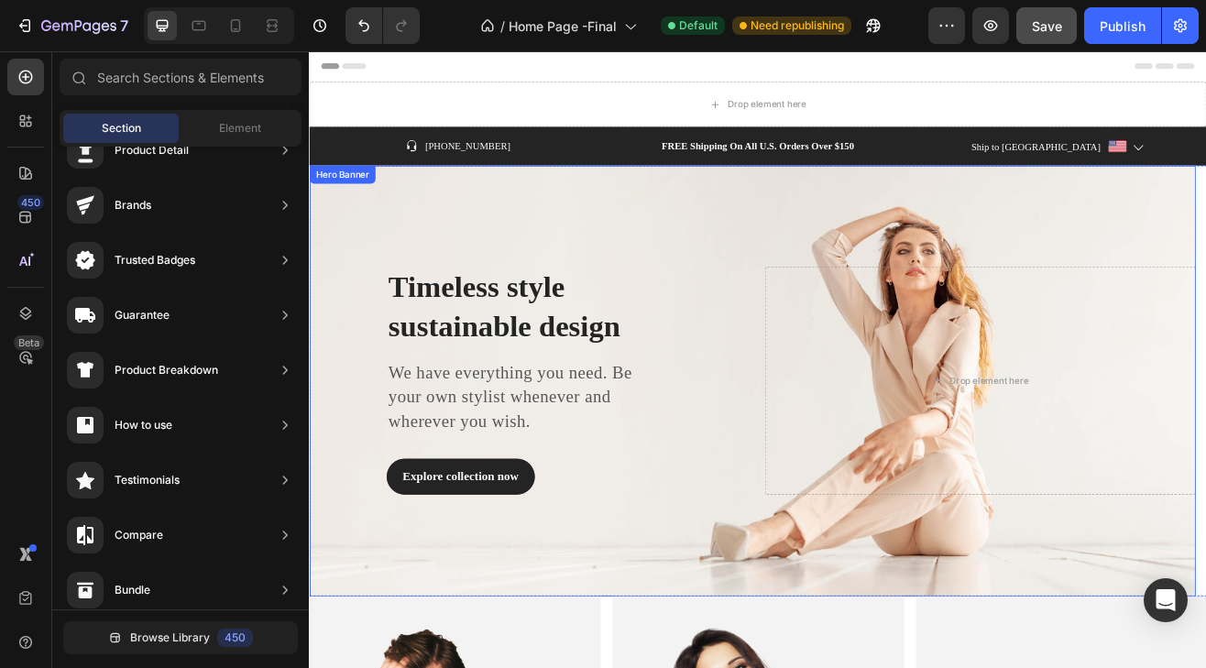
click at [544, 254] on div "Overlay" at bounding box center [852, 456] width 1086 height 528
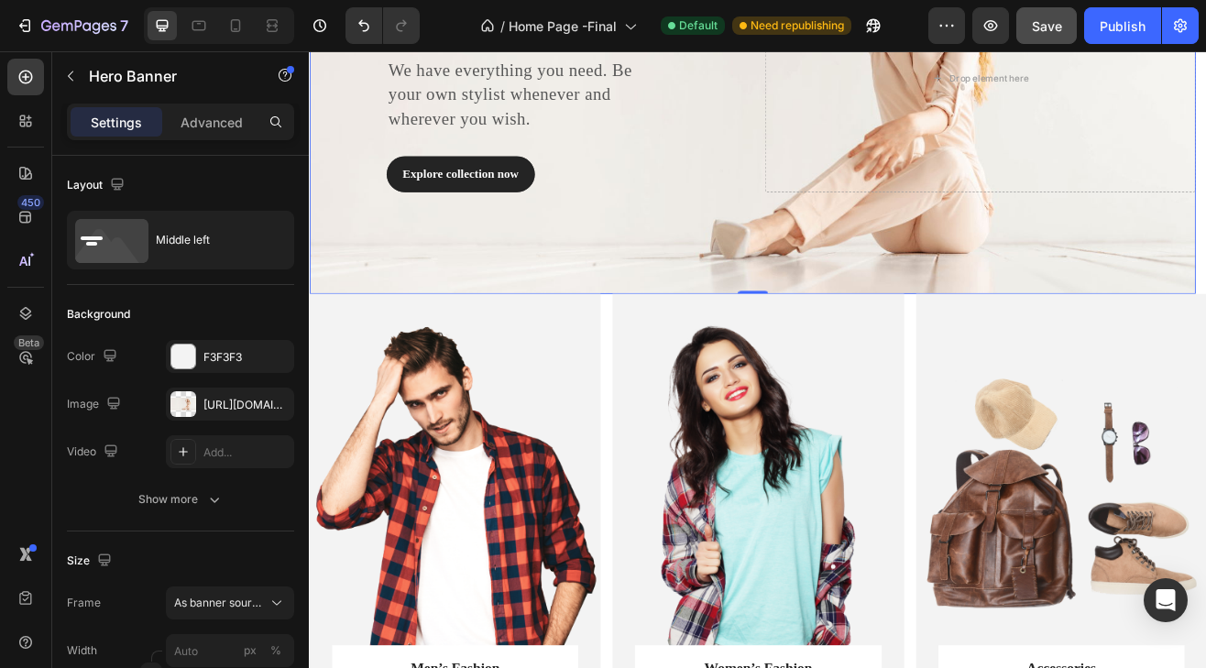
scroll to position [458, 0]
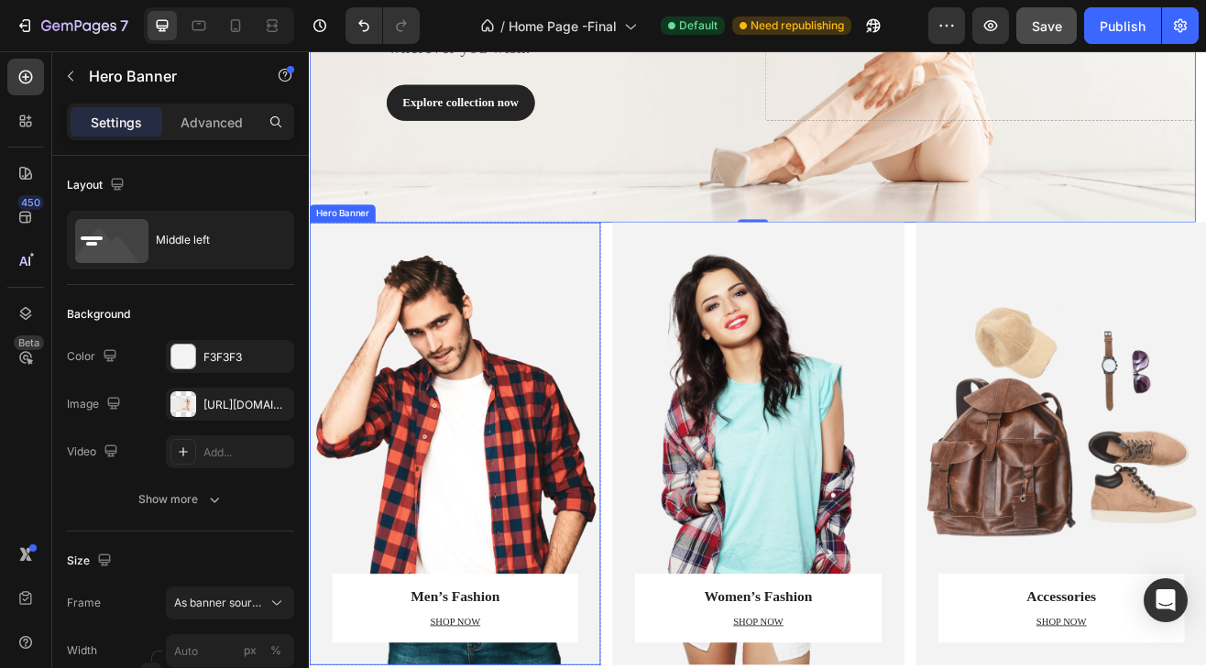
click at [534, 308] on div "Men’s Fashion Heading SHOP NOW Text block Row Row" at bounding box center [487, 532] width 357 height 543
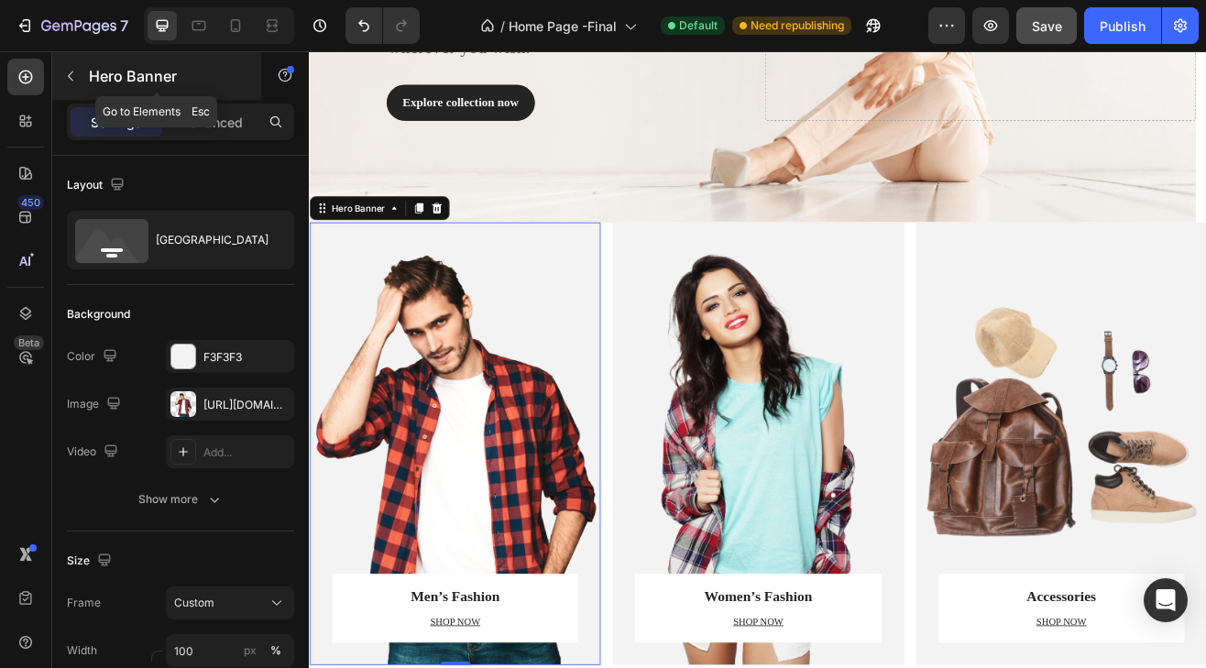
click at [68, 83] on icon "button" at bounding box center [70, 76] width 15 height 15
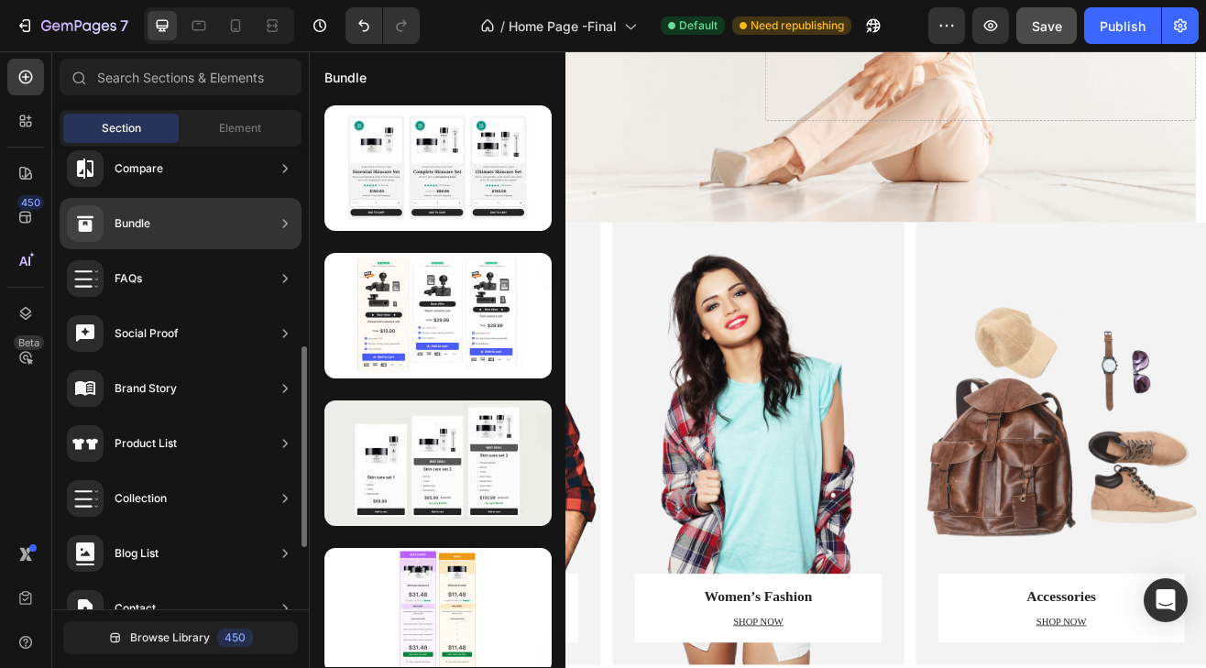
scroll to position [600, 0]
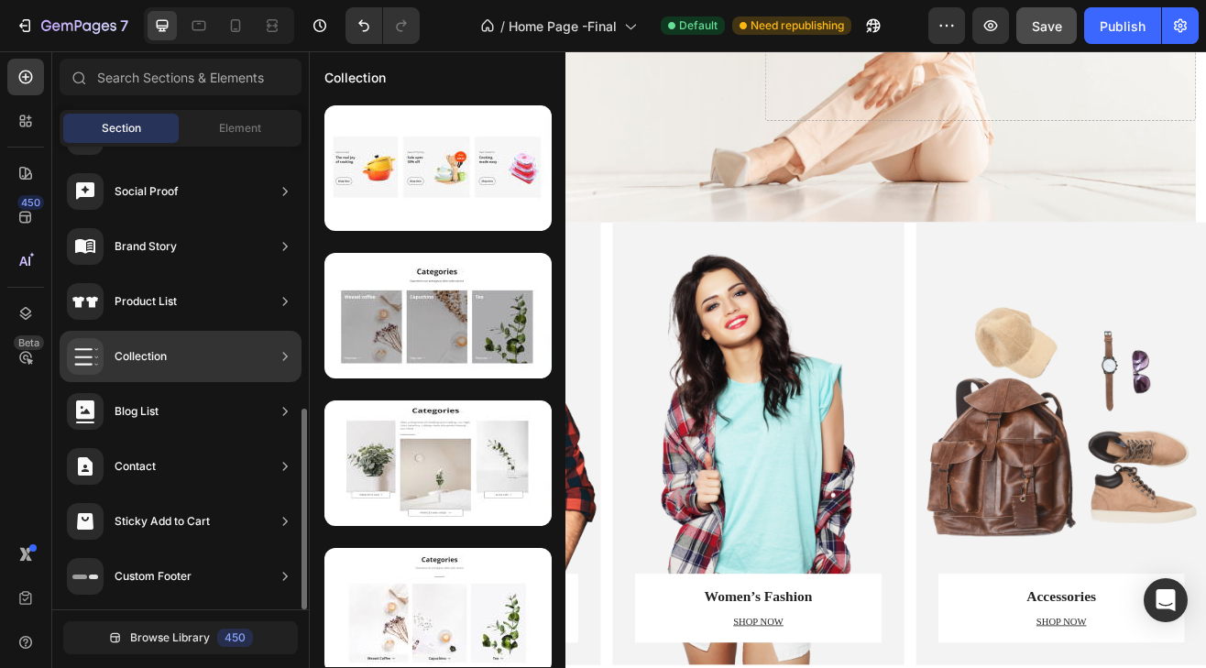
click at [139, 350] on div "Collection" at bounding box center [141, 356] width 52 height 18
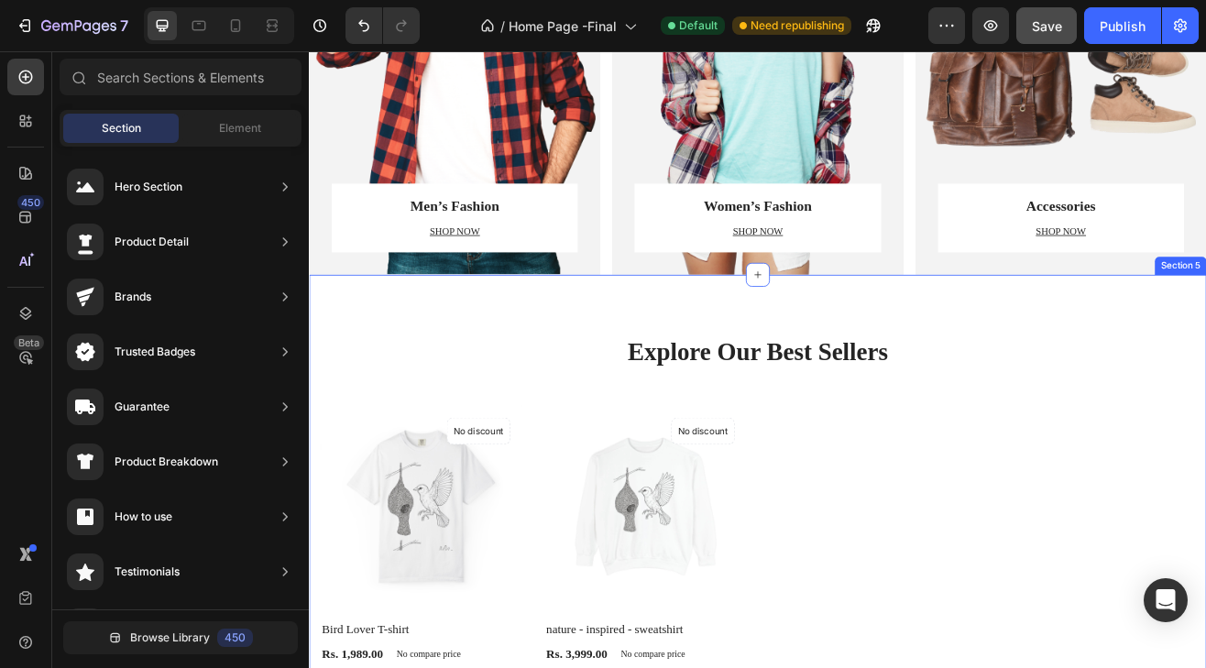
scroll to position [917, 0]
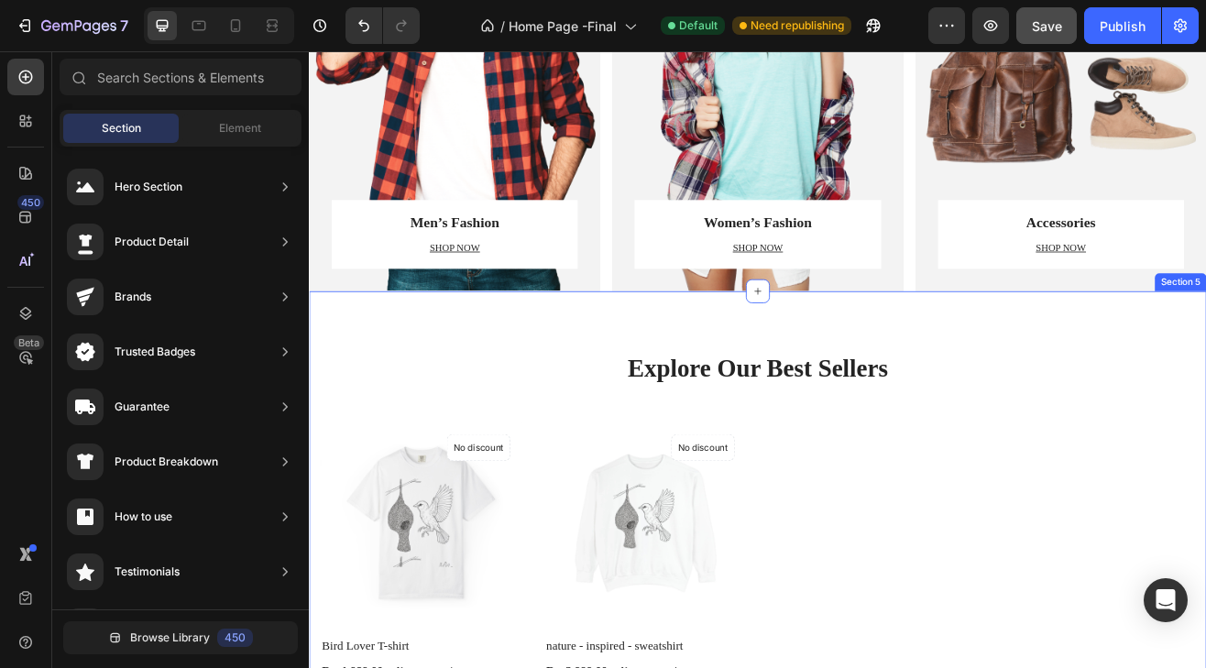
click at [490, 387] on div "Explore Our Best Sellers Heading Row (P) Images No discount Not be displayed wh…" at bounding box center [859, 680] width 1100 height 669
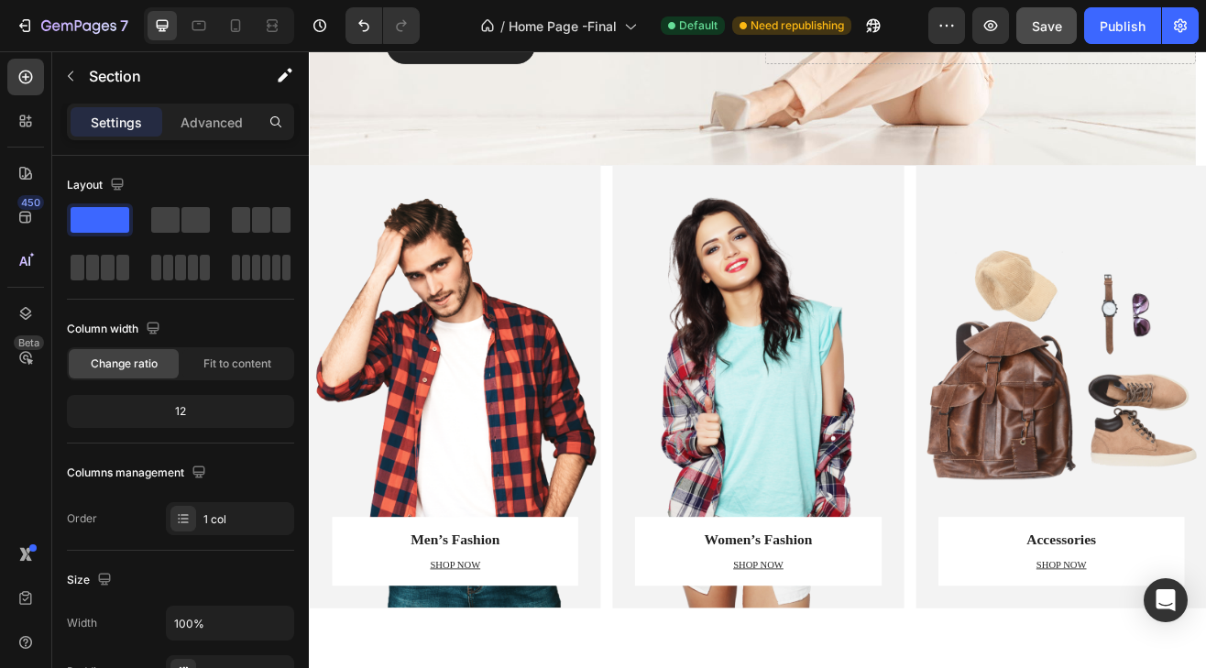
scroll to position [0, 0]
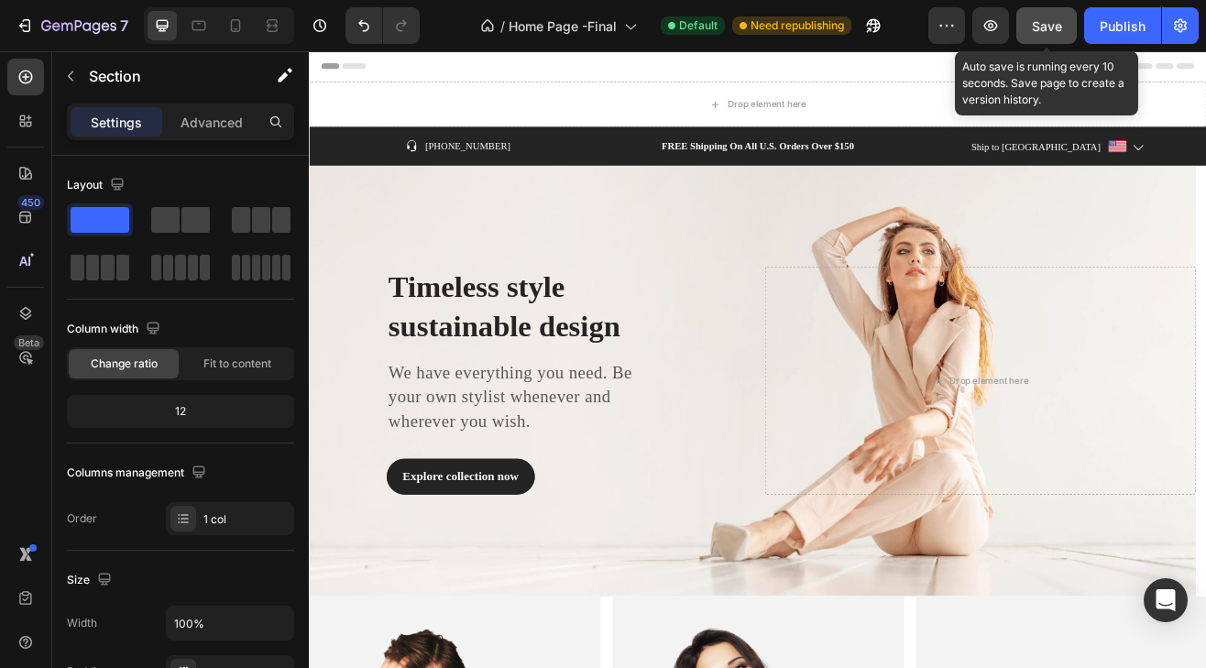
click at [1040, 29] on span "Save" at bounding box center [1047, 26] width 30 height 16
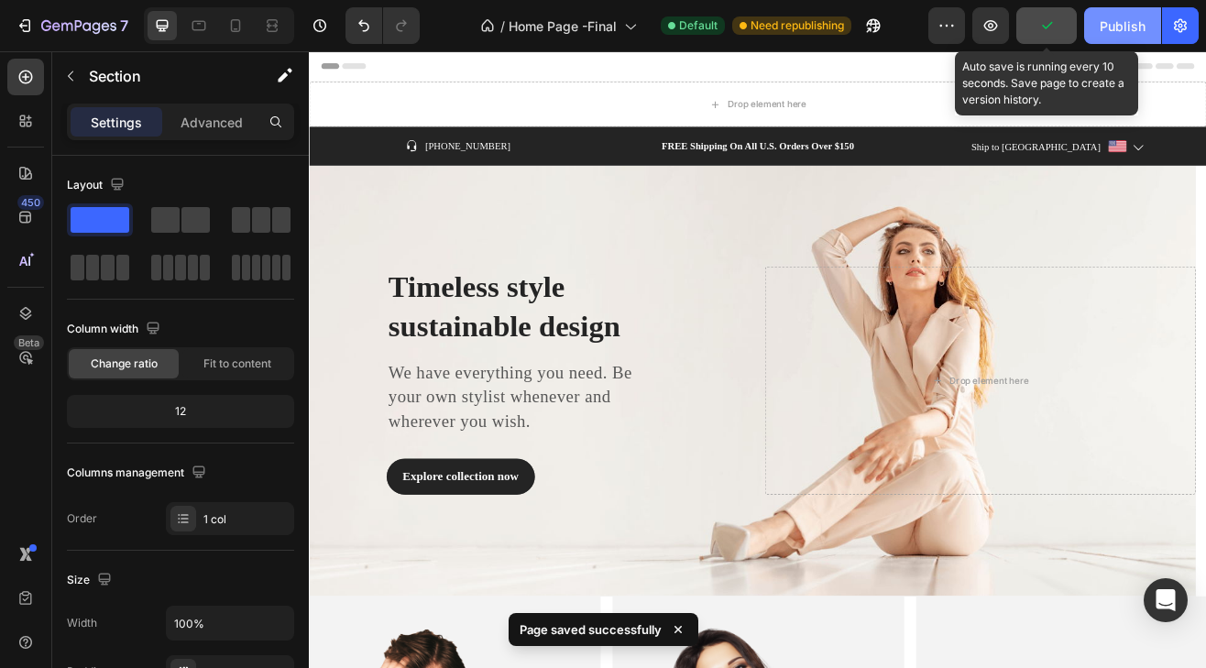
click at [1117, 30] on div "Publish" at bounding box center [1123, 26] width 46 height 19
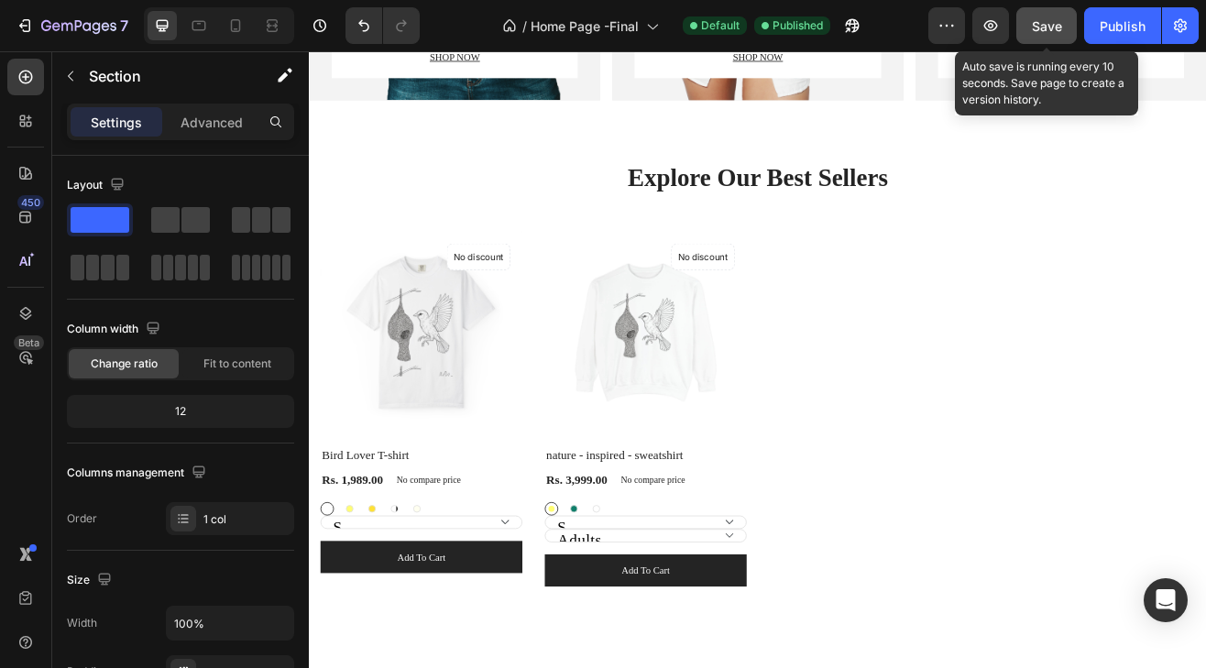
scroll to position [1334, 0]
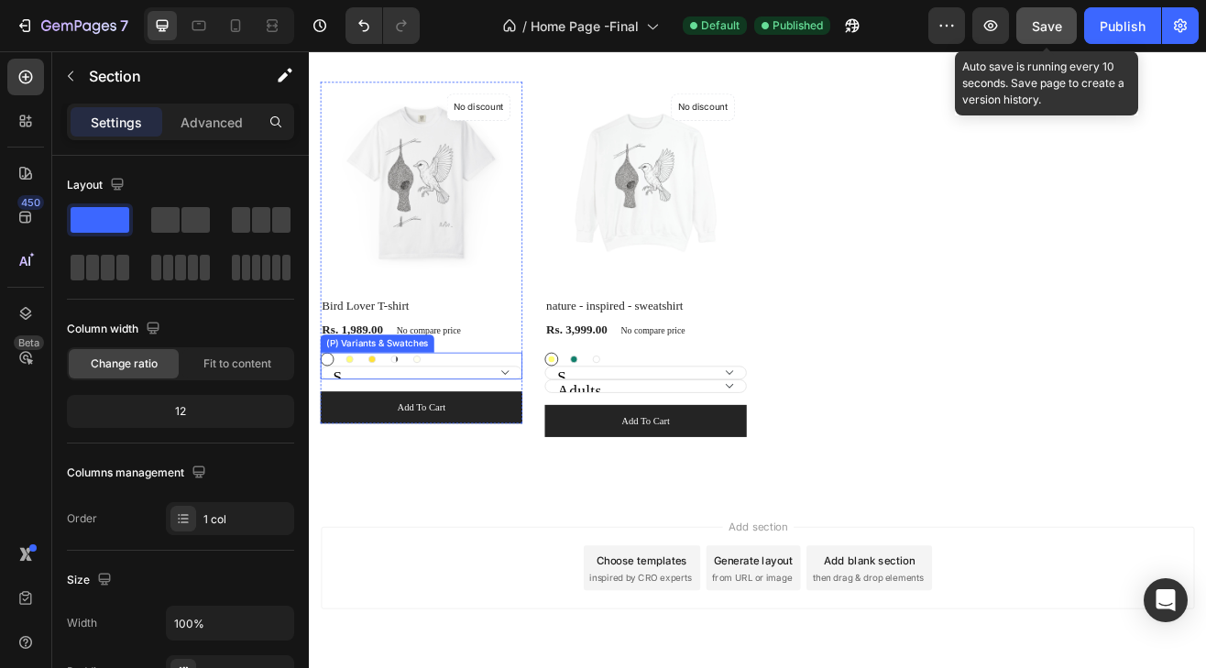
click at [459, 431] on div "White White Butter Butter Banana Banana Bay Bay Bay Ivory Ivory" at bounding box center [447, 429] width 248 height 17
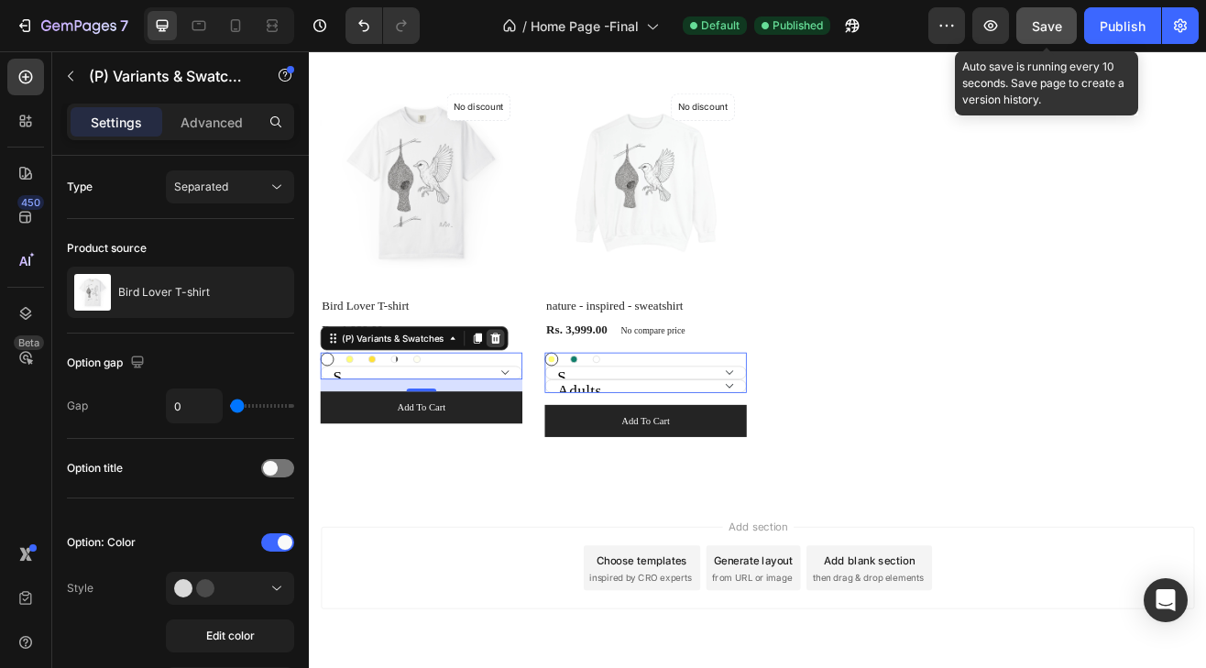
click at [540, 402] on icon at bounding box center [537, 403] width 15 height 15
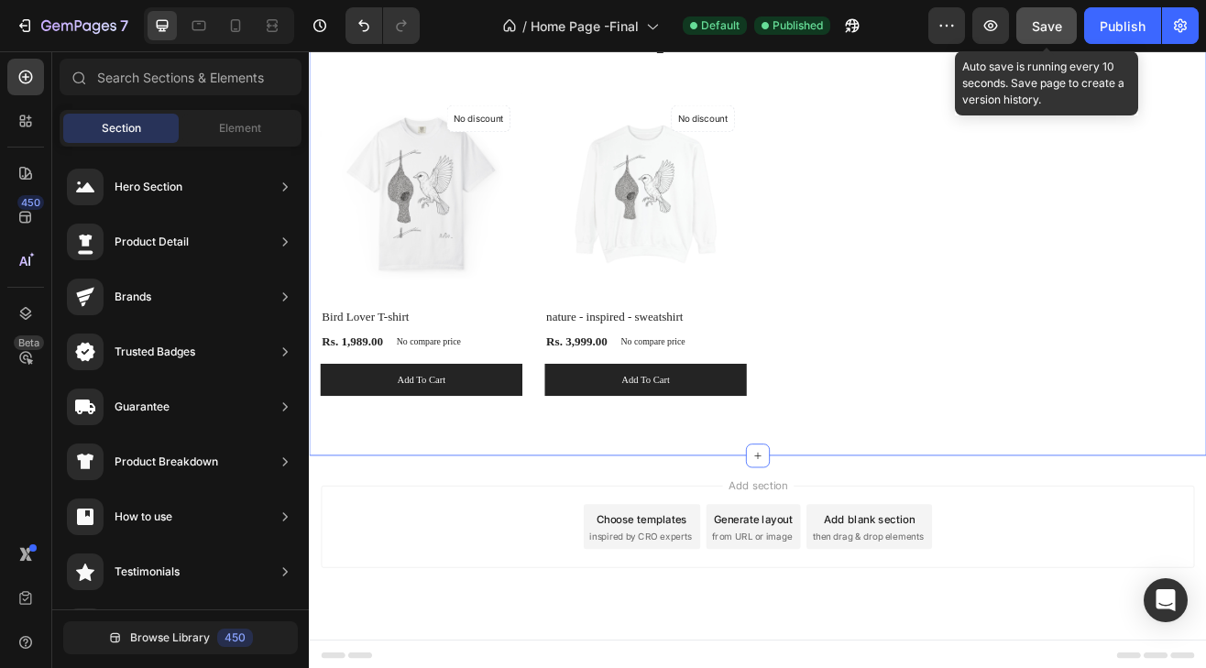
click at [546, 503] on div "Explore Our Best Sellers Heading Row (P) Images No discount Not be displayed wh…" at bounding box center [859, 244] width 1100 height 605
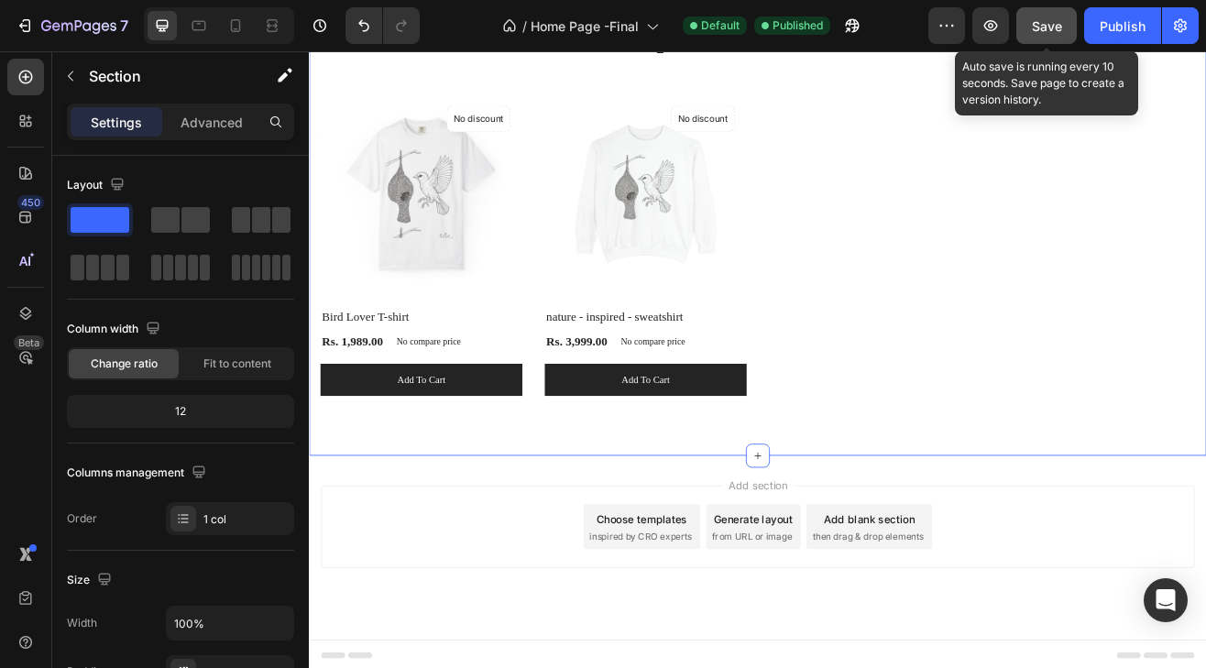
click at [1044, 40] on button "Save" at bounding box center [1047, 25] width 61 height 37
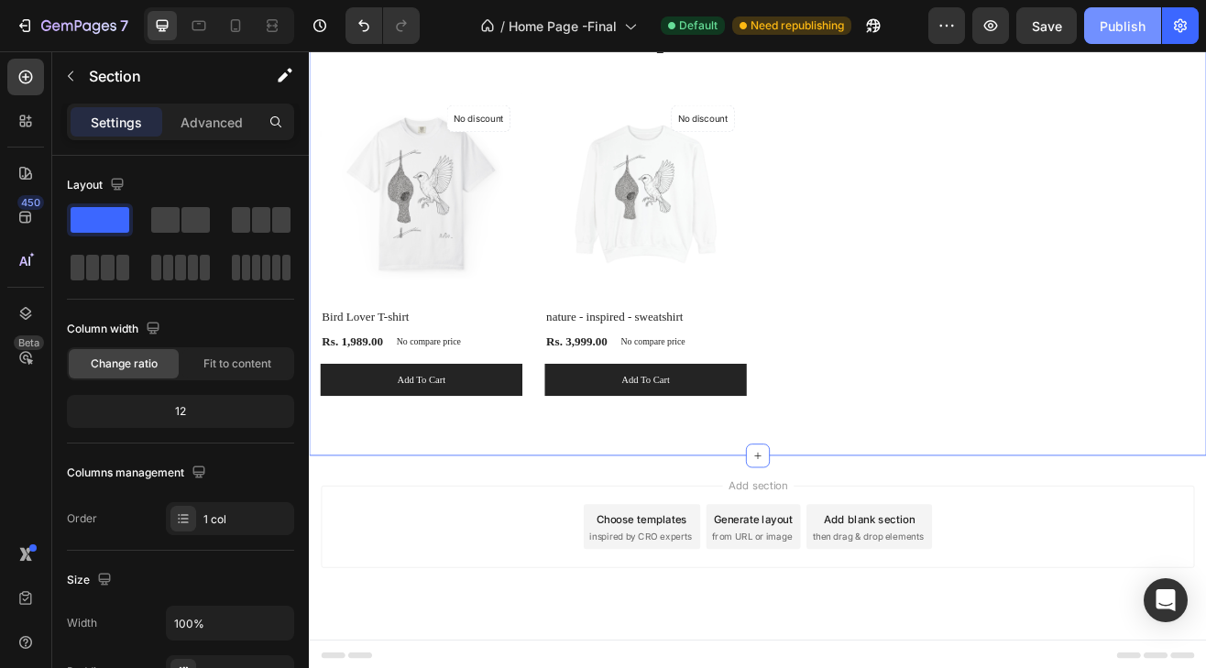
click at [1123, 22] on div "Publish" at bounding box center [1123, 26] width 46 height 19
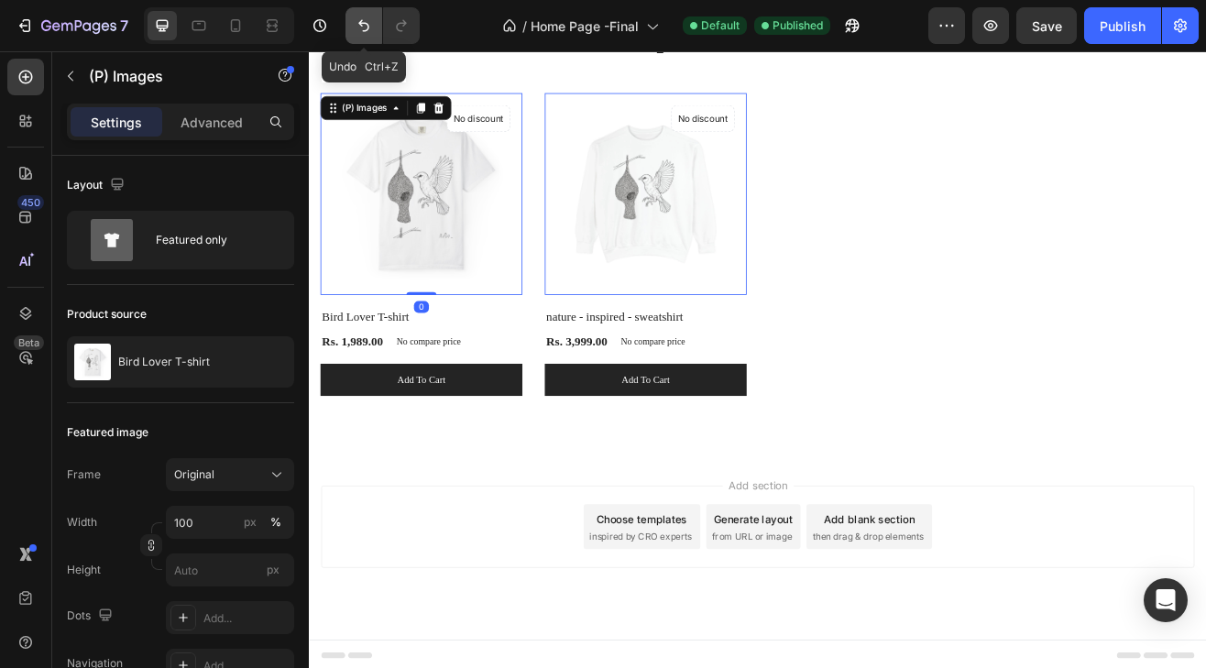
click at [357, 32] on icon "Undo/Redo" at bounding box center [364, 26] width 18 height 18
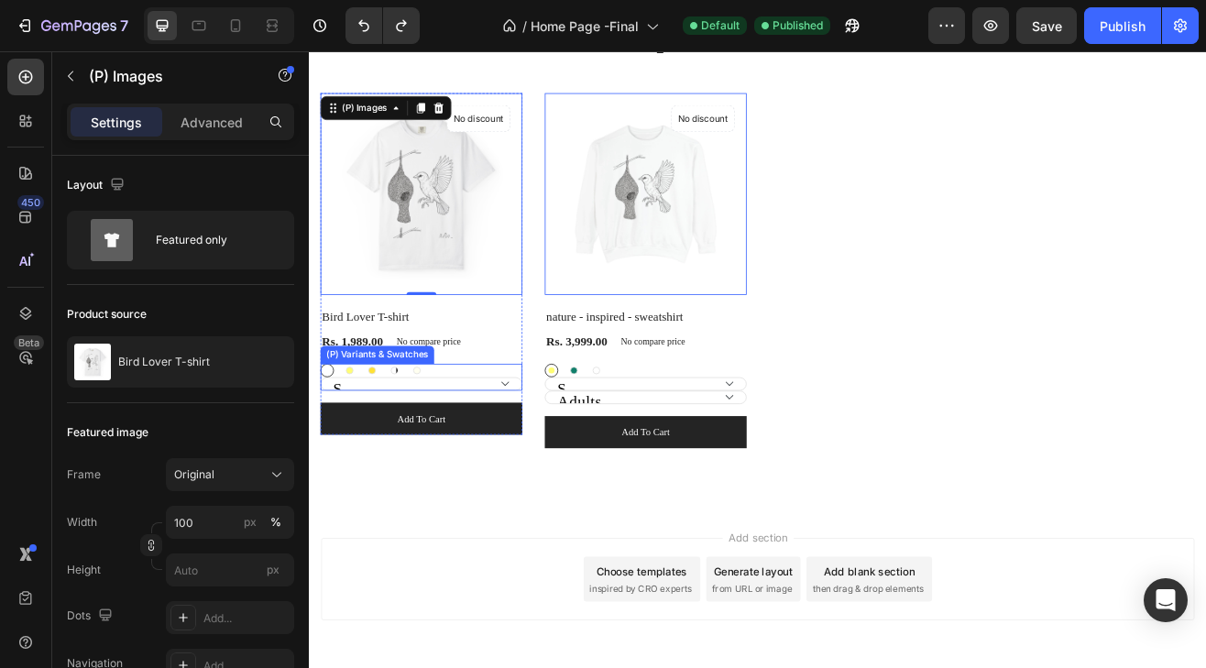
scroll to position [1384, 0]
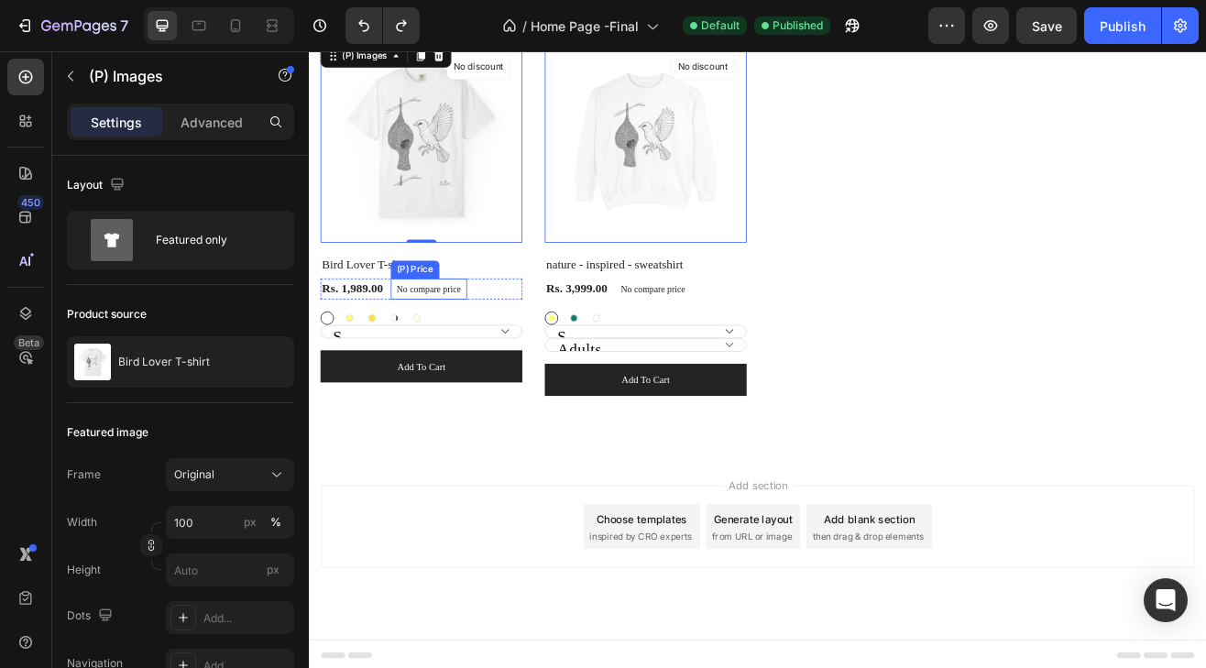
click at [481, 337] on p "No compare price" at bounding box center [455, 342] width 79 height 11
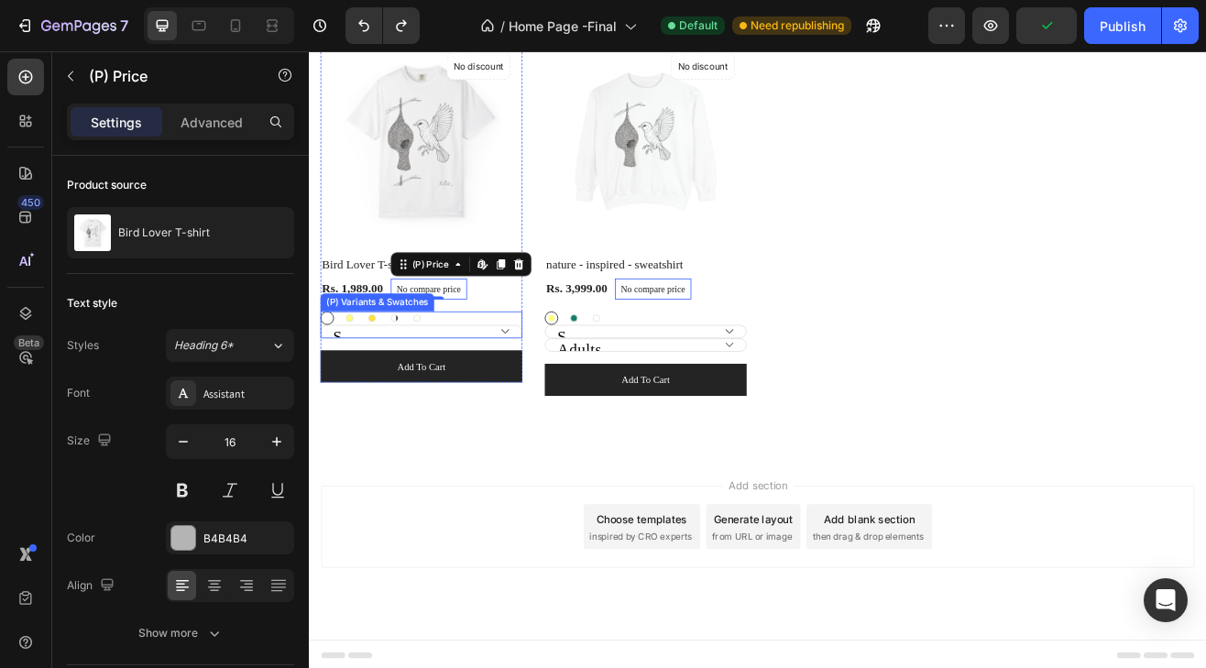
click at [370, 351] on div "(P) Variants & Swatches" at bounding box center [392, 359] width 132 height 17
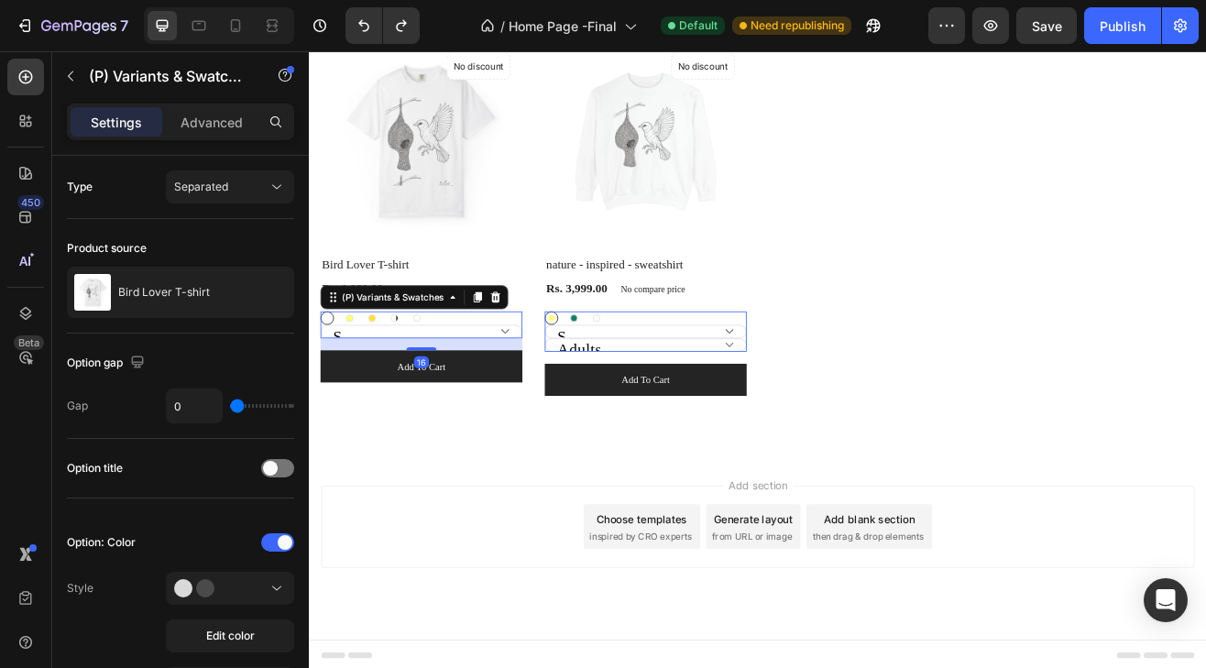
click at [604, 264] on img at bounding box center [722, 163] width 248 height 248
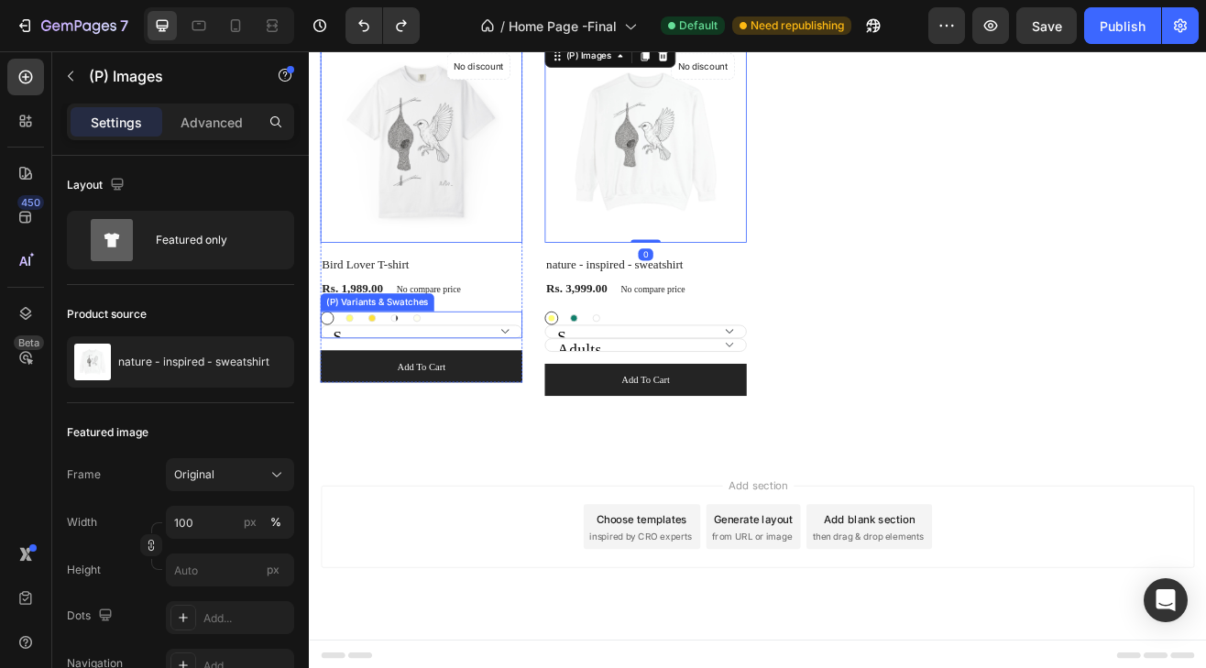
click at [394, 348] on div "(P) Variants & Swatches" at bounding box center [392, 359] width 139 height 22
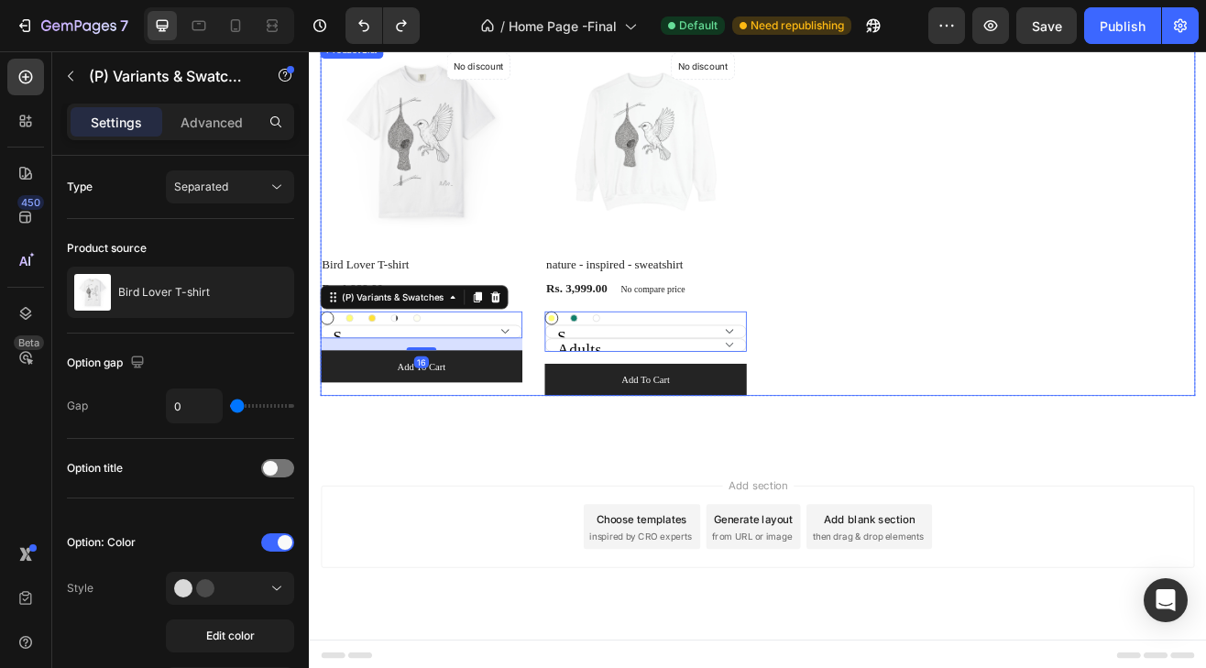
click at [1008, 299] on div "(P) Images No discount Not be displayed when published Product Badge Row Bird L…" at bounding box center [859, 257] width 1073 height 436
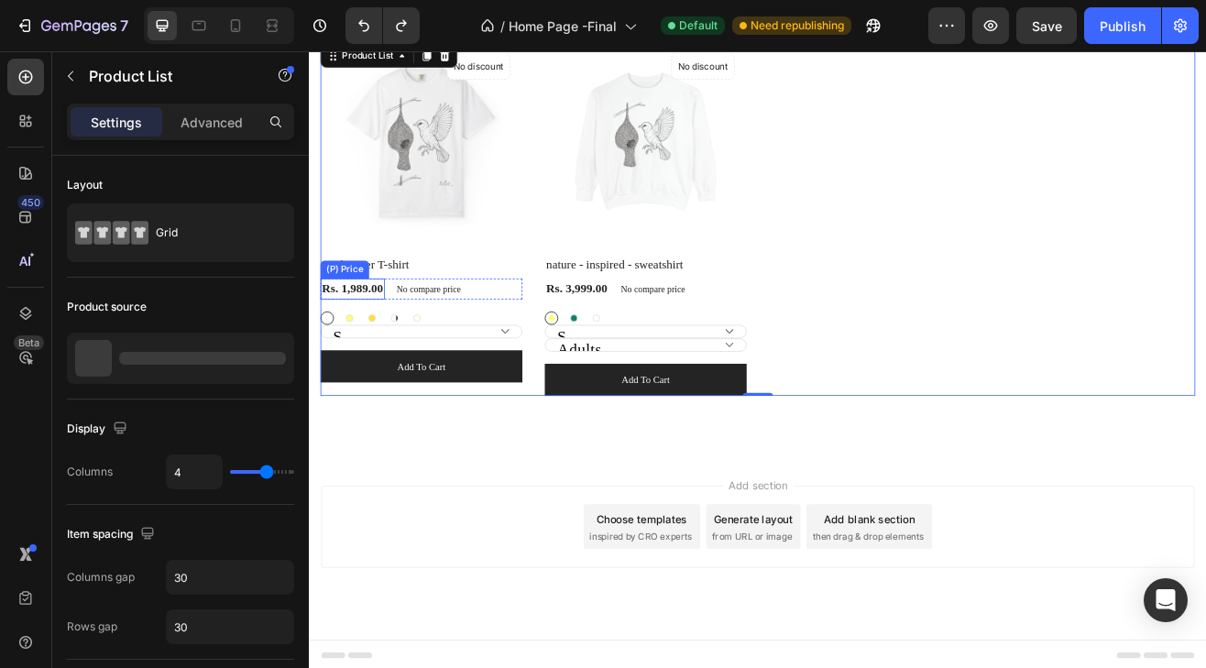
click at [366, 340] on div "Rs. 1,989.00" at bounding box center [362, 343] width 79 height 26
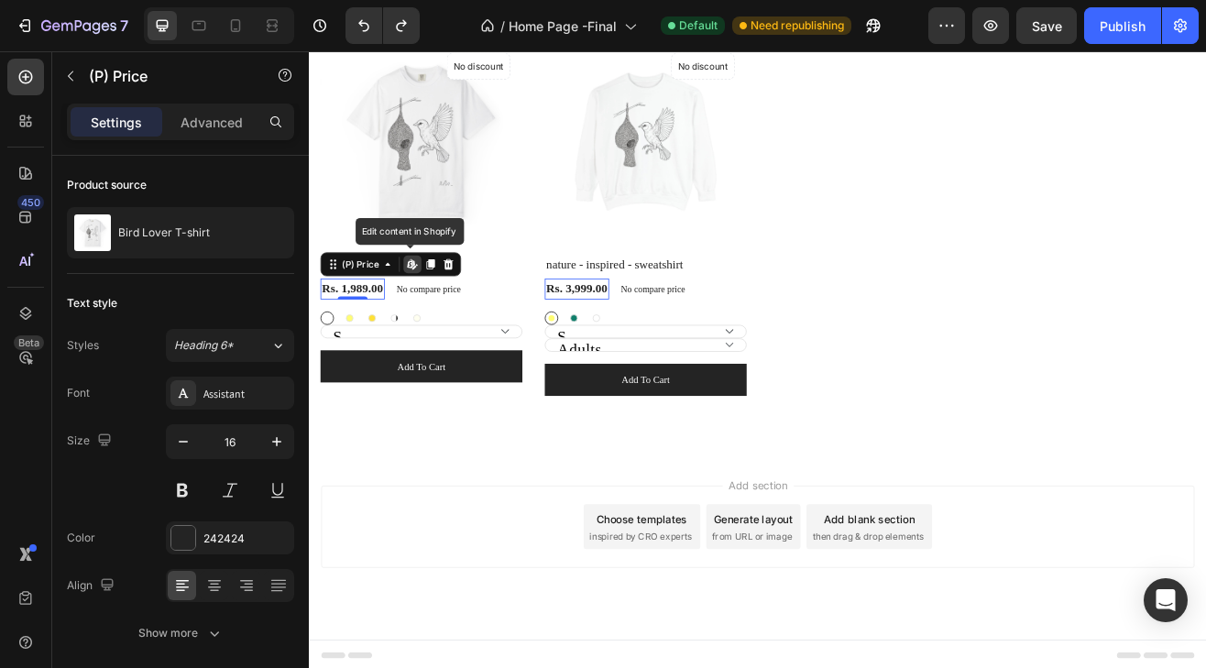
click at [434, 309] on icon at bounding box center [435, 312] width 15 height 15
click at [1205, 226] on div "(P) Images No discount Not be displayed when published Product Badge Row Bird L…" at bounding box center [859, 257] width 1073 height 436
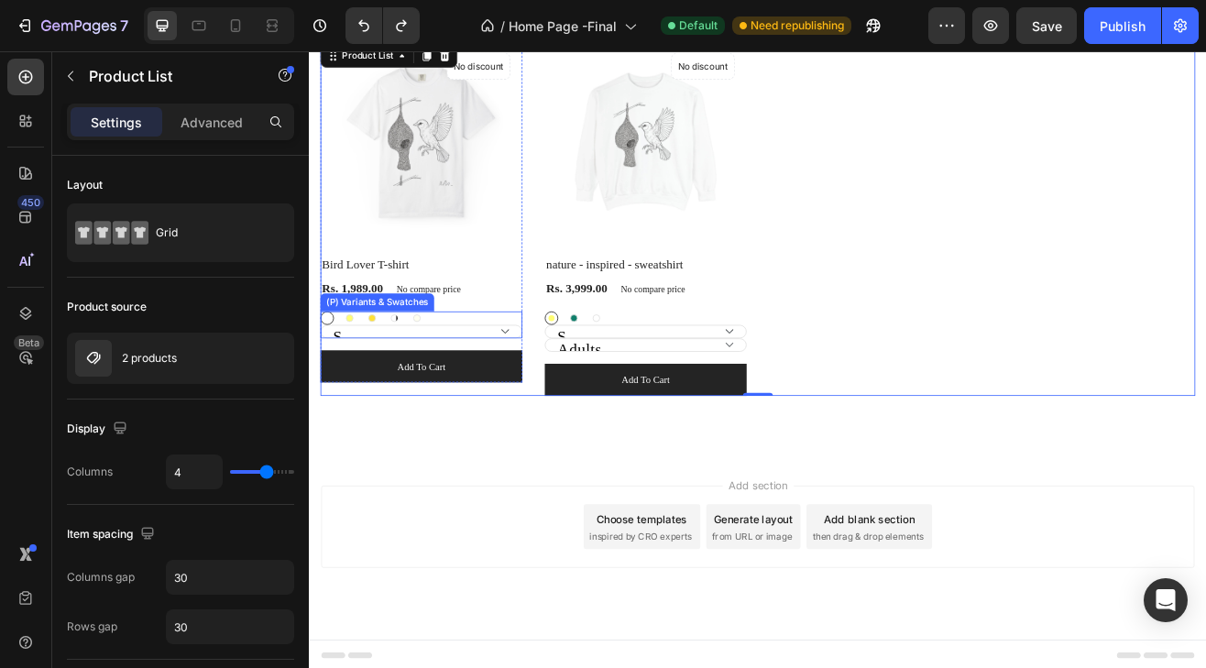
click at [409, 387] on select "S M L XL 2XL 3XL 4XL" at bounding box center [447, 395] width 248 height 17
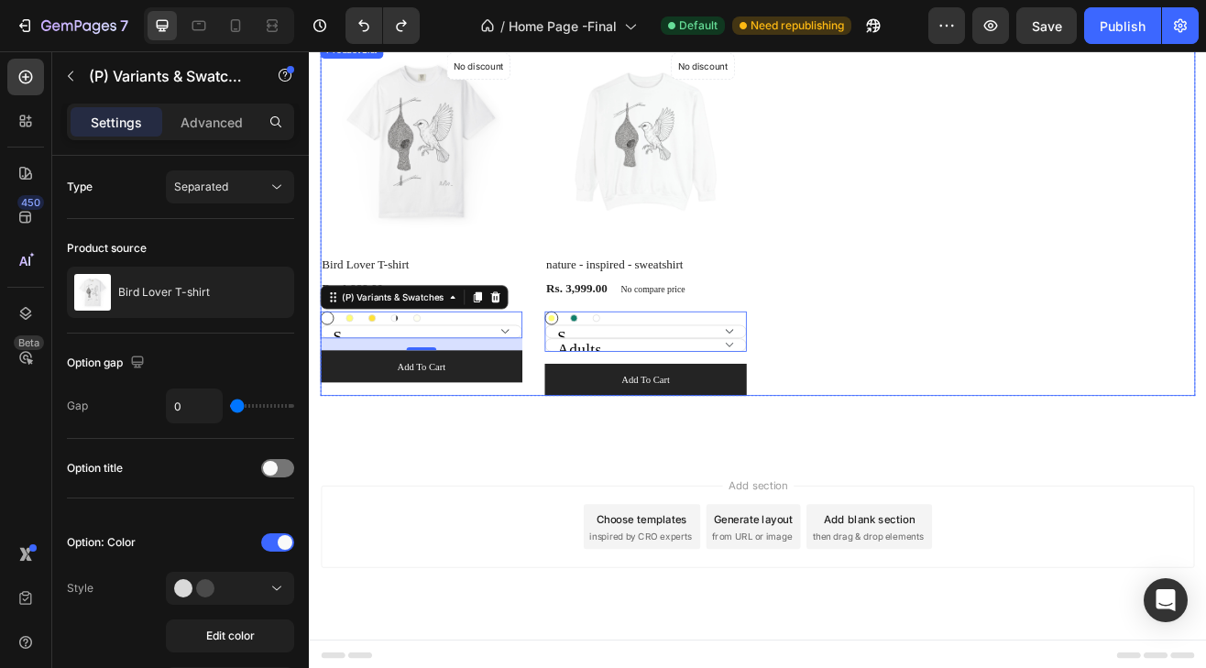
click at [1024, 352] on div "(P) Images No discount Not be displayed when published Product Badge Row Bird L…" at bounding box center [859, 257] width 1073 height 436
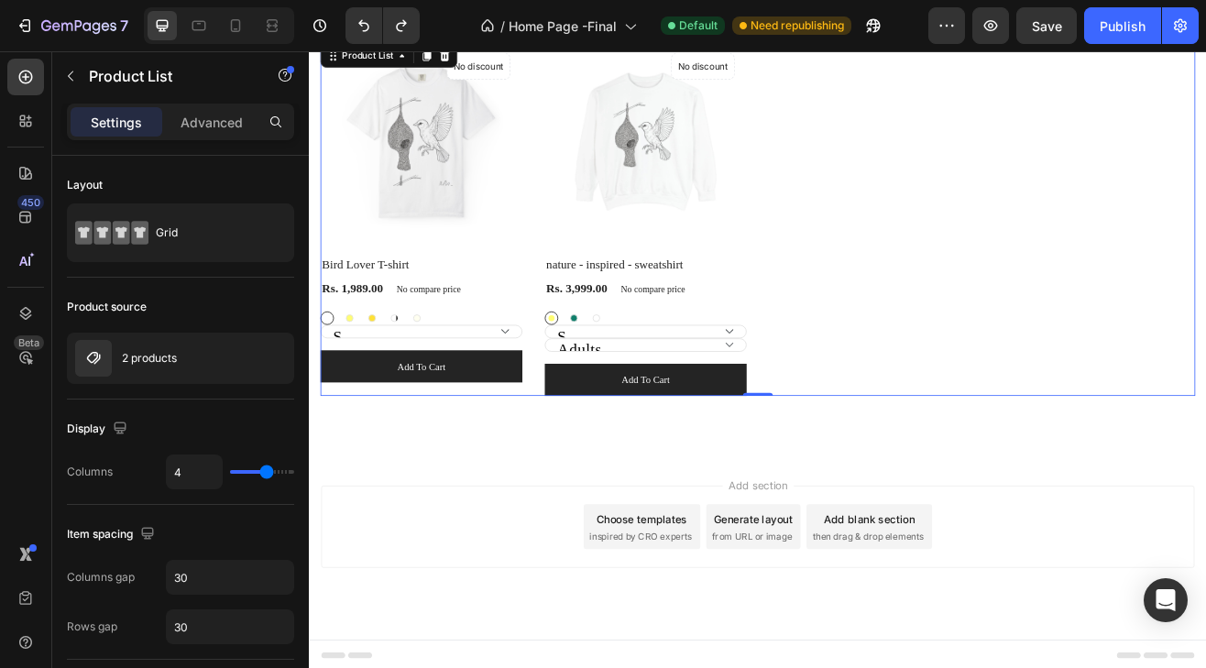
click at [1088, 312] on div "(P) Images No discount Not be displayed when published Product Badge Row Bird L…" at bounding box center [859, 257] width 1073 height 436
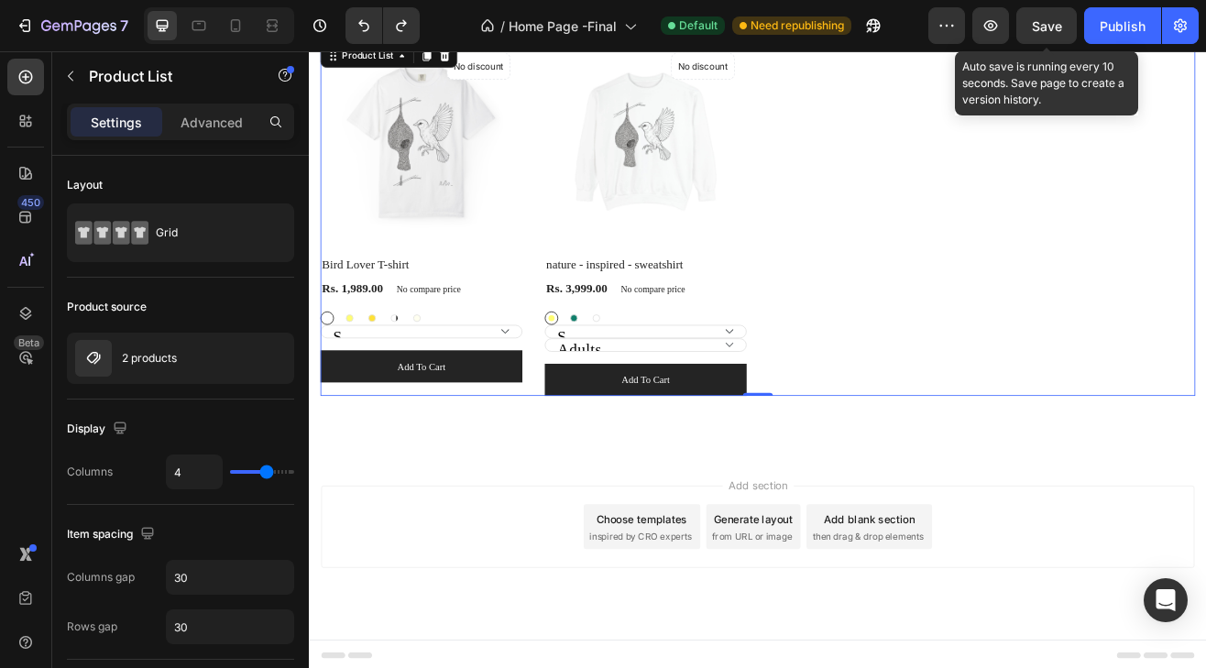
click at [1038, 32] on span "Save" at bounding box center [1047, 26] width 30 height 16
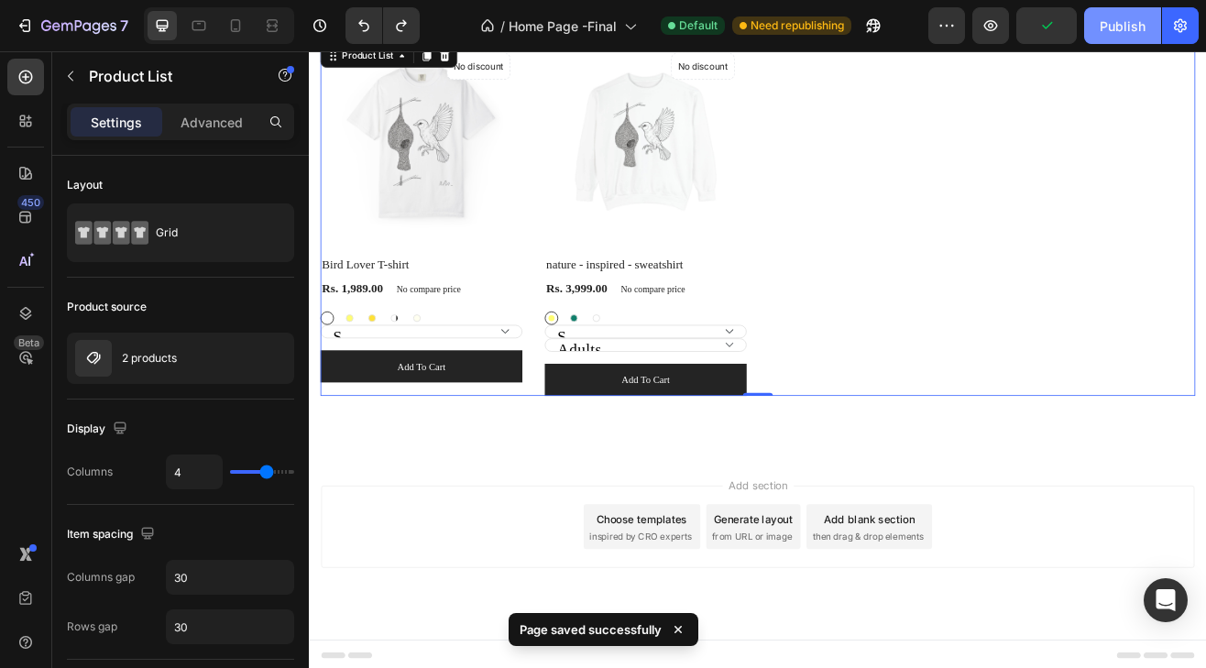
click at [1113, 26] on div "Publish" at bounding box center [1123, 26] width 46 height 19
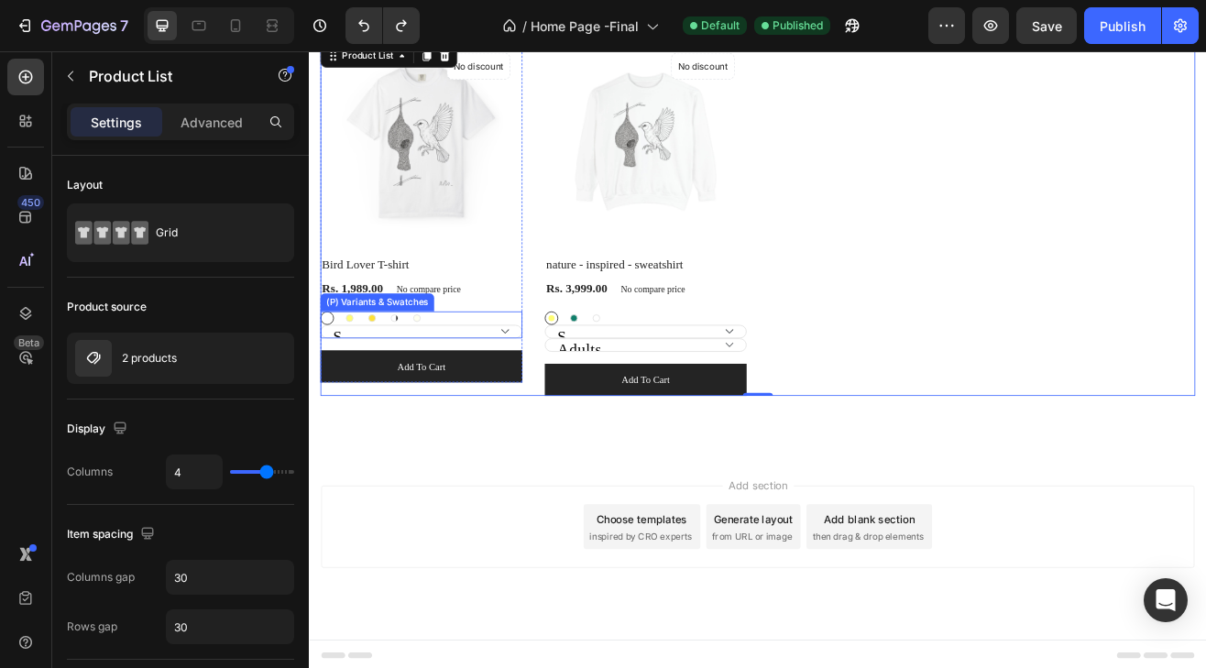
click at [490, 391] on select "S M L XL 2XL 3XL 4XL" at bounding box center [447, 395] width 248 height 17
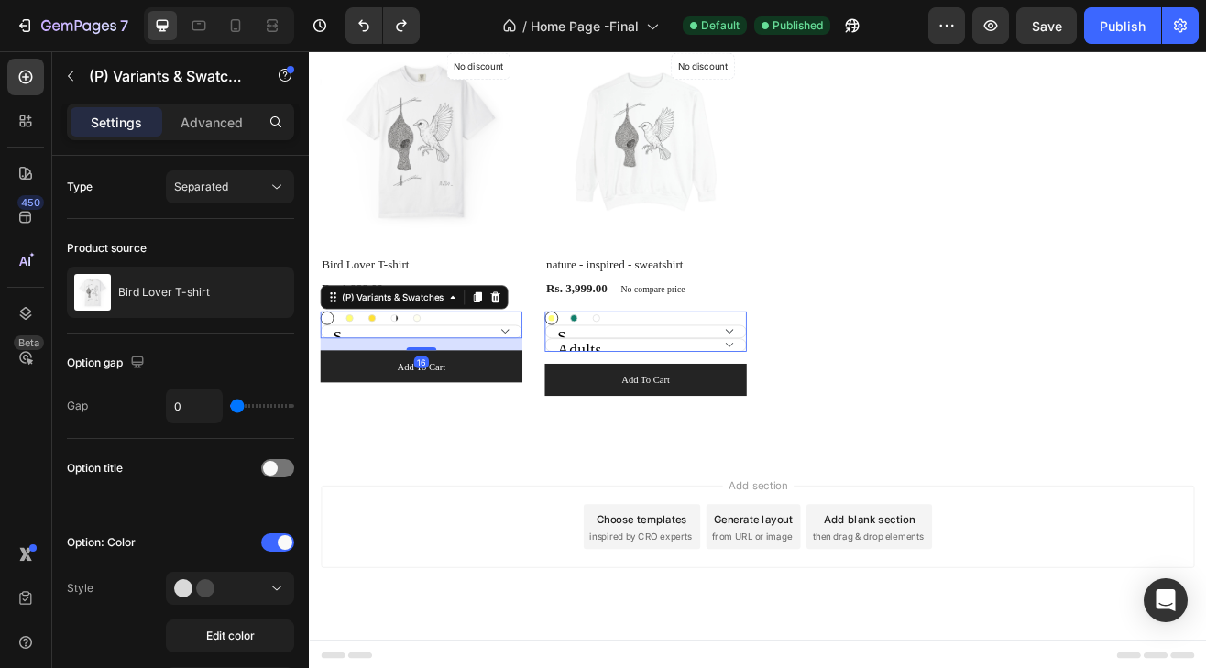
click at [471, 380] on div "White White Butter Butter Banana Banana Bay Bay Bay Ivory Ivory" at bounding box center [447, 378] width 248 height 17
click at [538, 346] on icon at bounding box center [538, 352] width 12 height 13
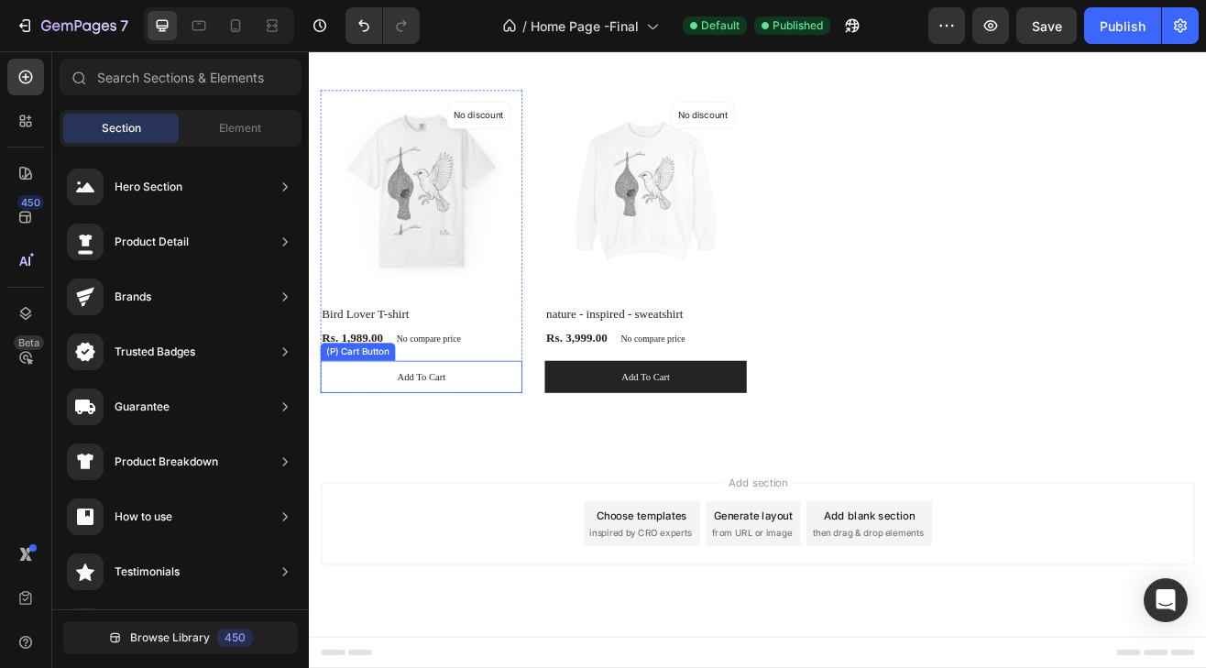
scroll to position [1320, 0]
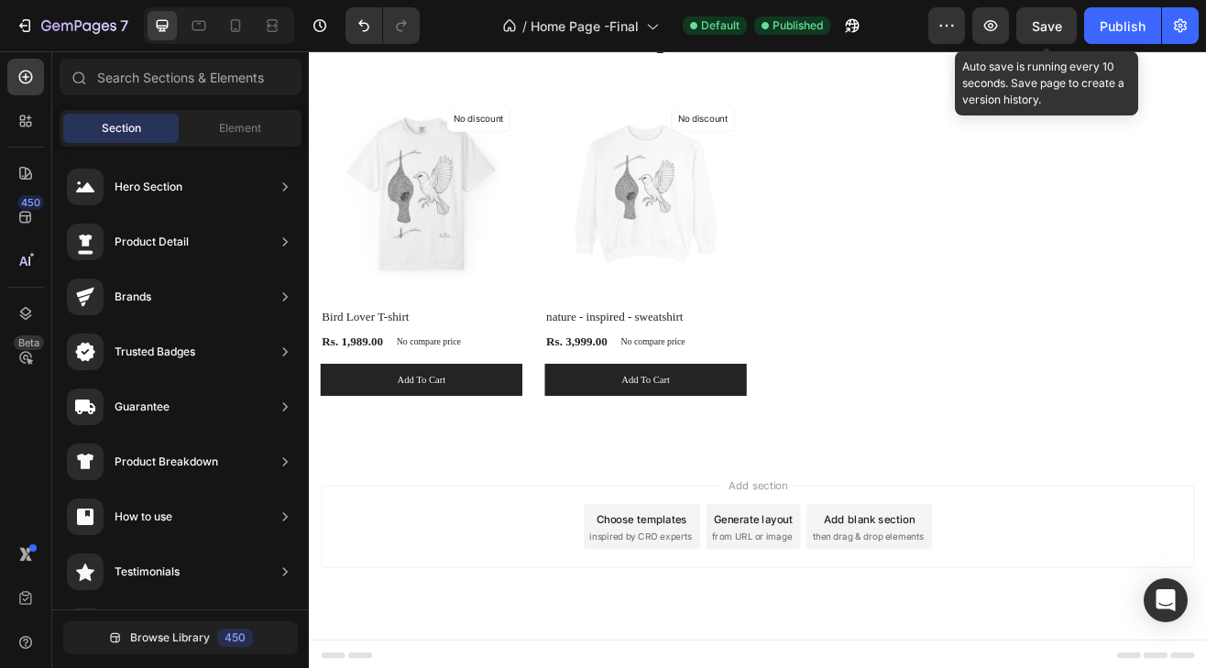
click at [1048, 26] on span "Save" at bounding box center [1047, 26] width 30 height 16
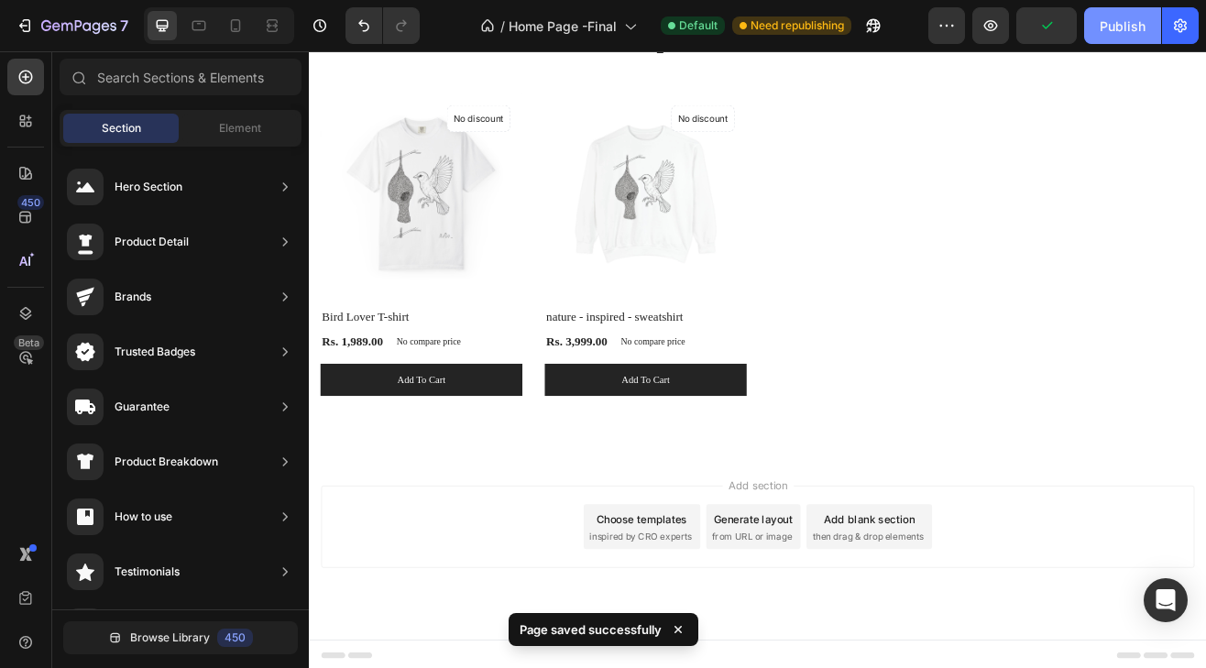
click at [1113, 42] on button "Publish" at bounding box center [1122, 25] width 77 height 37
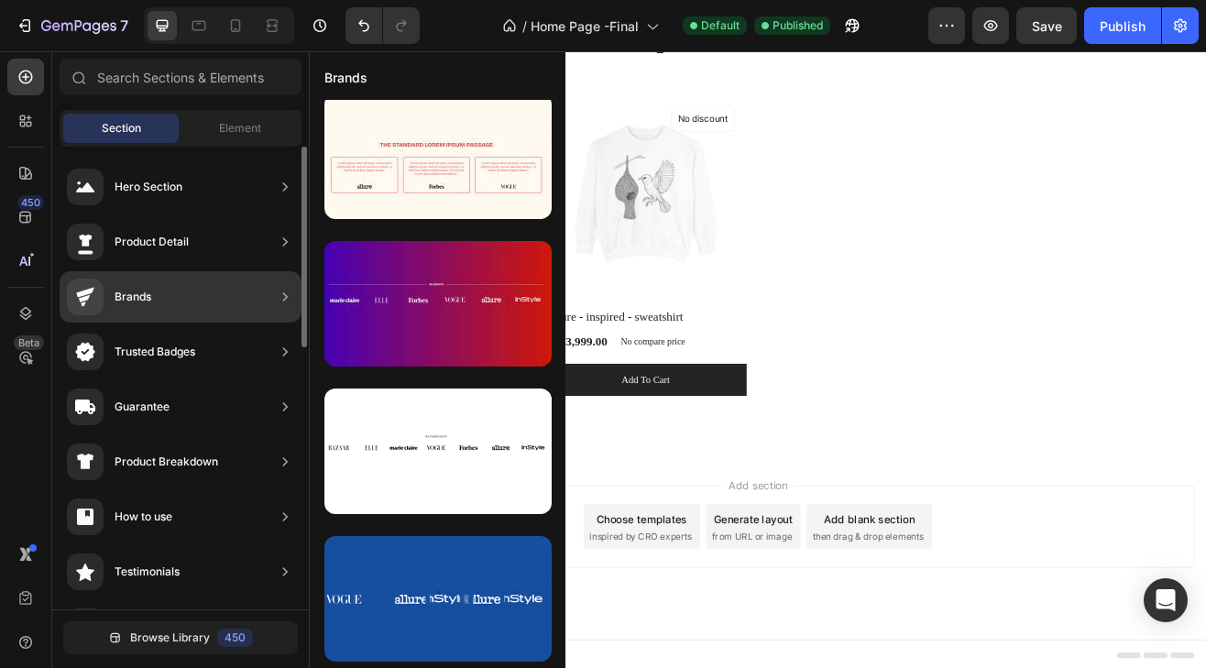
click at [148, 248] on div "Product Detail" at bounding box center [152, 242] width 74 height 18
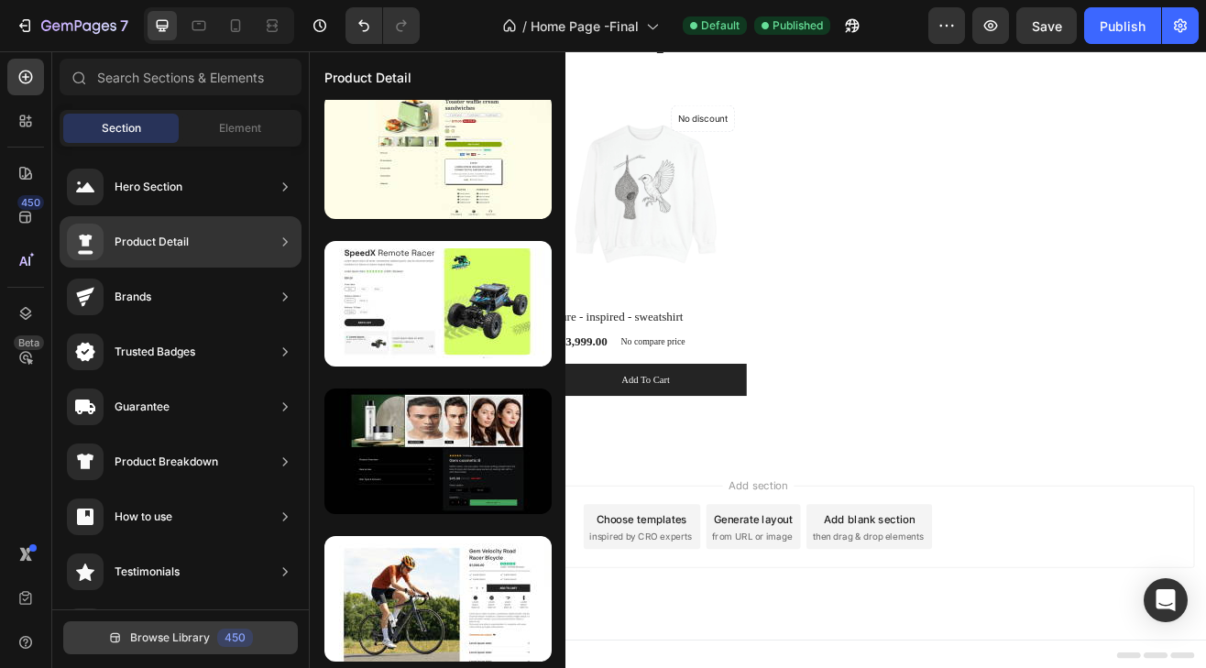
click at [196, 632] on span "Browse Library" at bounding box center [170, 638] width 80 height 17
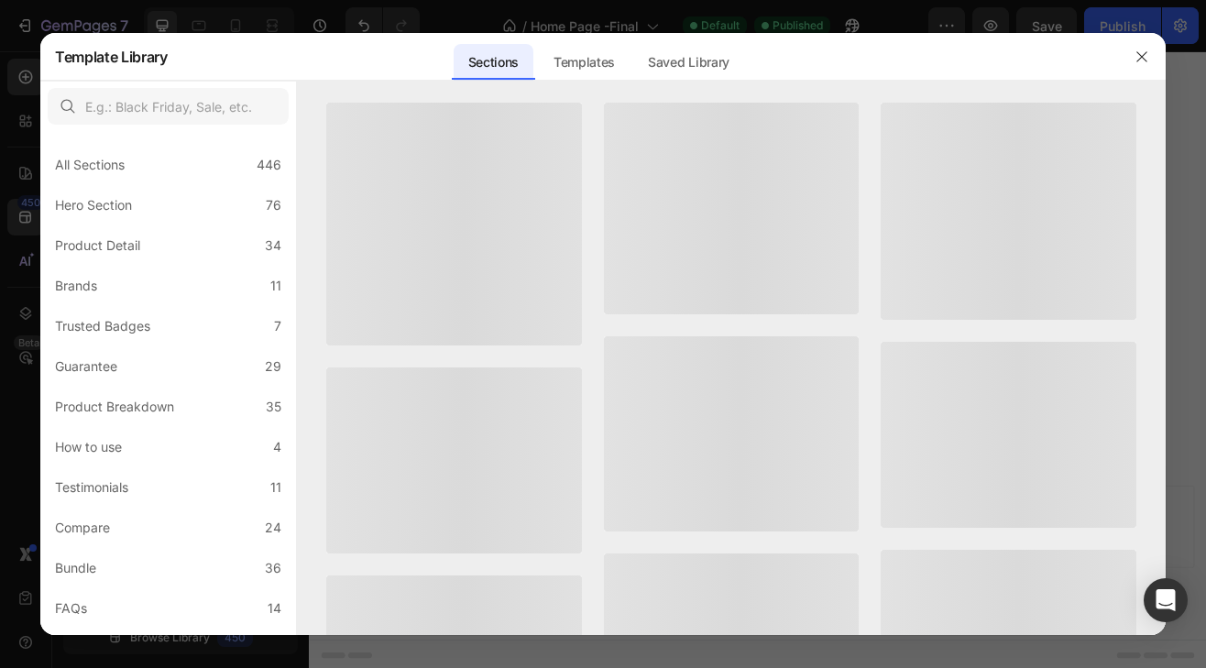
click at [184, 629] on div "All Sections 446 Hero Section 76 Product Detail 34 Brands 11 Trusted Badges 7 G…" at bounding box center [168, 581] width 256 height 898
click at [155, 250] on label "Product Detail 34" at bounding box center [168, 245] width 241 height 37
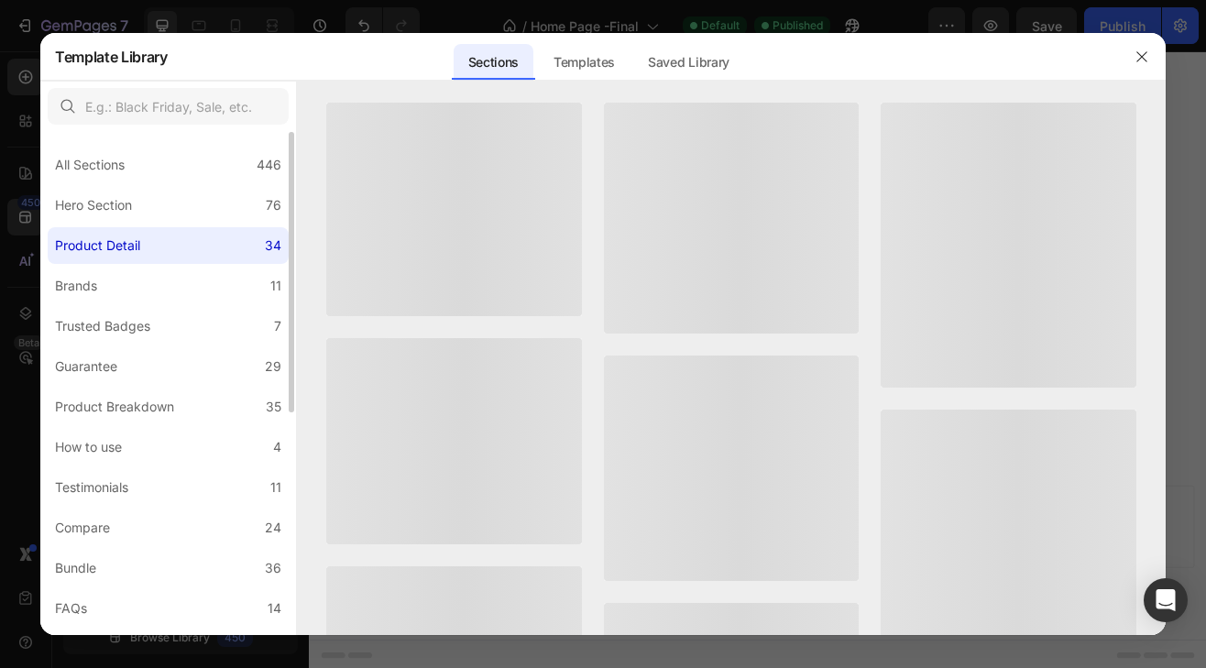
scroll to position [0, 0]
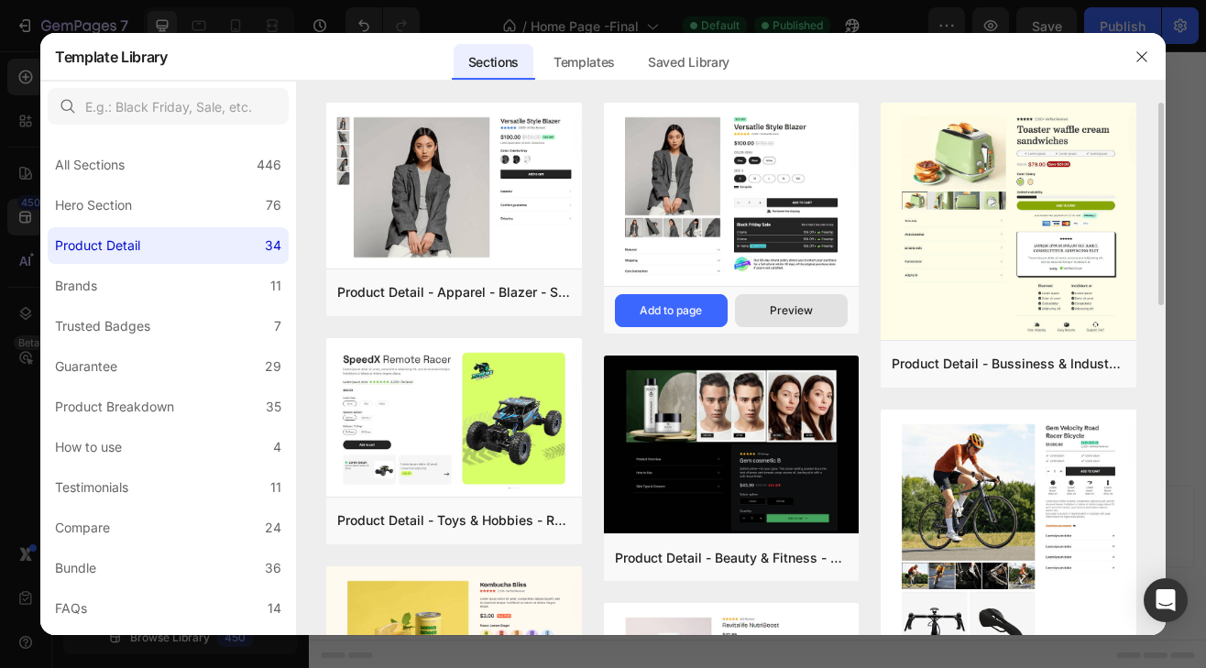
click at [806, 301] on button "Preview" at bounding box center [791, 310] width 113 height 33
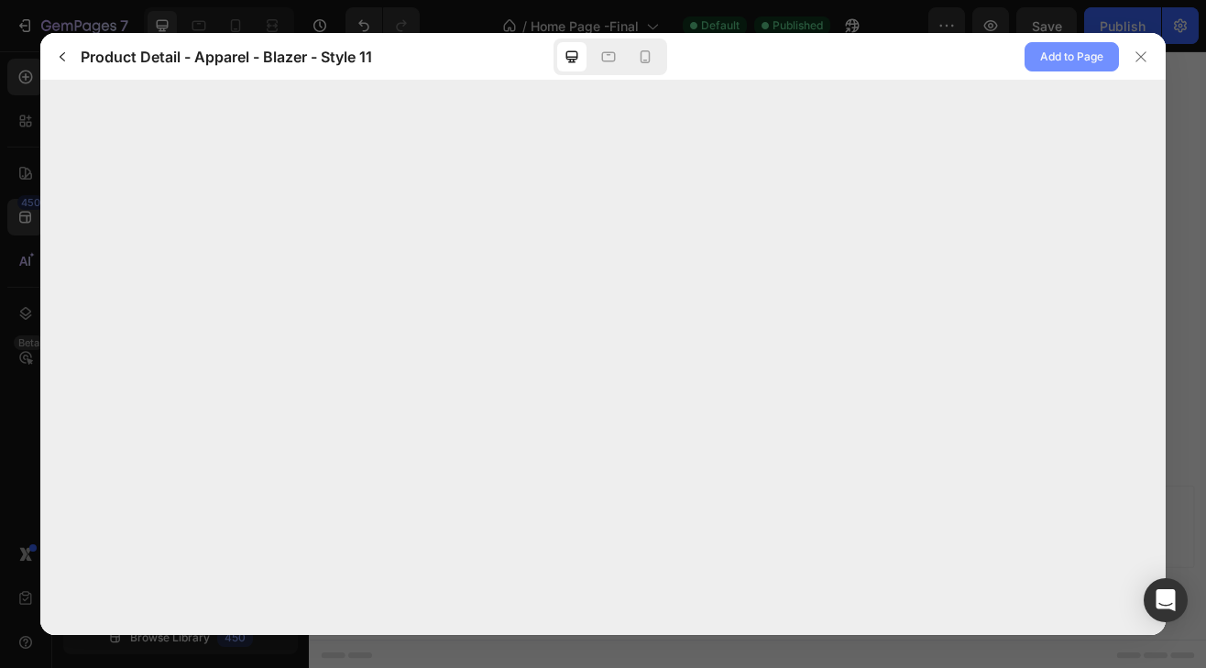
click at [1071, 61] on span "Add to Page" at bounding box center [1071, 57] width 63 height 22
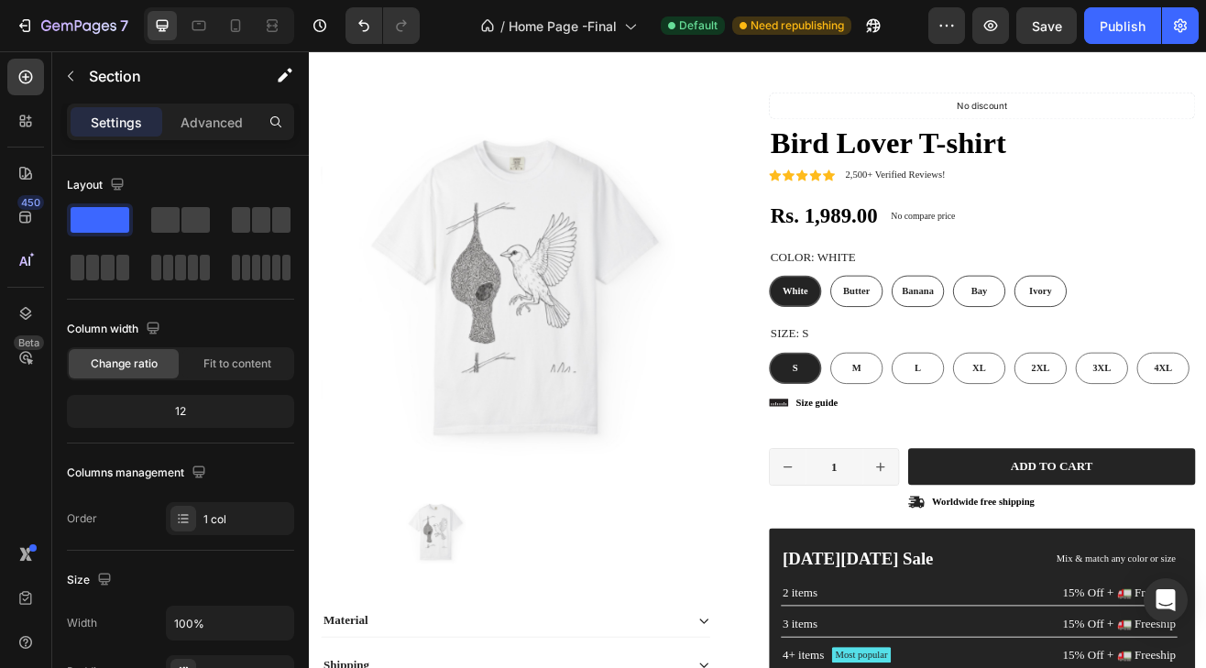
scroll to position [2272, 0]
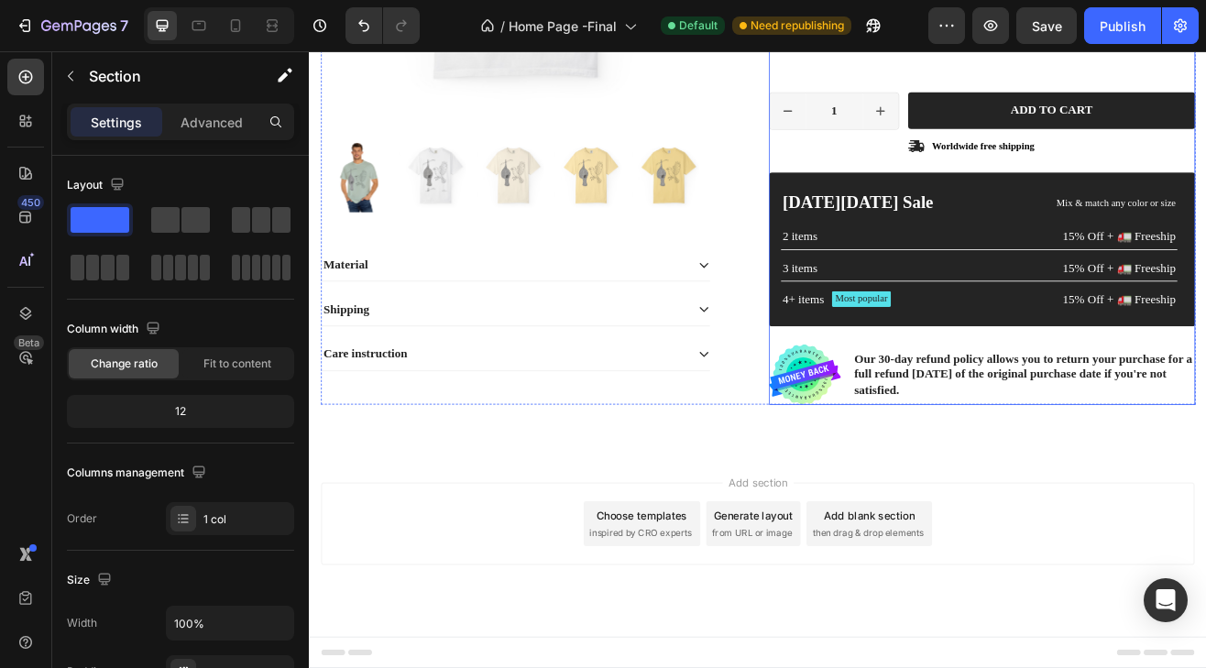
click at [1042, 34] on div "Save" at bounding box center [1047, 26] width 30 height 19
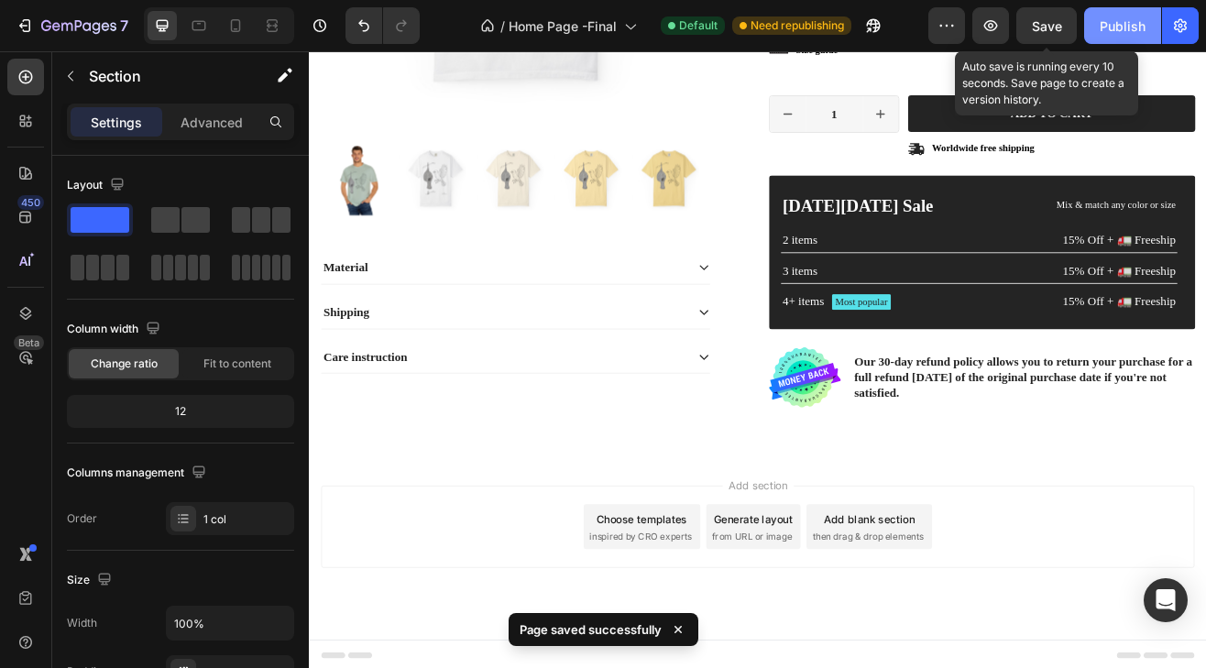
click at [1115, 23] on div "Publish" at bounding box center [1123, 26] width 46 height 19
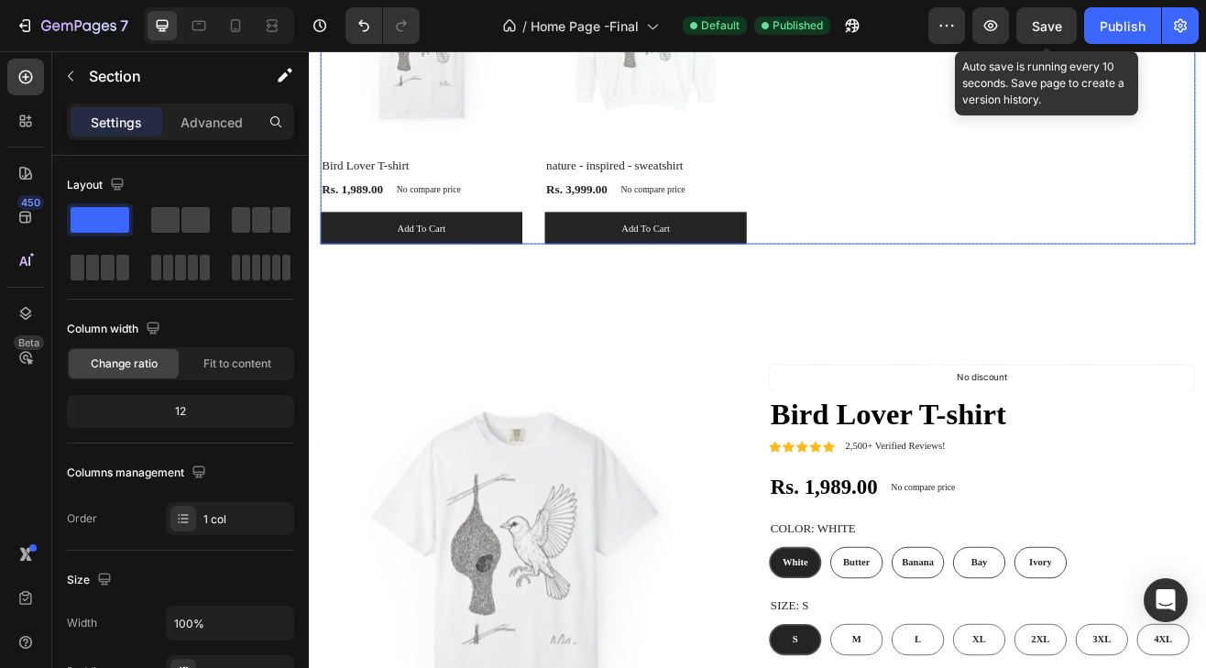
scroll to position [1536, 0]
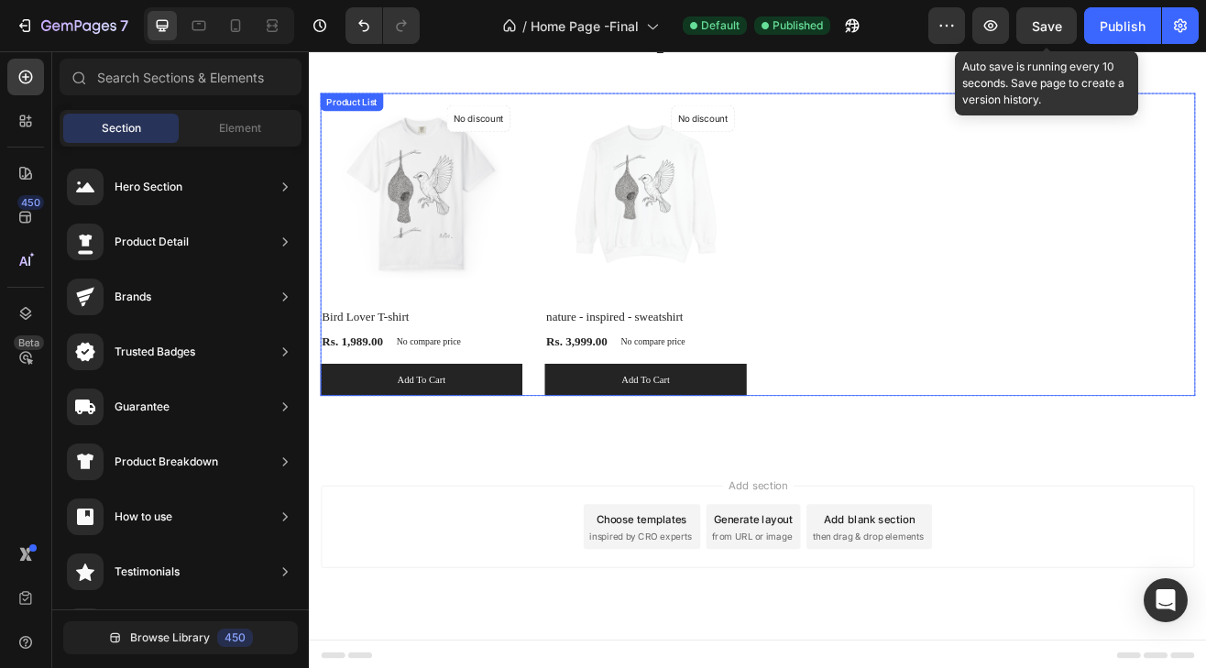
scroll to position [770, 0]
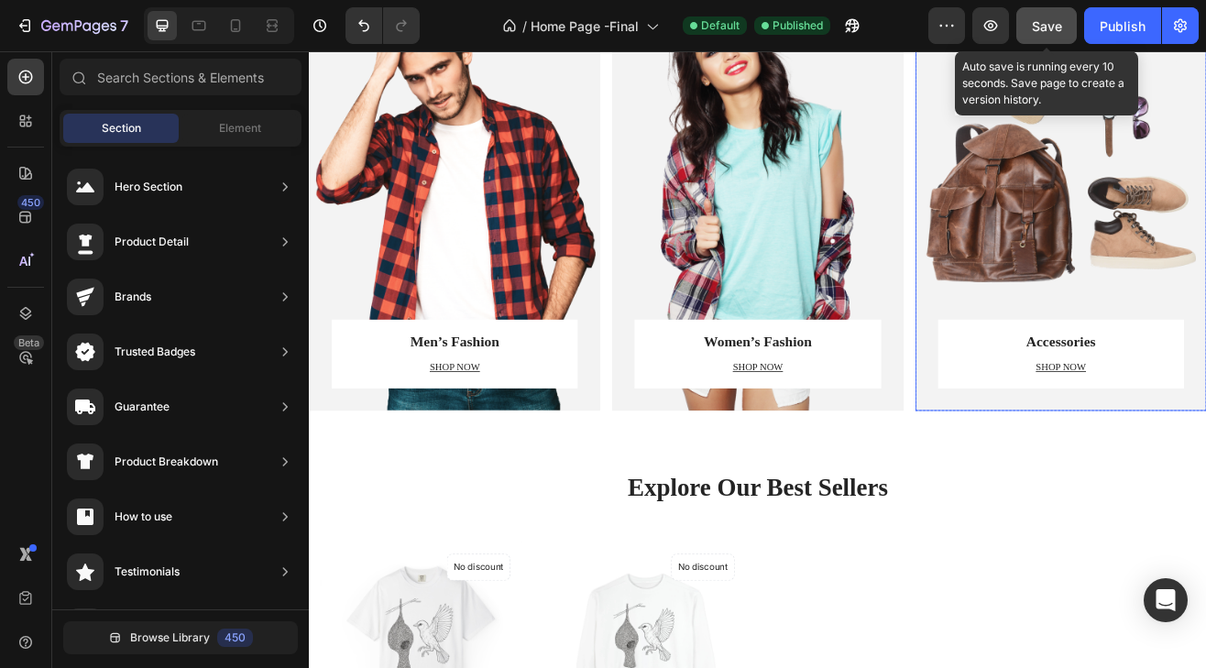
click at [1035, 37] on button "Save" at bounding box center [1047, 25] width 61 height 37
click at [1036, 32] on button "Save" at bounding box center [1047, 25] width 61 height 37
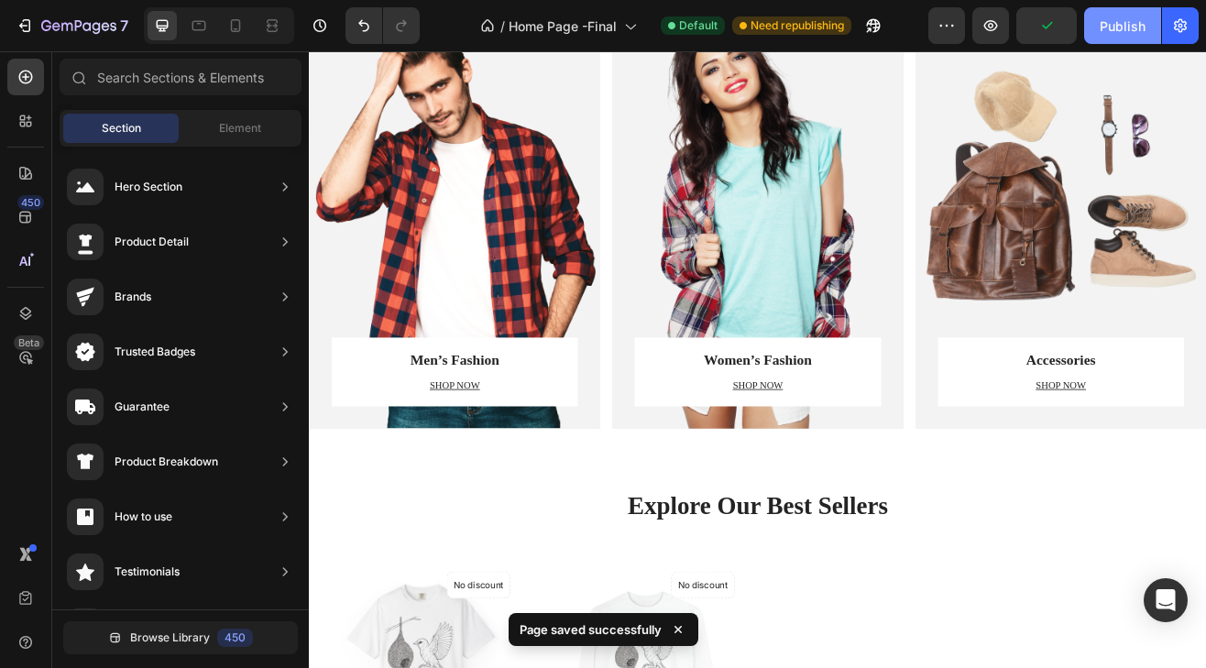
click at [1106, 19] on div "Publish" at bounding box center [1123, 26] width 46 height 19
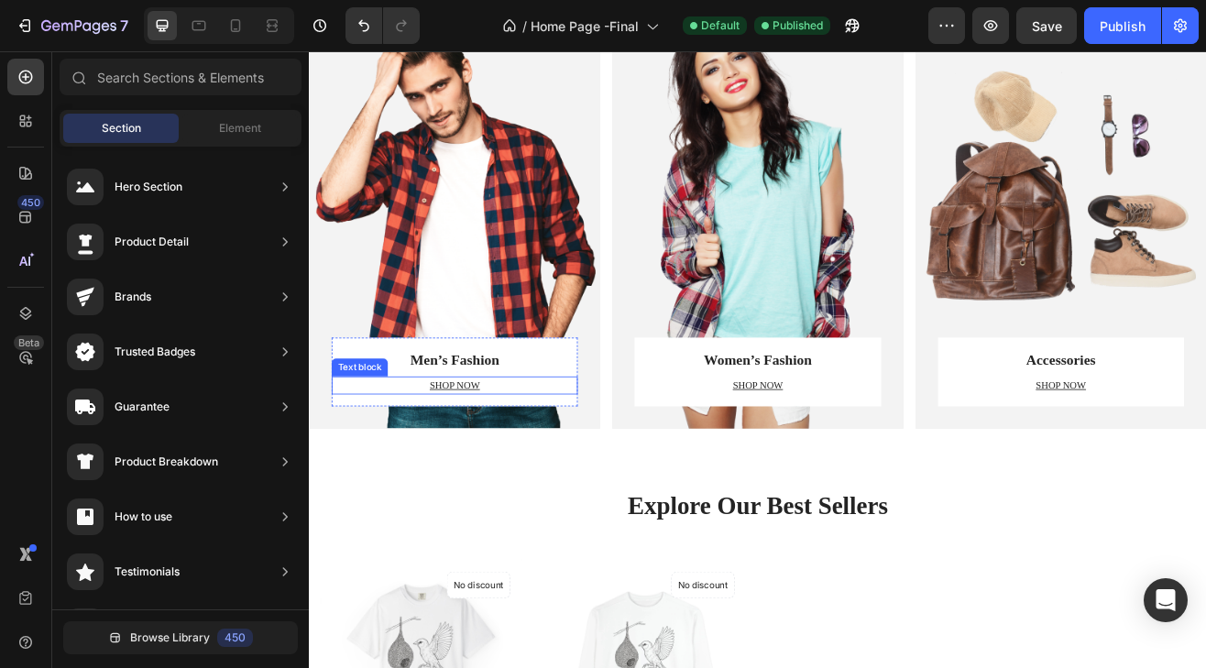
click at [479, 461] on u "SHOP NOW" at bounding box center [487, 461] width 61 height 14
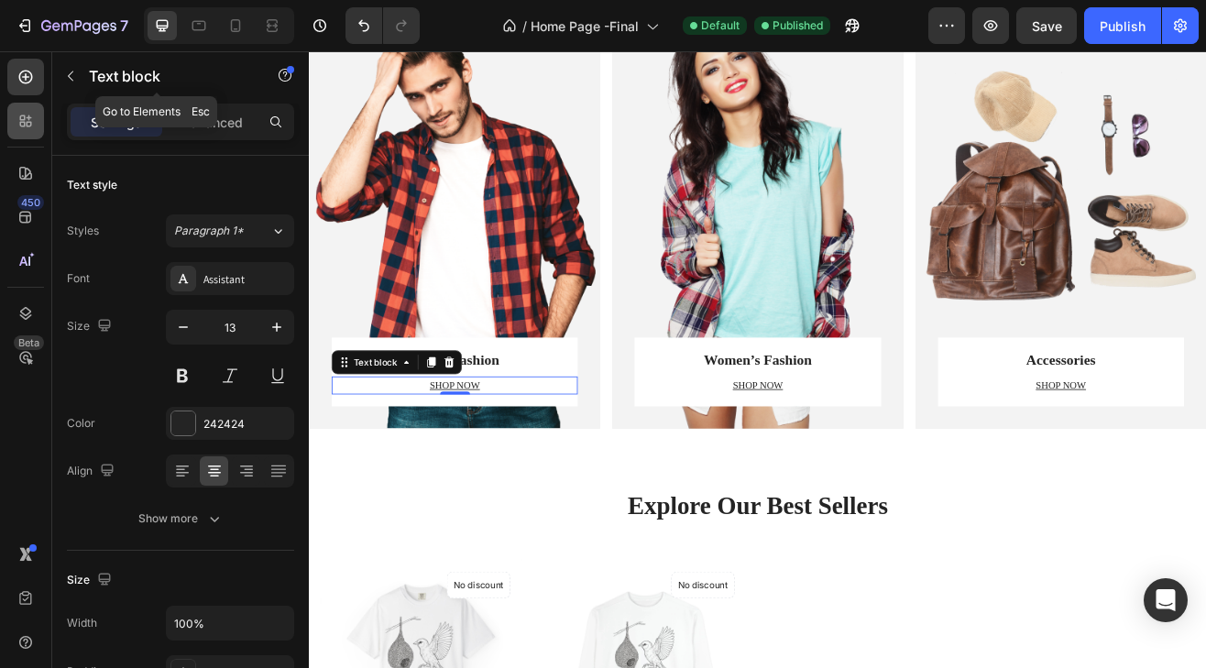
scroll to position [522, 0]
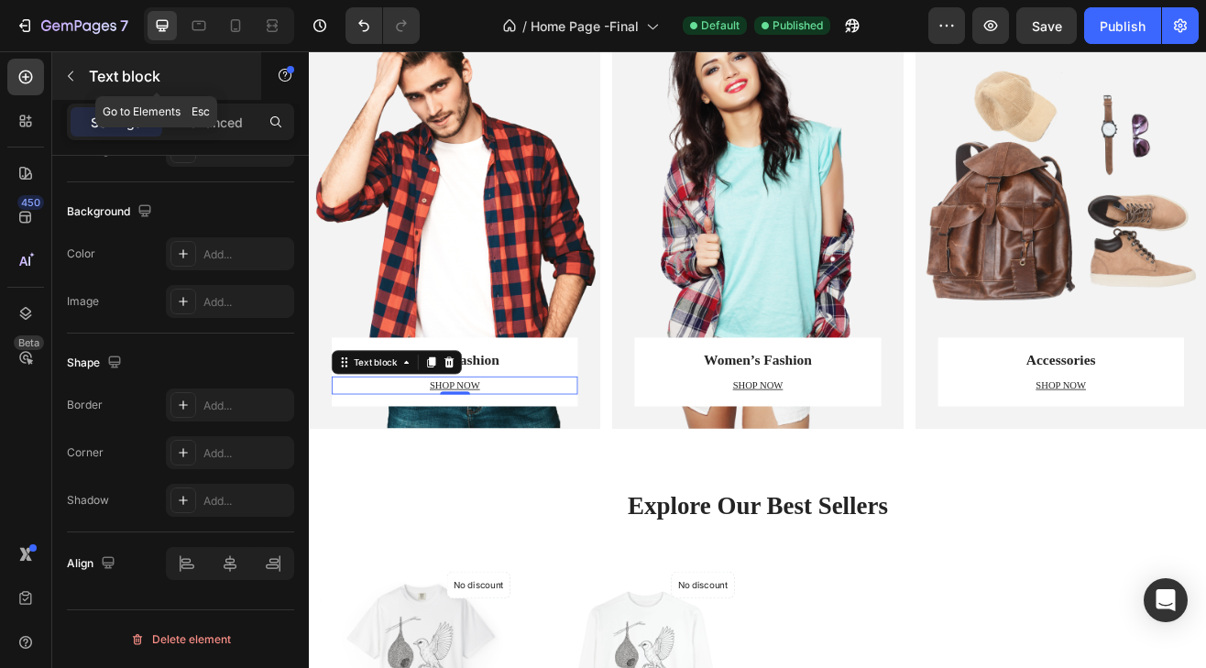
click at [75, 76] on icon "button" at bounding box center [70, 76] width 15 height 15
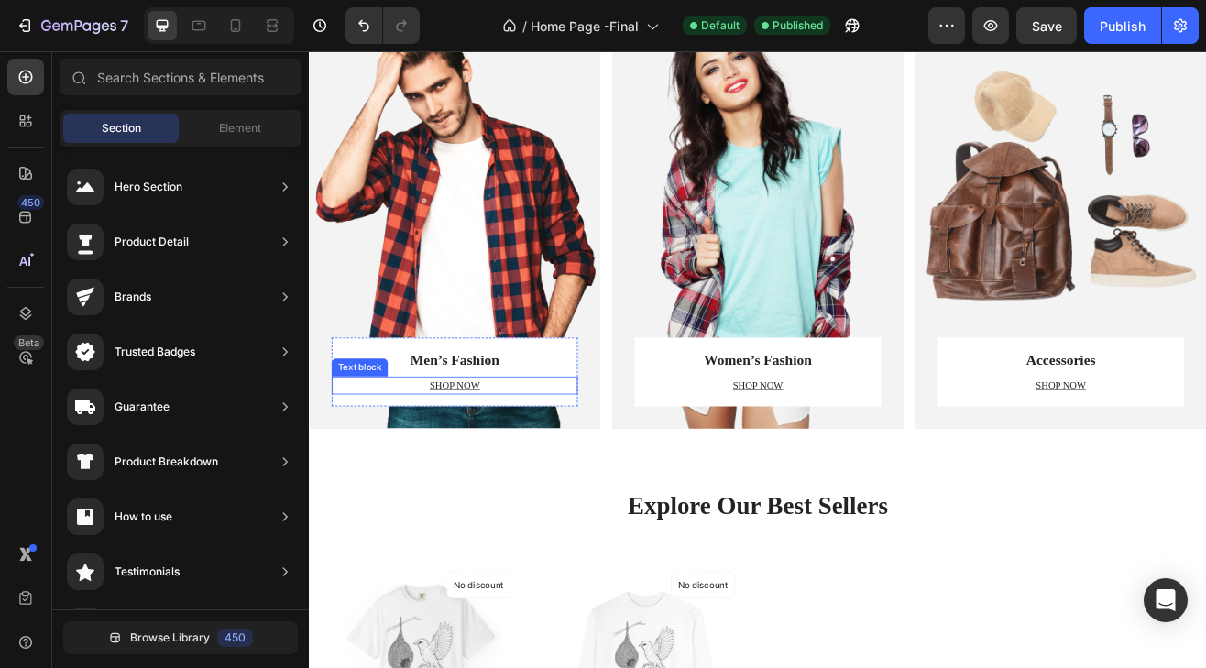
click at [482, 458] on u "SHOP NOW" at bounding box center [487, 461] width 61 height 14
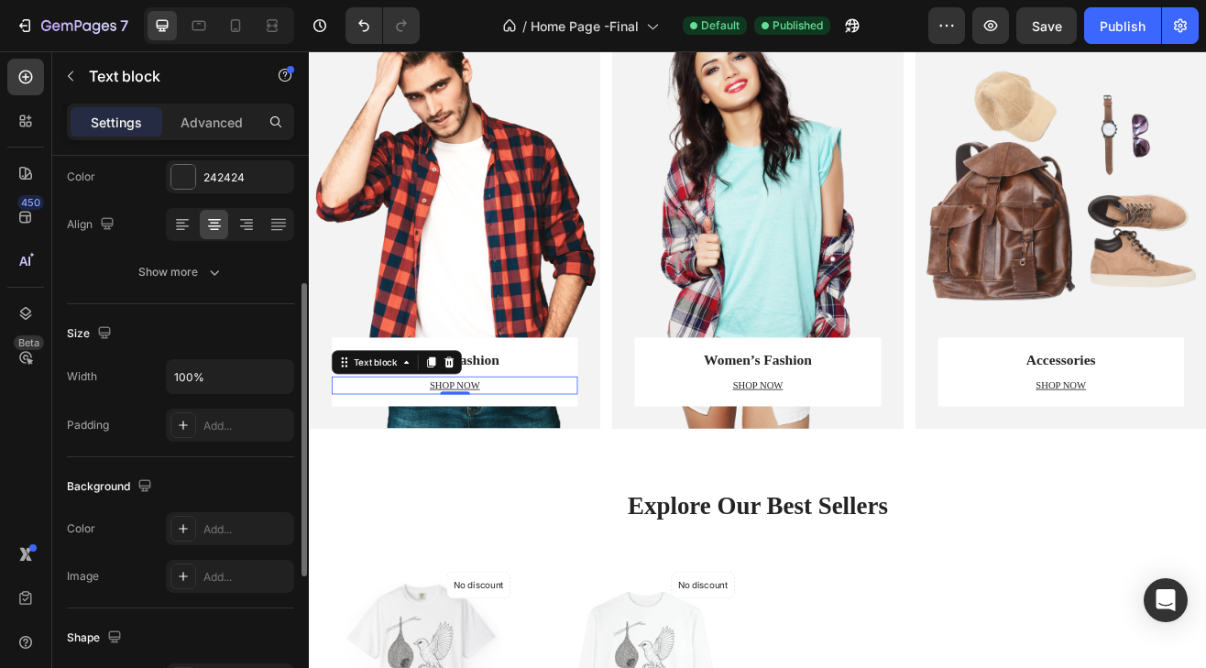
scroll to position [0, 0]
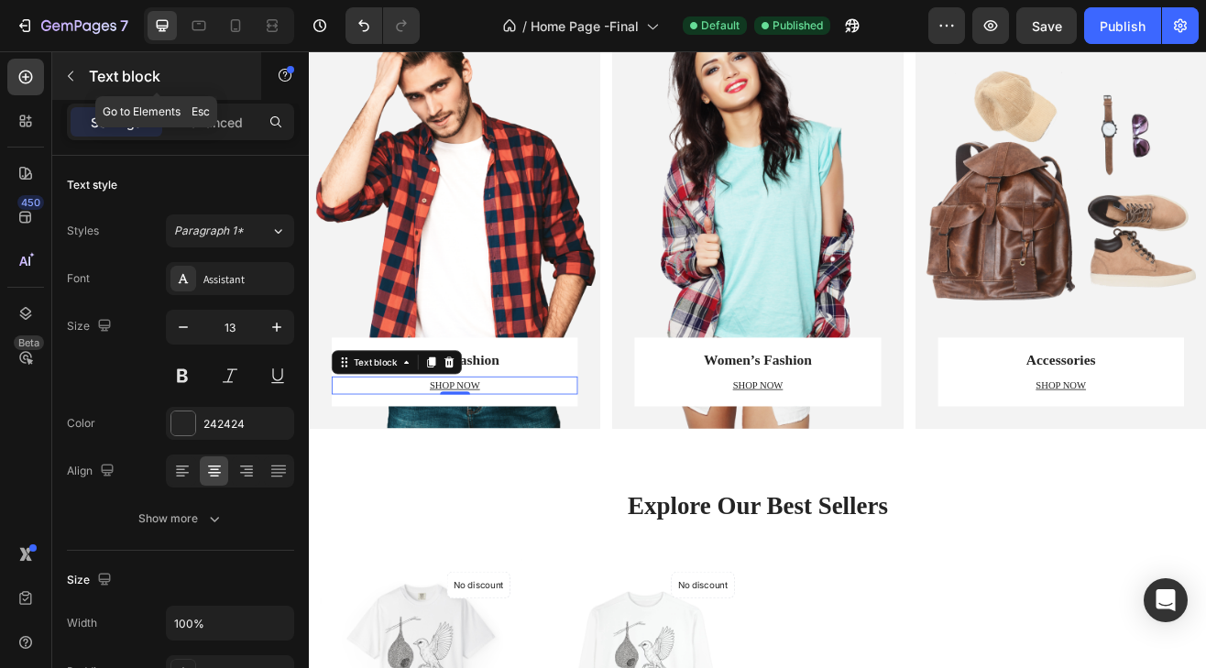
click at [72, 72] on icon "button" at bounding box center [70, 76] width 15 height 15
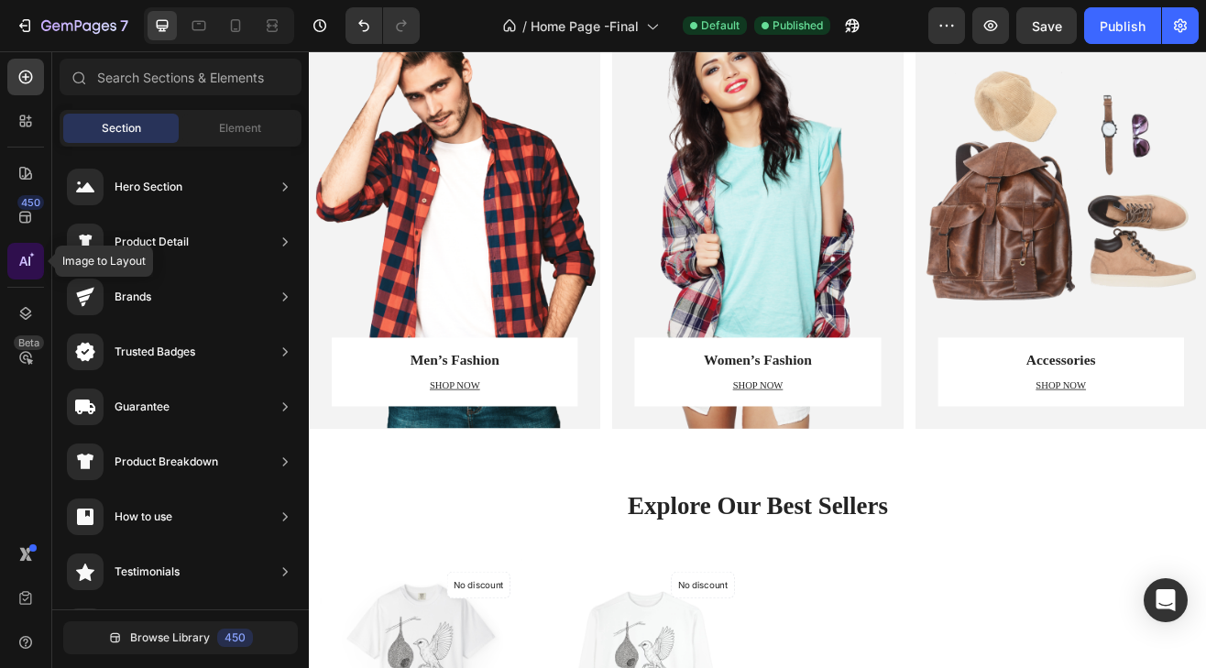
click at [39, 260] on div at bounding box center [25, 261] width 37 height 37
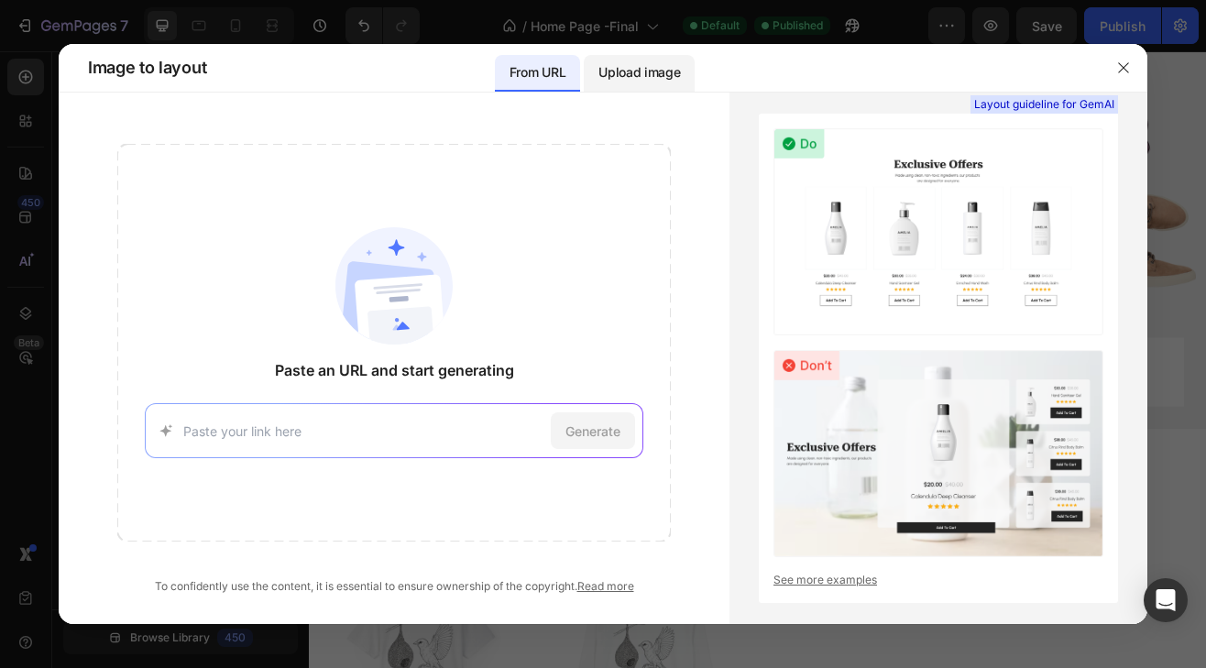
click at [666, 79] on p "Upload image" at bounding box center [640, 72] width 82 height 22
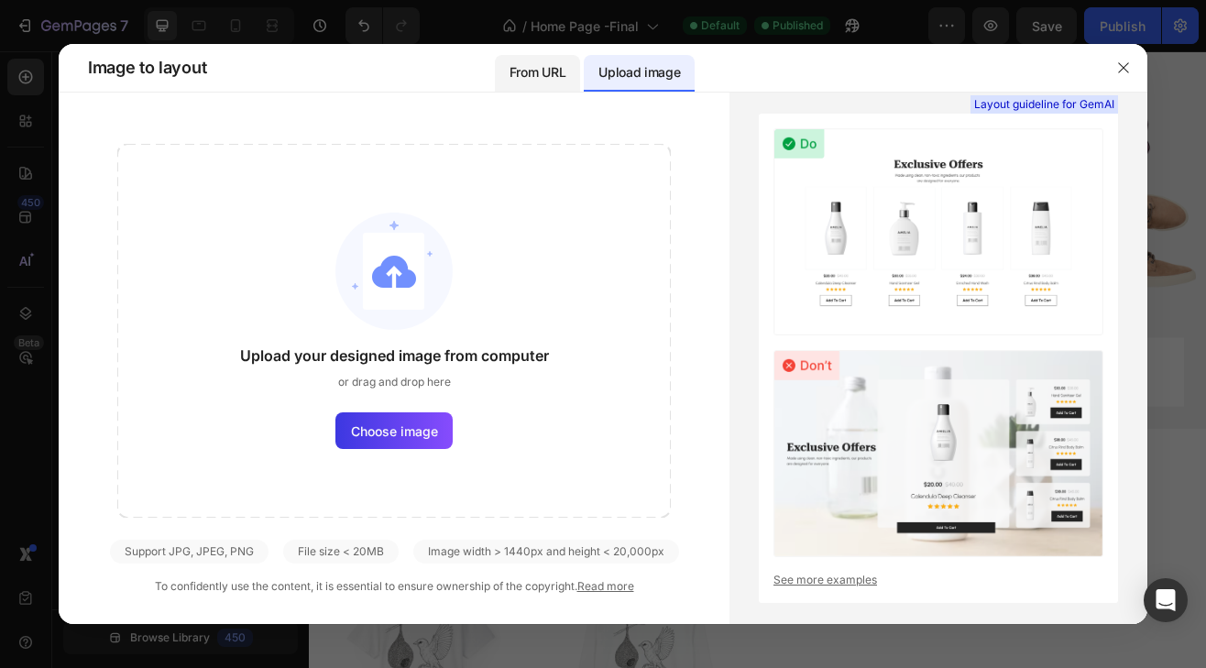
click at [529, 69] on p "From URL" at bounding box center [538, 72] width 56 height 22
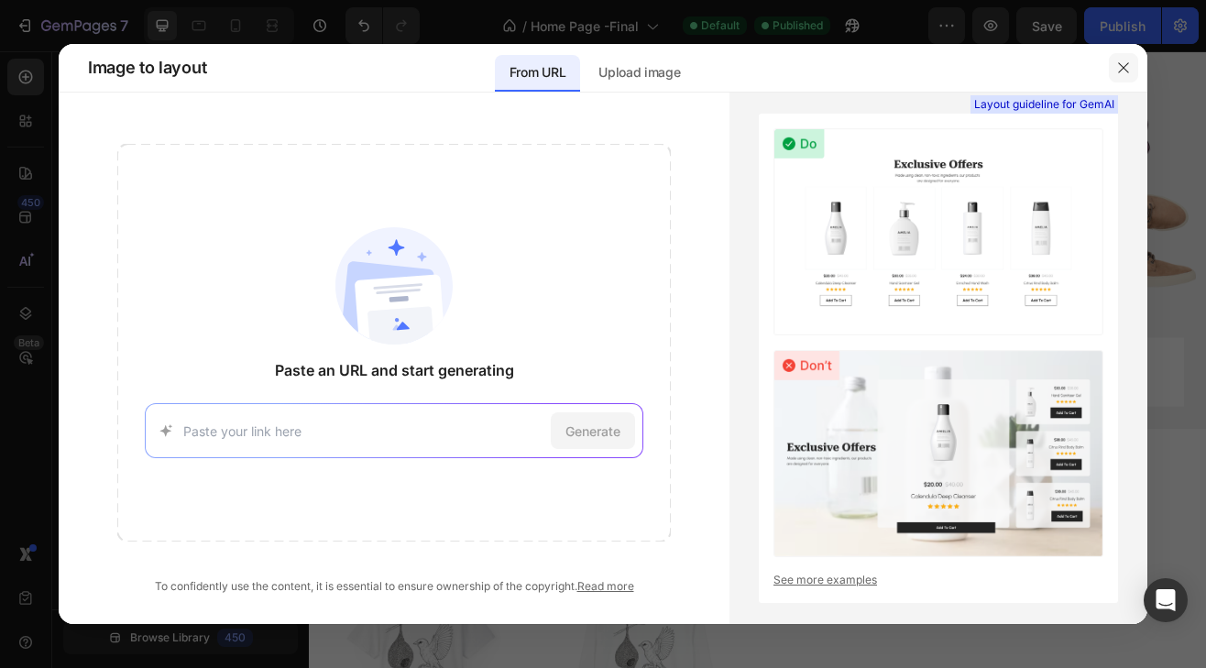
click at [1122, 66] on icon "button" at bounding box center [1123, 67] width 10 height 10
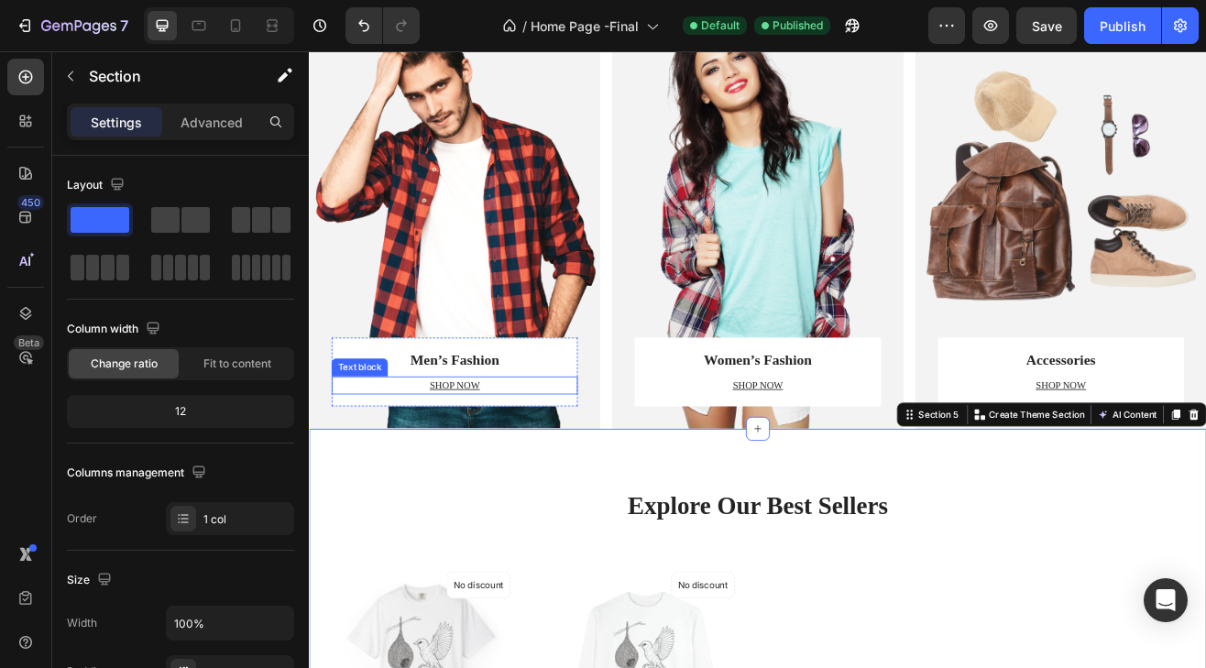
click at [503, 457] on u "SHOP NOW" at bounding box center [487, 461] width 61 height 14
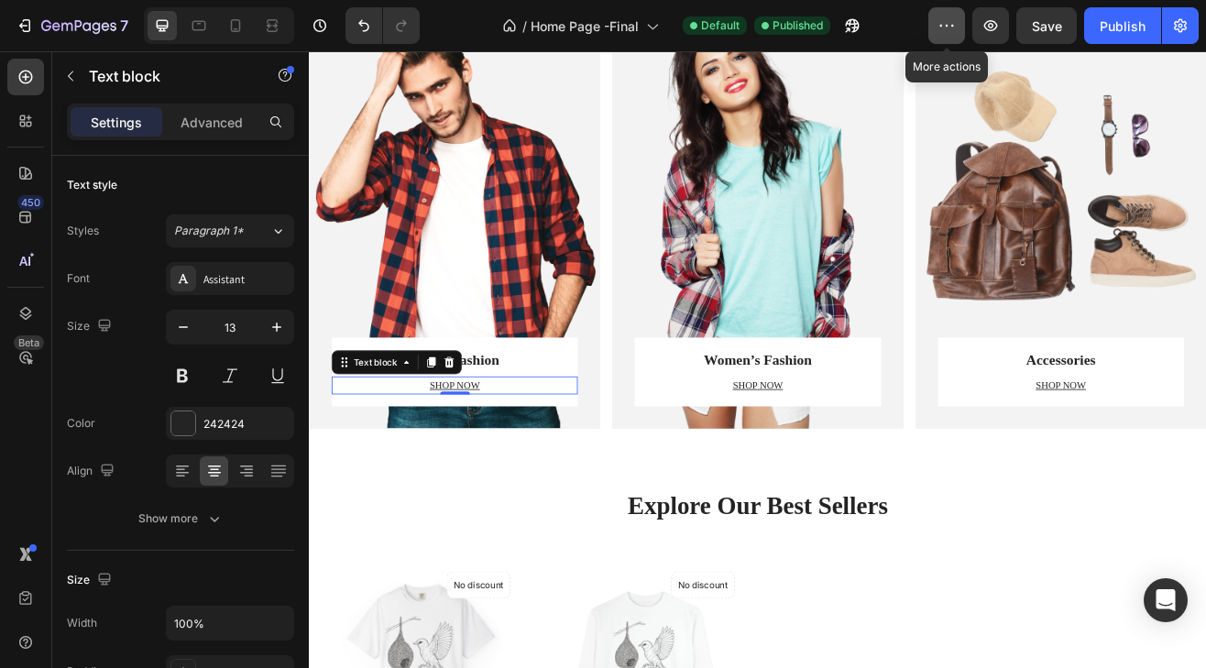
click at [955, 24] on icon "button" at bounding box center [947, 26] width 18 height 18
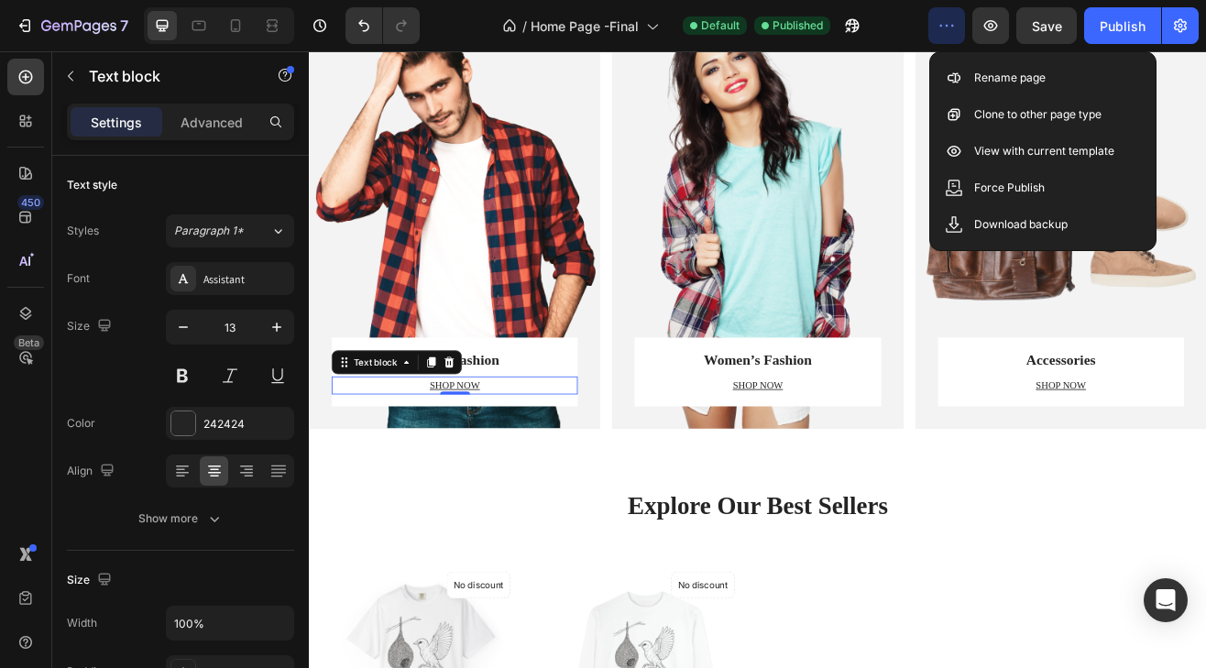
click at [955, 24] on icon "button" at bounding box center [947, 26] width 18 height 18
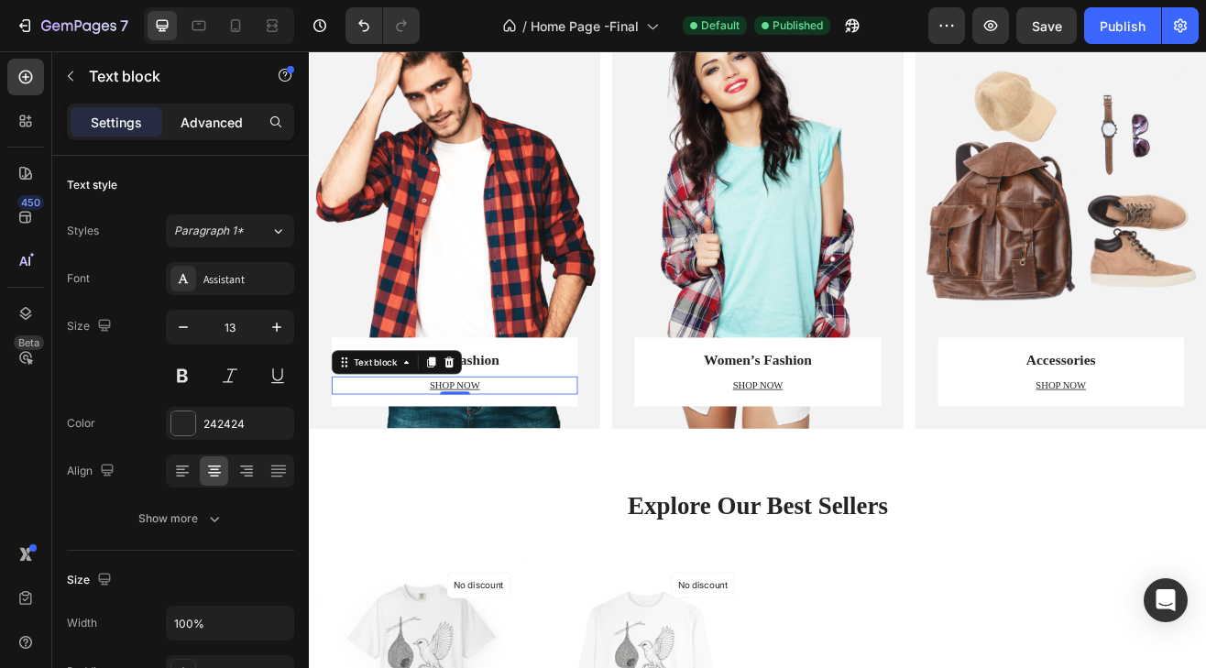
click at [206, 121] on p "Advanced" at bounding box center [212, 122] width 62 height 19
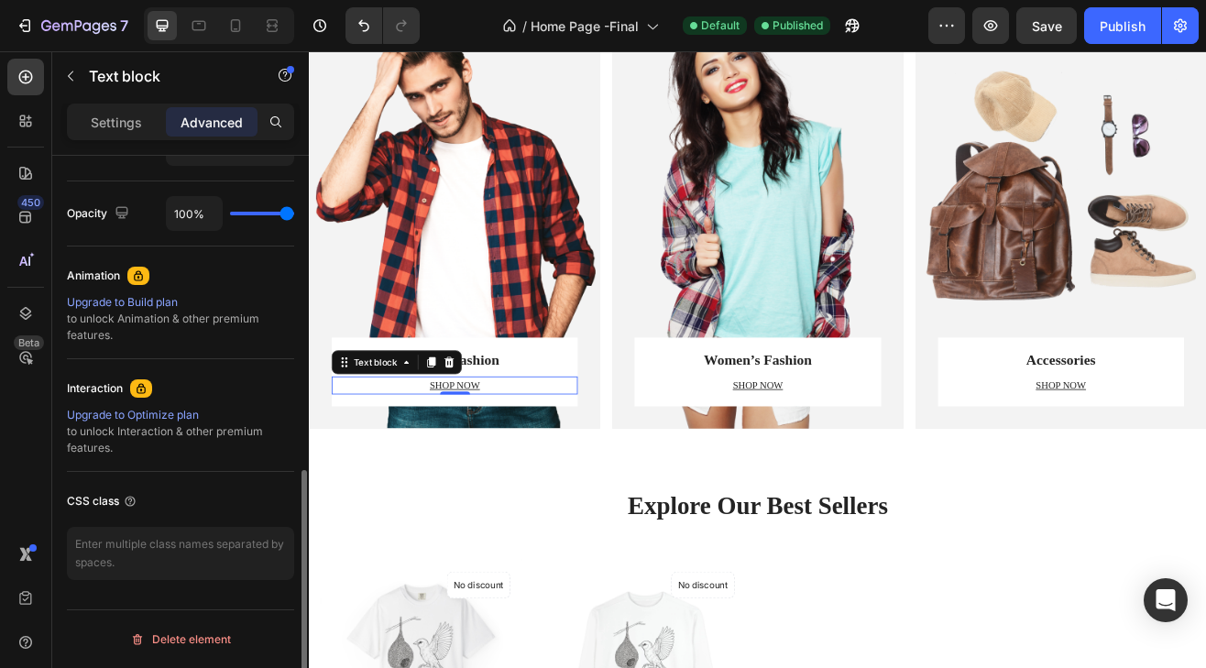
scroll to position [524, 0]
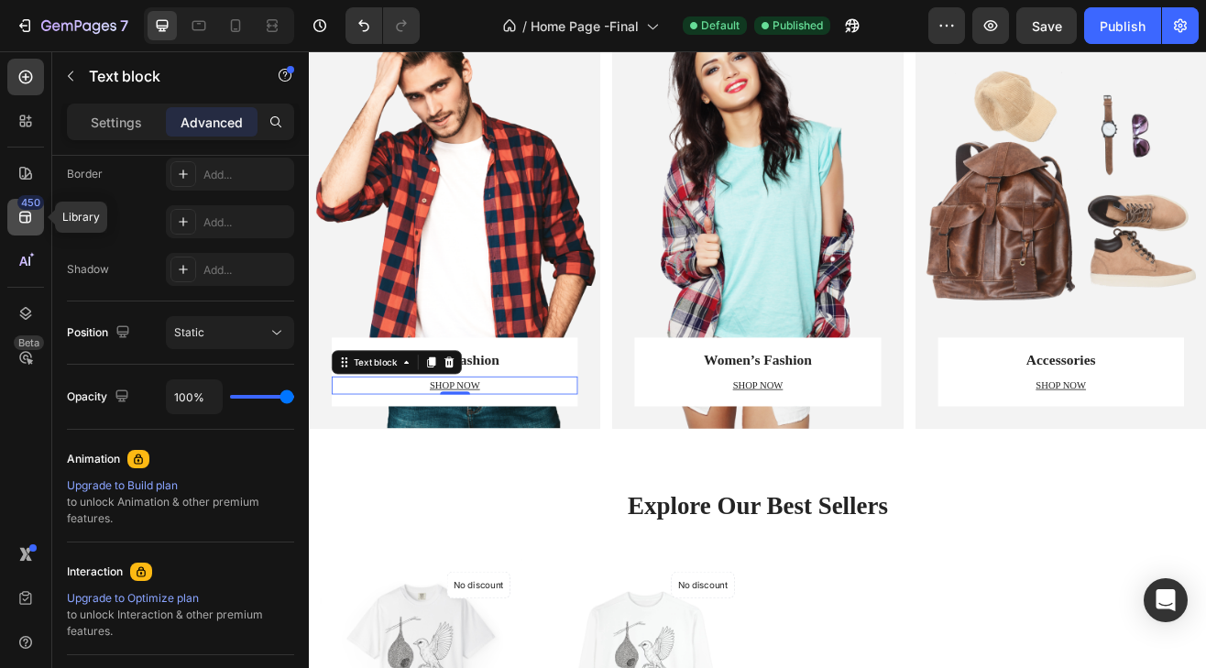
click at [31, 215] on icon at bounding box center [26, 217] width 18 height 18
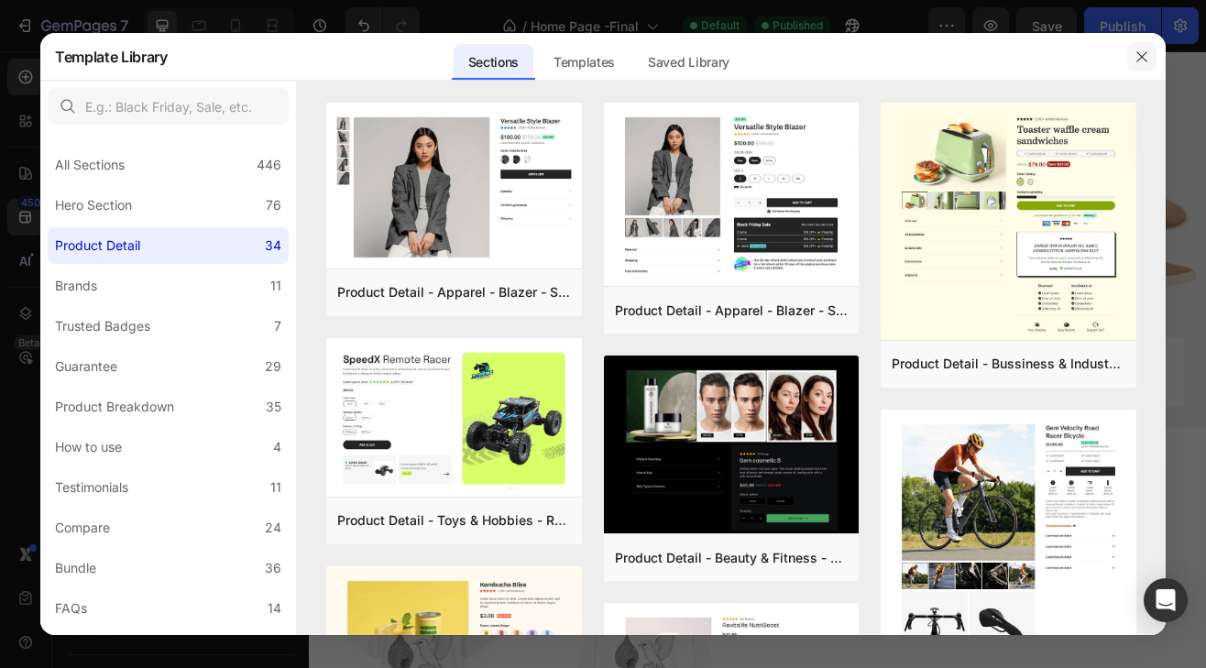
click at [1139, 54] on icon "button" at bounding box center [1142, 57] width 15 height 15
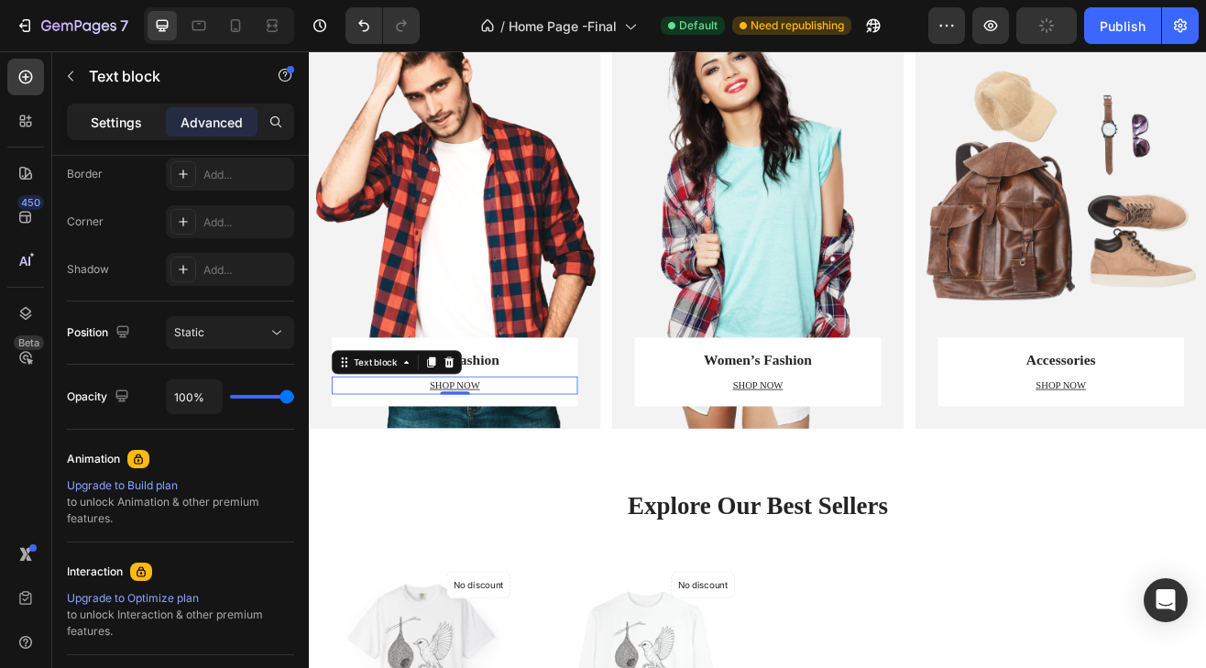
click at [116, 126] on p "Settings" at bounding box center [116, 122] width 51 height 19
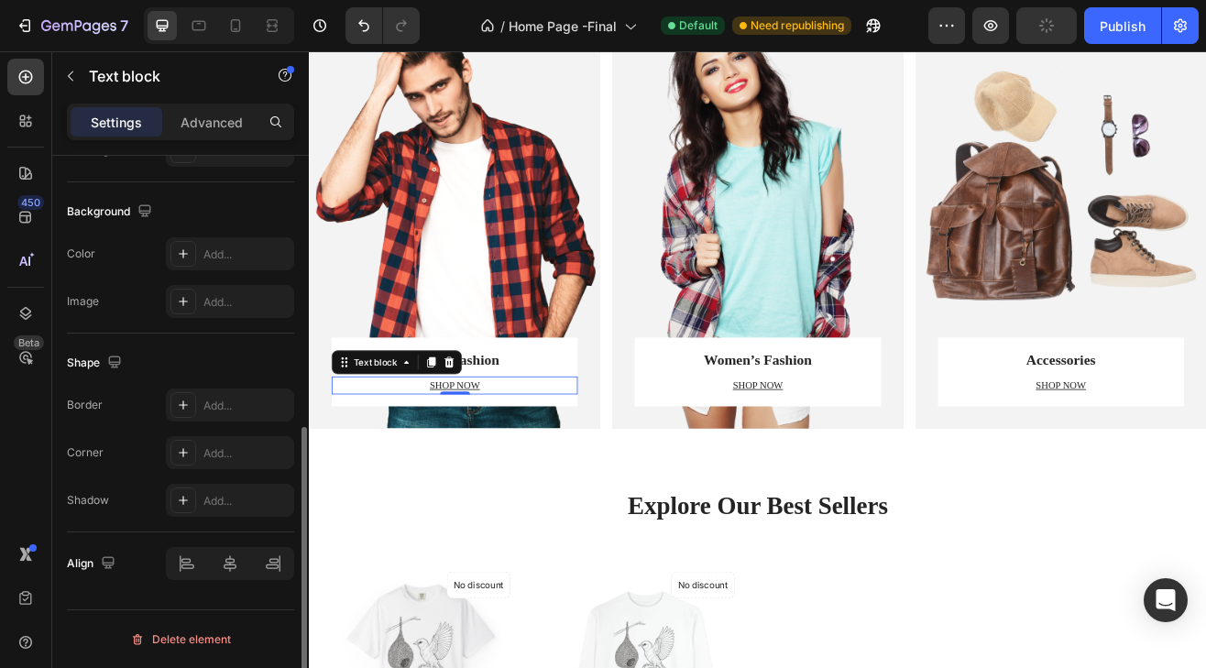
scroll to position [522, 0]
